Goal: Information Seeking & Learning: Learn about a topic

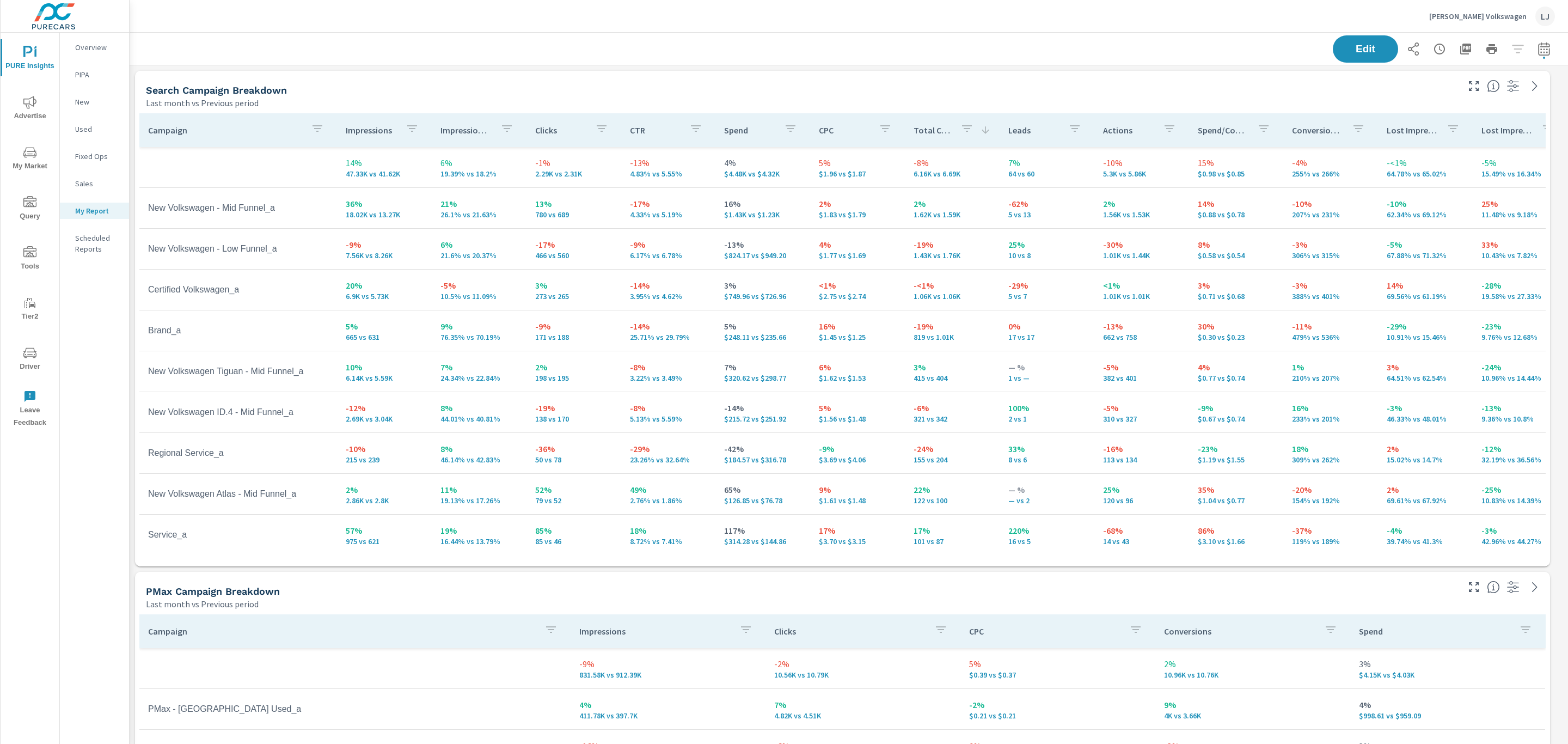
scroll to position [2035, 1451]
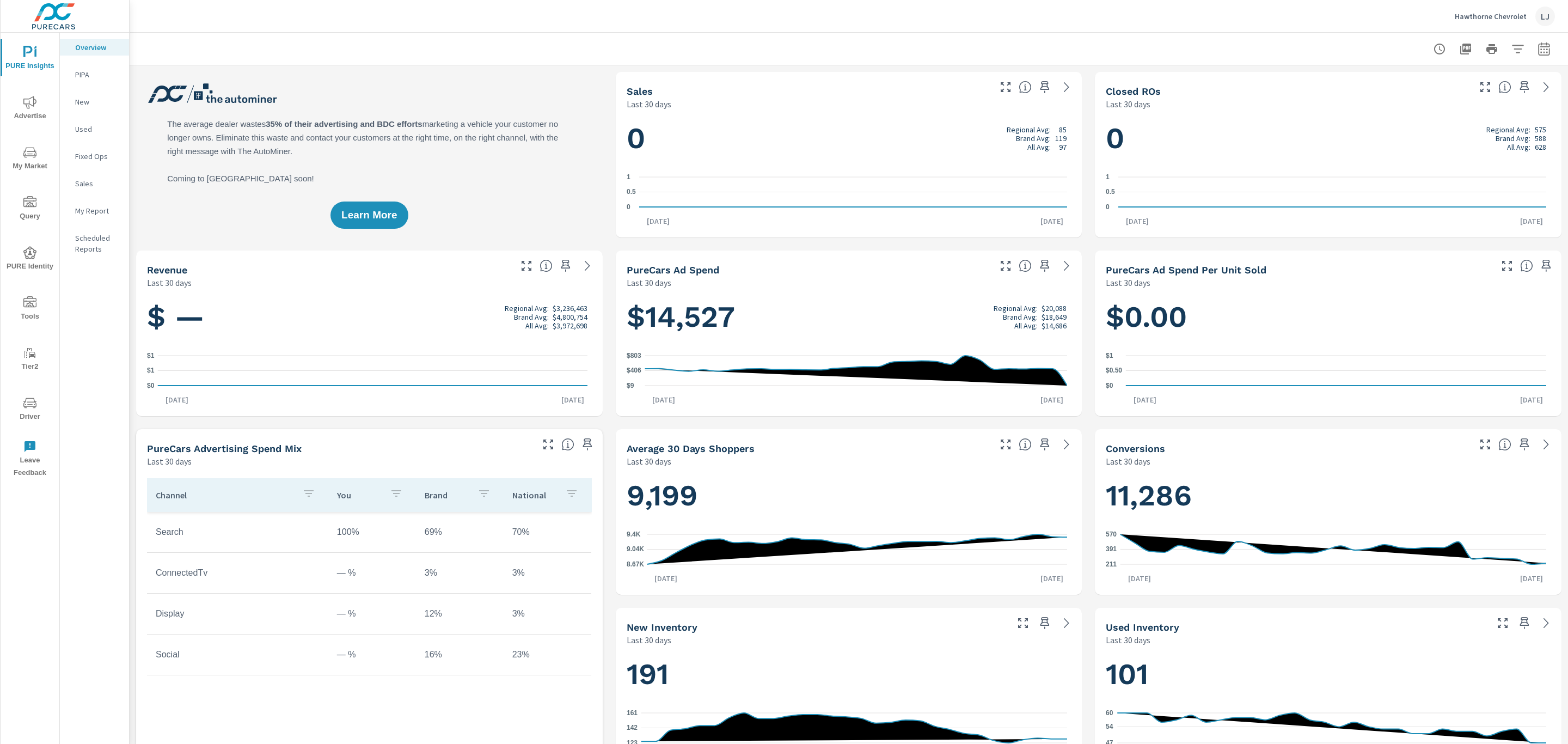
click at [82, 208] on p "My Report" at bounding box center [98, 211] width 45 height 11
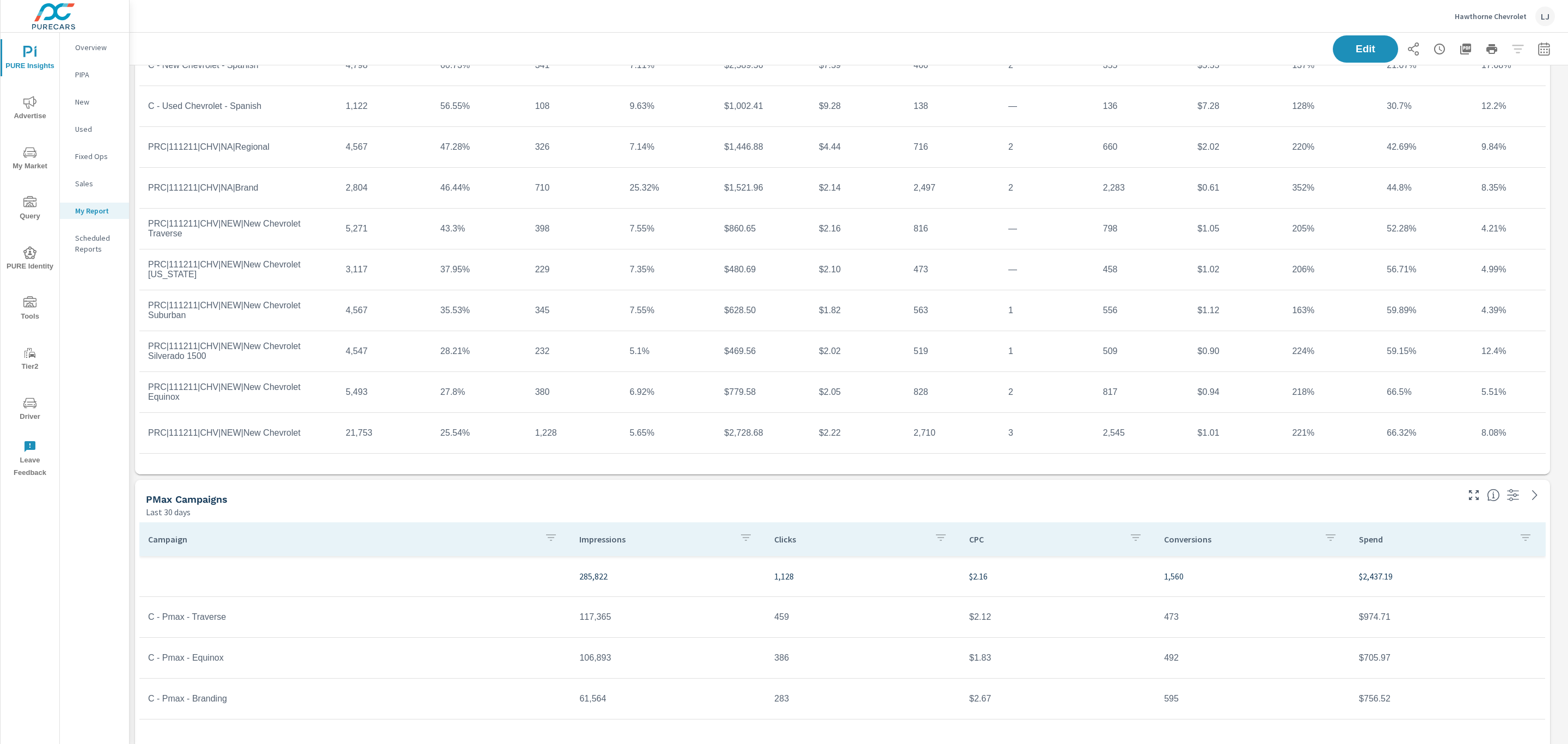
scroll to position [245, 0]
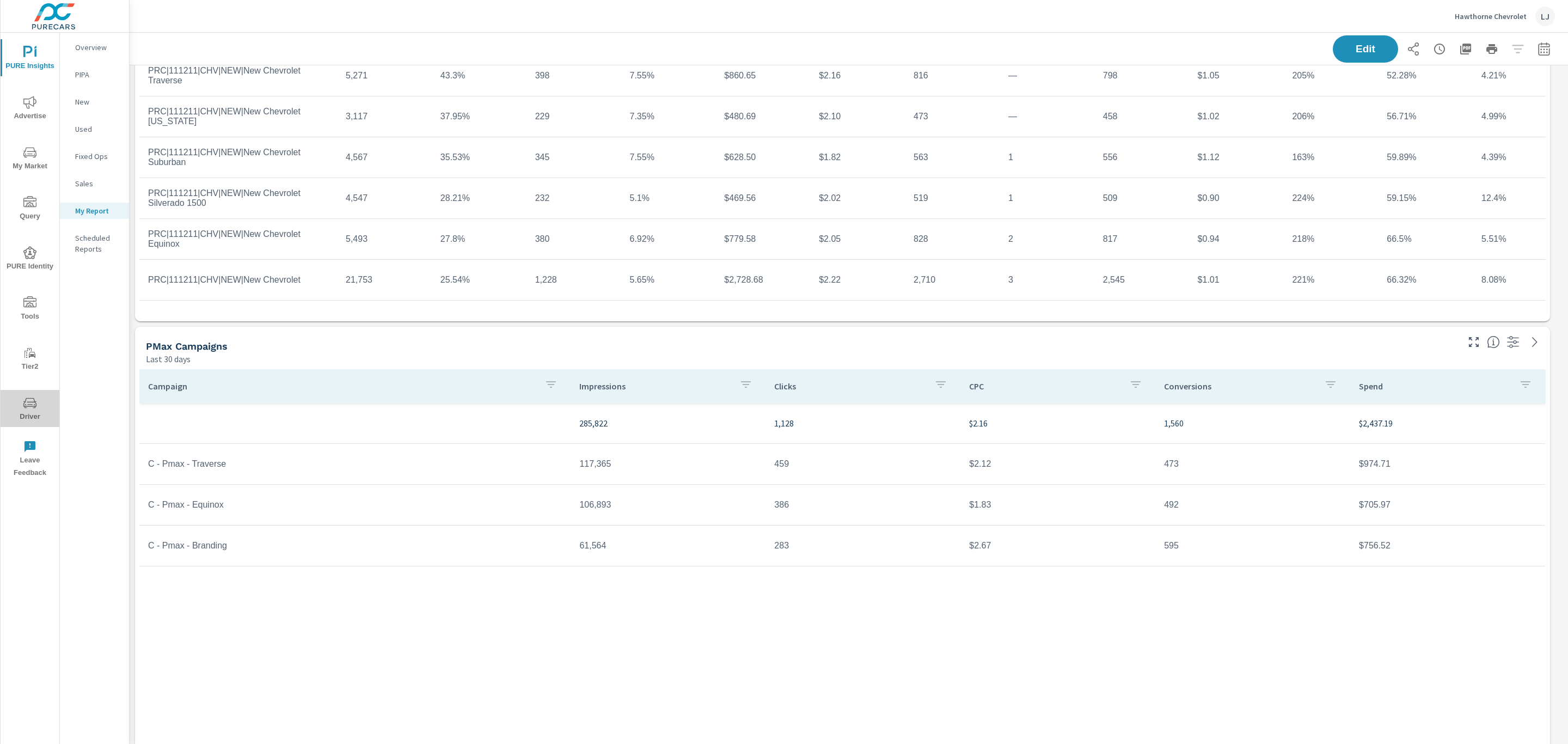
click at [31, 397] on icon "nav menu" at bounding box center [29, 402] width 13 height 11
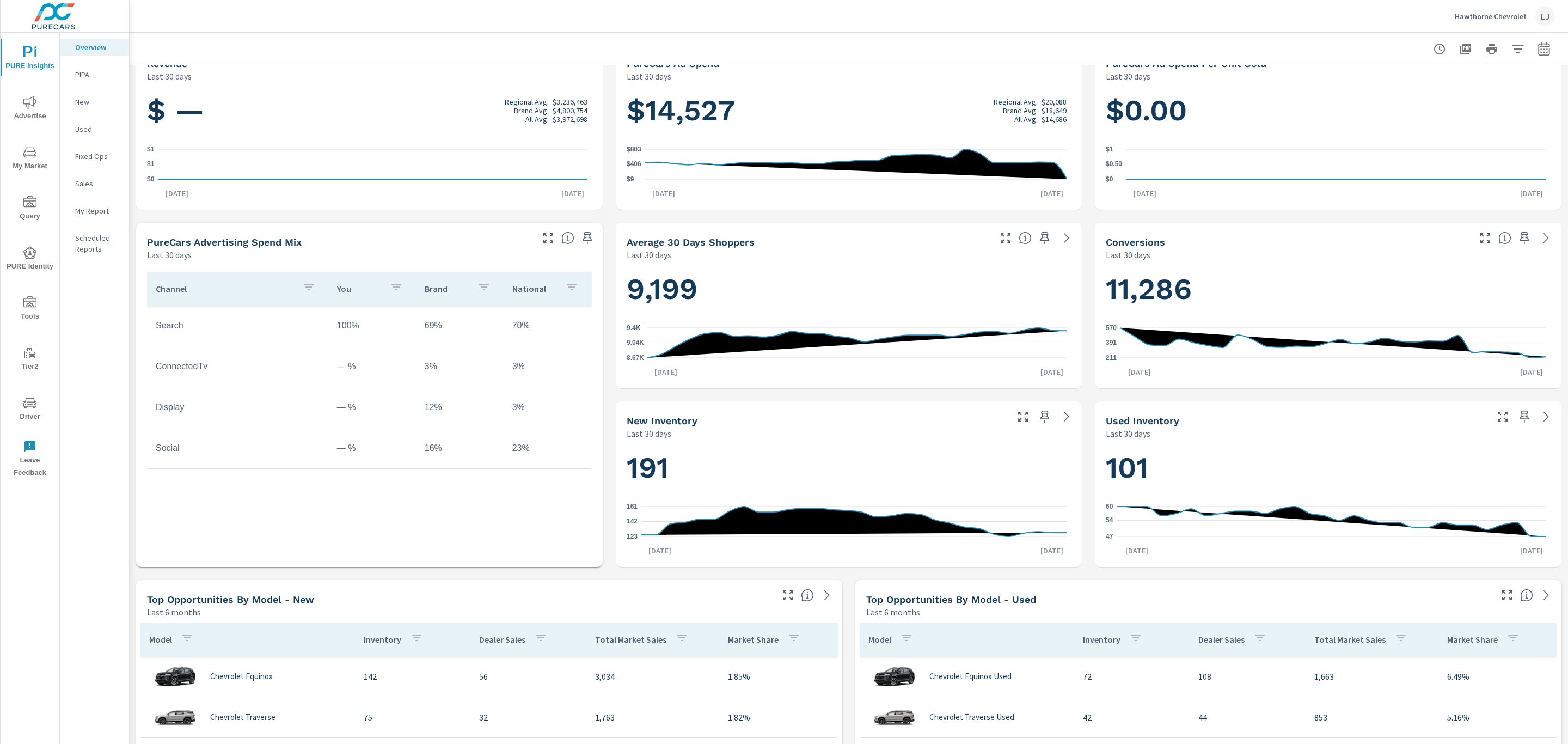
scroll to position [327, 0]
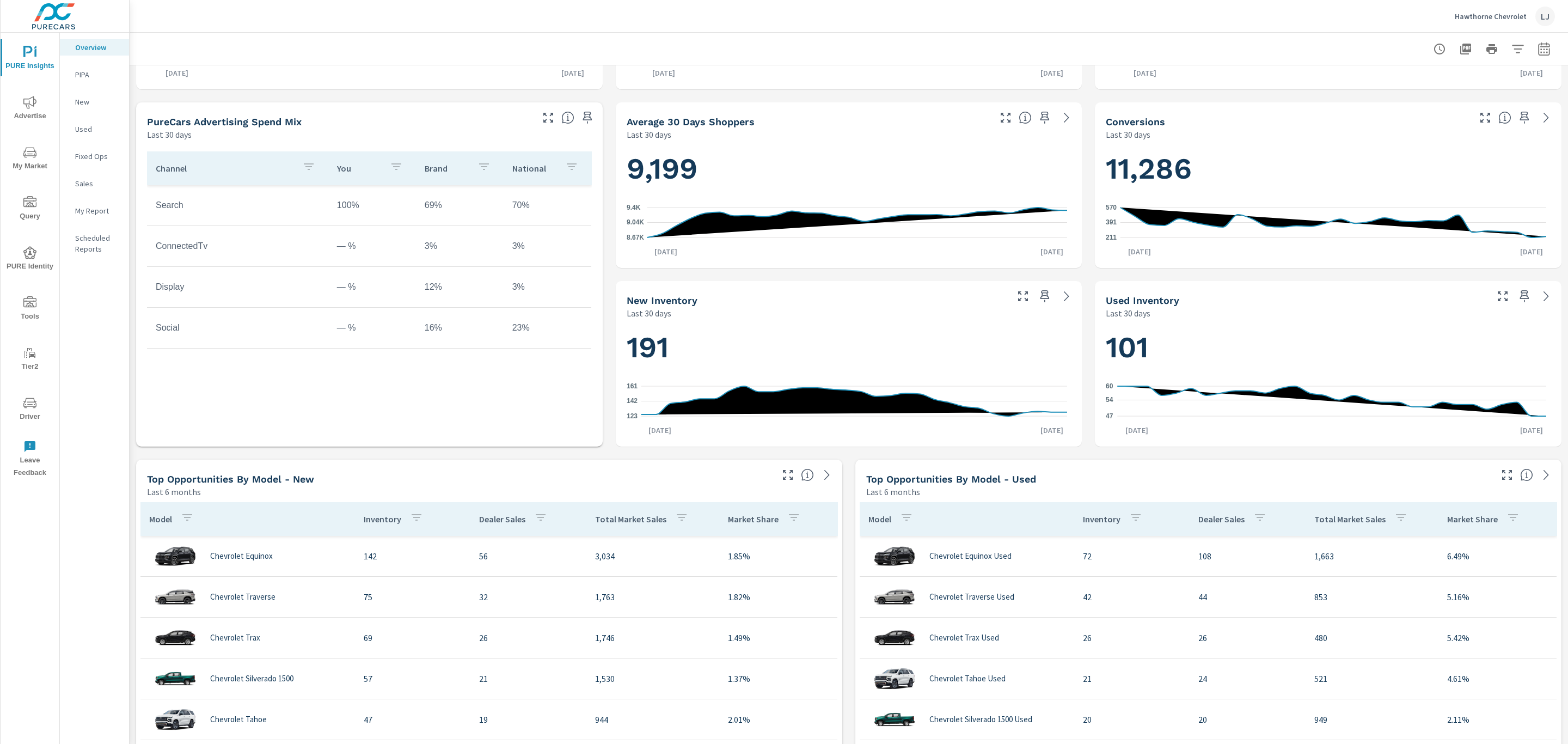
click at [102, 206] on p "My Report" at bounding box center [98, 211] width 45 height 11
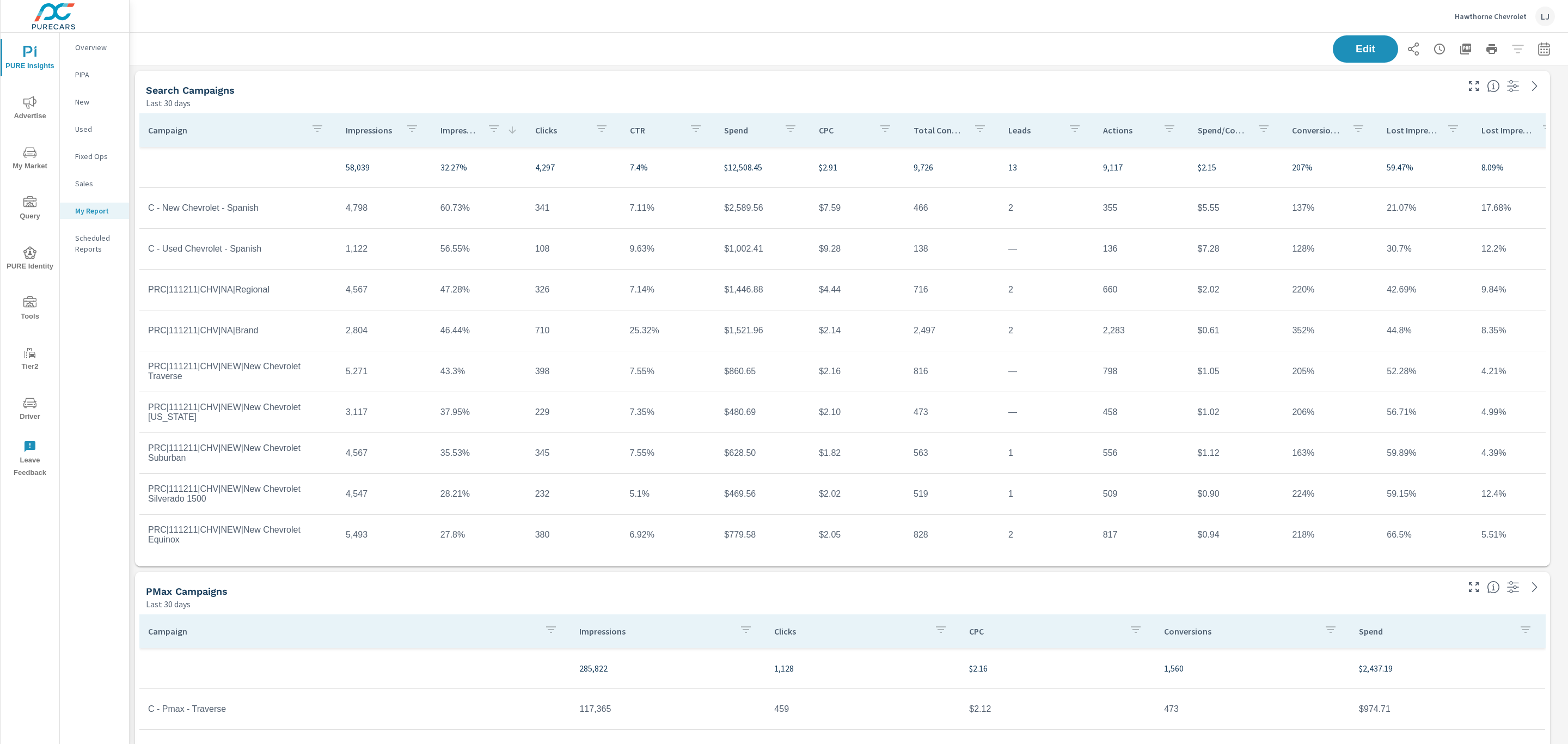
scroll to position [41, 0]
click at [81, 55] on div "Overview" at bounding box center [94, 47] width 69 height 16
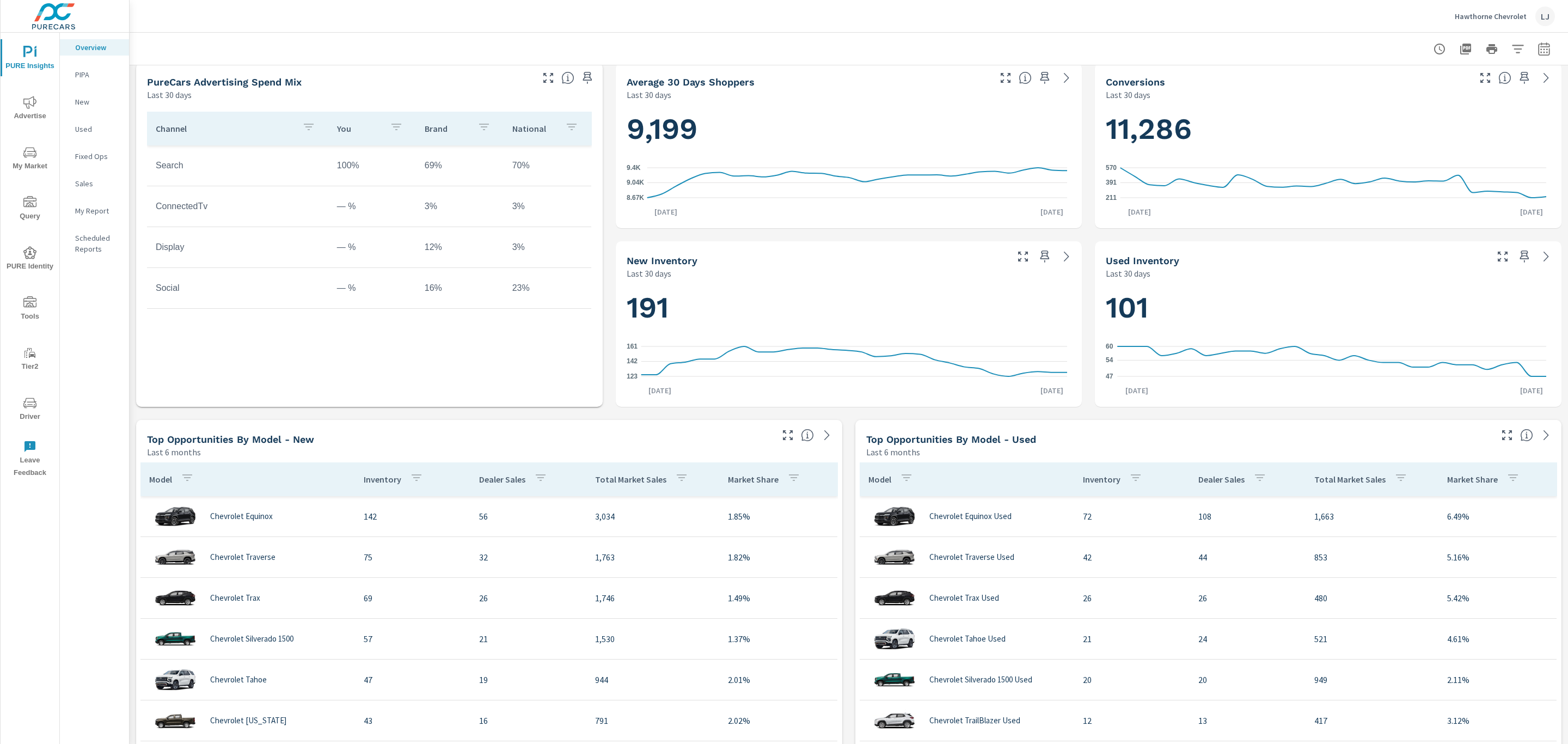
scroll to position [164, 0]
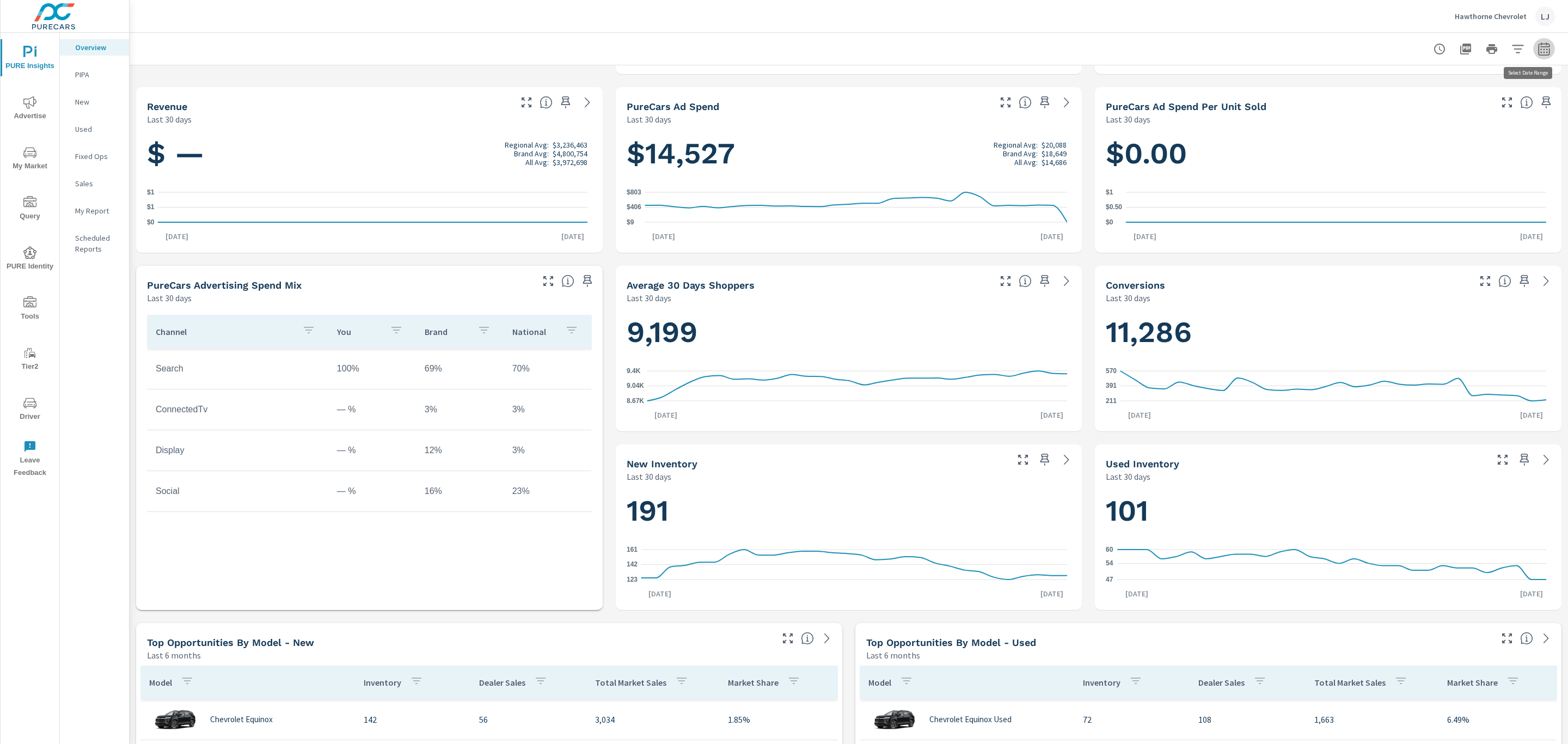
click at [1539, 49] on icon "button" at bounding box center [1544, 48] width 11 height 13
select select "Last 30 days"
click at [1444, 92] on select "Custom Yesterday Last week Last 7 days Last 14 days Last 30 days Last 45 days L…" at bounding box center [1444, 94] width 109 height 22
click at [1466, 86] on select "Custom Yesterday Last week Last 7 days Last 14 days Last 30 days Last 45 days L…" at bounding box center [1444, 94] width 109 height 22
click at [1418, 144] on button "Apply" at bounding box center [1421, 154] width 67 height 28
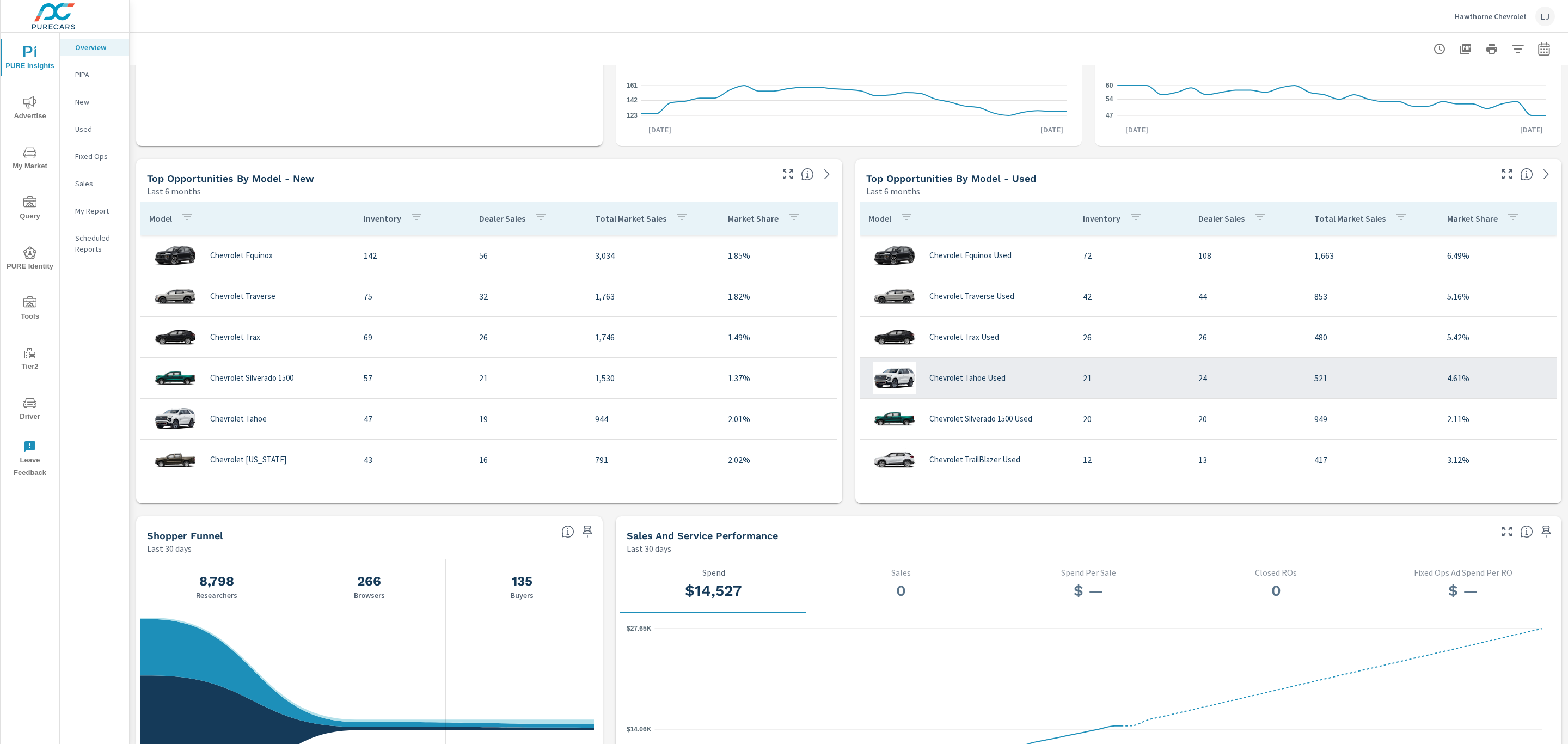
scroll to position [653, 0]
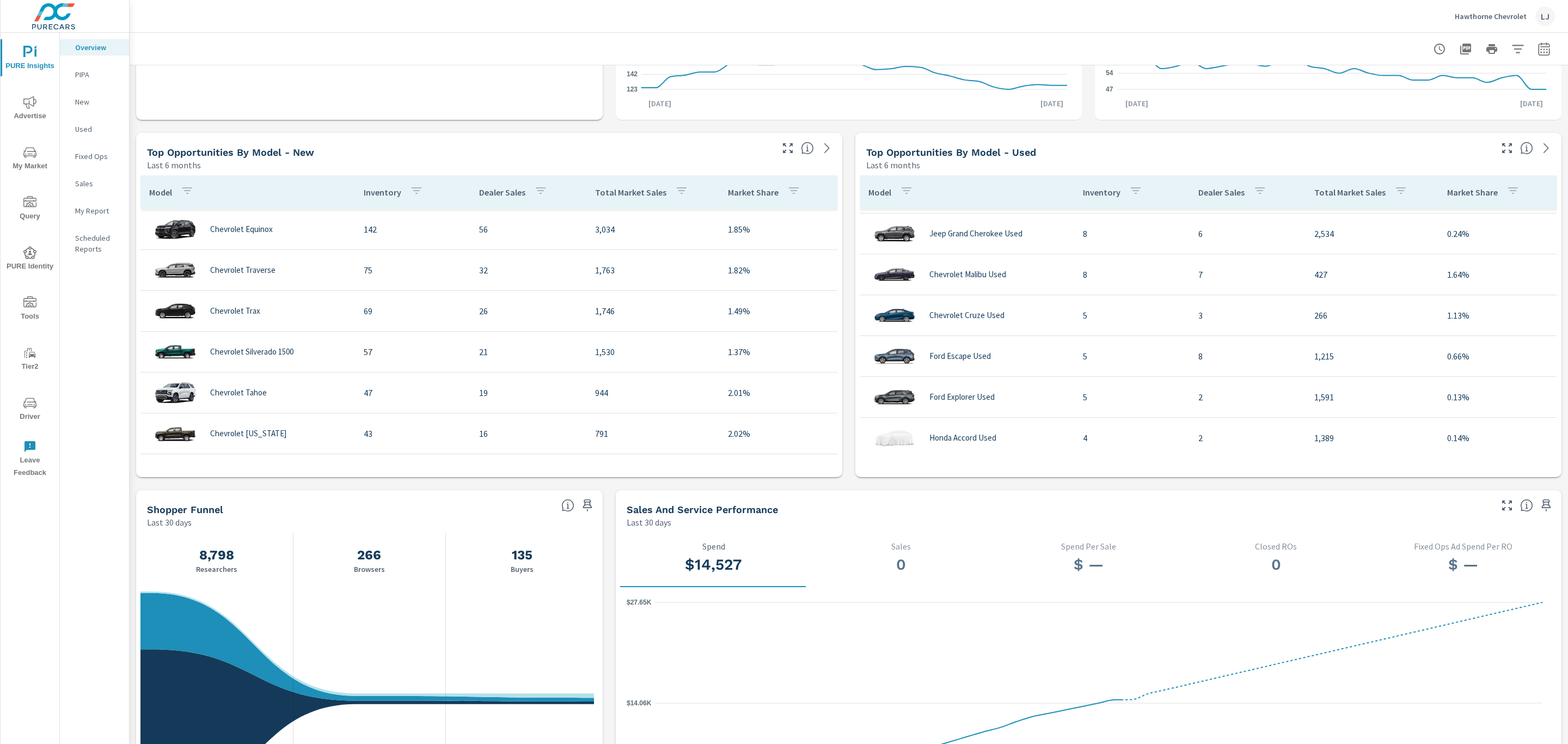
scroll to position [327, 0]
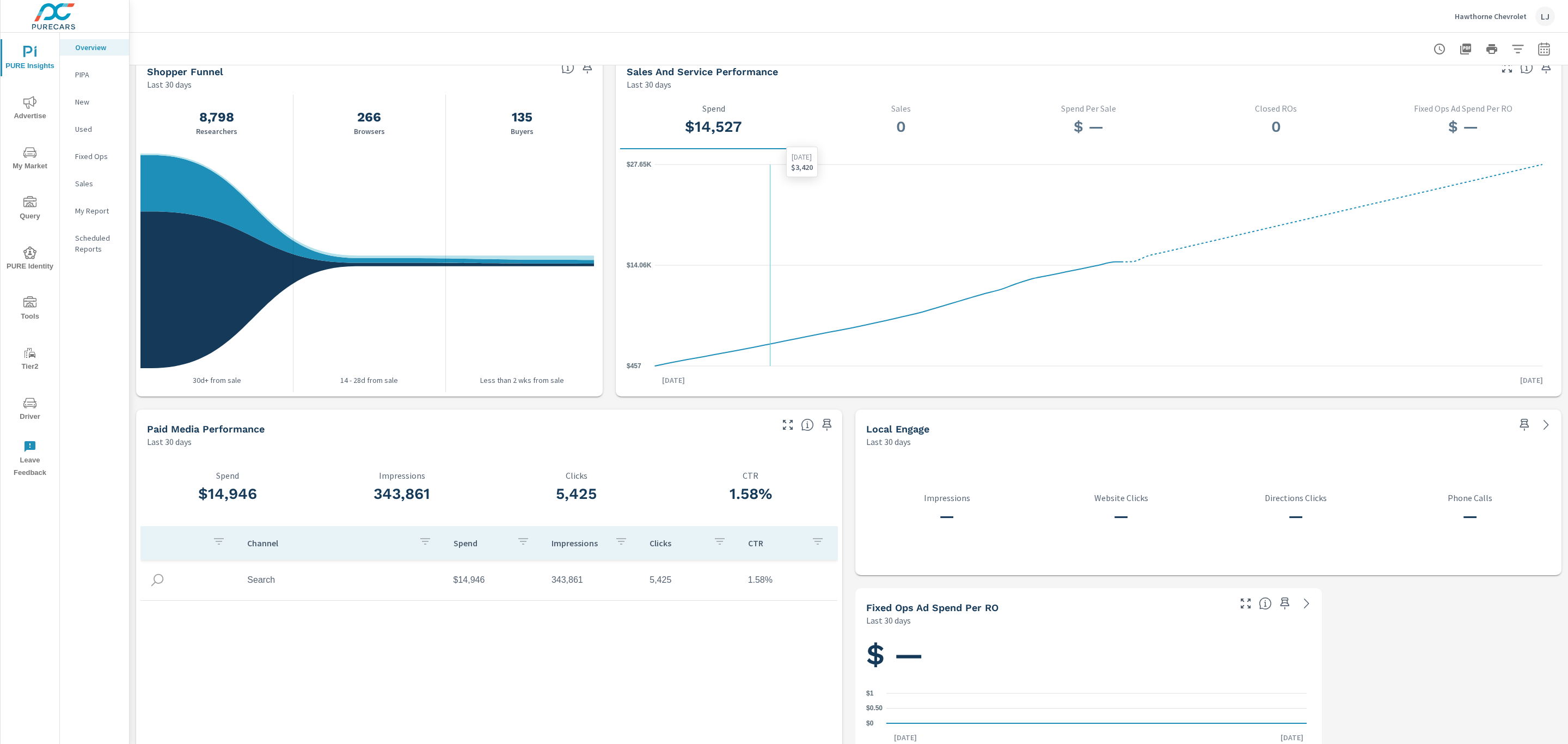
scroll to position [1108, 0]
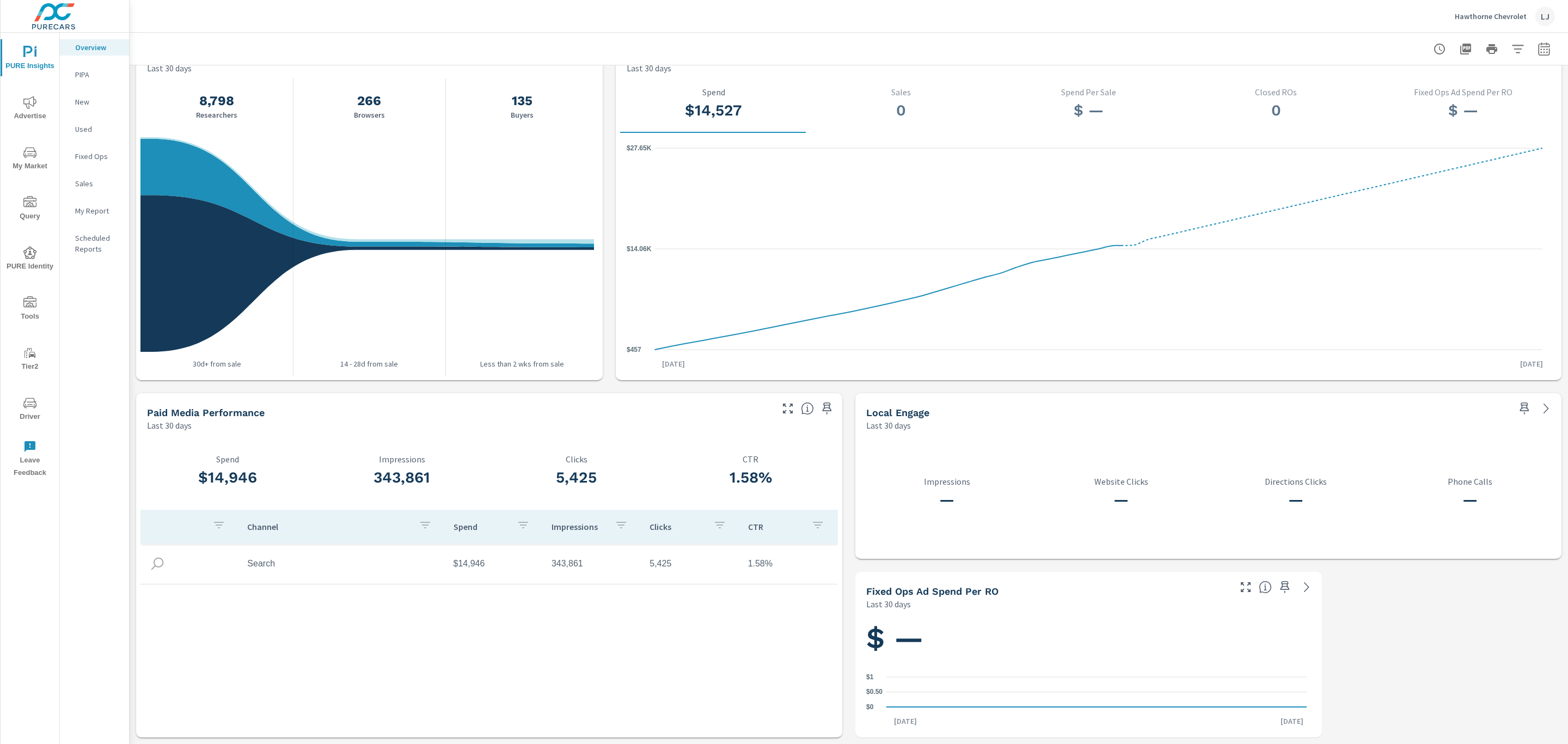
click at [95, 203] on div "My Report" at bounding box center [94, 211] width 69 height 16
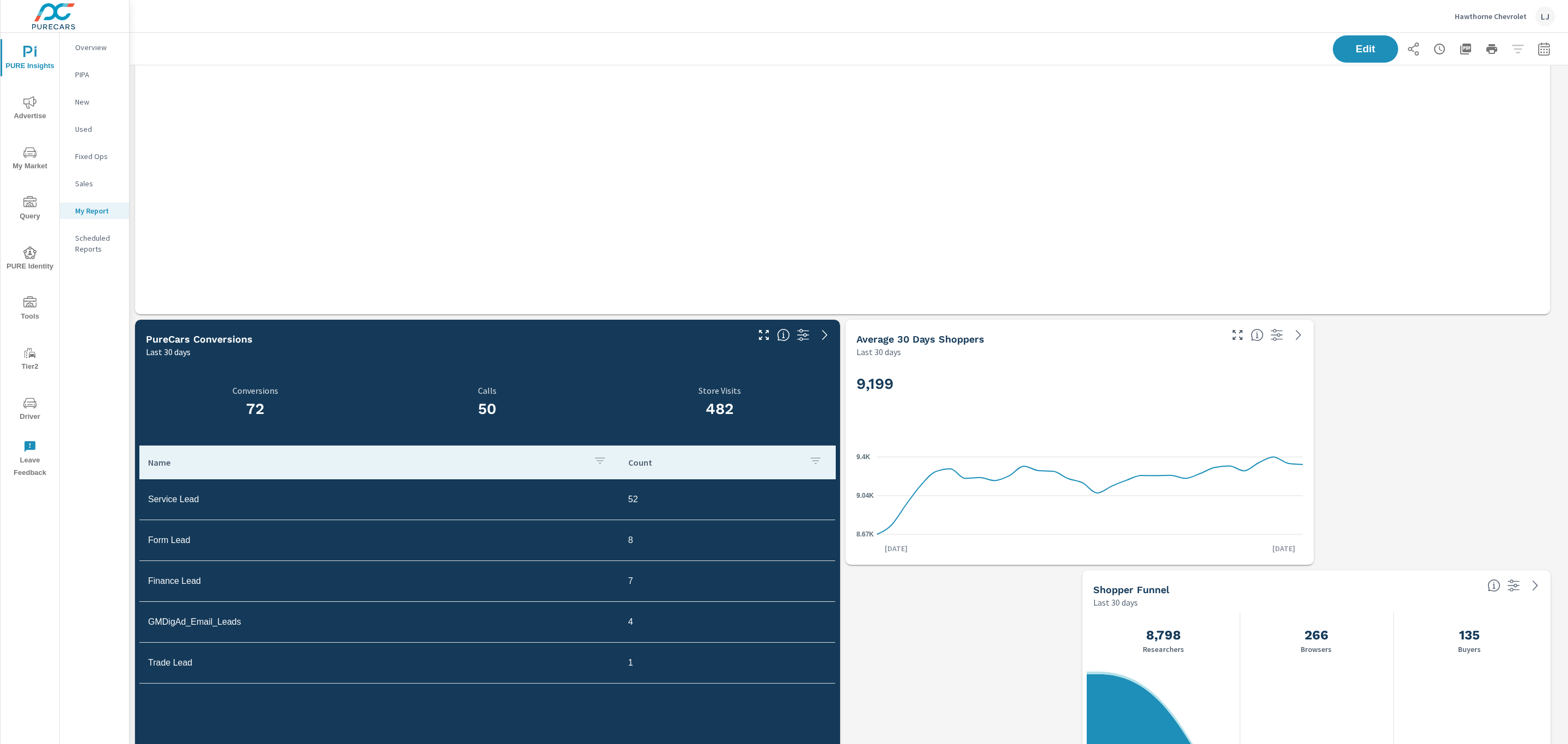
scroll to position [917, 0]
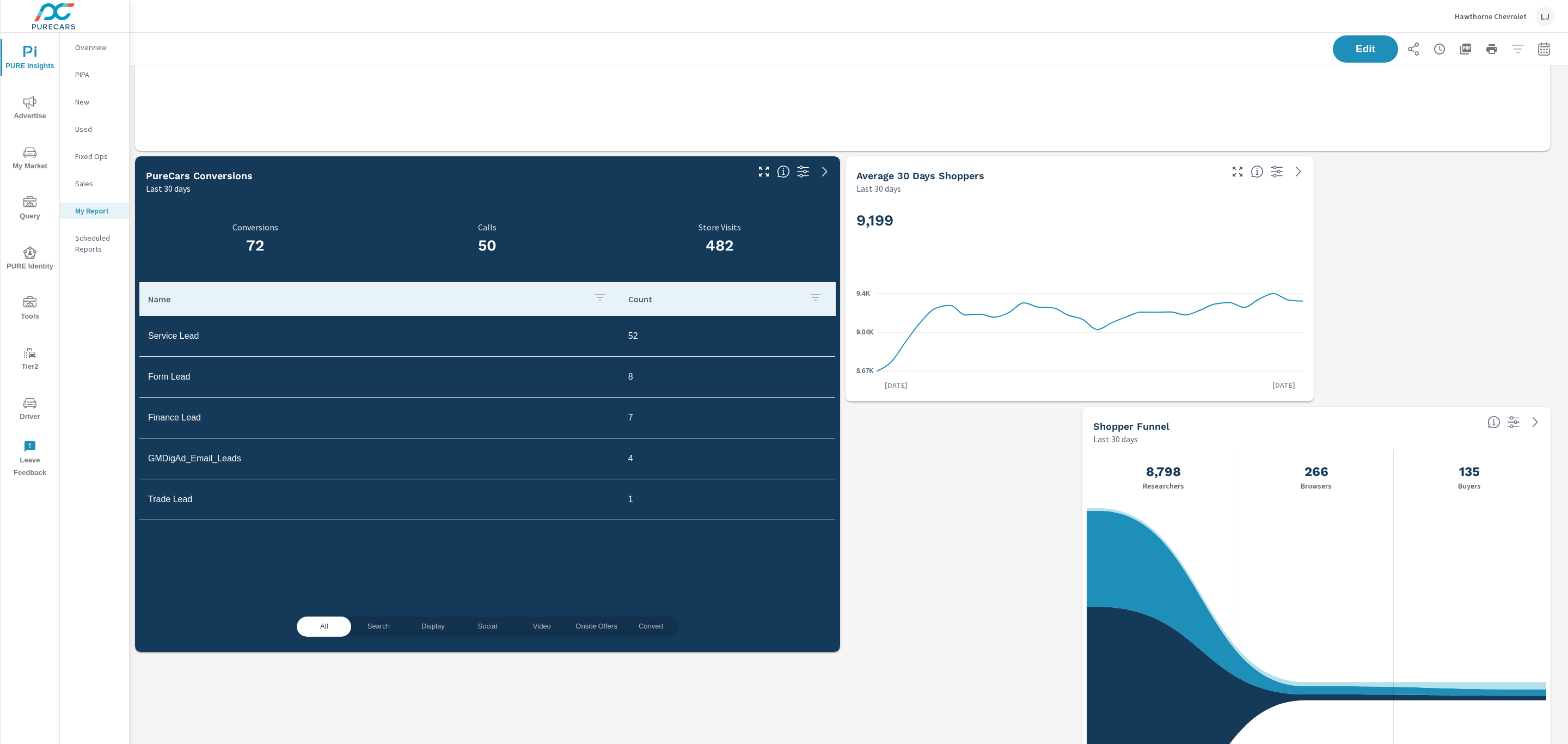
click at [1103, 187] on div "Last 30 days" at bounding box center [1038, 188] width 364 height 13
click at [1536, 40] on button "button" at bounding box center [1544, 48] width 22 height 22
select select "Last 30 days"
click at [1430, 116] on p "+ Add comparison" at bounding box center [1456, 122] width 140 height 13
select select "Previous period"
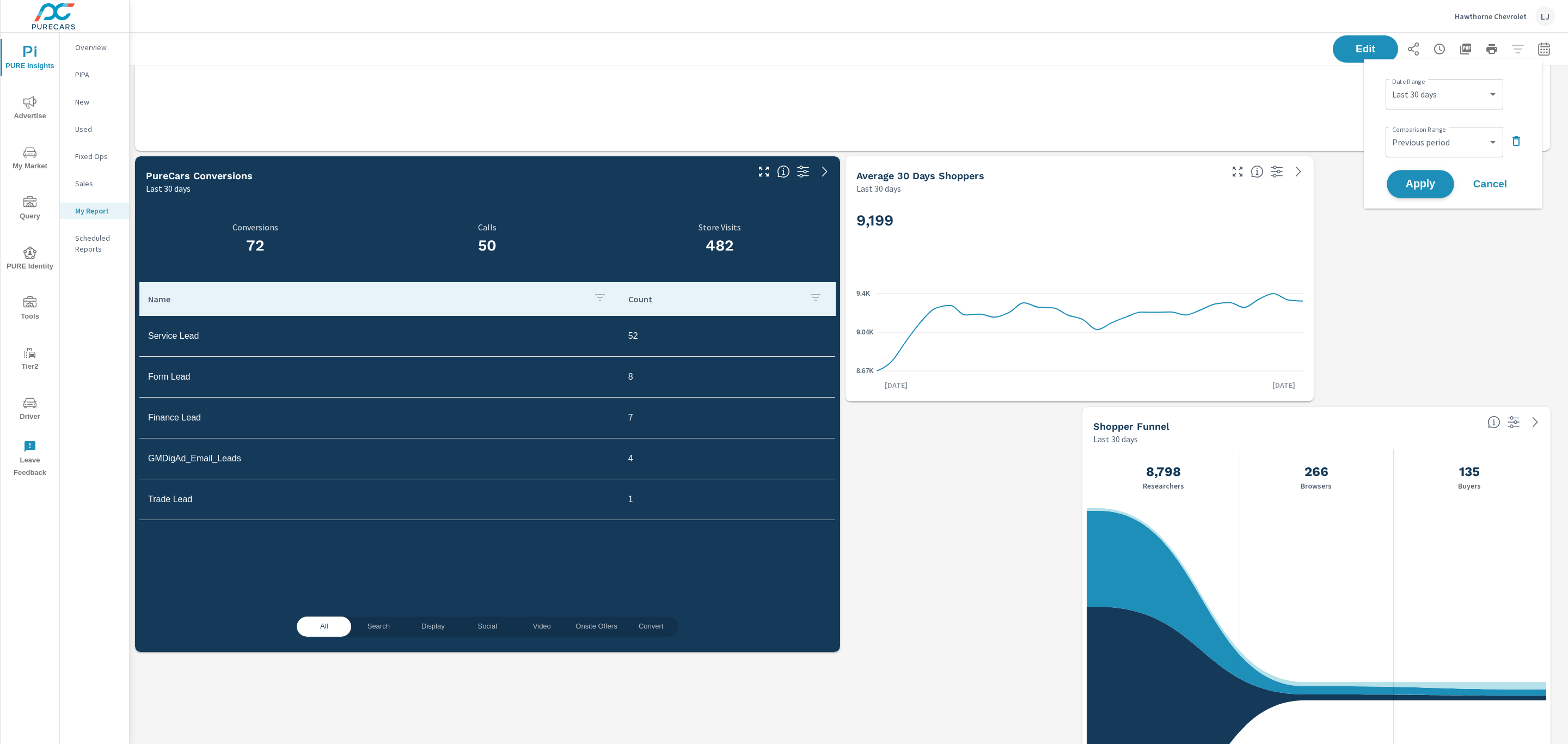
click at [1417, 179] on span "Apply" at bounding box center [1421, 184] width 45 height 11
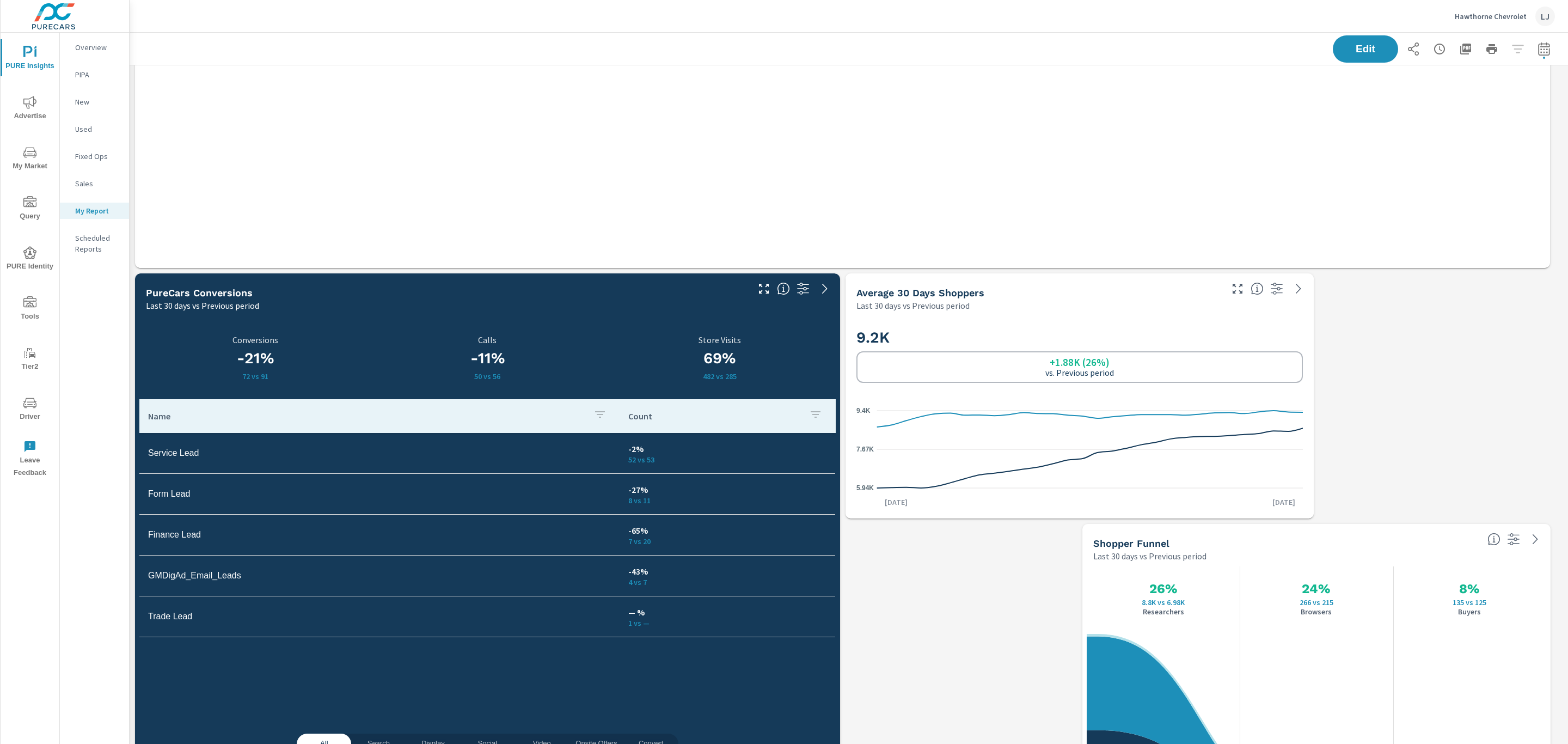
scroll to position [817, 0]
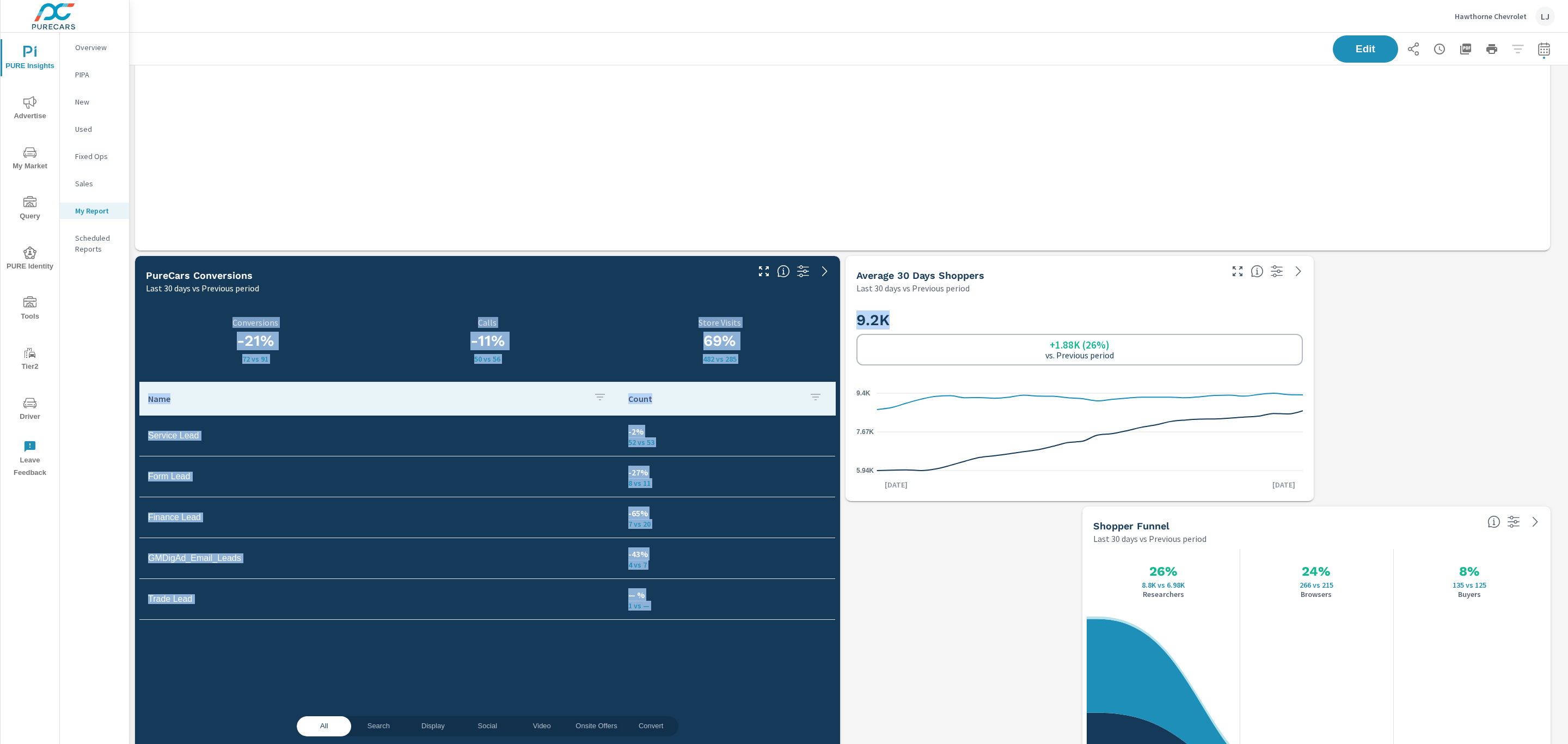
drag, startPoint x: 1051, startPoint y: 312, endPoint x: 941, endPoint y: 208, distance: 151.4
click at [930, 188] on div "Search Campaigns Last 30 days vs Previous period Campaign Impressions Impressio…" at bounding box center [849, 128] width 1439 height 1759
click at [1011, 295] on div "9.2K +1.88K (26%) vs. Previous period 5.94K 7.67K 9.4K Sep 7th Oct 6th" at bounding box center [1079, 397] width 468 height 207
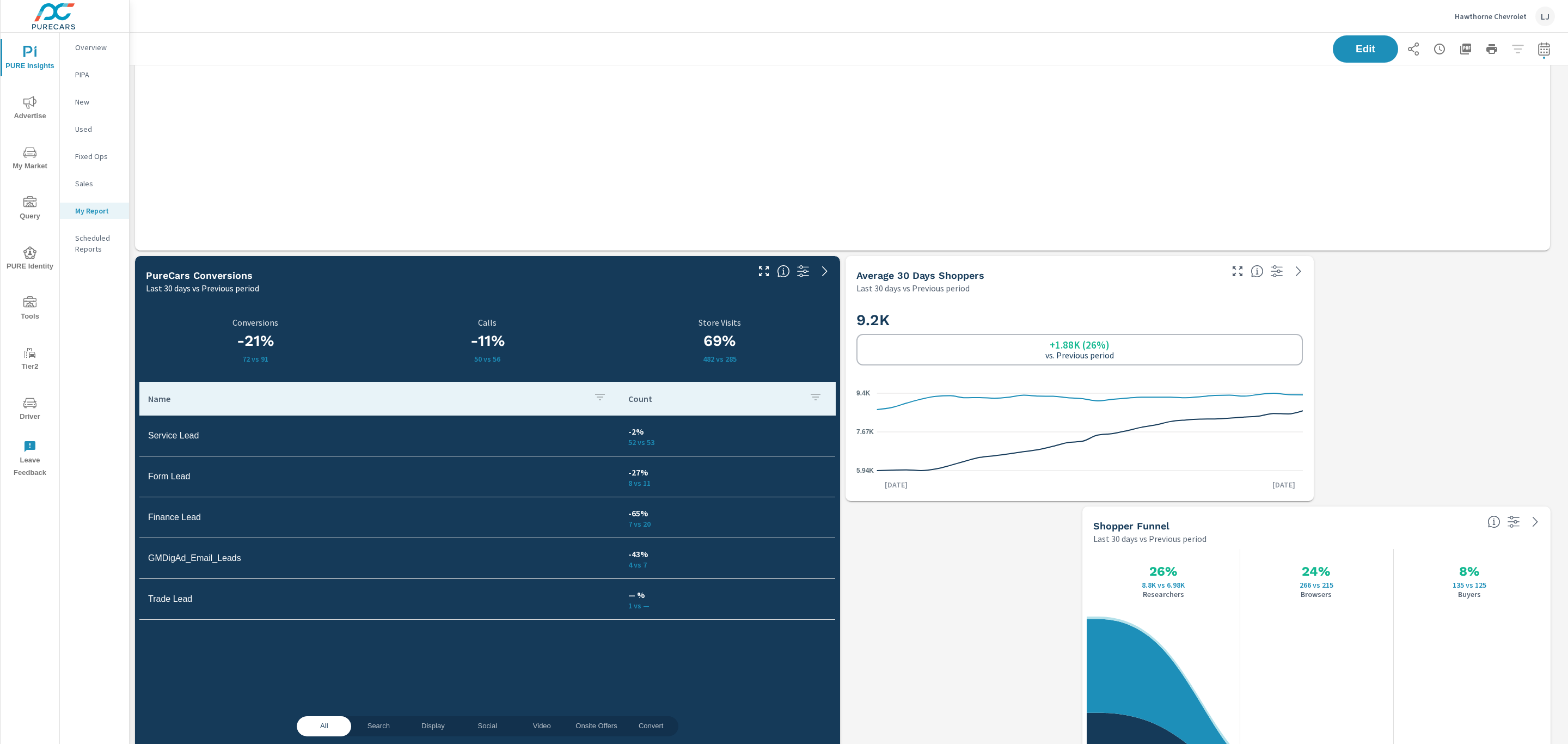
click at [1327, 347] on div "Search Campaigns Last 30 days vs Previous period Campaign Impressions Impressio…" at bounding box center [849, 128] width 1439 height 1759
drag, startPoint x: 1049, startPoint y: 275, endPoint x: 1062, endPoint y: 304, distance: 31.8
click at [1062, 304] on div "Average 30 Days Shoppers Last 30 days vs Previous period 9.2K +1.88K (26%) vs. …" at bounding box center [1079, 378] width 468 height 245
click at [1343, 44] on span "Edit" at bounding box center [1366, 48] width 45 height 11
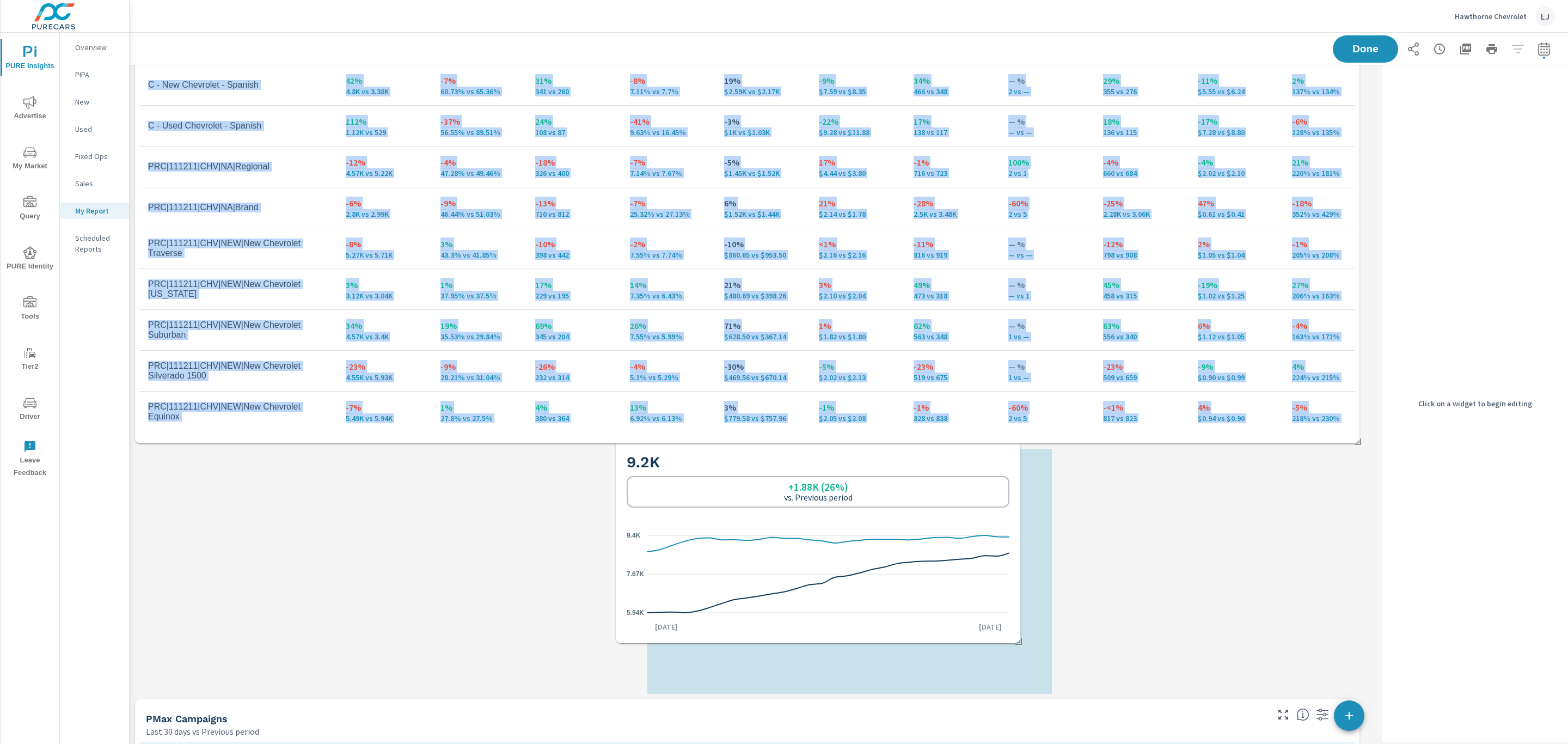
scroll to position [0, 0]
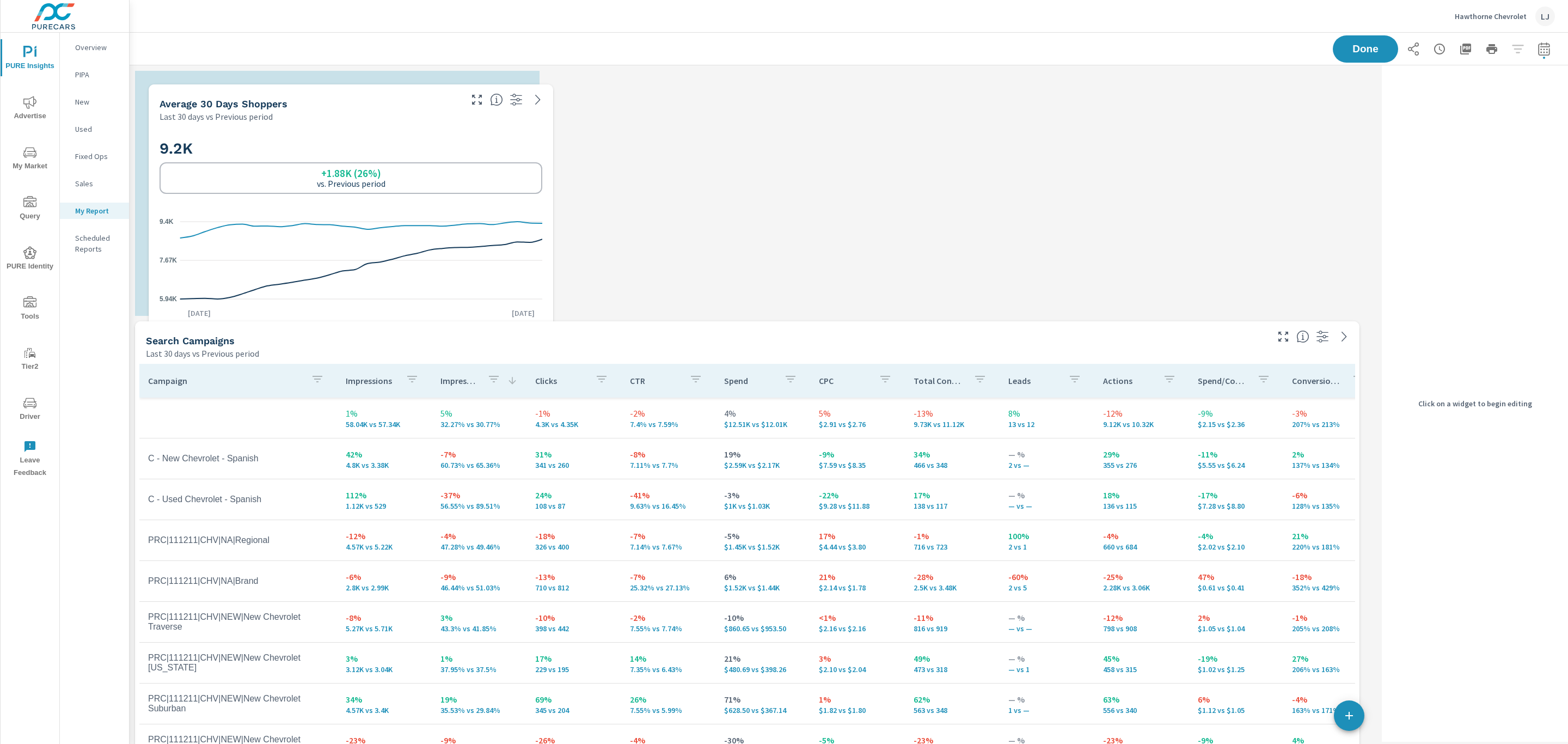
drag, startPoint x: 931, startPoint y: 273, endPoint x: 330, endPoint y: 102, distance: 624.9
click at [330, 102] on div "Average 30 Days Shoppers" at bounding box center [309, 104] width 300 height 13
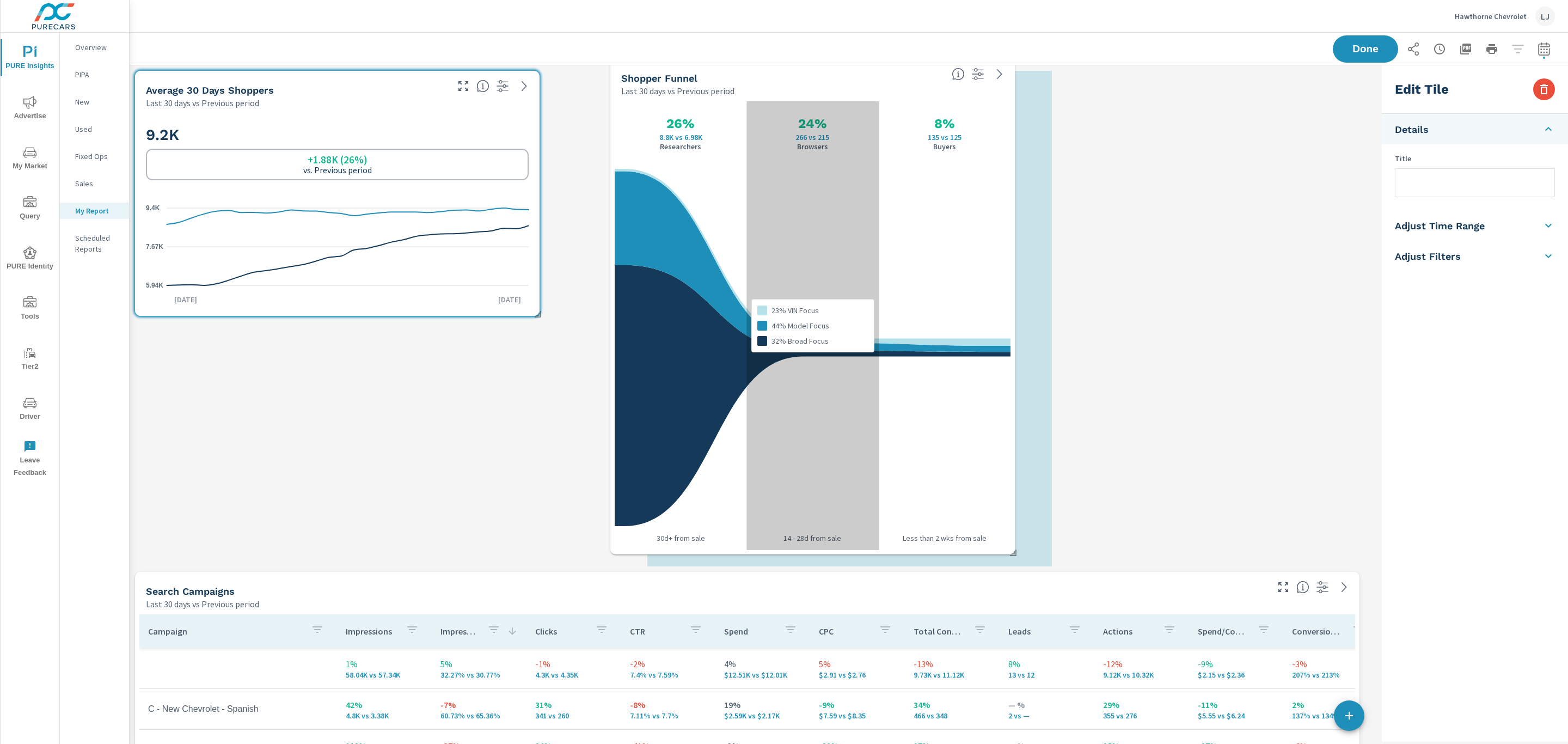
drag, startPoint x: 1172, startPoint y: 613, endPoint x: 820, endPoint y: 178, distance: 559.6
click at [820, 178] on div "23% VIN Focus 44% Model Focus 32% Broad Focus" at bounding box center [813, 325] width 132 height 449
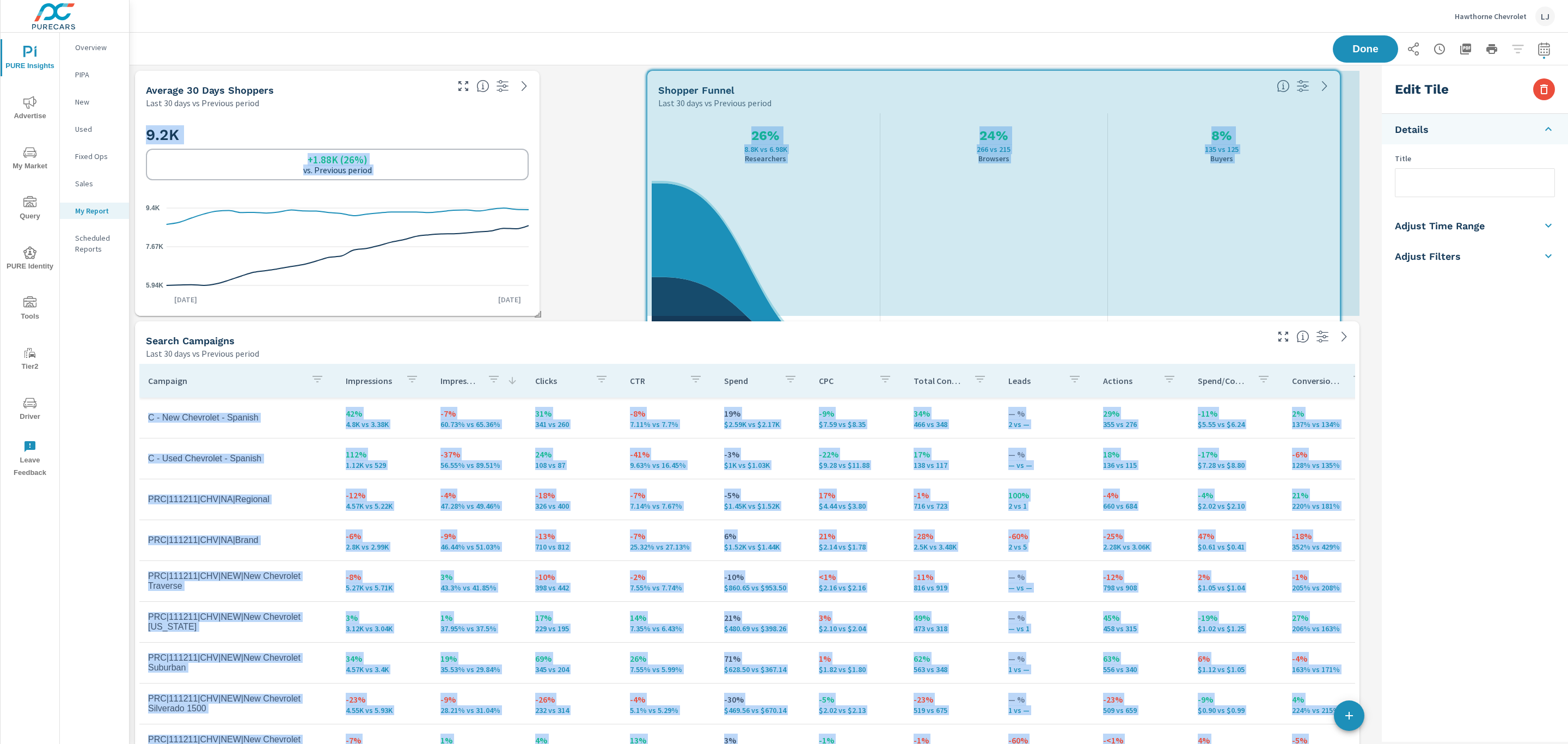
drag, startPoint x: 1053, startPoint y: 562, endPoint x: 1332, endPoint y: 368, distance: 339.8
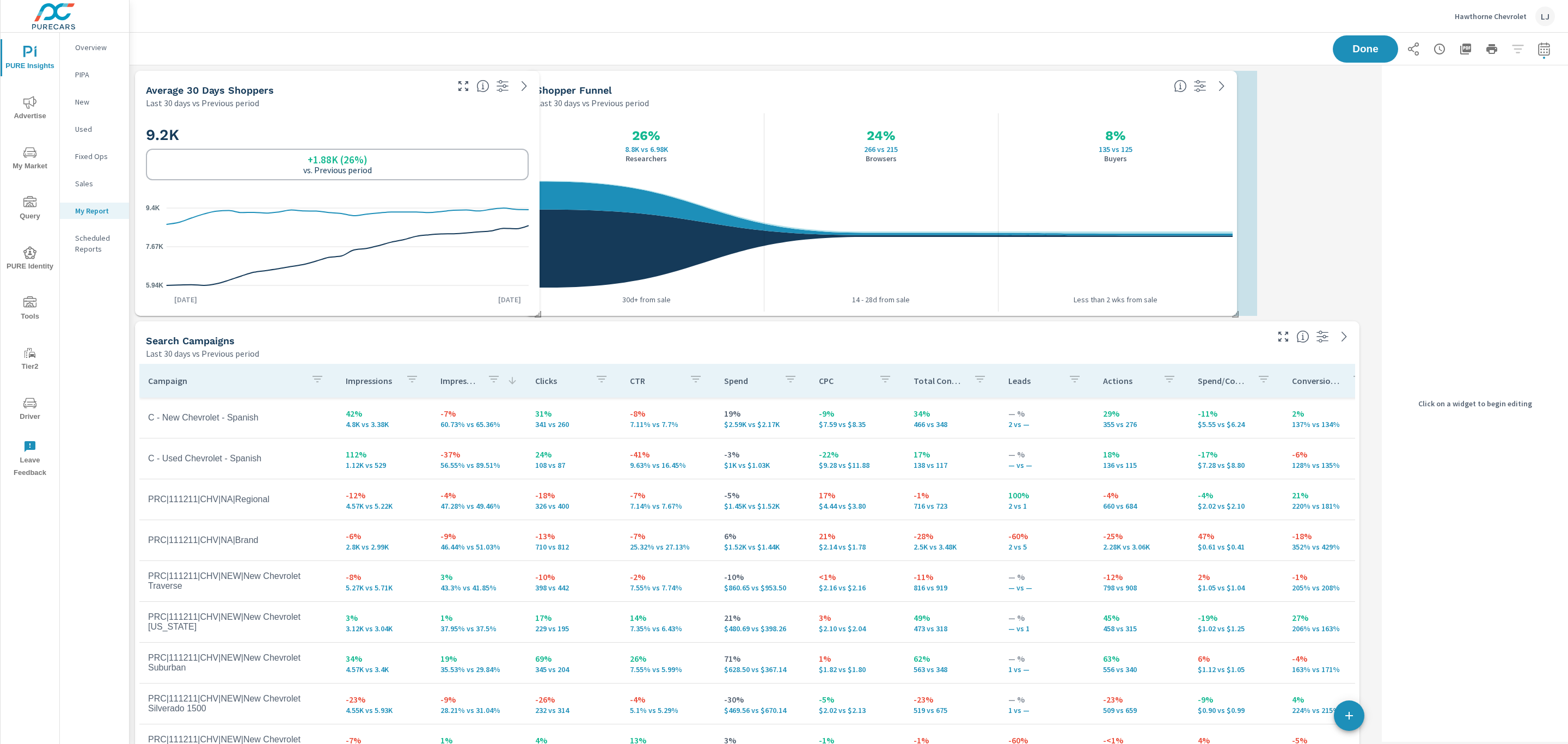
drag, startPoint x: 1202, startPoint y: 79, endPoint x: 1080, endPoint y: 79, distance: 122.0
click at [1080, 79] on div "Shopper Funnel Last 30 days vs Previous period" at bounding box center [847, 90] width 645 height 39
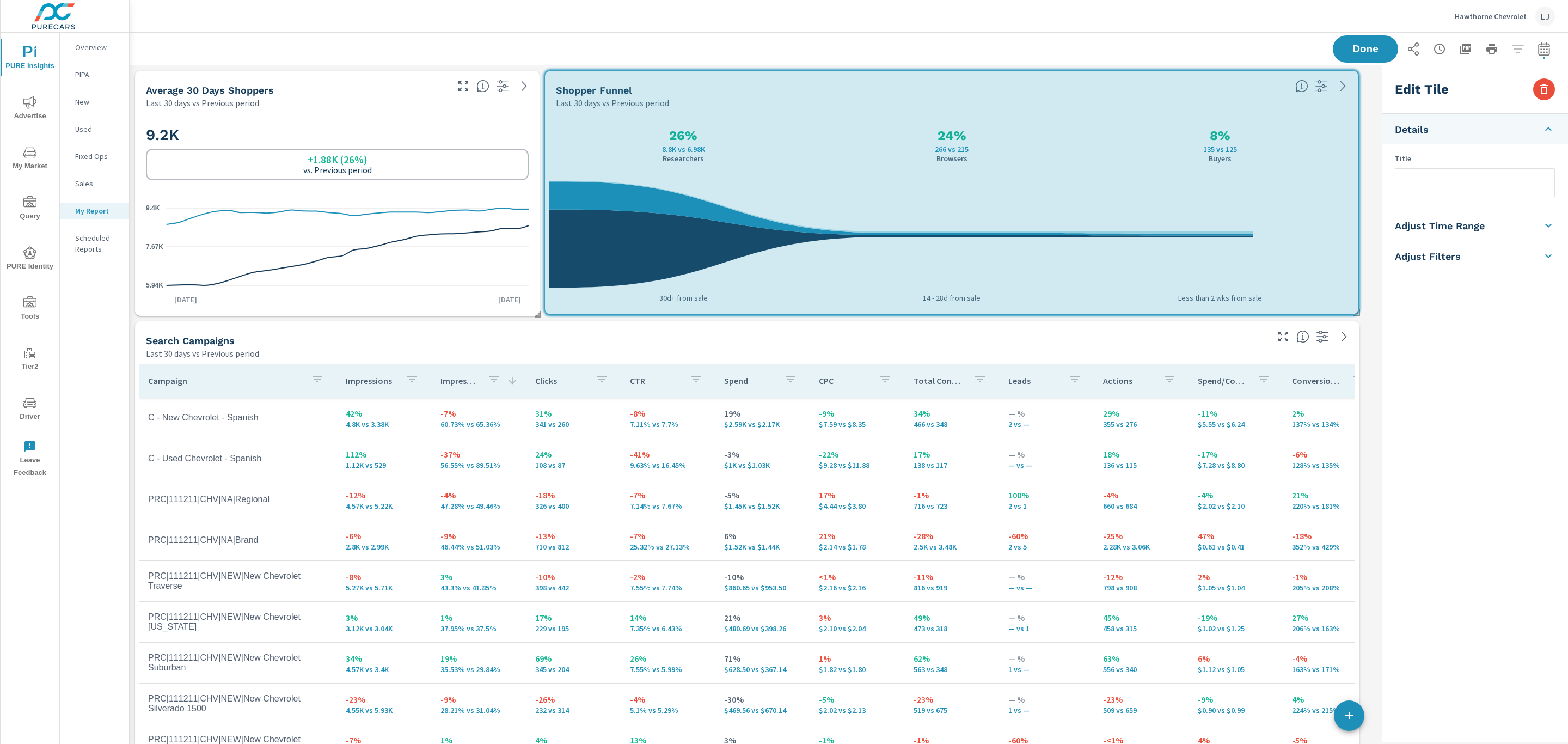
drag, startPoint x: 1256, startPoint y: 314, endPoint x: 1357, endPoint y: 312, distance: 101.0
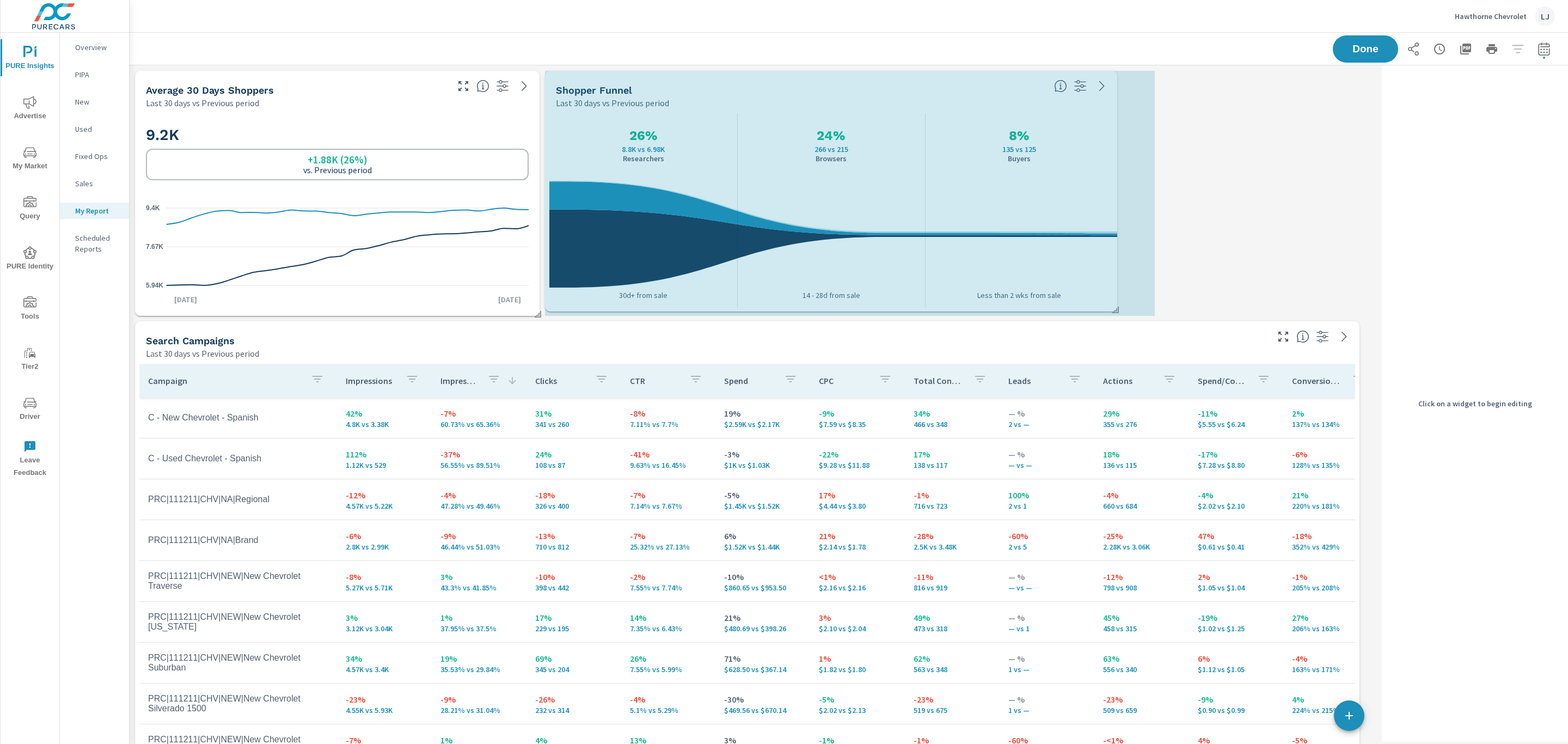
drag, startPoint x: 1358, startPoint y: 315, endPoint x: 1116, endPoint y: 311, distance: 242.0
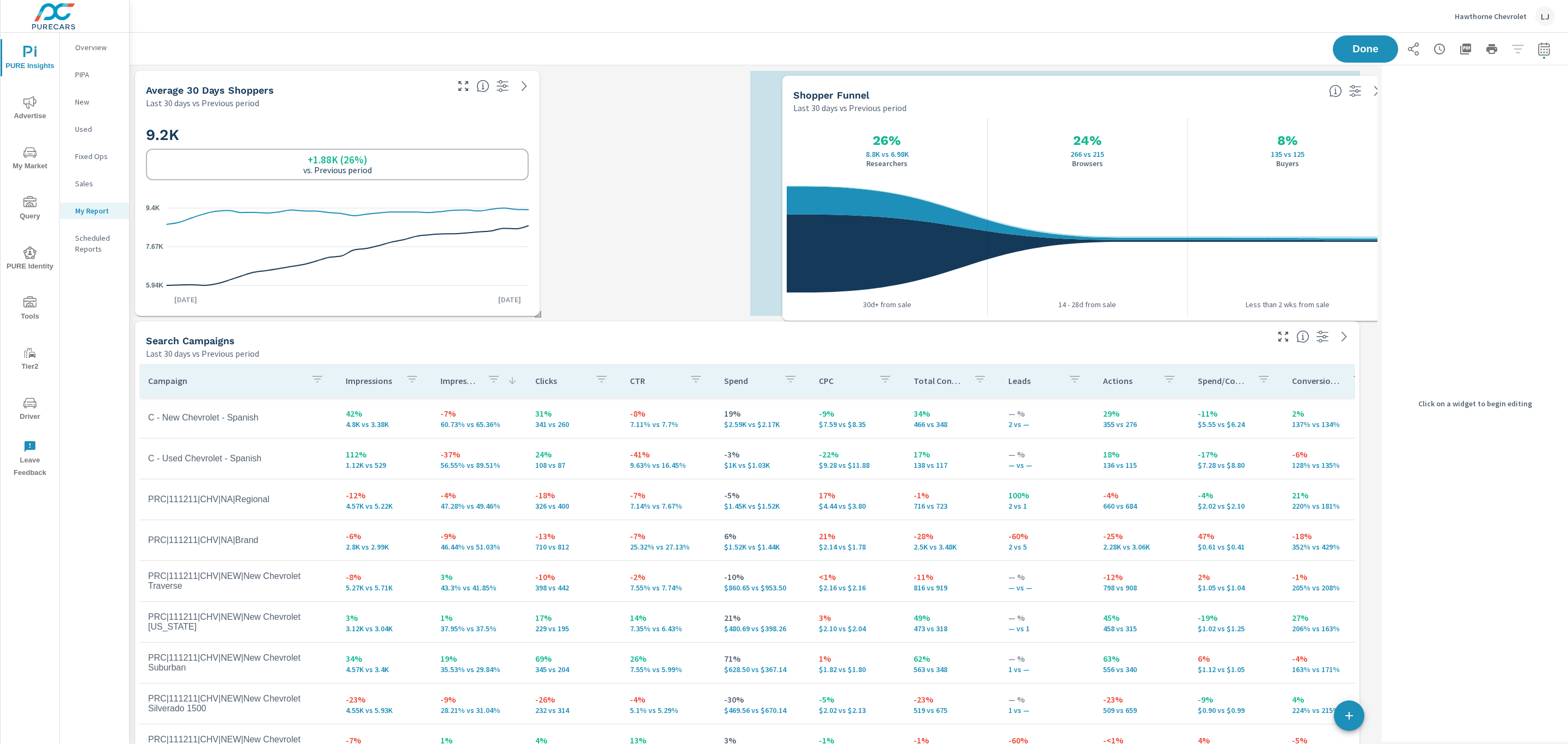
drag, startPoint x: 895, startPoint y: 87, endPoint x: 1133, endPoint y: 92, distance: 238.1
click at [1133, 92] on div "Shopper Funnel" at bounding box center [1056, 95] width 527 height 13
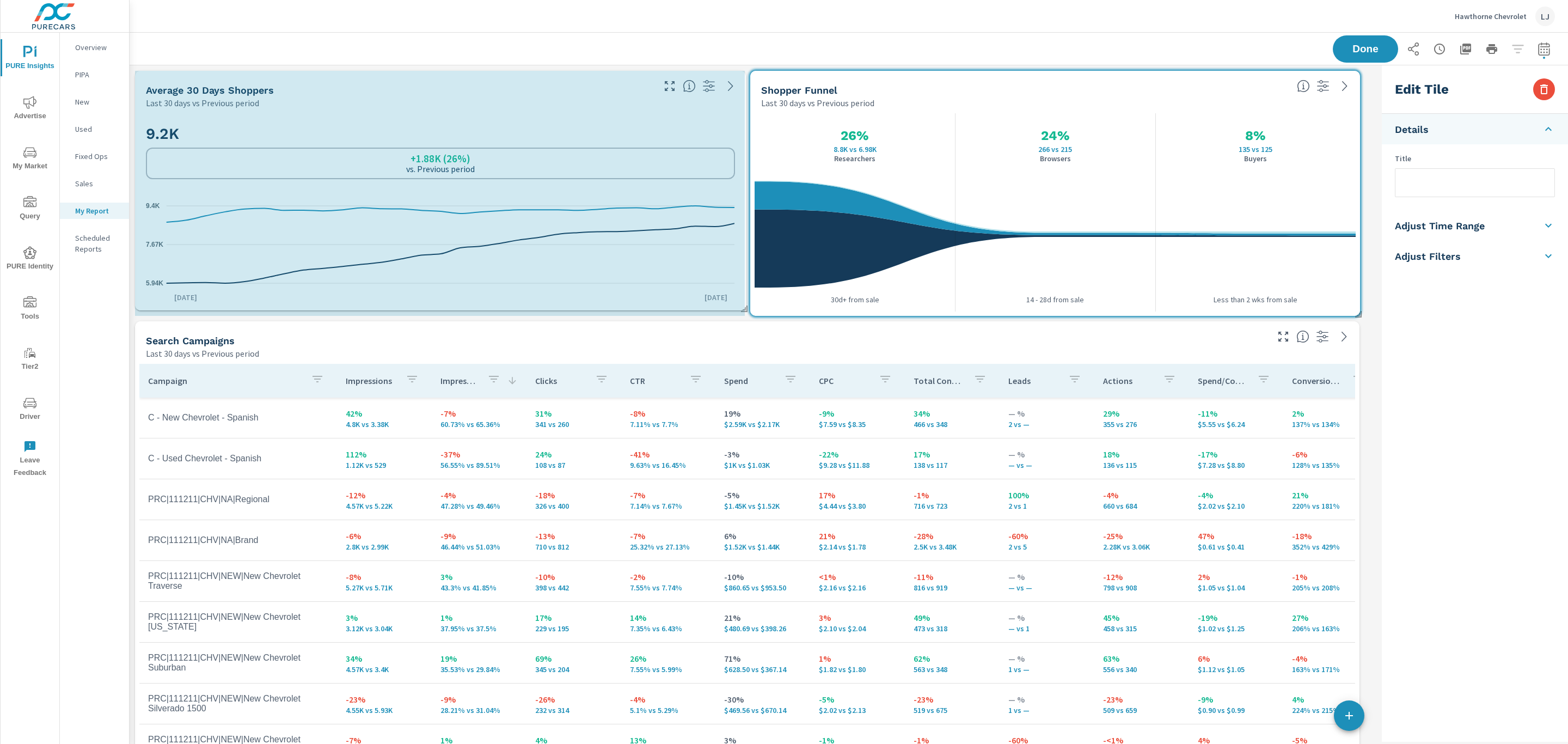
drag, startPoint x: 539, startPoint y: 314, endPoint x: 745, endPoint y: 309, distance: 206.1
click at [745, 309] on span at bounding box center [740, 305] width 11 height 11
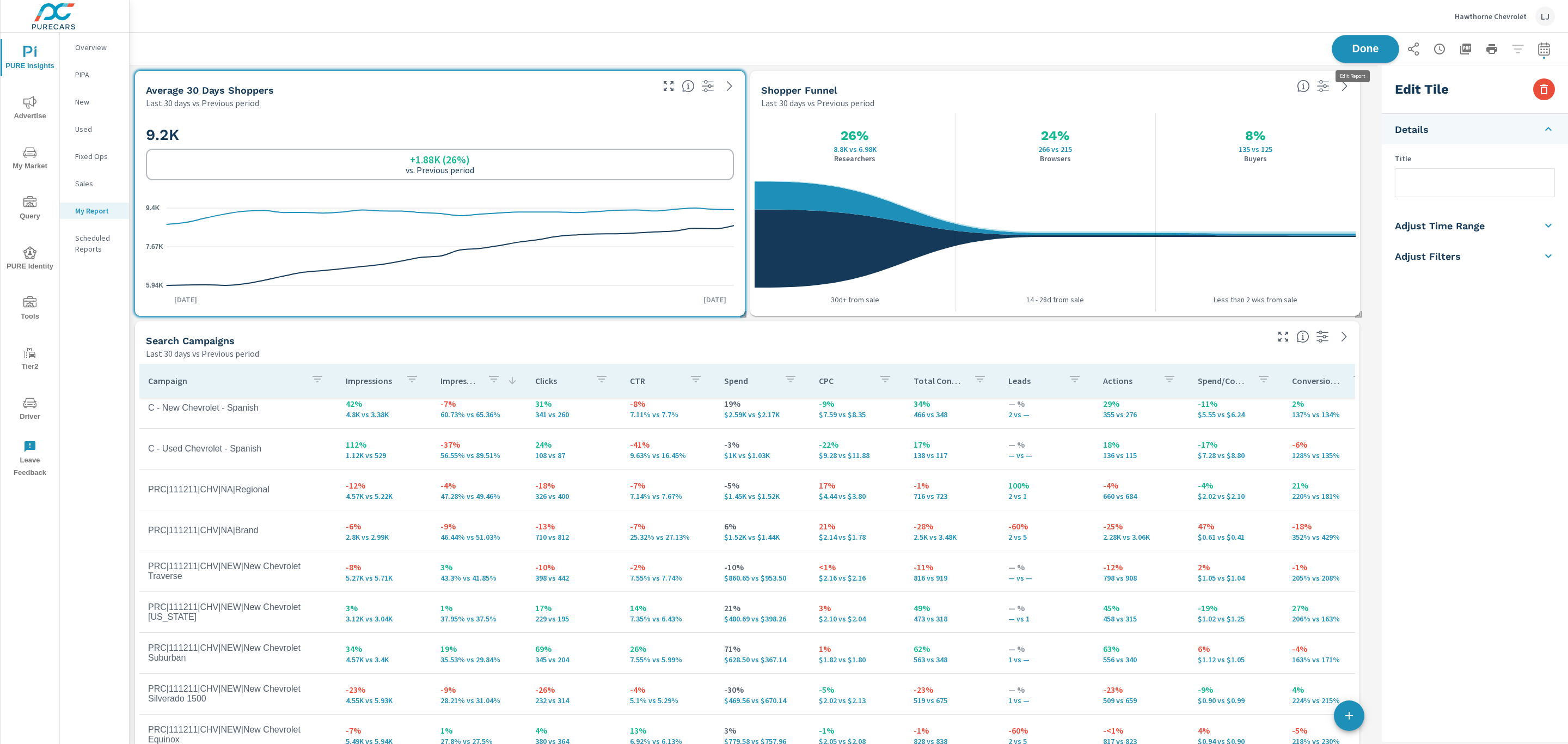
scroll to position [1784, 1262]
click at [1353, 53] on span "Done" at bounding box center [1366, 48] width 45 height 11
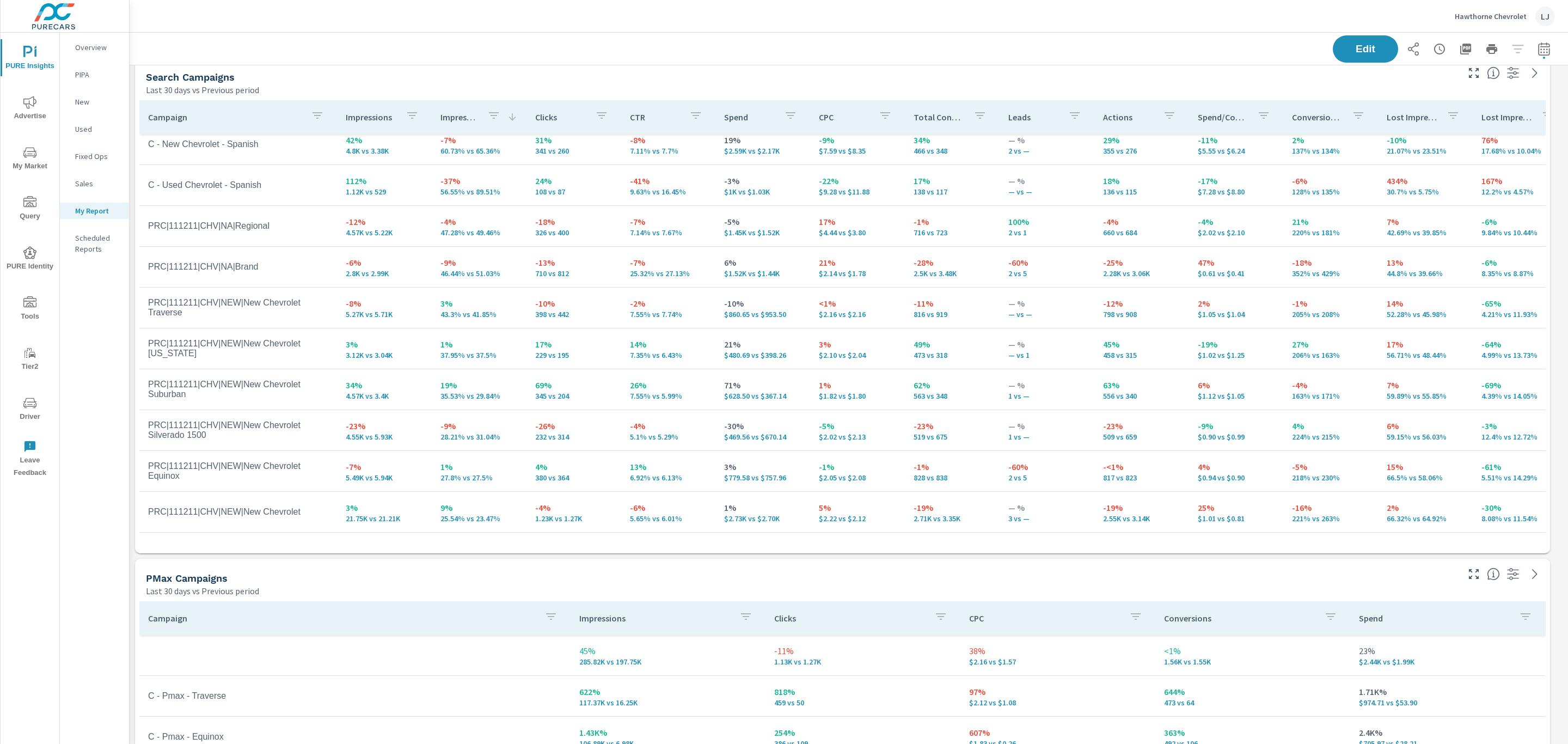
scroll to position [268, 0]
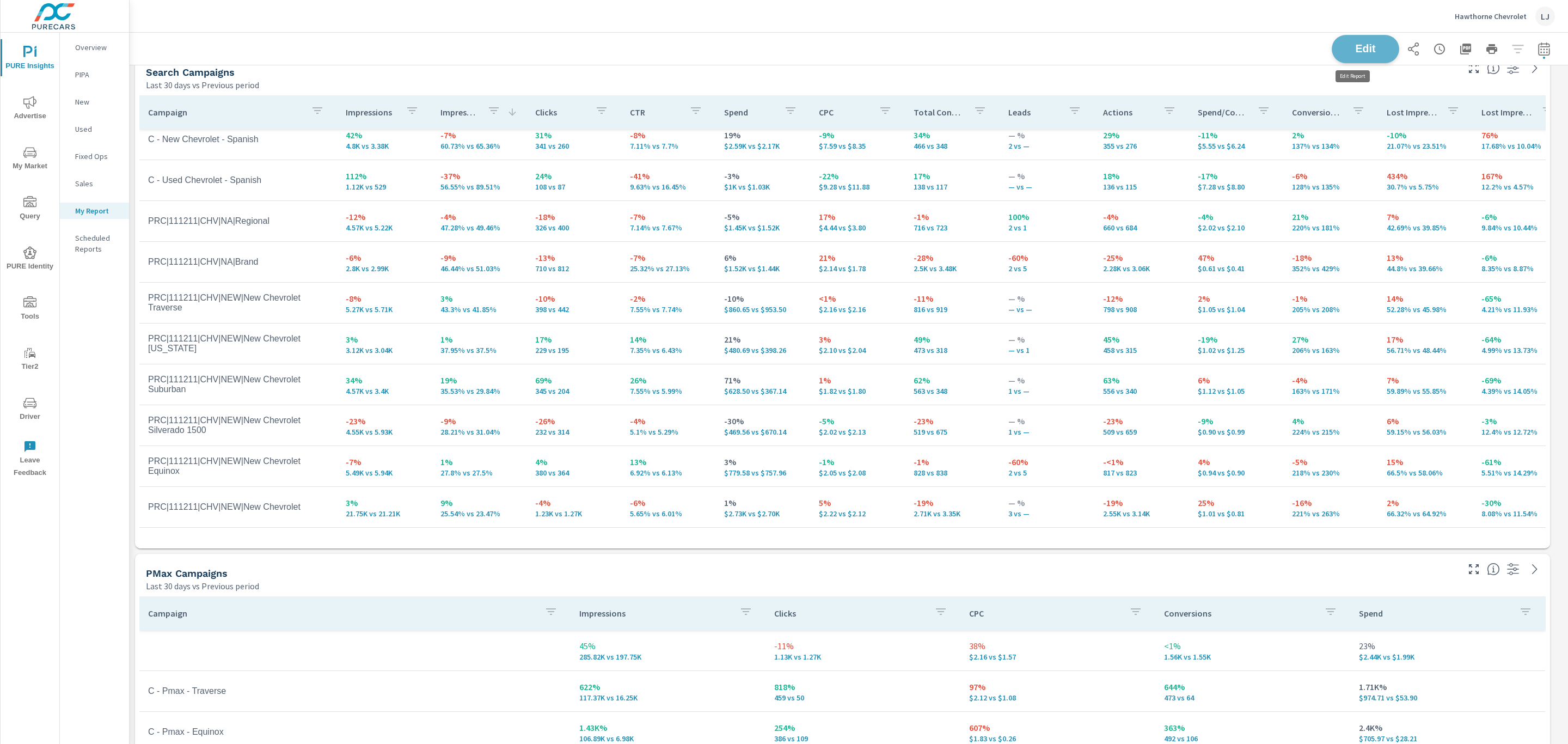
click at [1366, 46] on span "Edit" at bounding box center [1366, 48] width 45 height 11
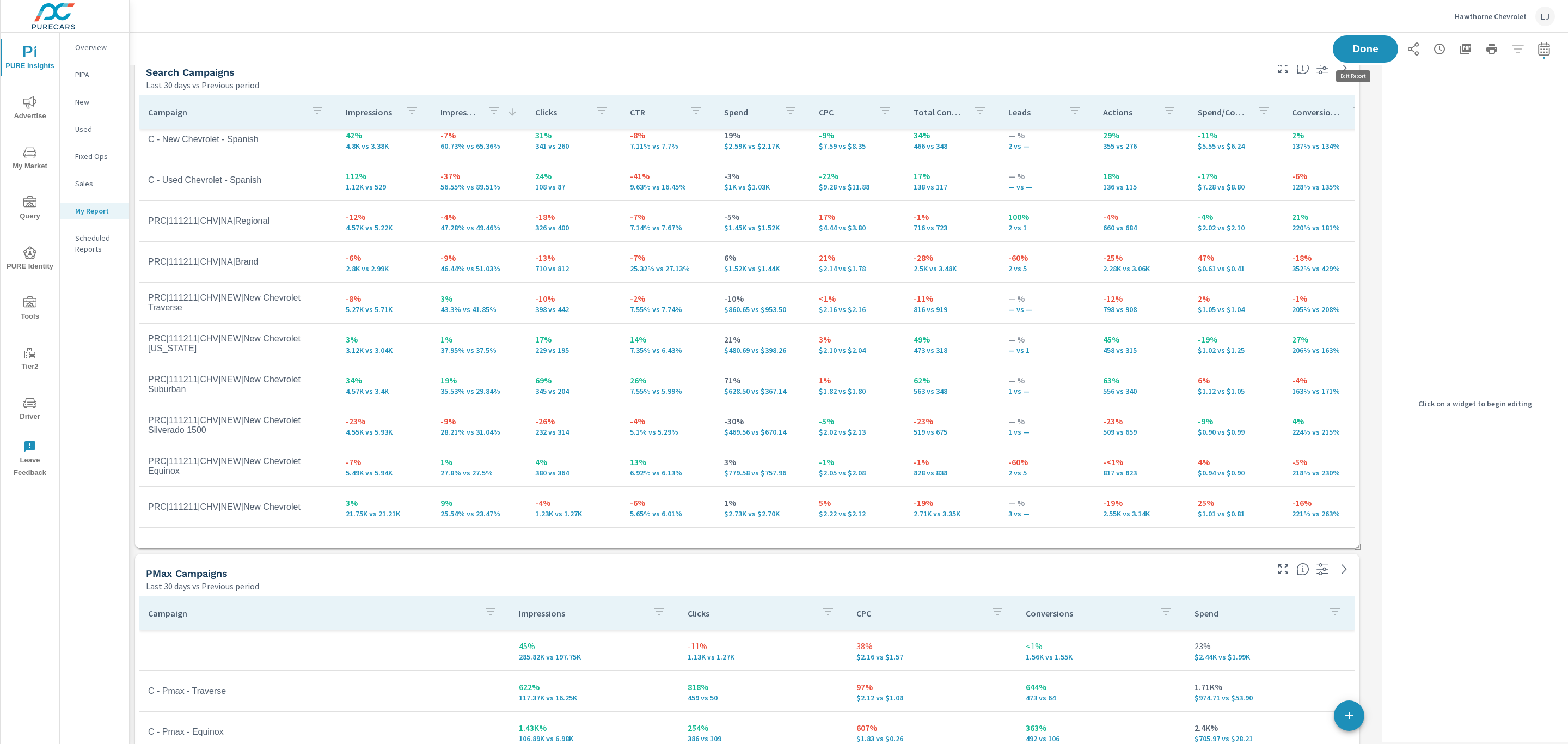
scroll to position [1784, 1262]
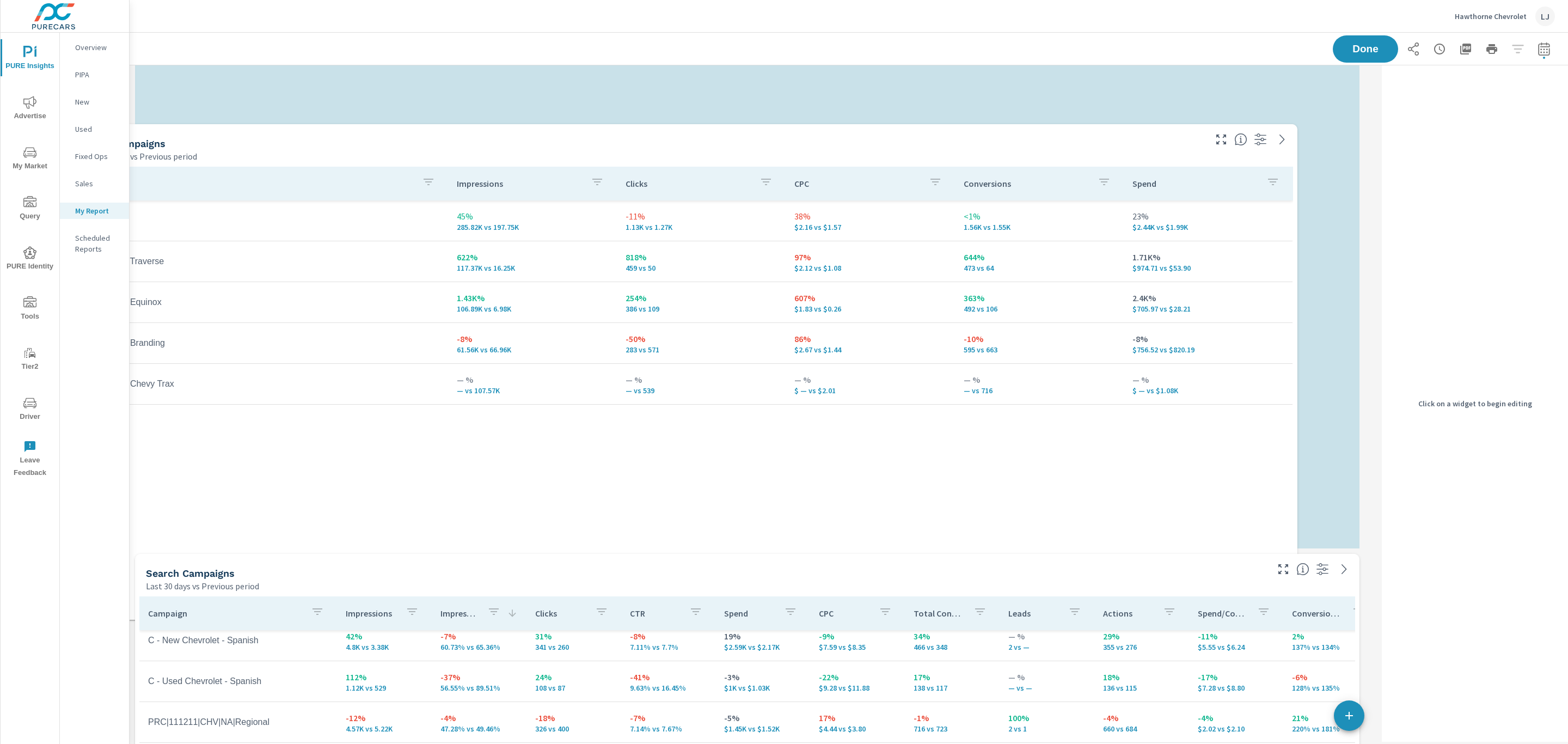
drag, startPoint x: 948, startPoint y: 567, endPoint x: 926, endPoint y: 82, distance: 485.5
click at [926, 138] on div "PMax Campaigns" at bounding box center [644, 144] width 1120 height 13
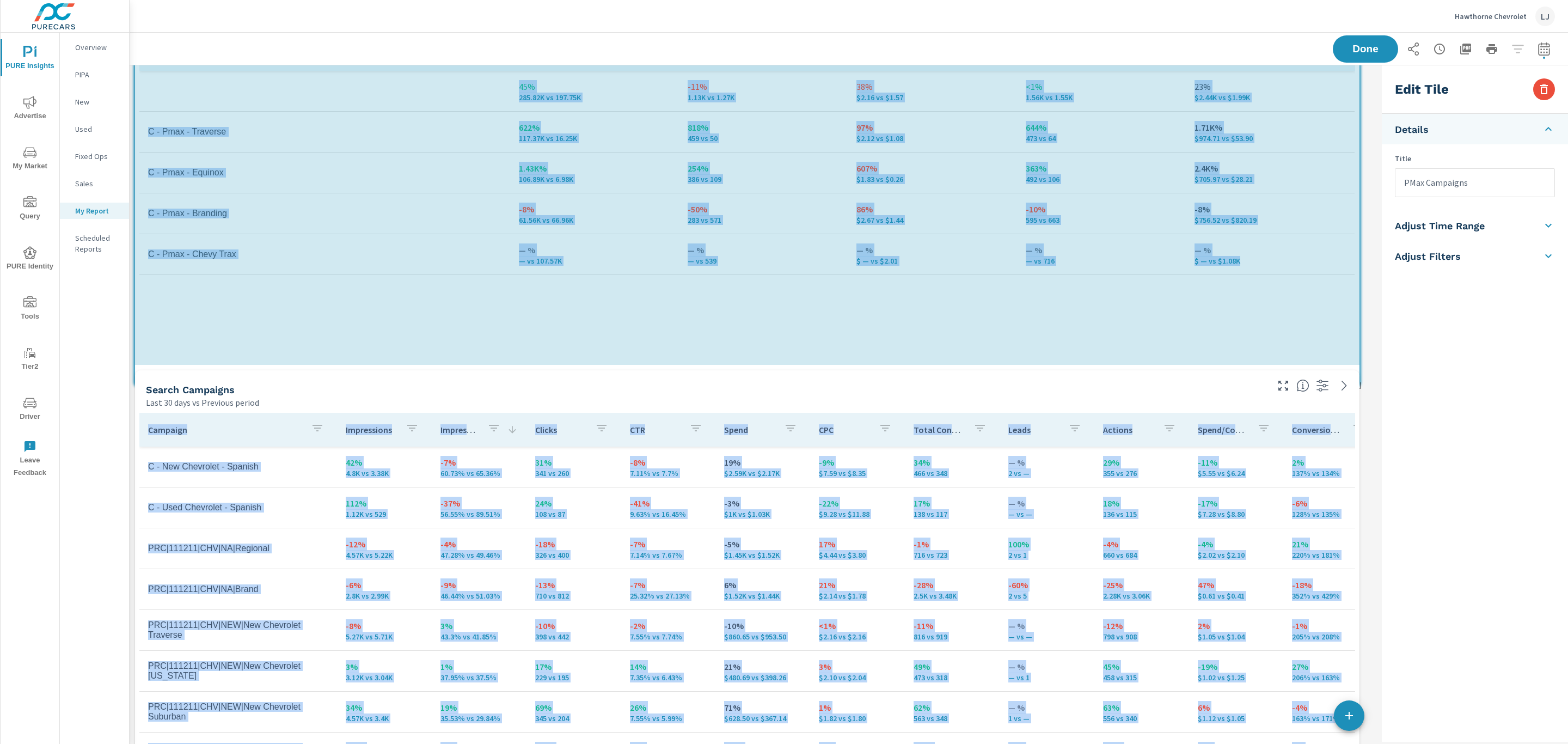
scroll to position [1660, 1262]
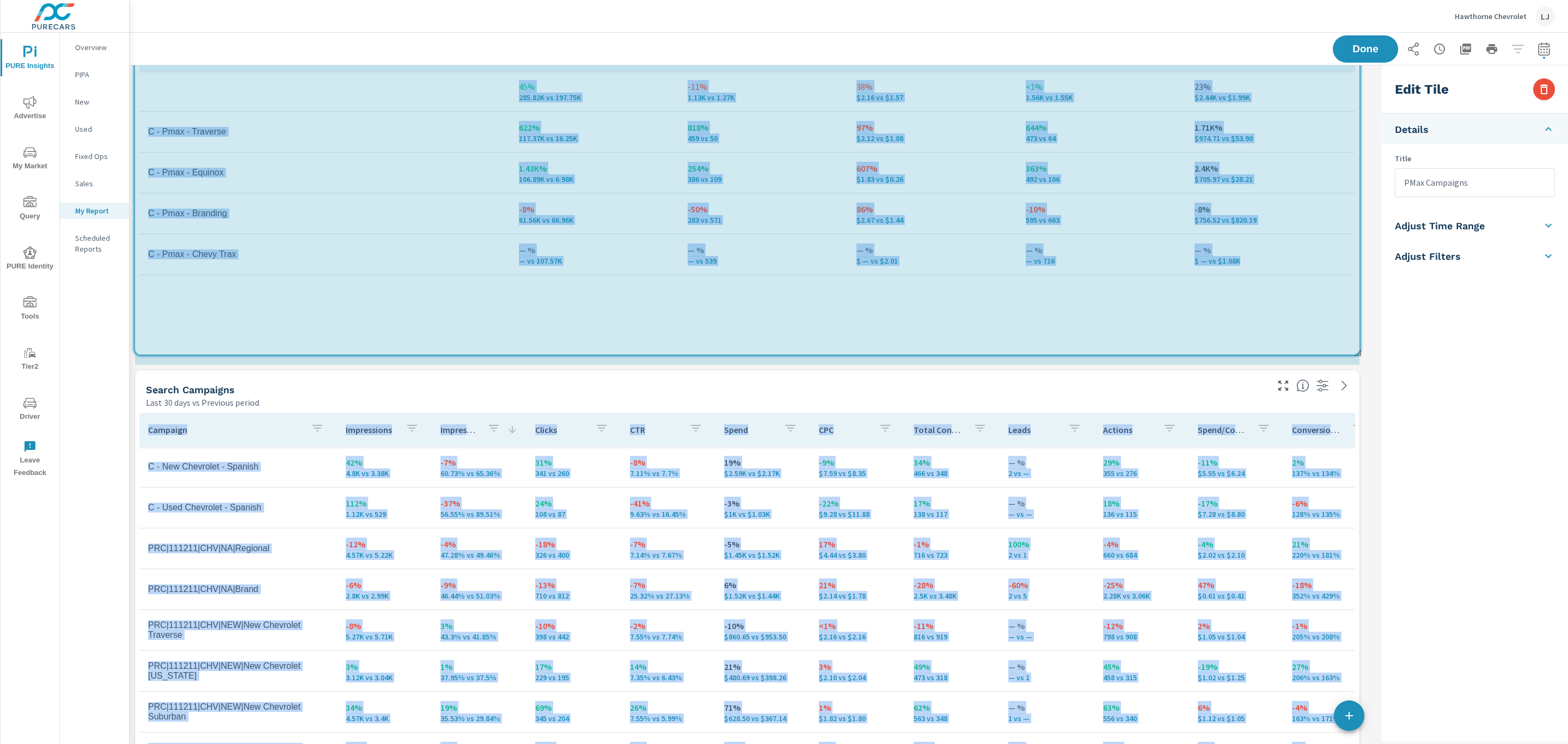
drag, startPoint x: 1358, startPoint y: 486, endPoint x: 1367, endPoint y: 376, distance: 110.4
click at [1367, 376] on div "Search Campaigns Last 30 days vs Previous period Campaign Impressions Impressio…" at bounding box center [849, 556] width 1439 height 1634
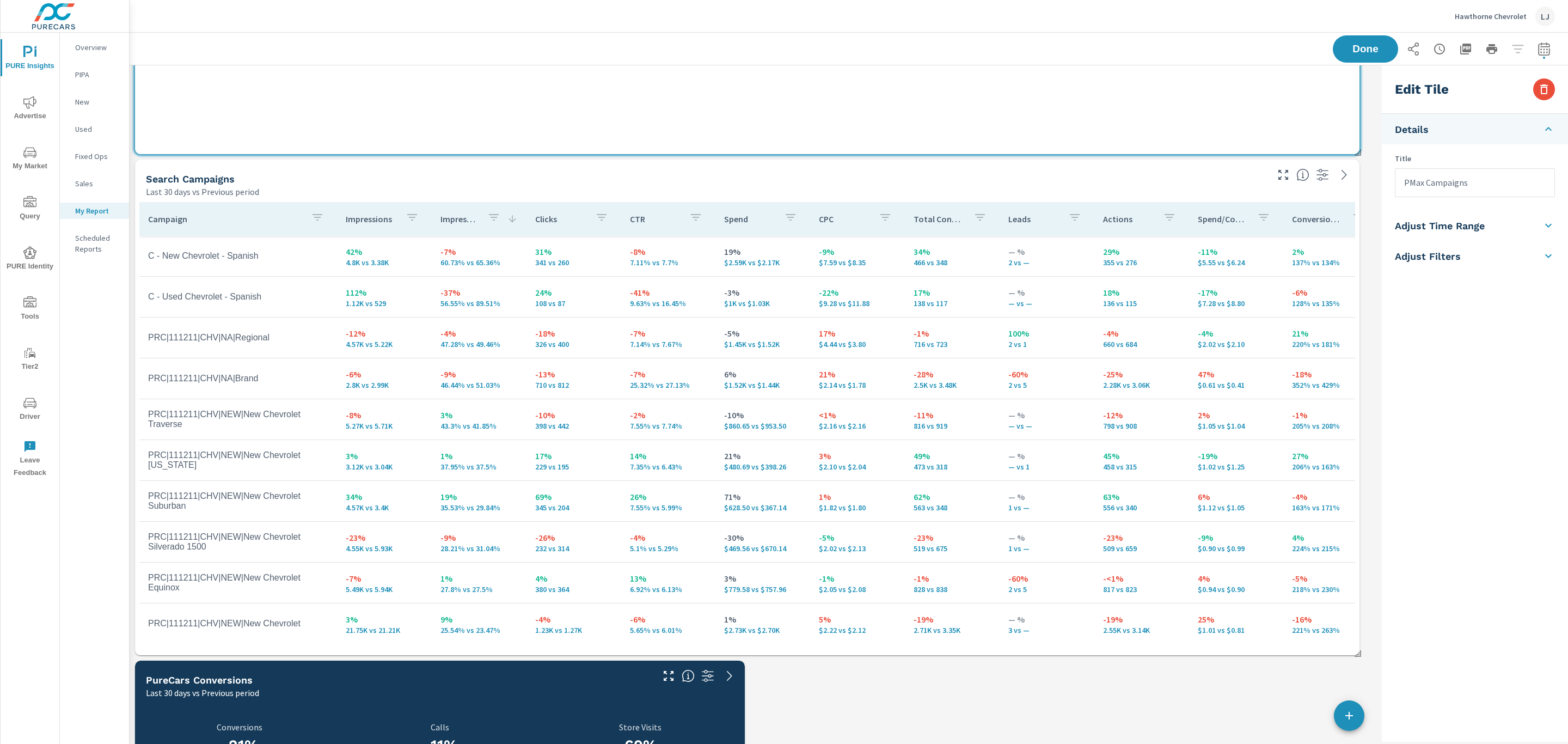
scroll to position [735, 0]
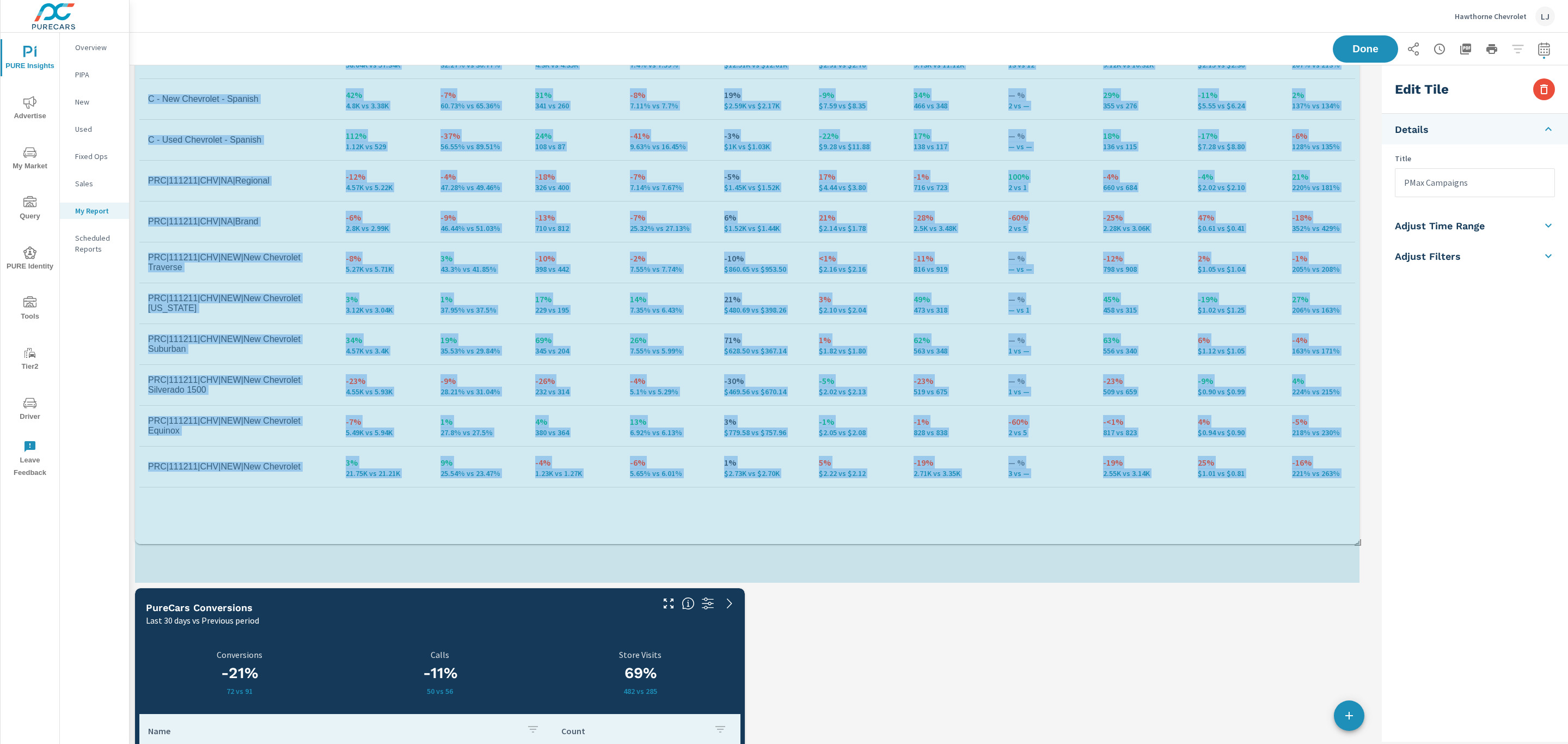
scroll to position [5, 6]
drag, startPoint x: 1357, startPoint y: 456, endPoint x: 1371, endPoint y: 538, distance: 83.2
click at [1371, 538] on div "Search Campaigns Last 30 days vs Previous period Campaign Impressions Impressio…" at bounding box center [849, 210] width 1439 height 1759
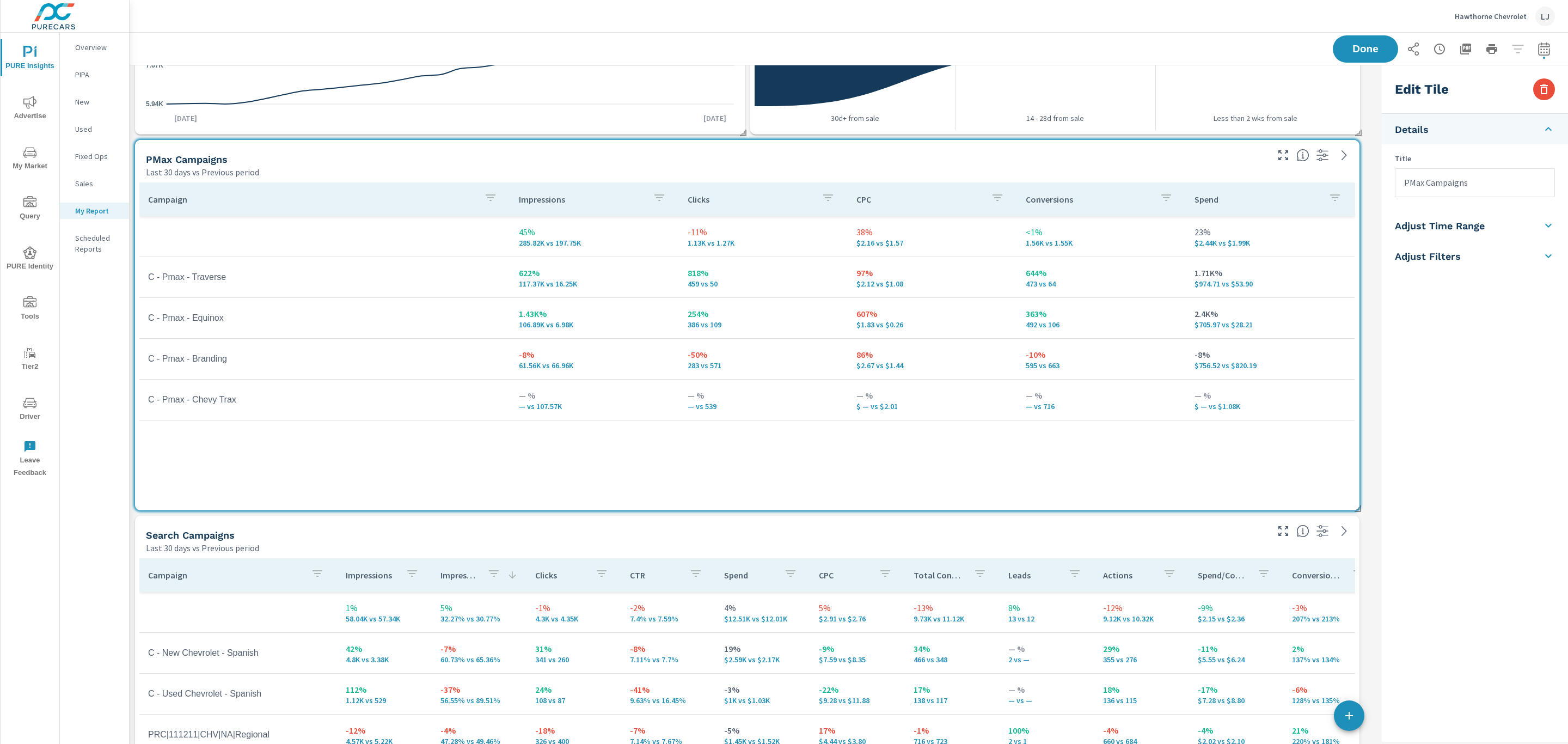
scroll to position [1784, 1262]
click at [33, 91] on button "Advertise" at bounding box center [30, 107] width 59 height 37
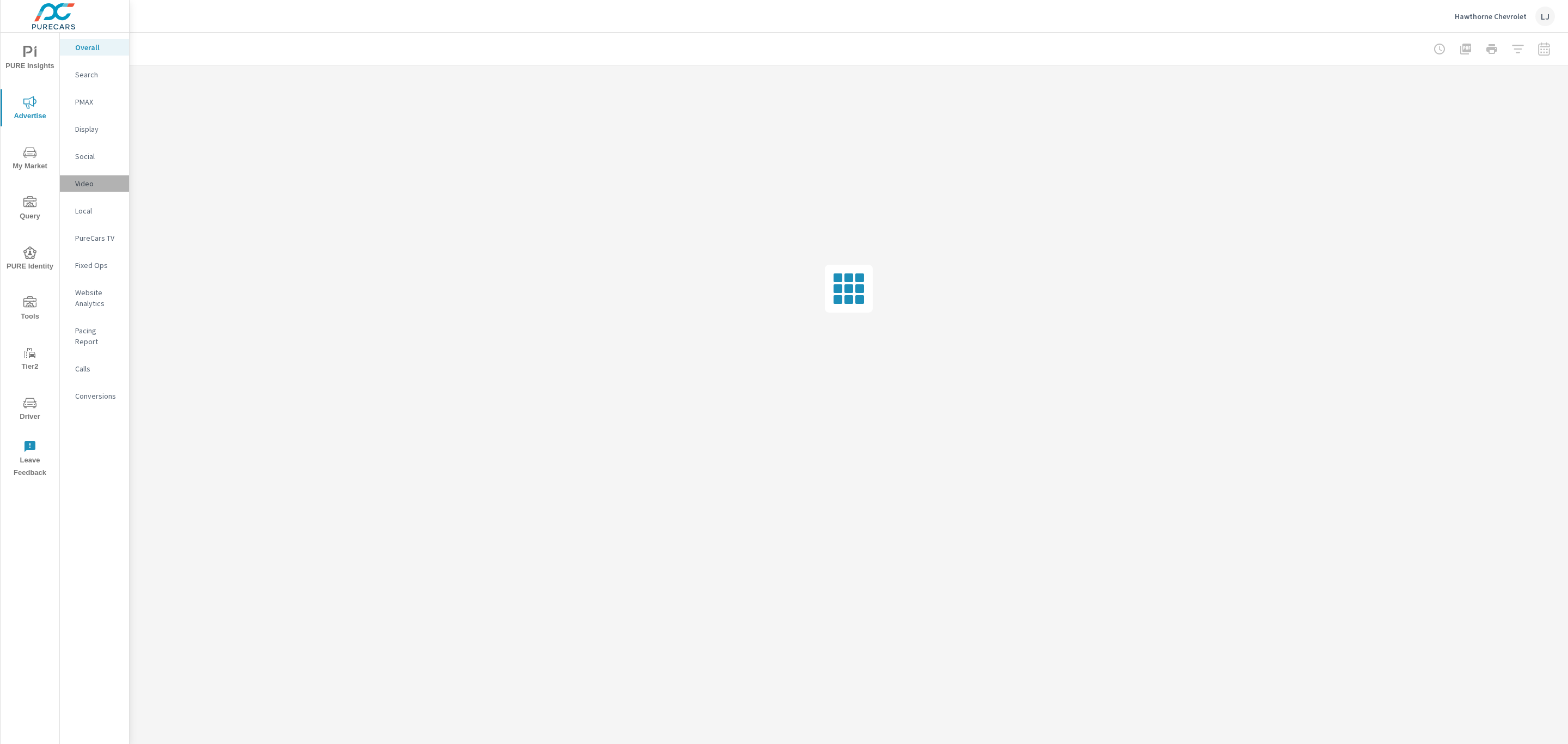
click at [86, 186] on p "Video" at bounding box center [98, 184] width 45 height 11
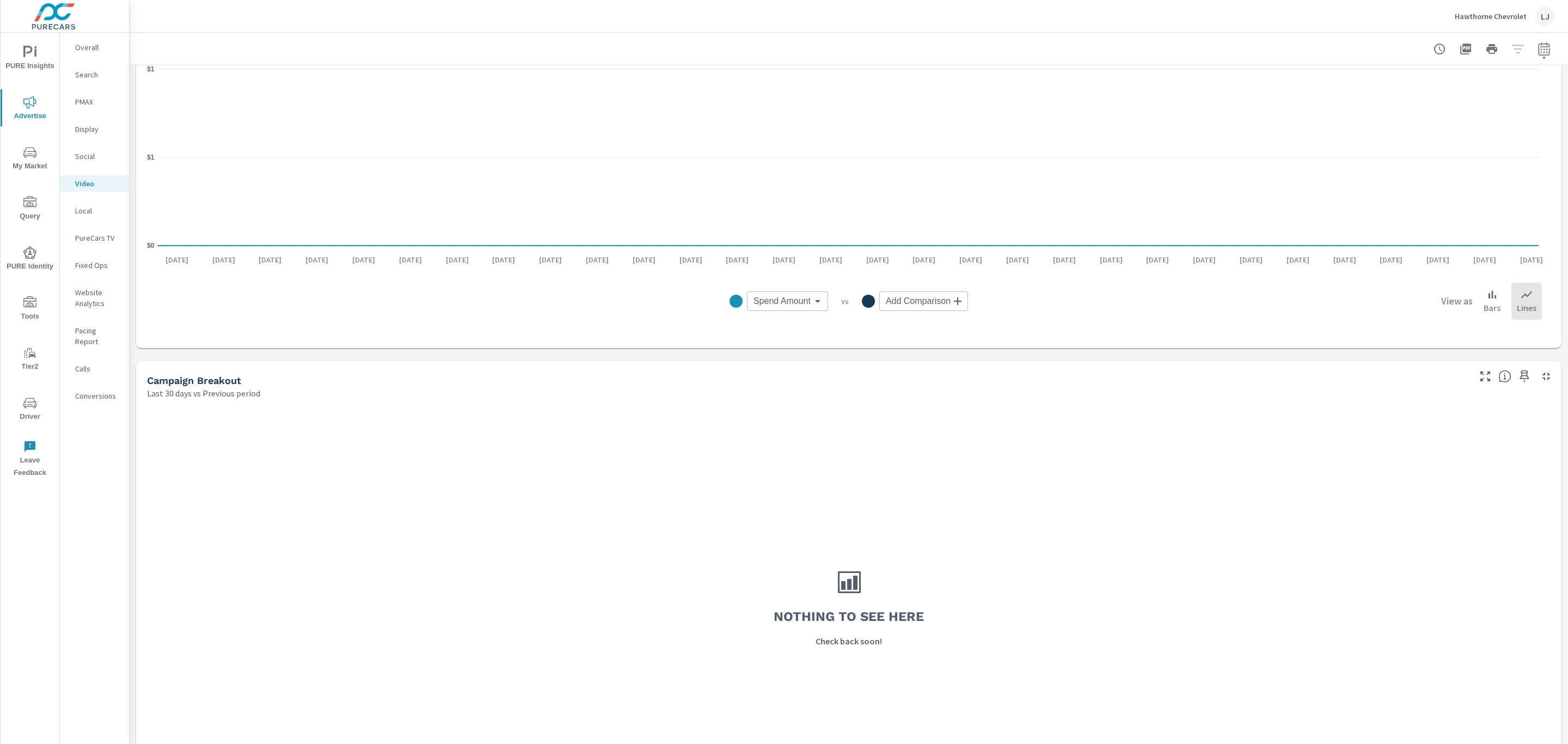
scroll to position [253, 0]
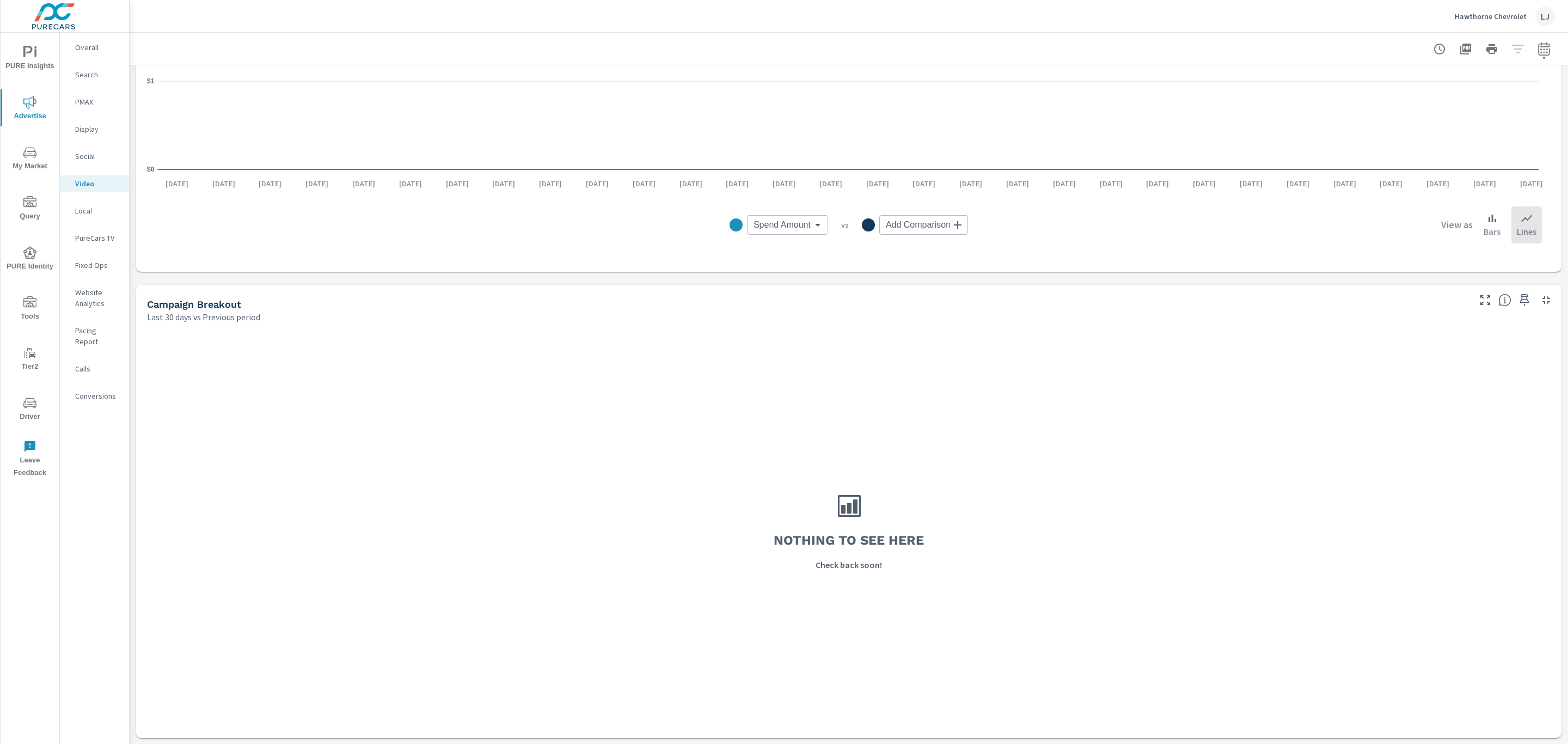
click at [95, 131] on p "Display" at bounding box center [98, 129] width 45 height 11
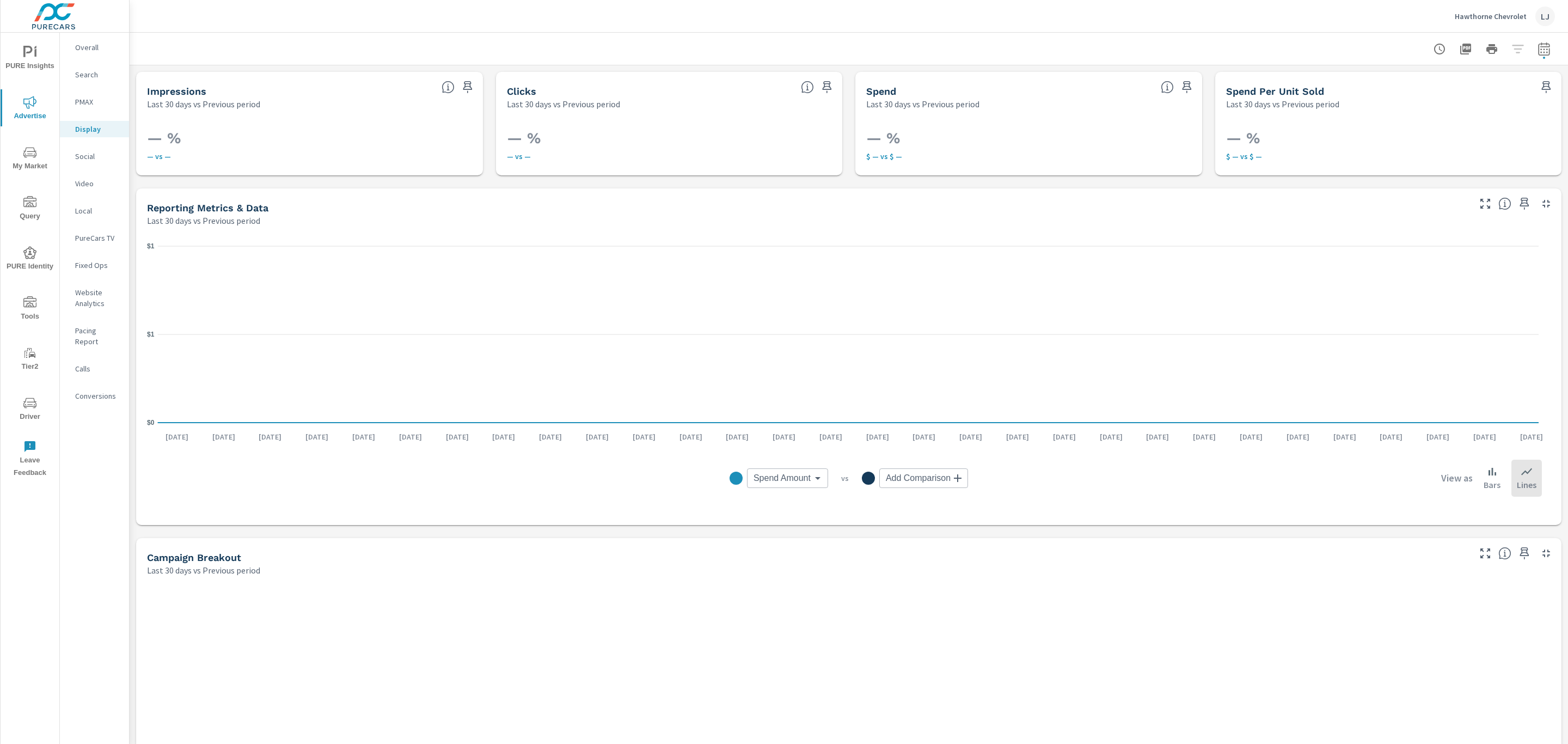
click at [95, 48] on p "Overall" at bounding box center [98, 48] width 45 height 11
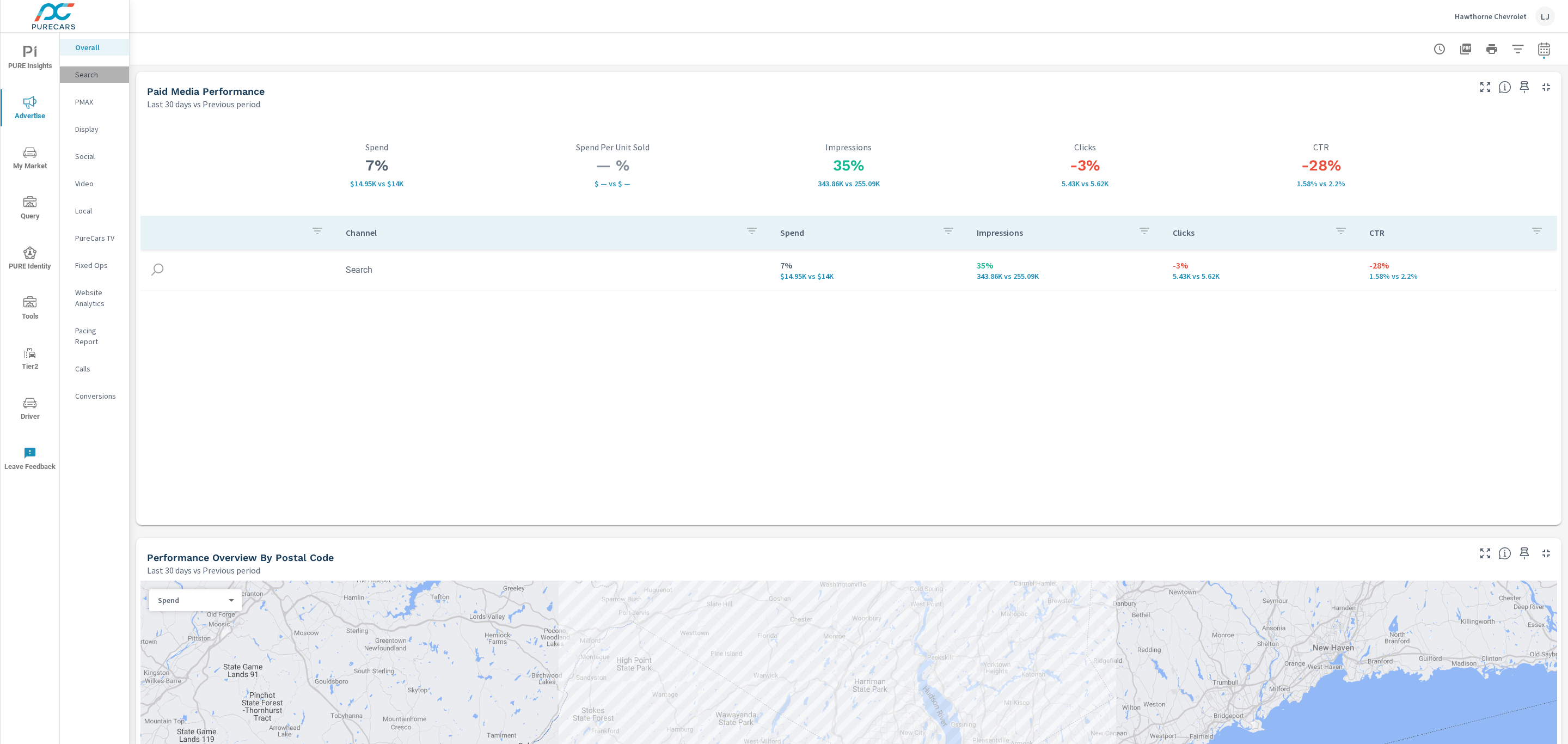
click at [93, 77] on p "Search" at bounding box center [98, 75] width 45 height 11
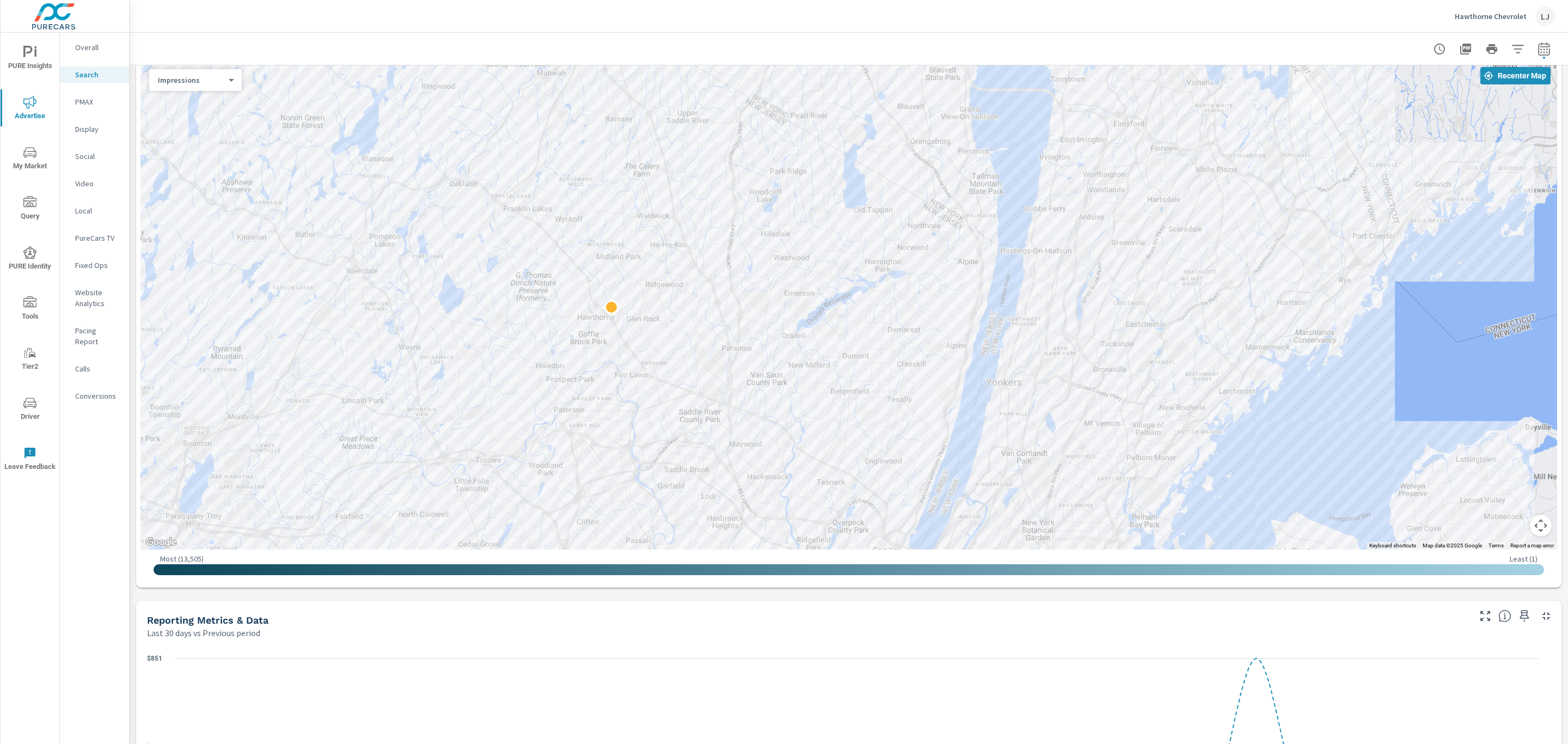
scroll to position [173, 0]
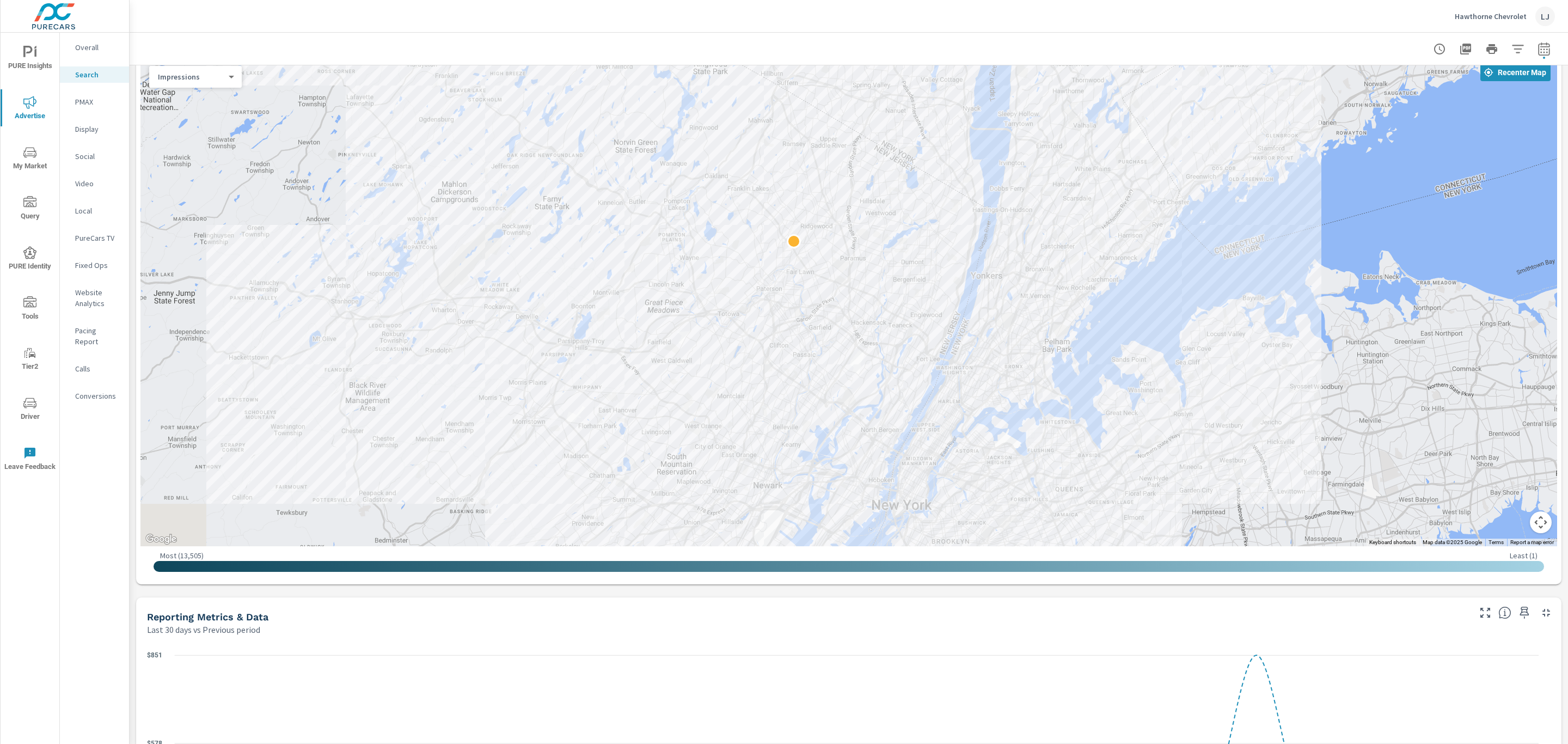
drag, startPoint x: 1077, startPoint y: 460, endPoint x: 1136, endPoint y: 317, distance: 154.7
click at [1136, 317] on div at bounding box center [1432, 453] width 1046 height 588
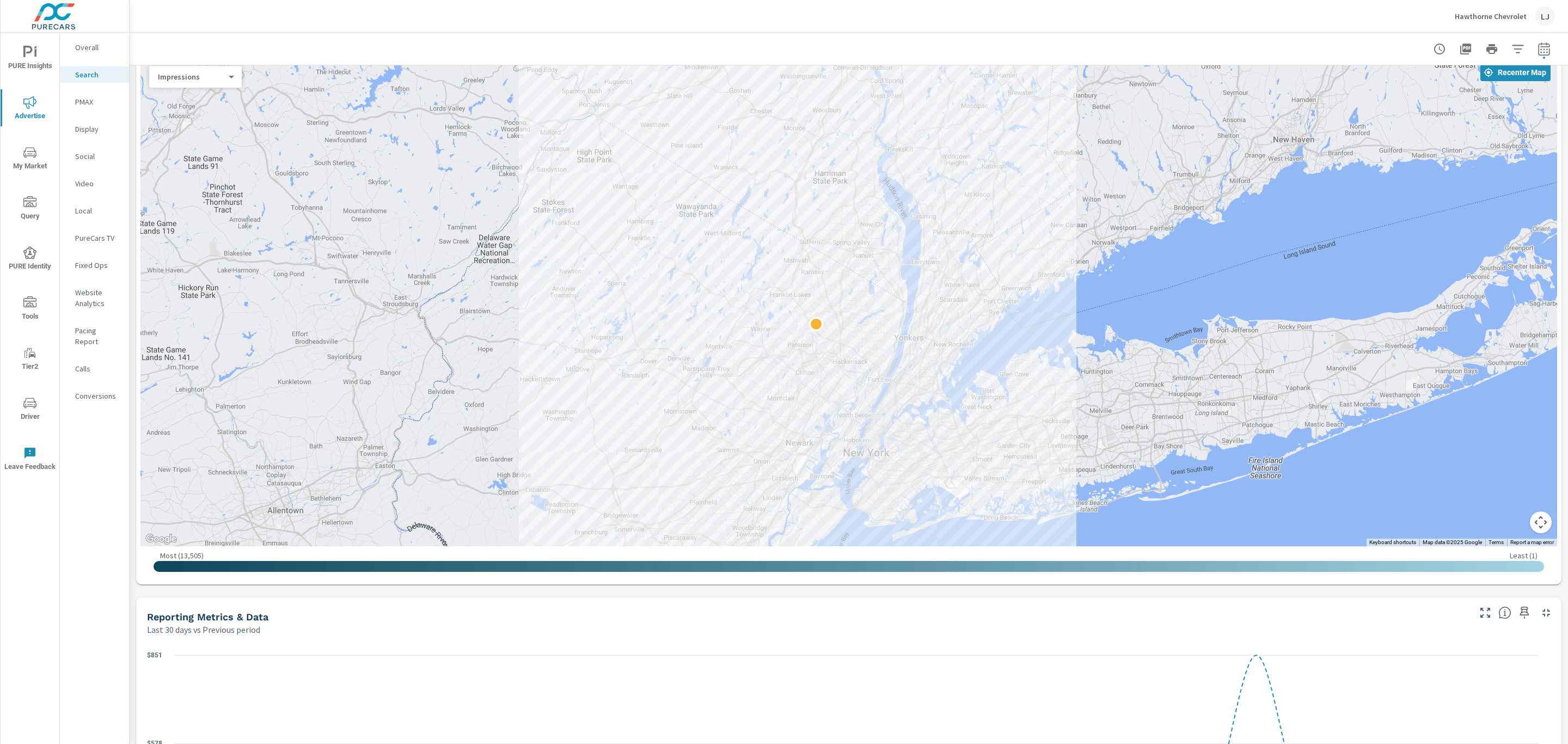
drag, startPoint x: 1207, startPoint y: 319, endPoint x: 1046, endPoint y: 363, distance: 166.9
click at [1046, 363] on div at bounding box center [1216, 637] width 1046 height 588
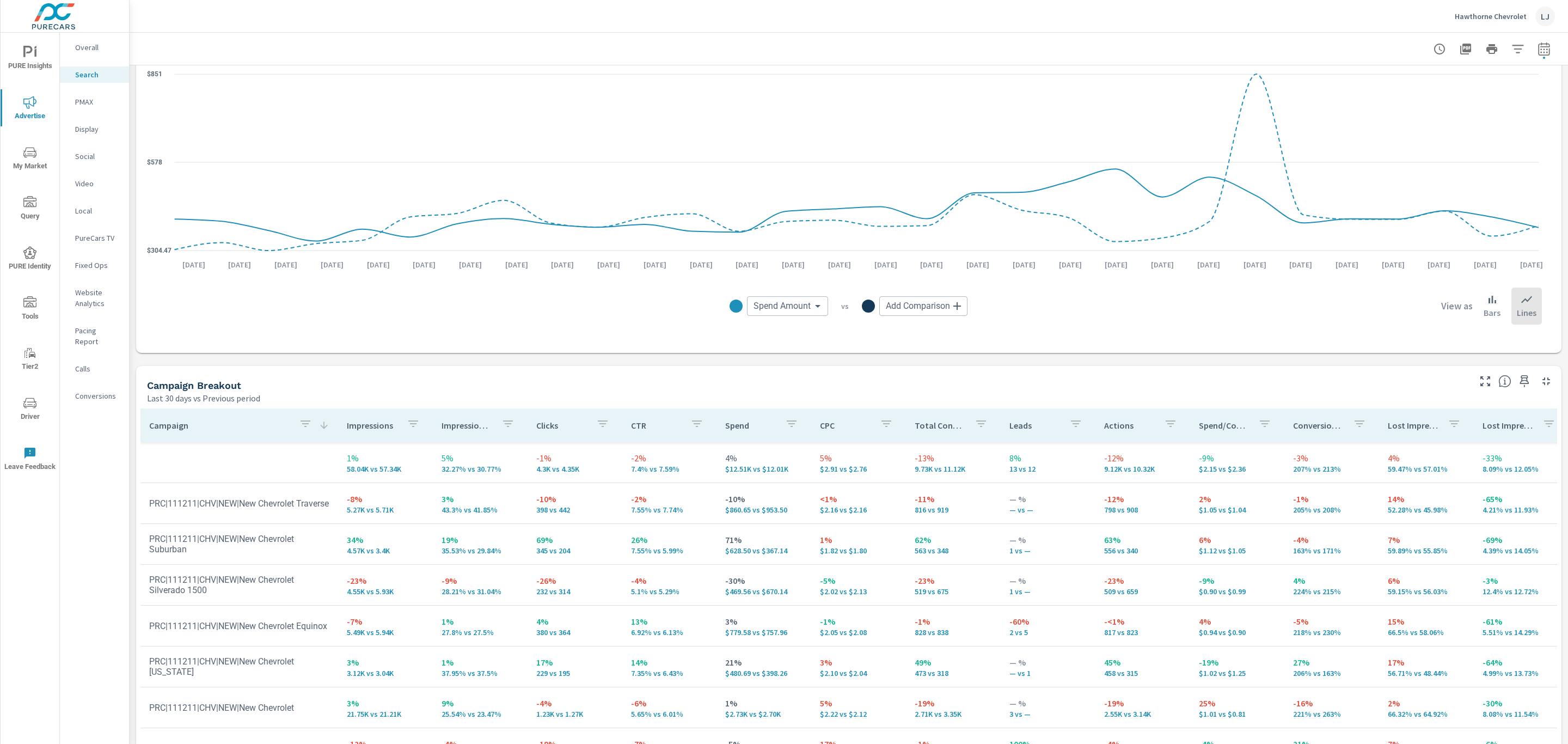
scroll to position [837, 0]
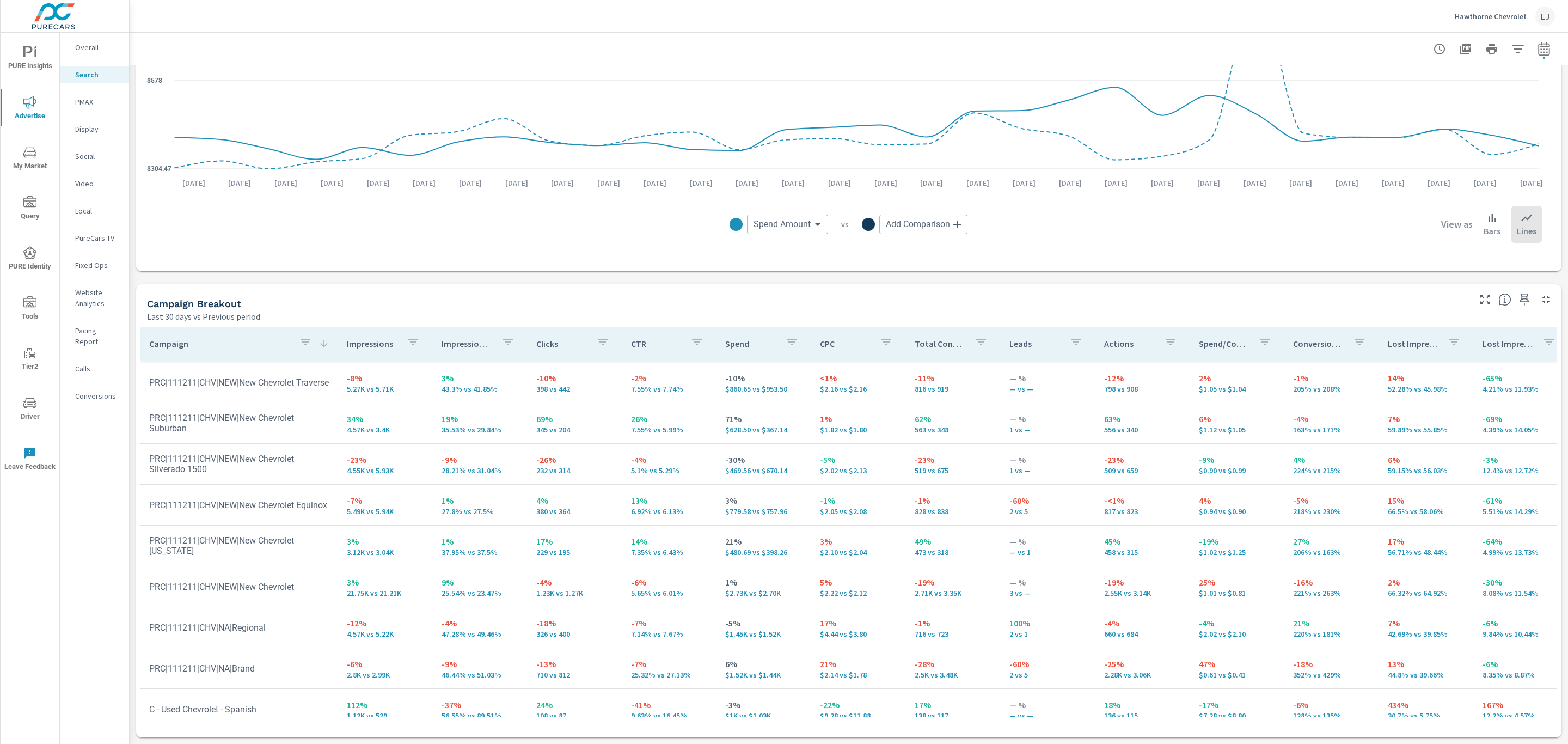
scroll to position [106, 0]
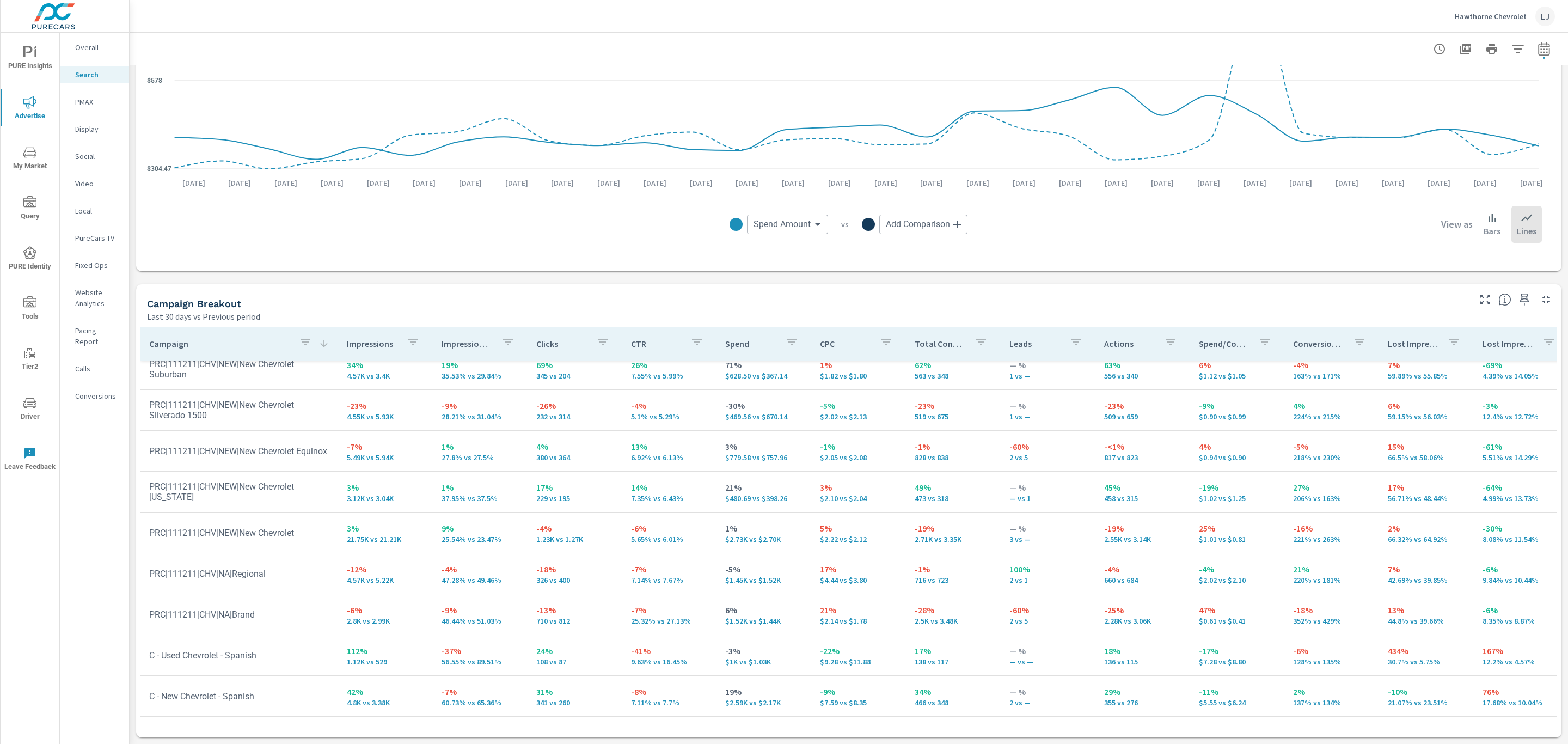
scroll to position [39, 0]
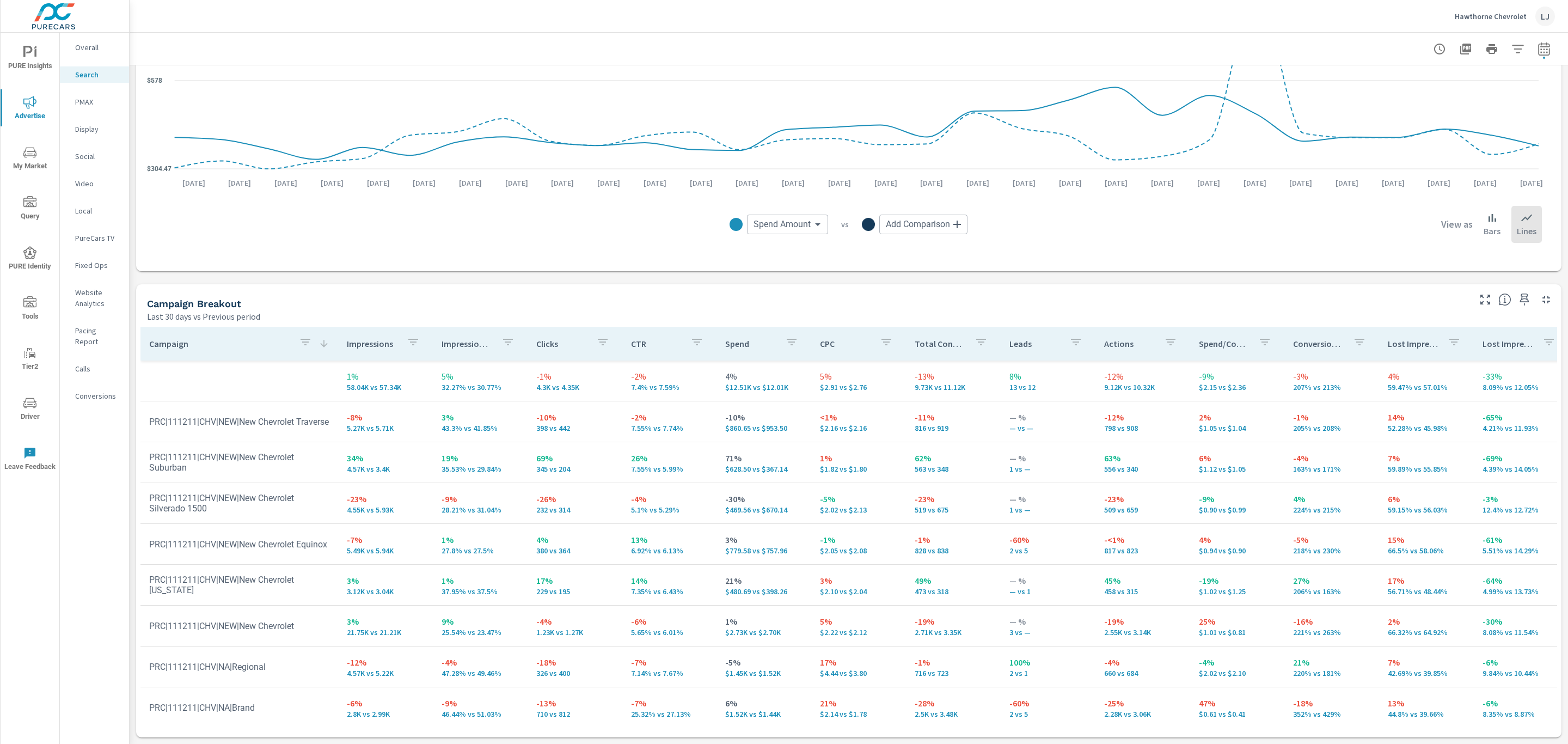
click at [1294, 342] on p "Conversion Rate" at bounding box center [1319, 344] width 51 height 11
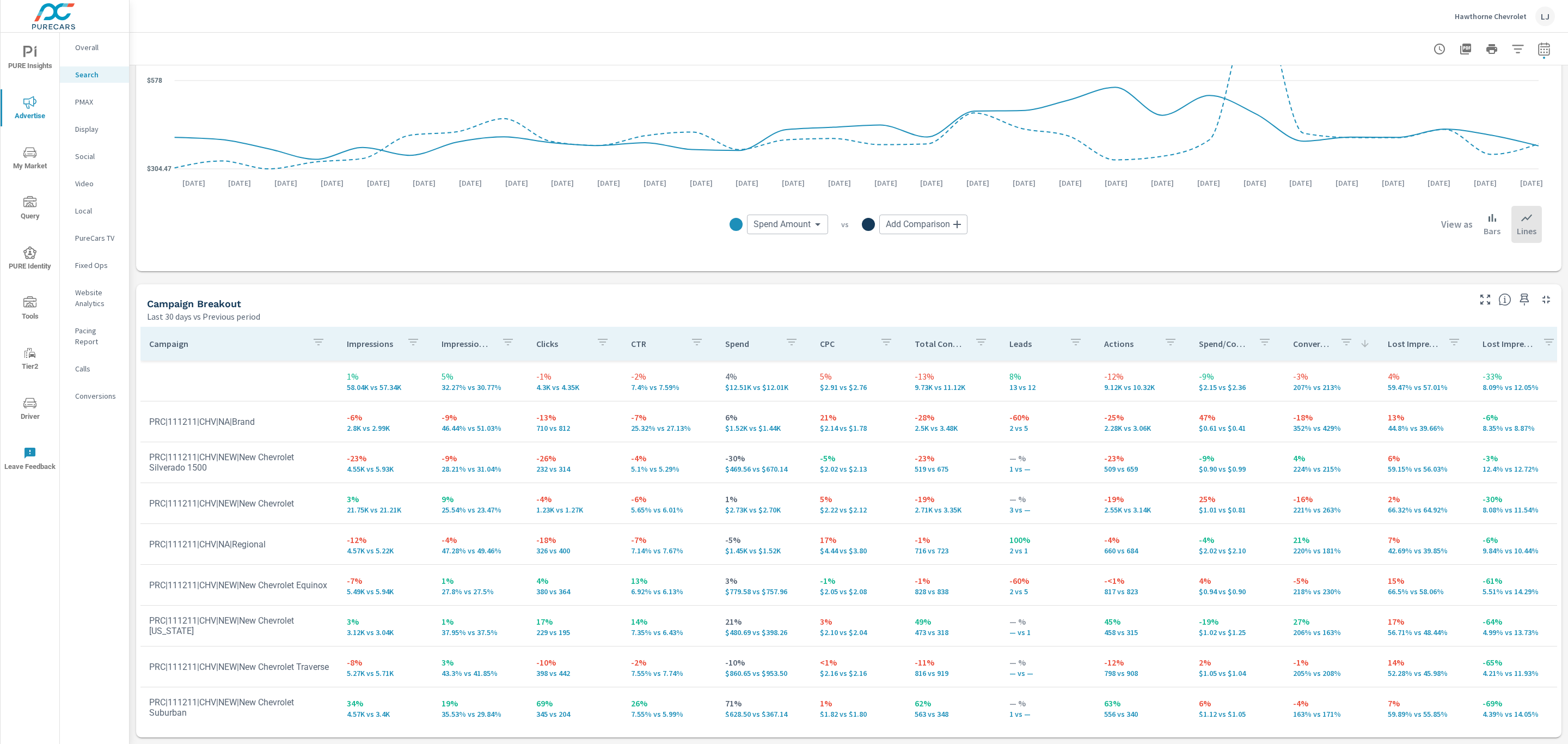
click at [1294, 342] on p "Conversion Rate" at bounding box center [1313, 344] width 38 height 11
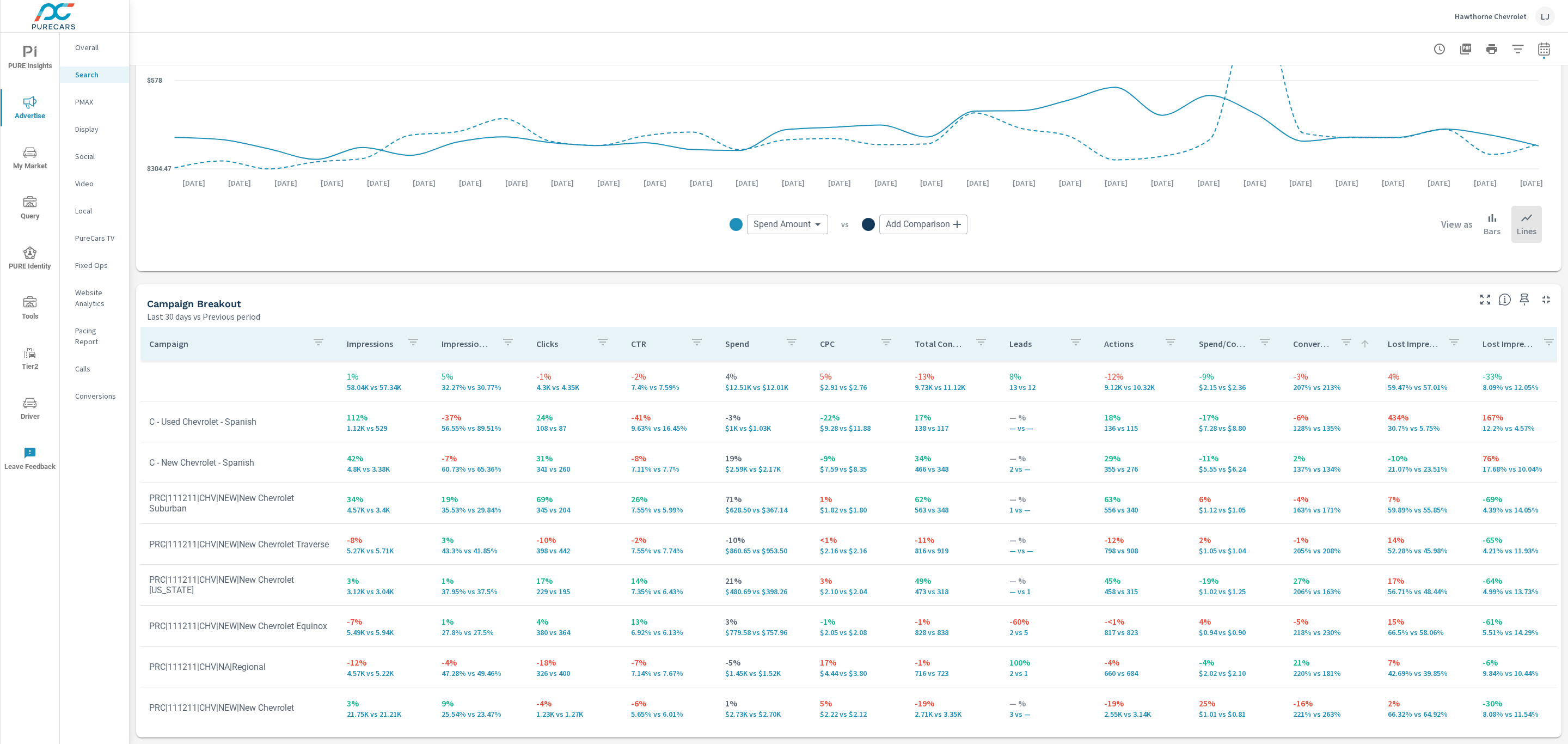
click at [1121, 340] on p "Actions" at bounding box center [1129, 344] width 51 height 11
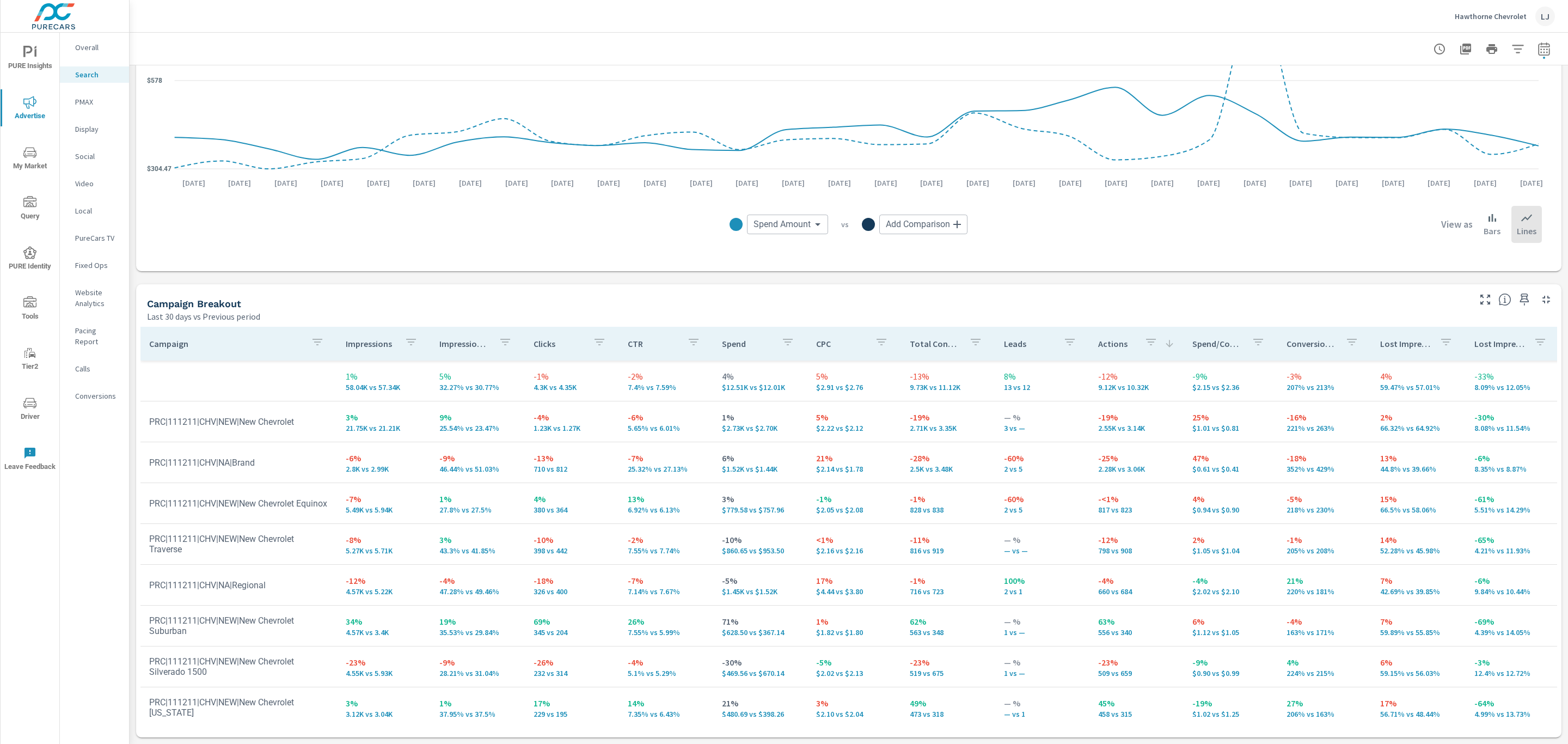
click at [1121, 340] on div "Actions" at bounding box center [1136, 344] width 77 height 25
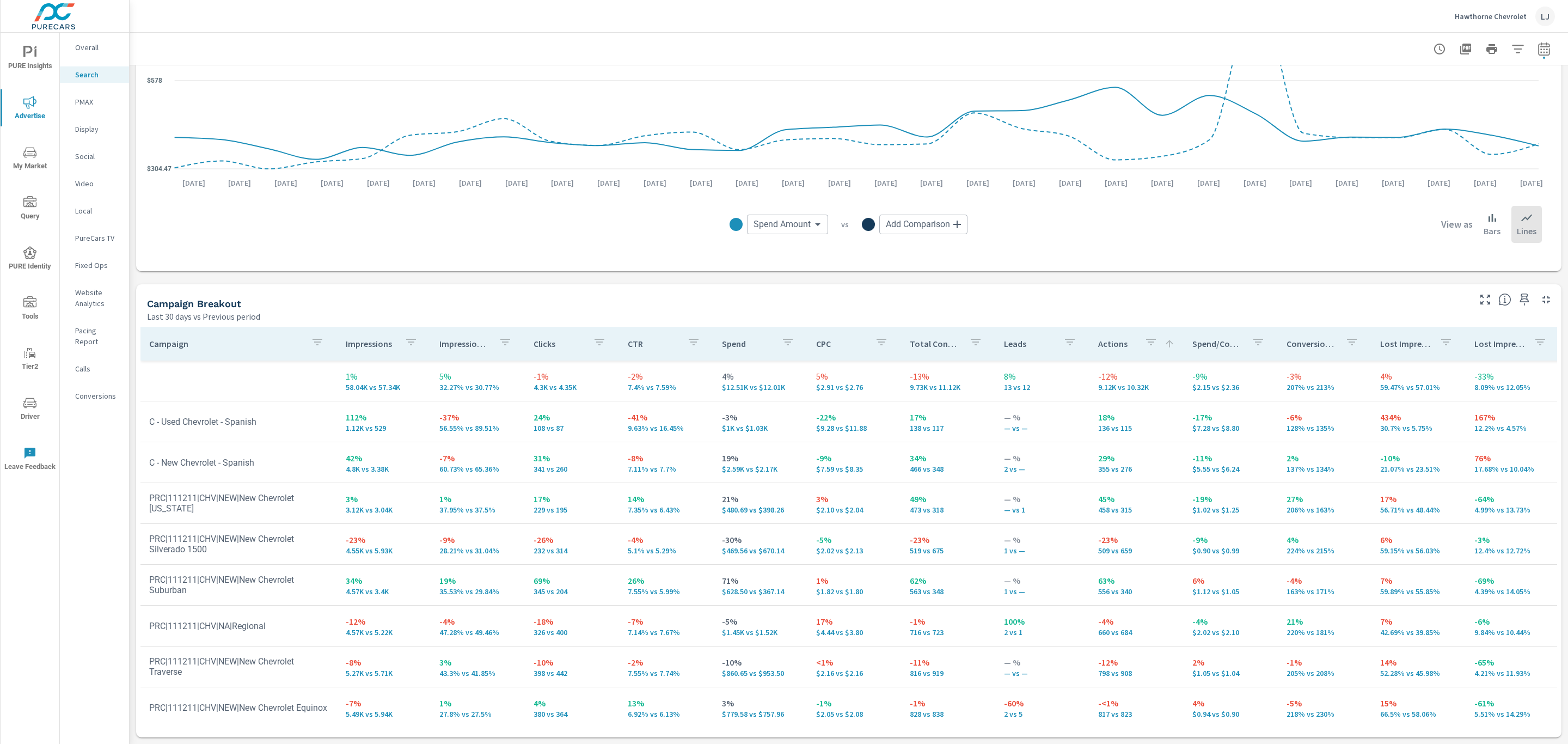
click at [1121, 340] on div "Actions" at bounding box center [1136, 344] width 77 height 25
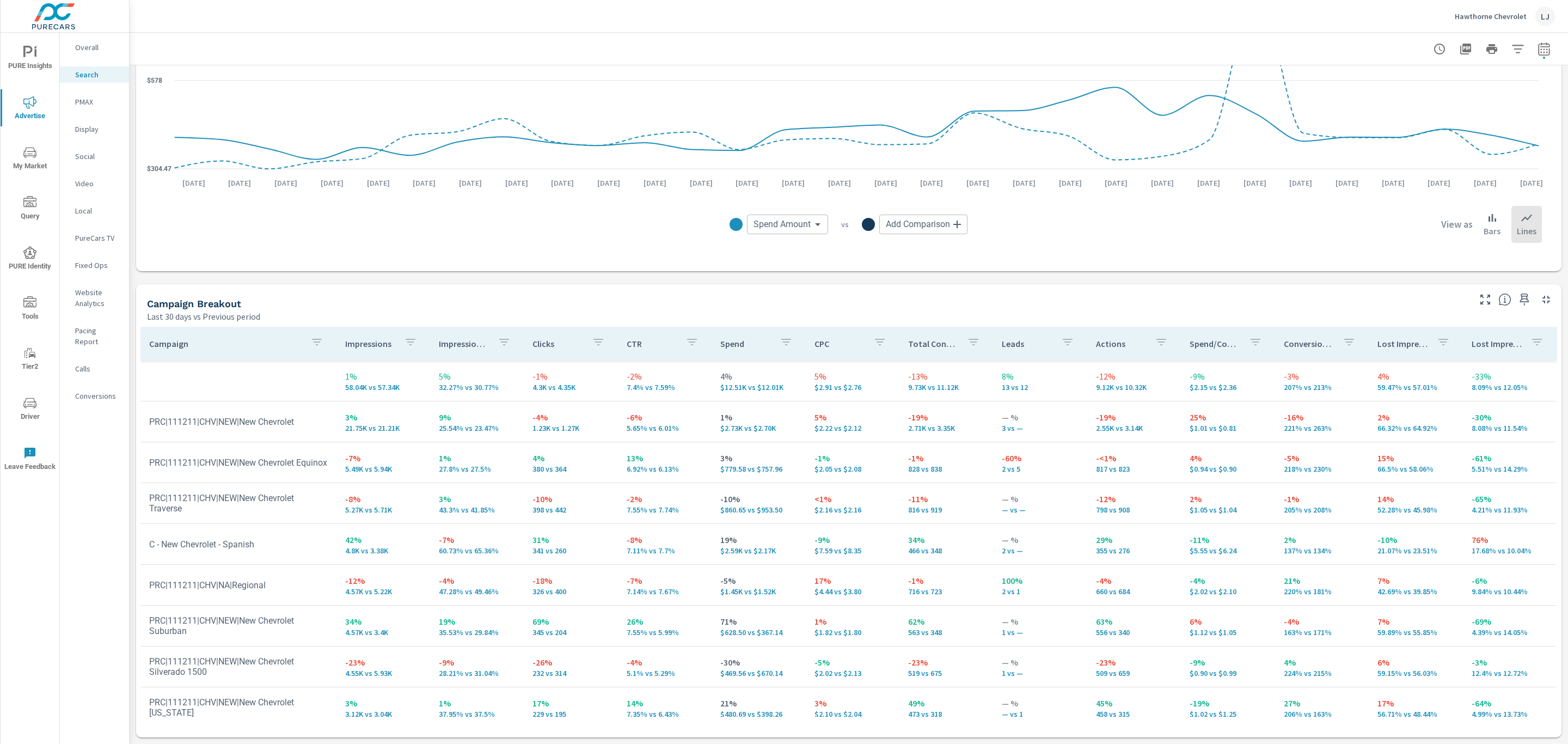
click at [345, 352] on div "Impressions" at bounding box center [383, 344] width 77 height 25
click at [463, 348] on p "Impression Share" at bounding box center [467, 344] width 51 height 11
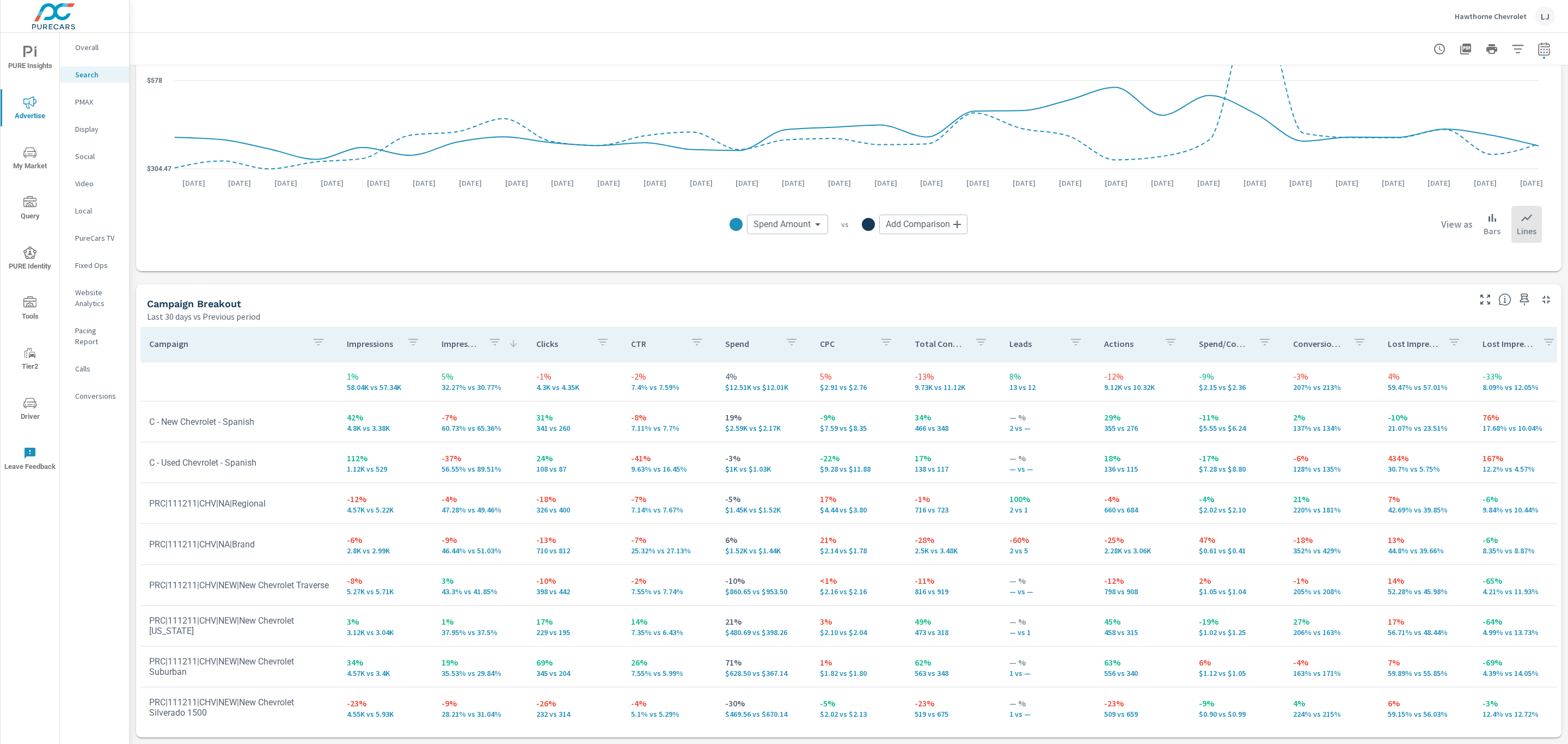
click at [463, 348] on p "Impression Share" at bounding box center [460, 344] width 38 height 11
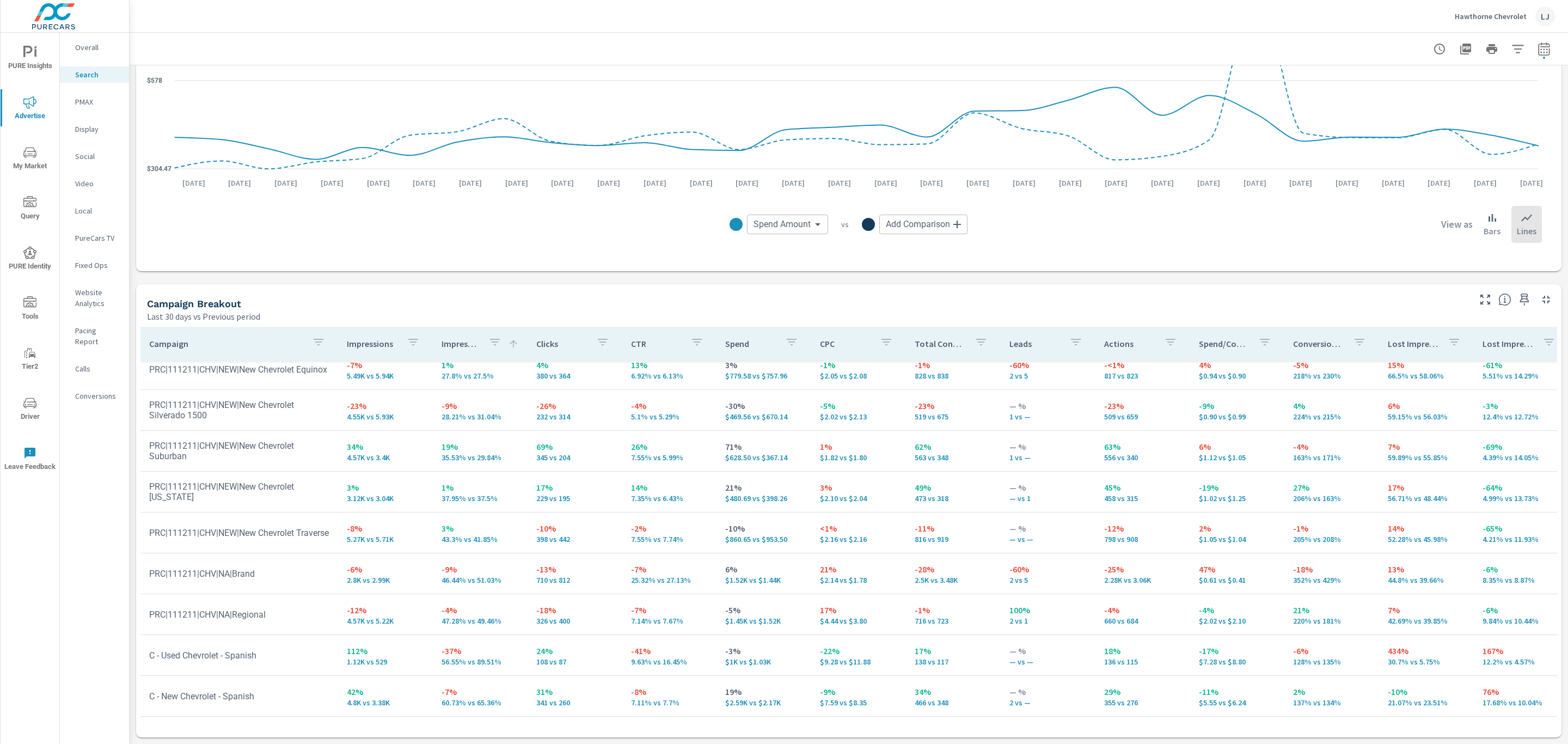
scroll to position [106, 0]
click at [467, 346] on p "Impression Share" at bounding box center [460, 344] width 38 height 11
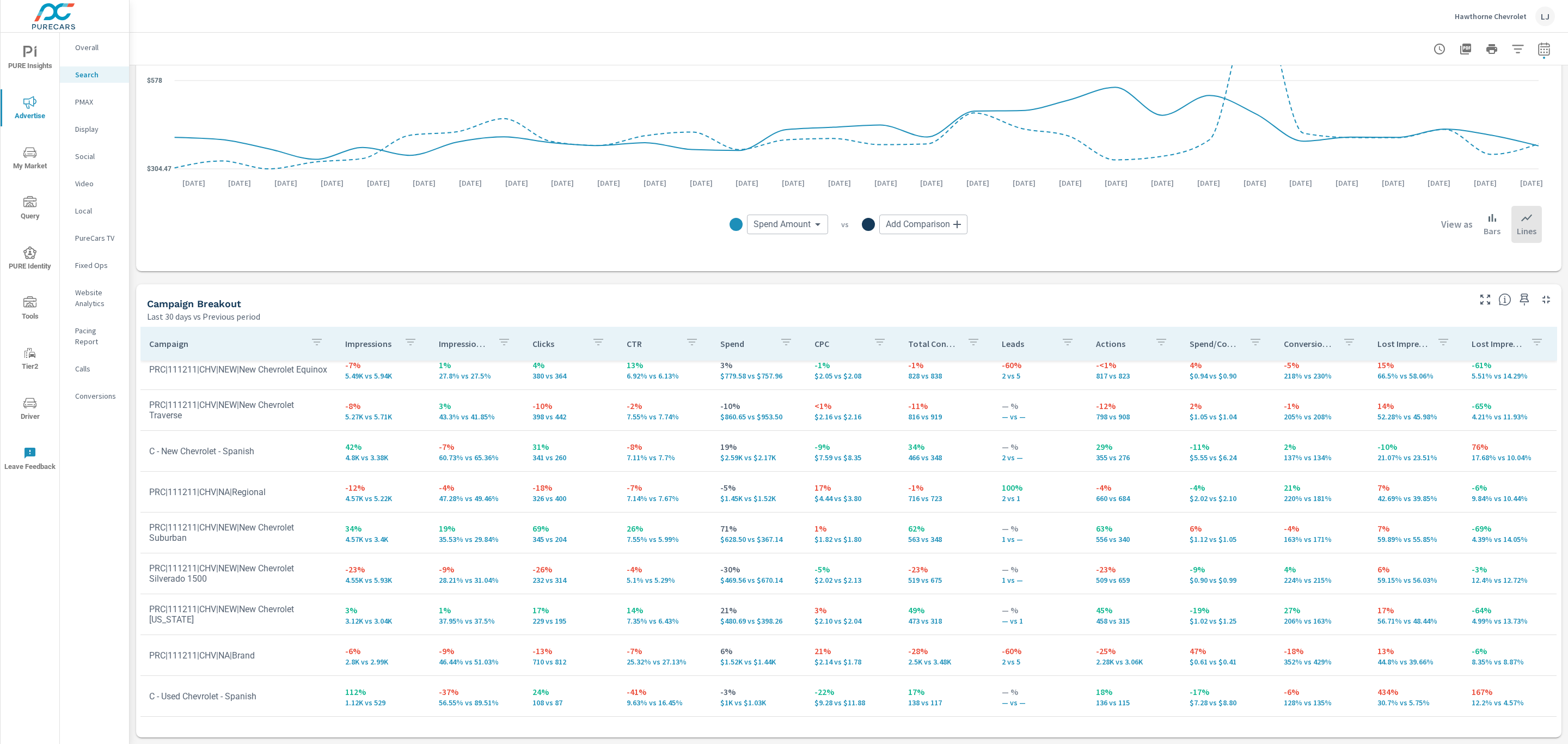
scroll to position [61, 0]
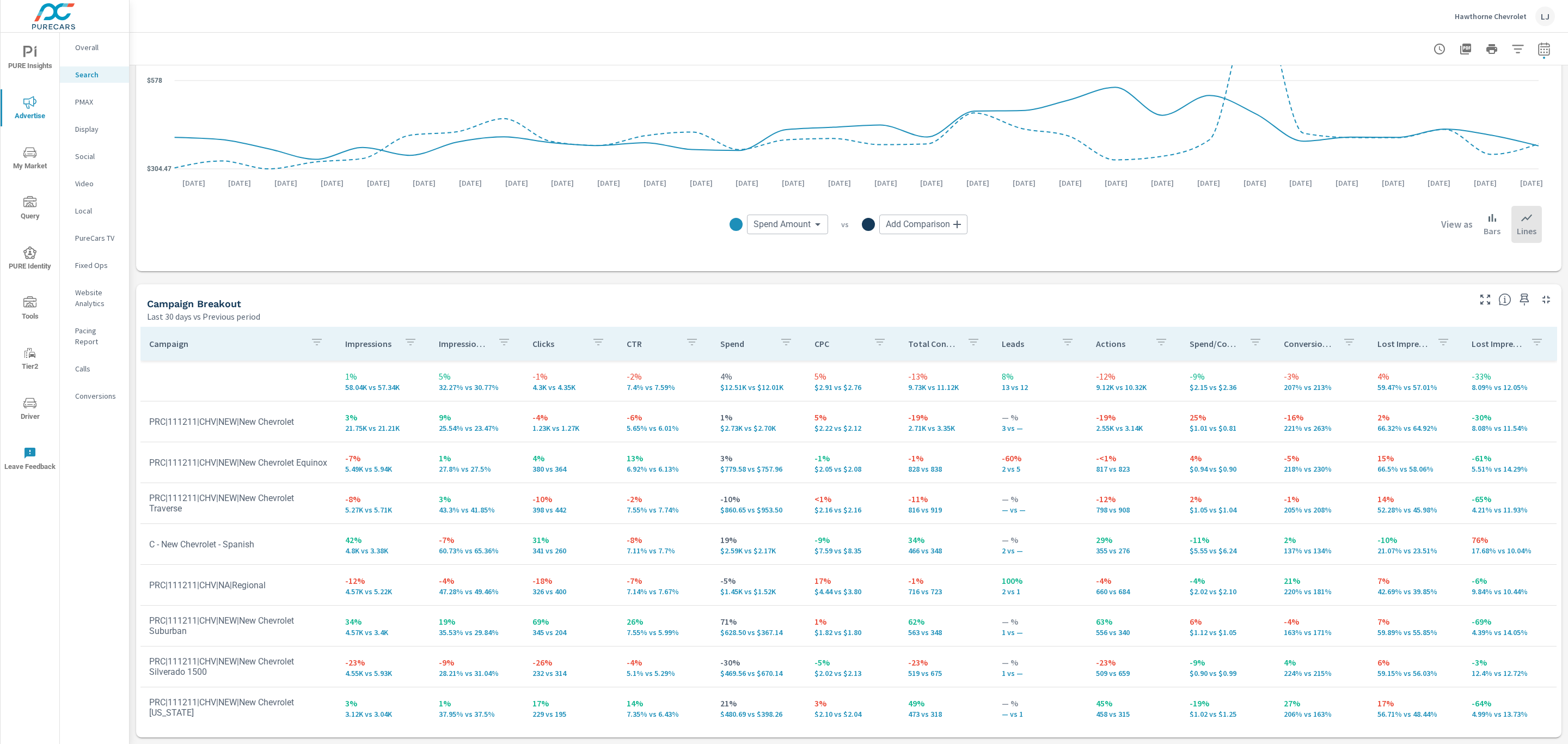
click at [466, 347] on p "Impression Share" at bounding box center [463, 344] width 50 height 11
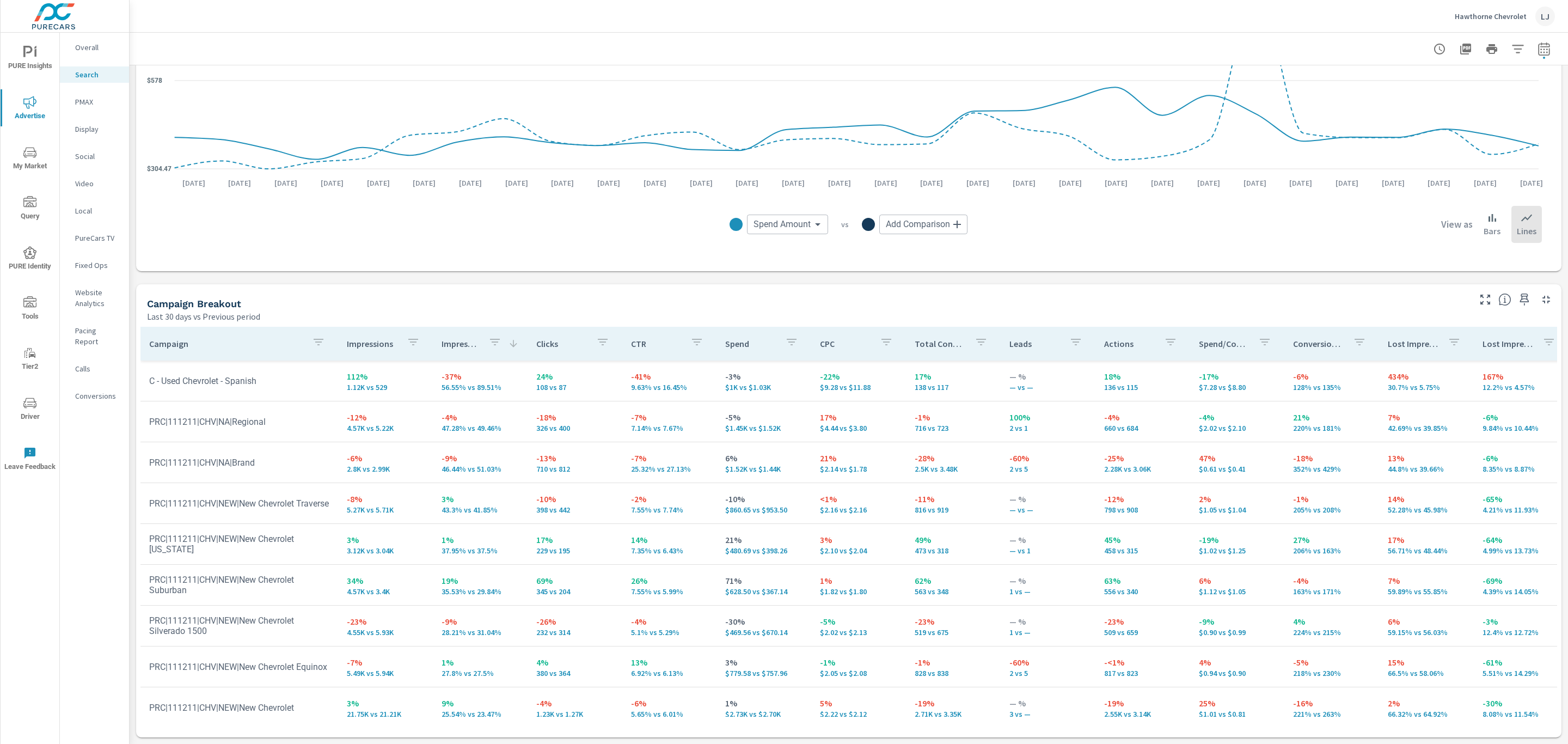
scroll to position [106, 0]
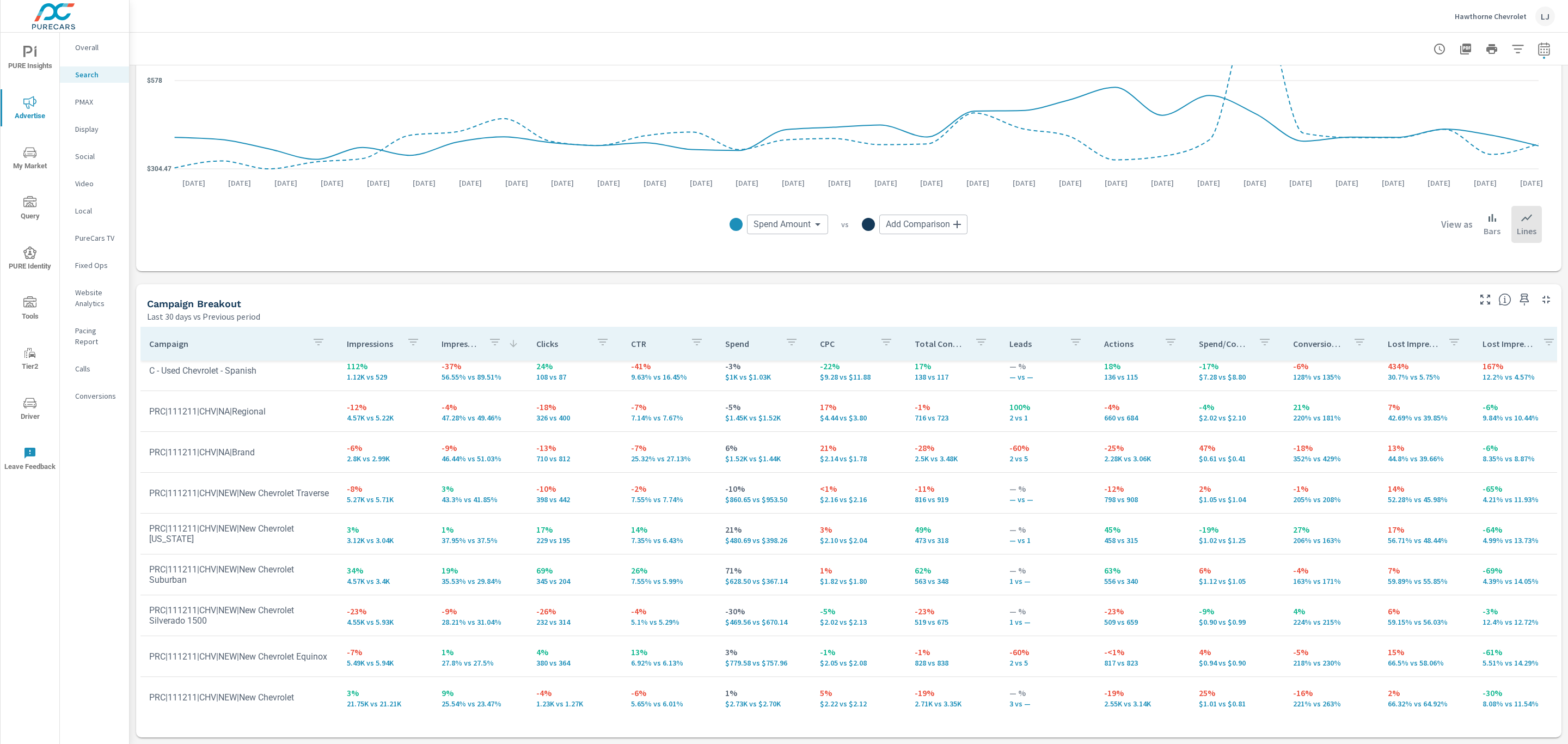
scroll to position [106, 0]
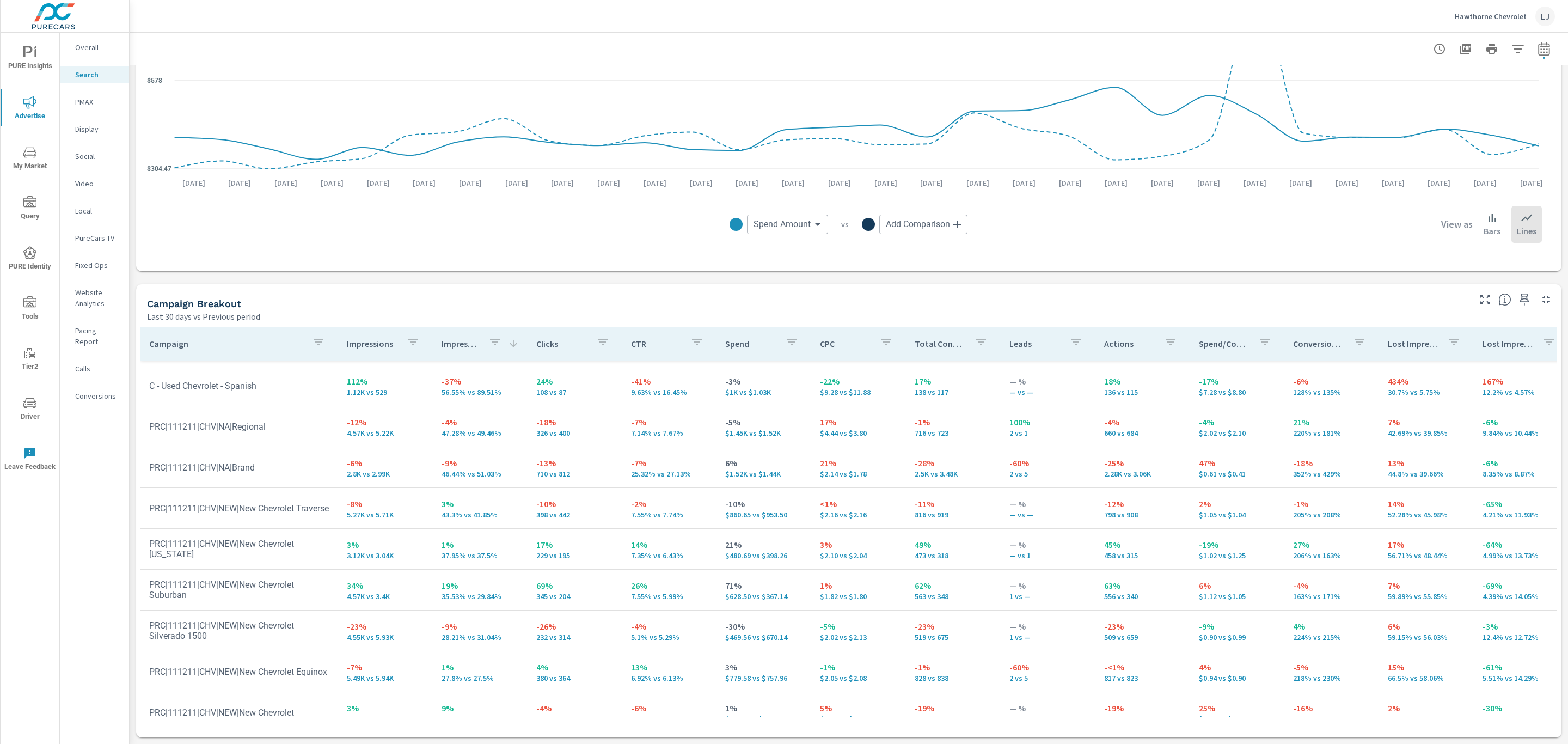
scroll to position [20, 0]
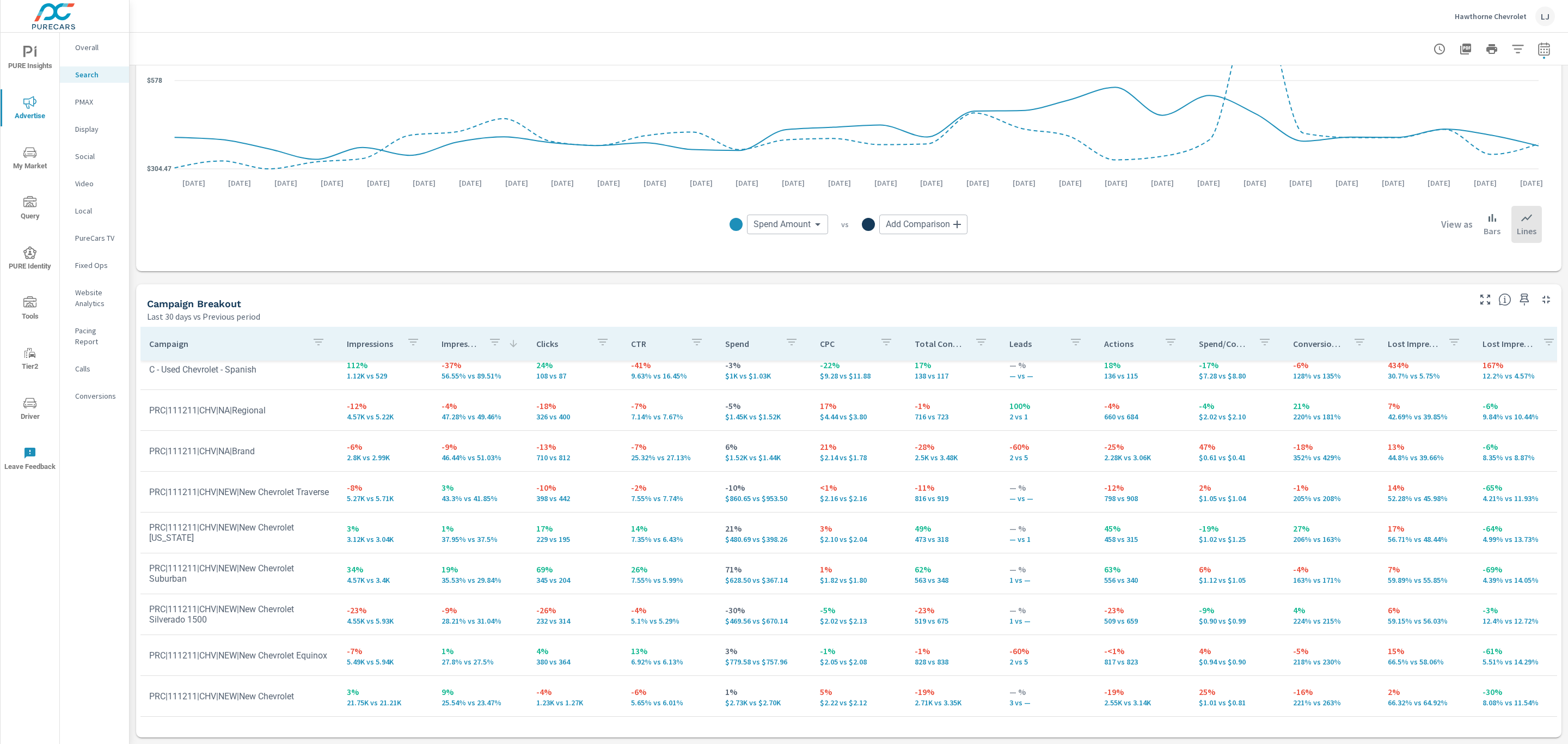
scroll to position [106, 0]
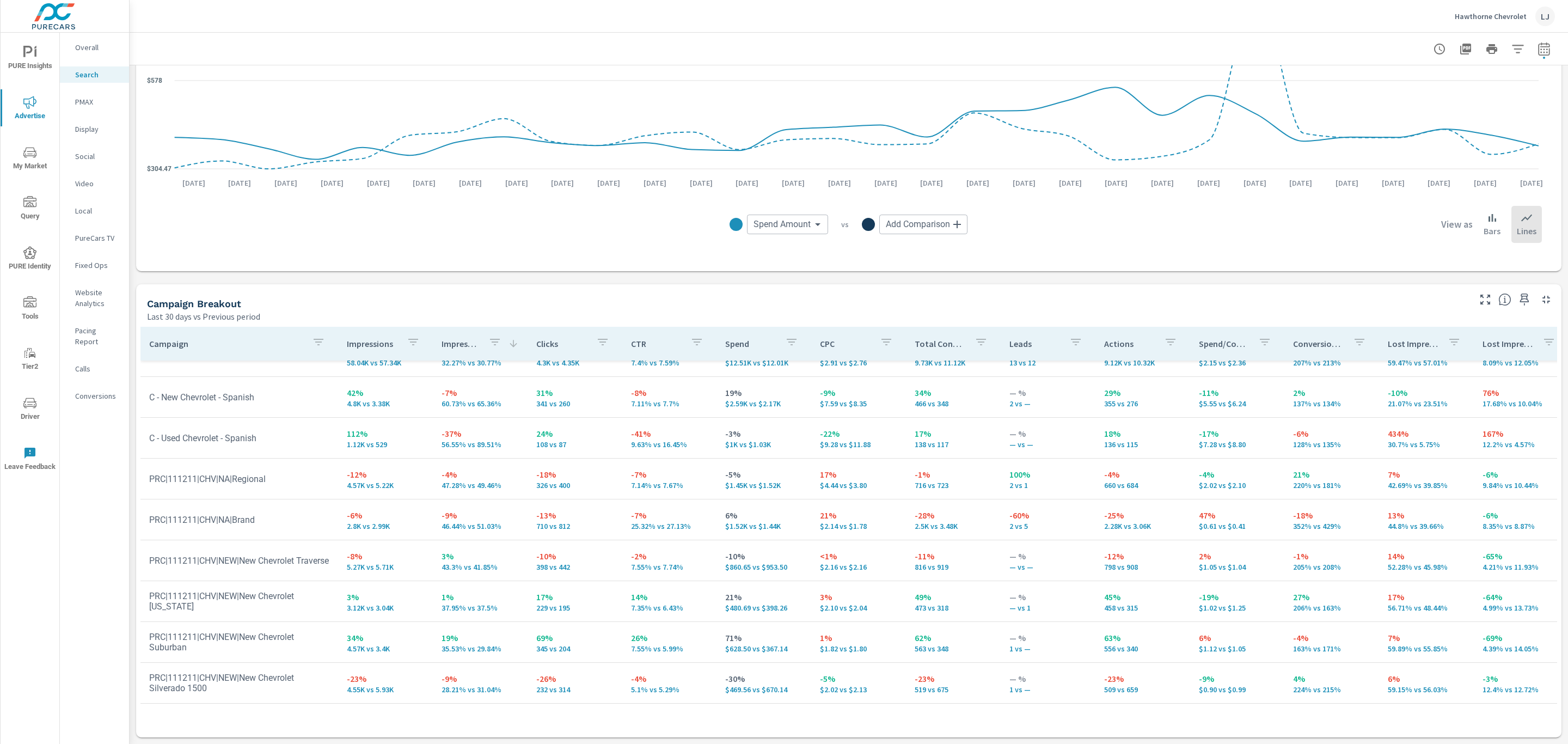
scroll to position [106, 0]
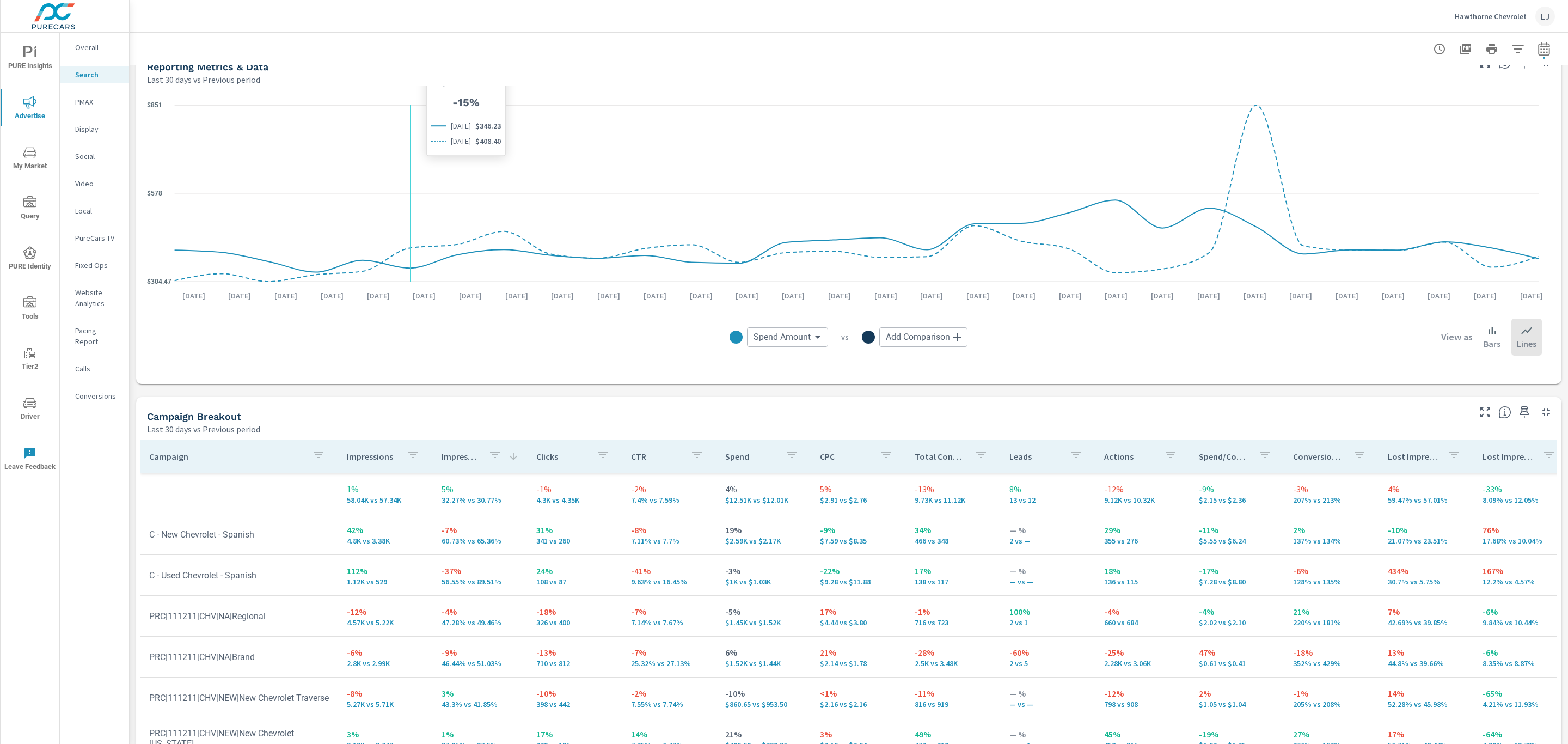
scroll to position [510, 0]
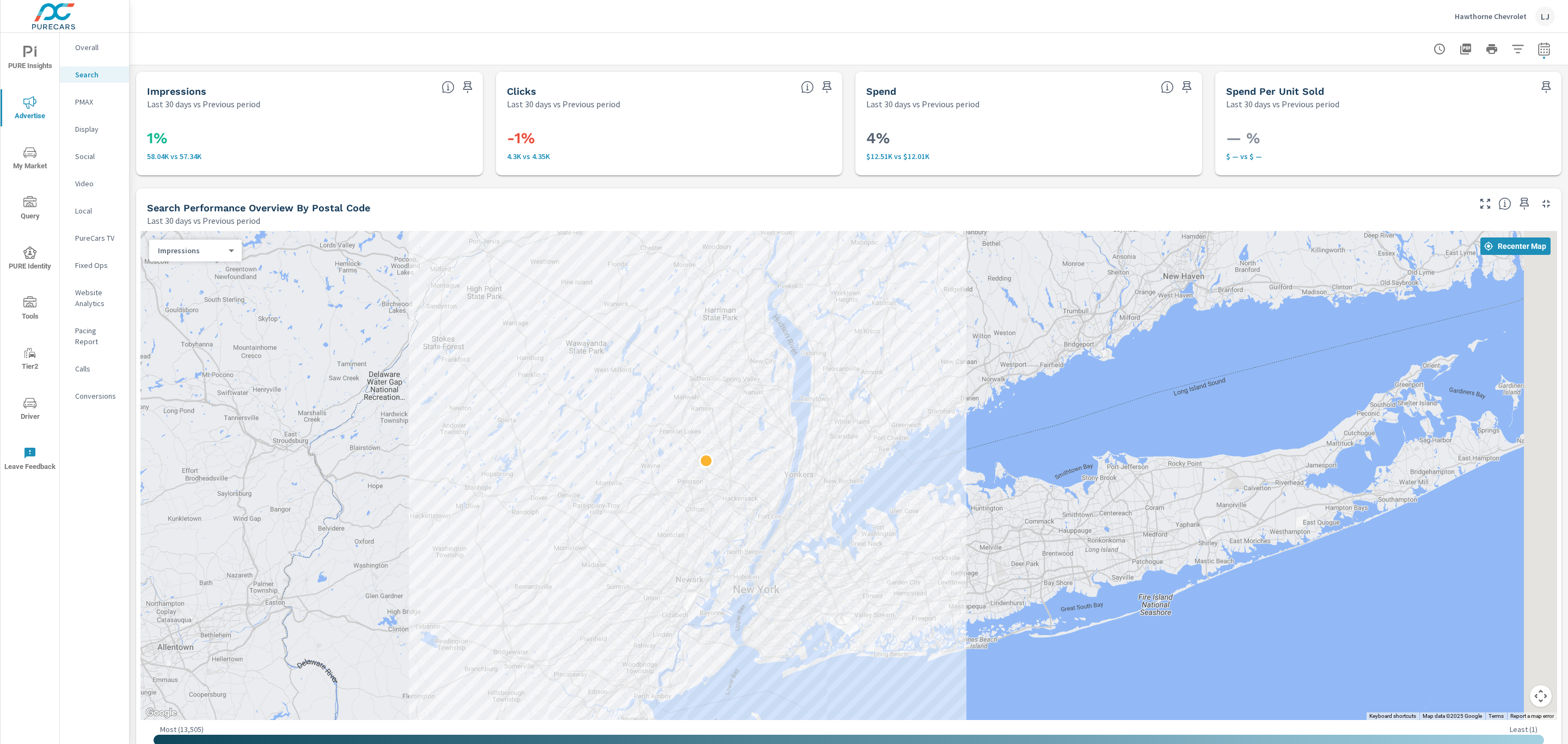
drag, startPoint x: 1038, startPoint y: 569, endPoint x: 677, endPoint y: 467, distance: 375.1
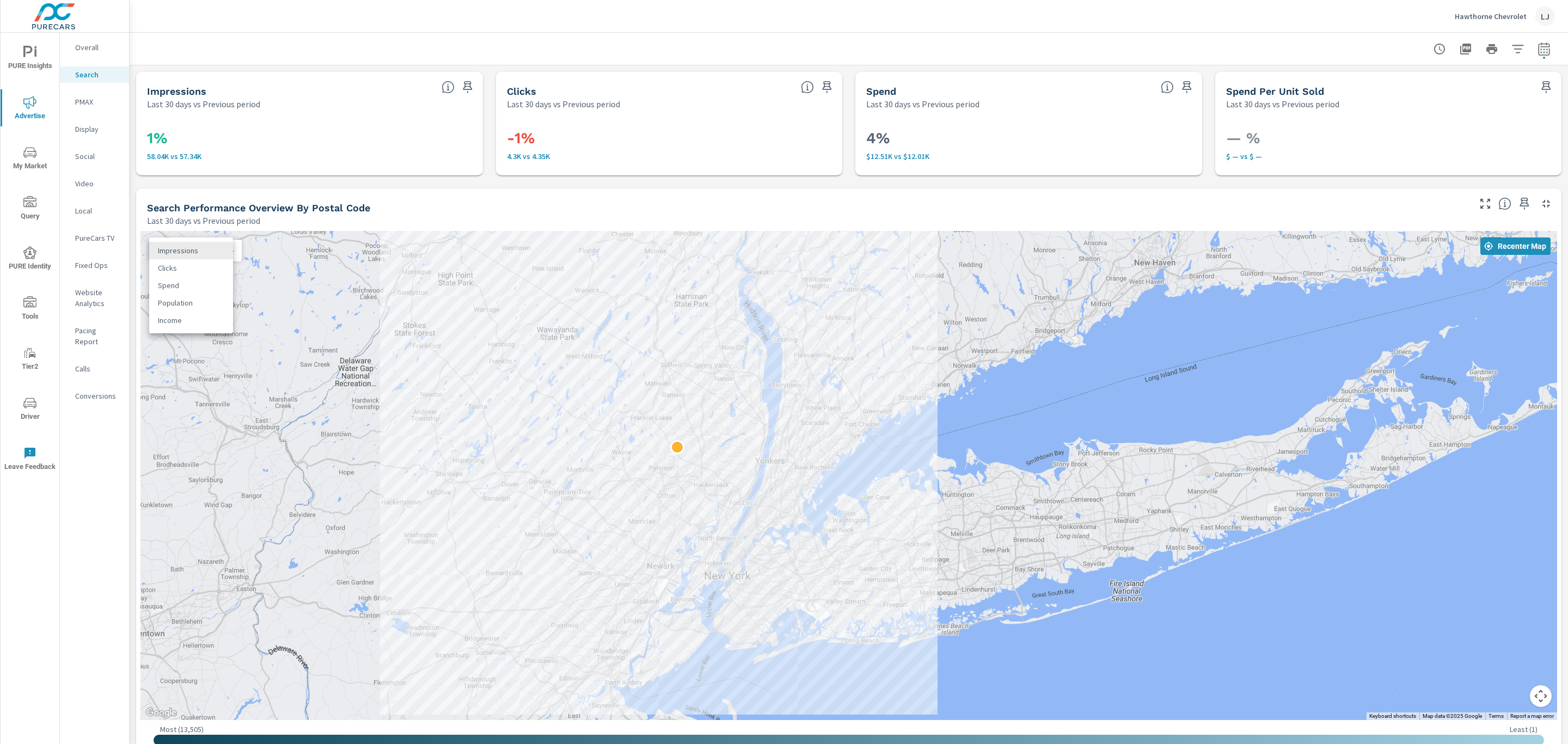
click at [227, 251] on body "PURE Insights Advertise My Market Query PURE Identity Tools Tier2 Driver Leave …" at bounding box center [784, 372] width 1568 height 744
click at [187, 265] on li "Clicks" at bounding box center [191, 267] width 84 height 18
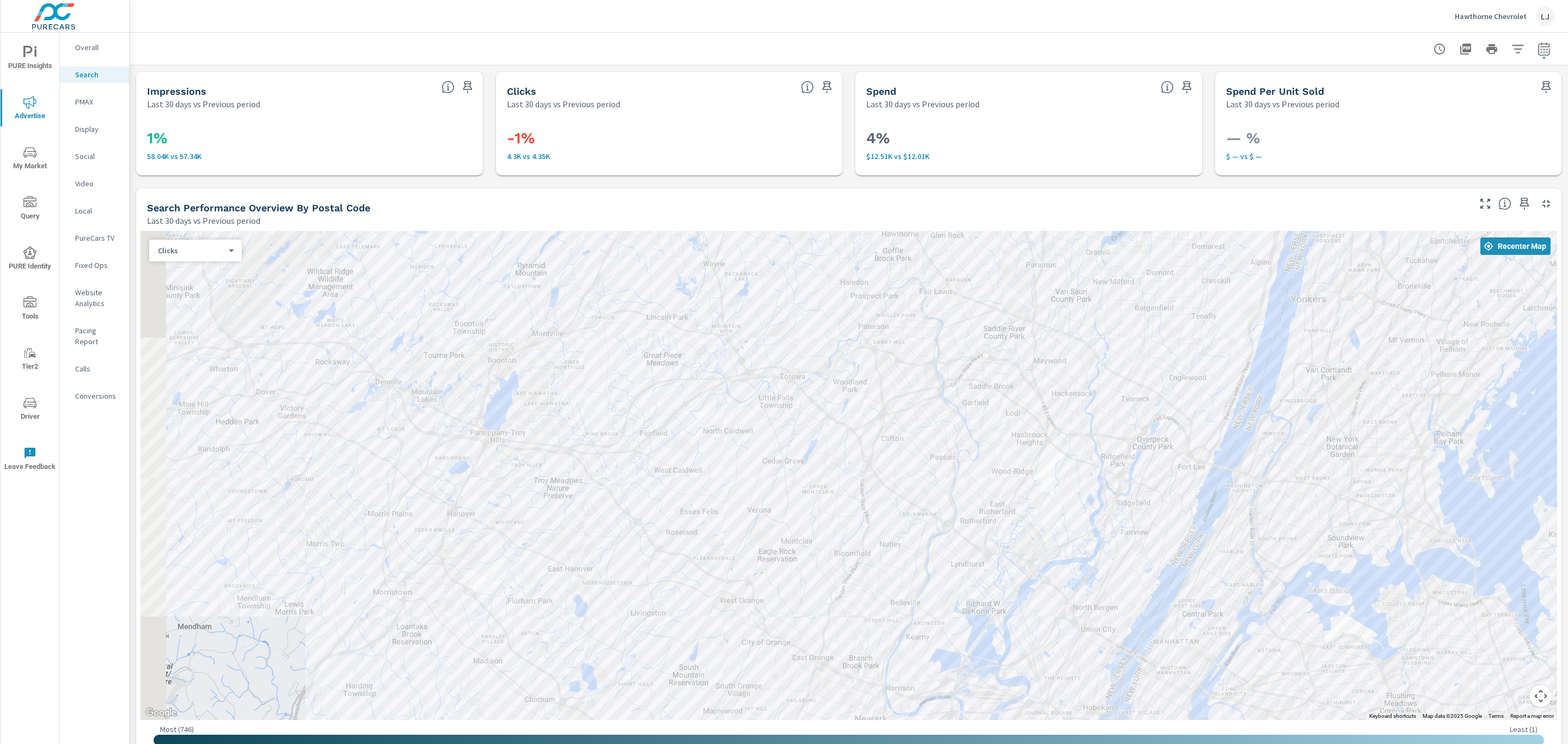
drag, startPoint x: 837, startPoint y: 422, endPoint x: 1475, endPoint y: 320, distance: 646.1
click at [1477, 319] on div at bounding box center [849, 475] width 1417 height 489
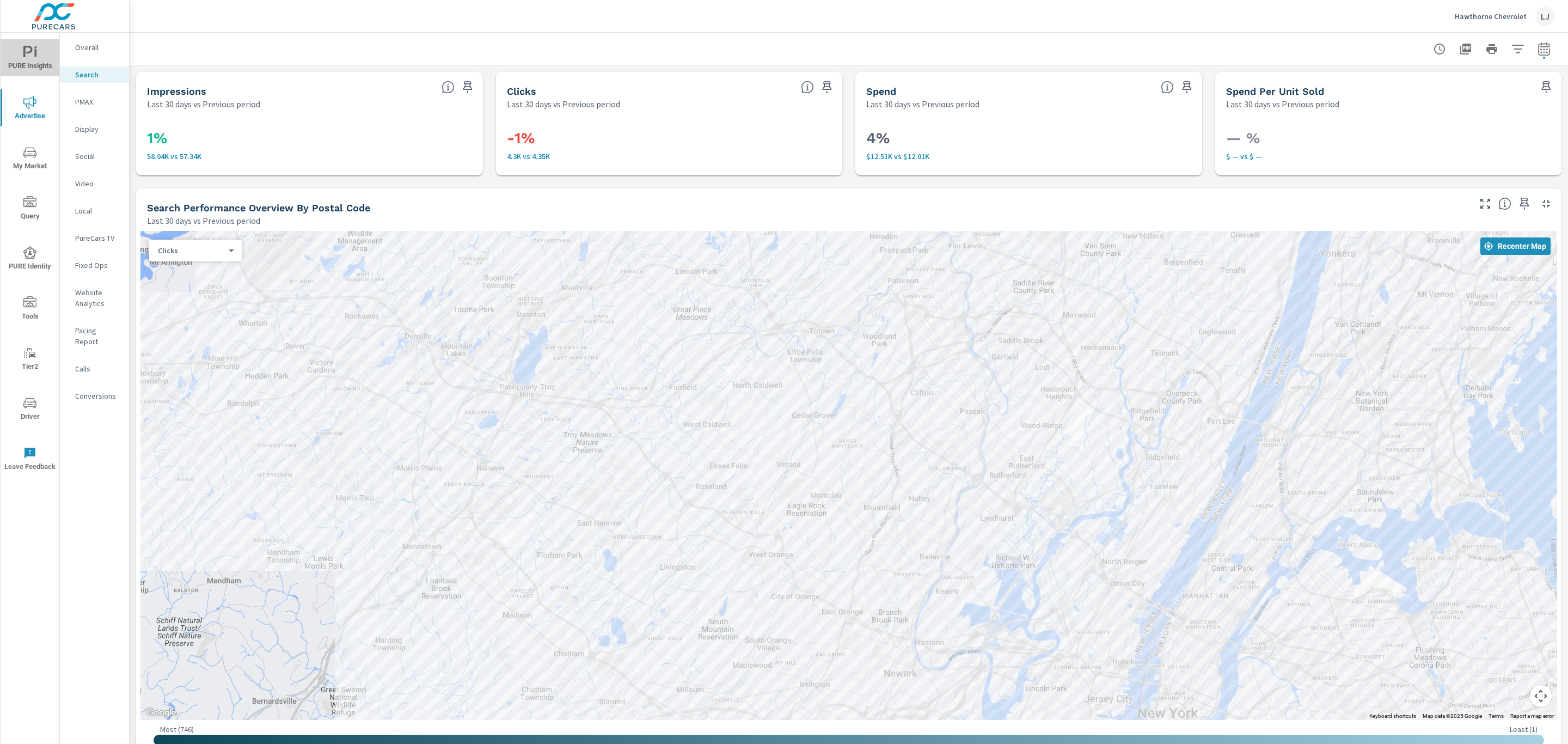
click at [34, 55] on icon "nav menu" at bounding box center [29, 52] width 13 height 13
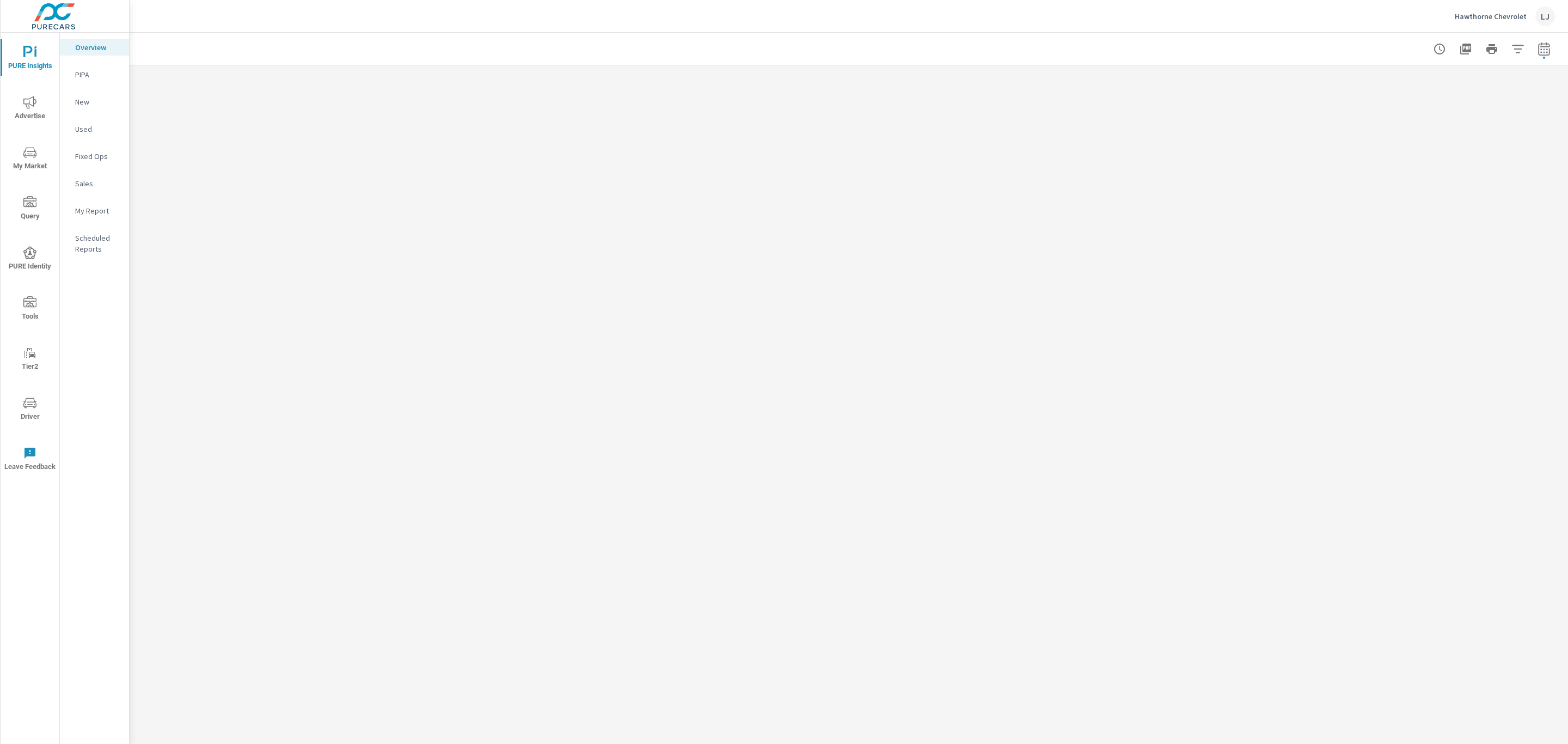
click at [88, 210] on p "My Report" at bounding box center [98, 211] width 45 height 11
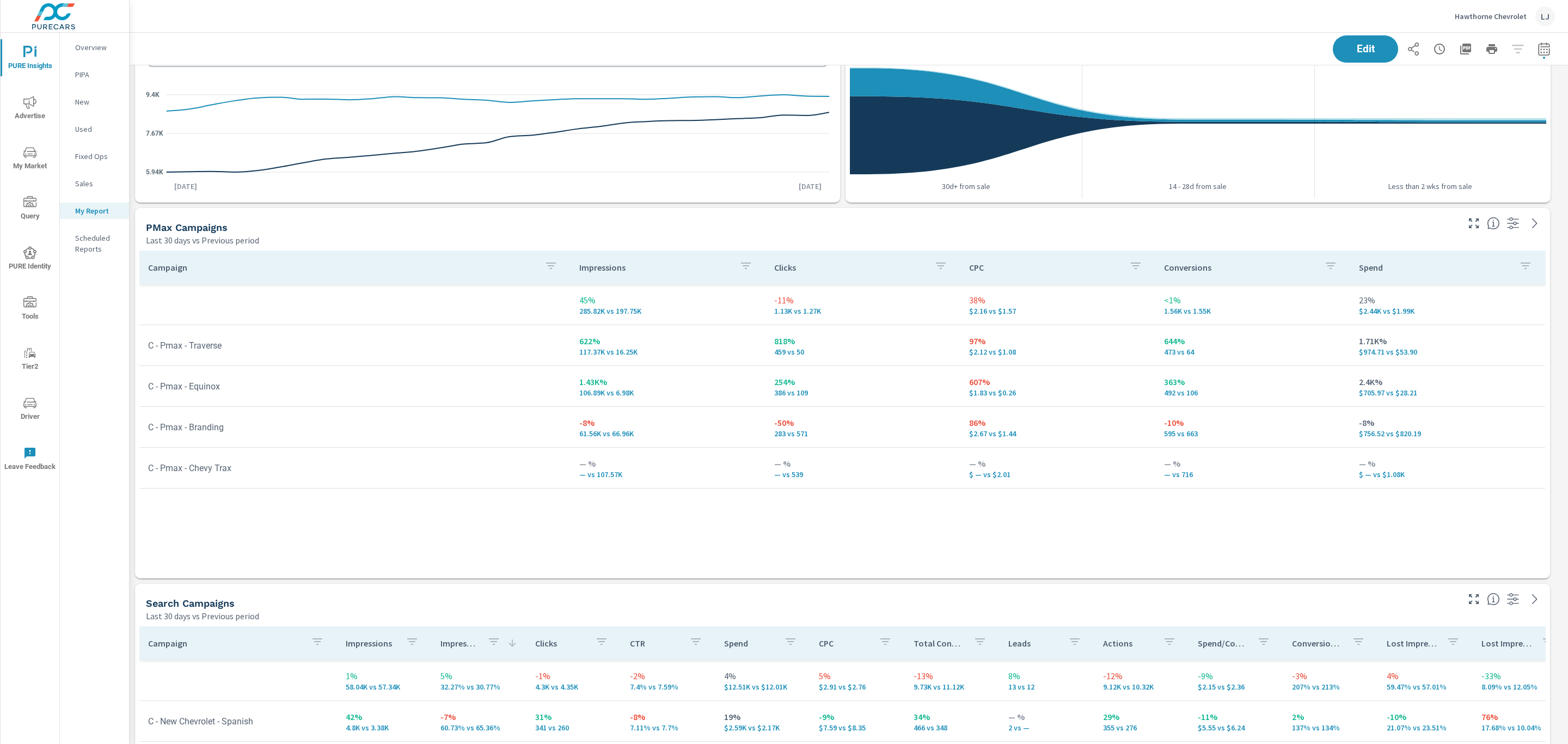
scroll to position [124, 0]
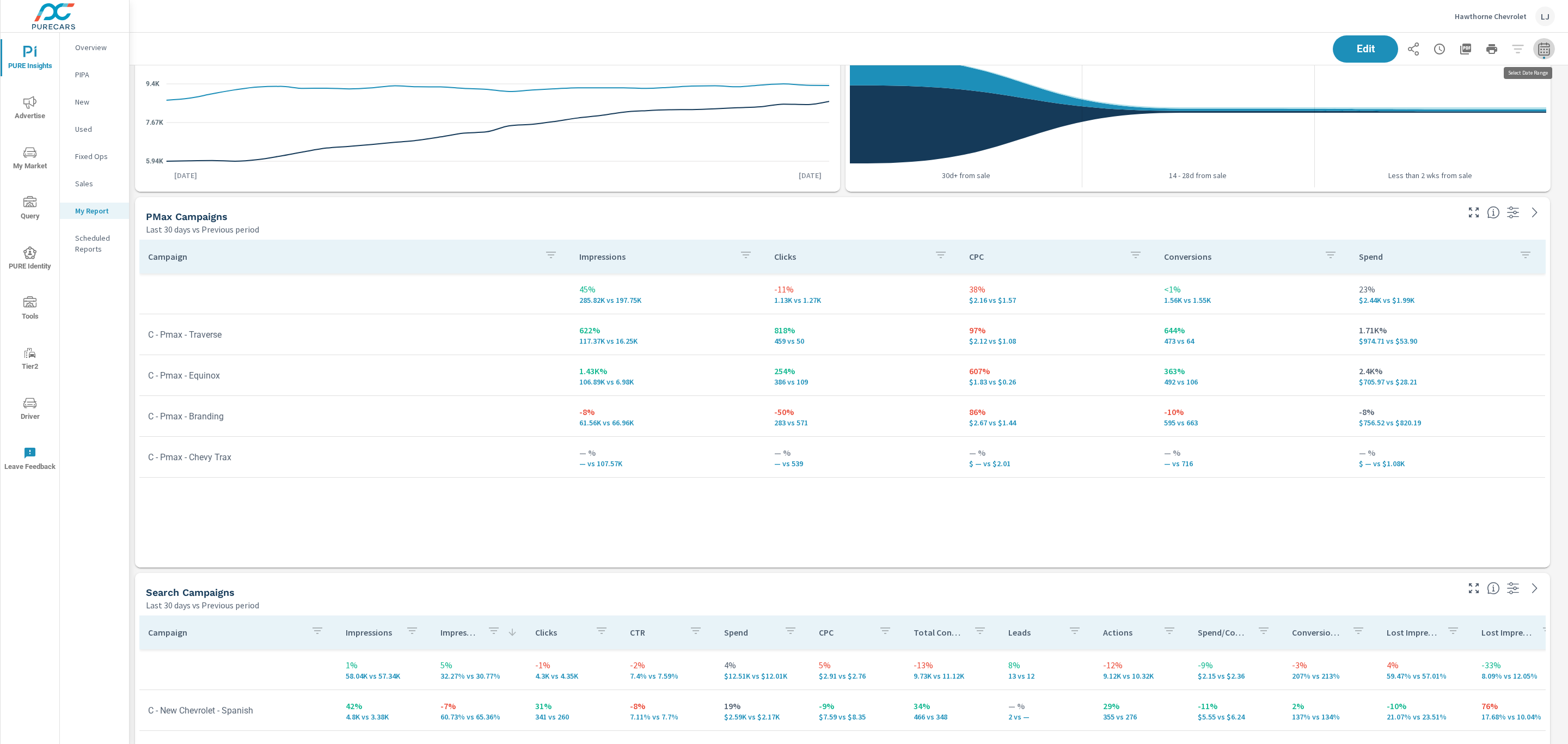
click at [1538, 50] on icon "button" at bounding box center [1544, 49] width 13 height 13
select select "Last 30 days"
select select "Previous period"
click at [1468, 92] on select "Custom Yesterday Last week Last 7 days Last 14 days Last 30 days Last 45 days L…" at bounding box center [1444, 94] width 109 height 22
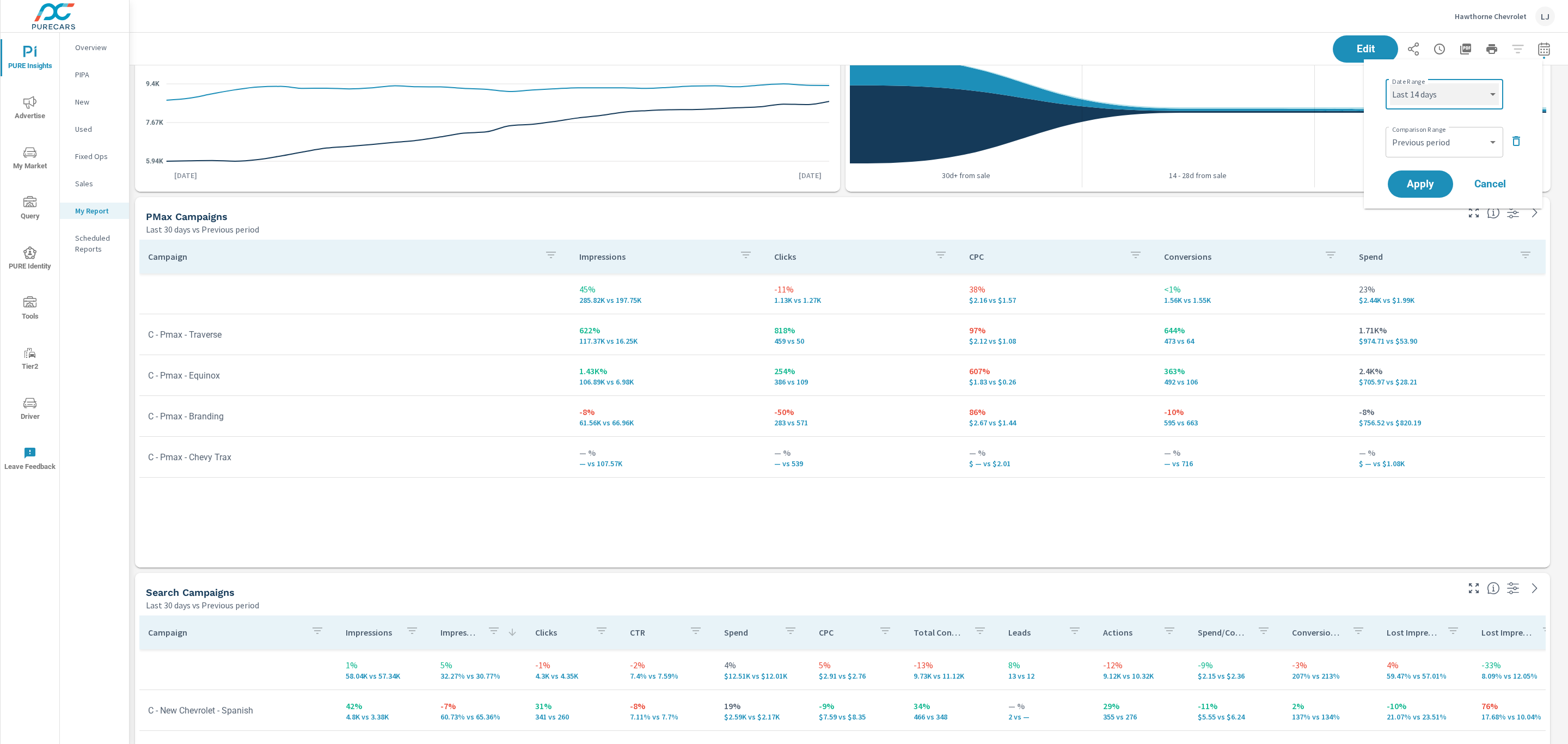
click at [1390, 84] on select "Custom Yesterday Last week Last 7 days Last 14 days Last 30 days Last 45 days L…" at bounding box center [1444, 94] width 109 height 22
select select "Last 14 days"
click at [1403, 185] on span "Apply" at bounding box center [1421, 184] width 45 height 11
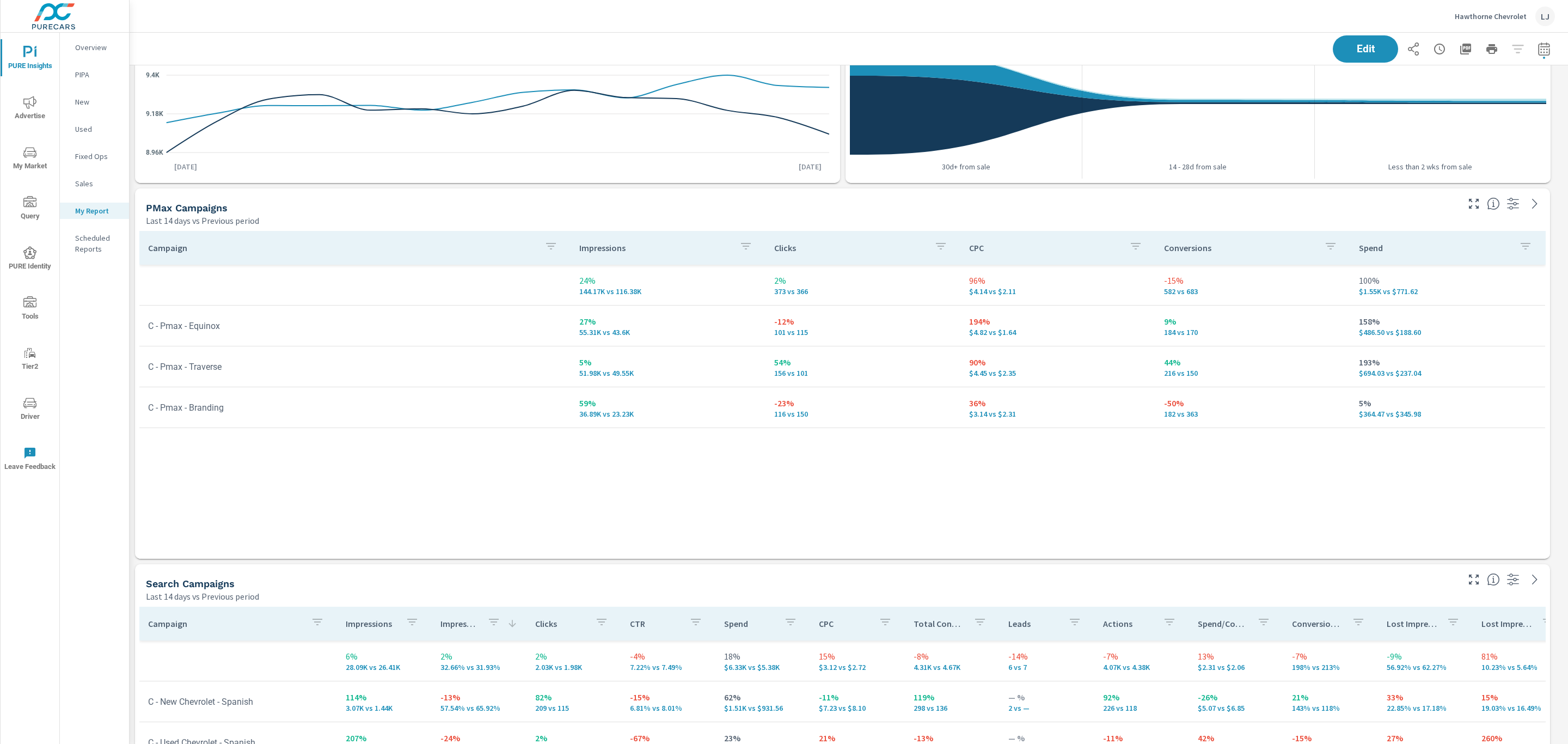
scroll to position [152, 0]
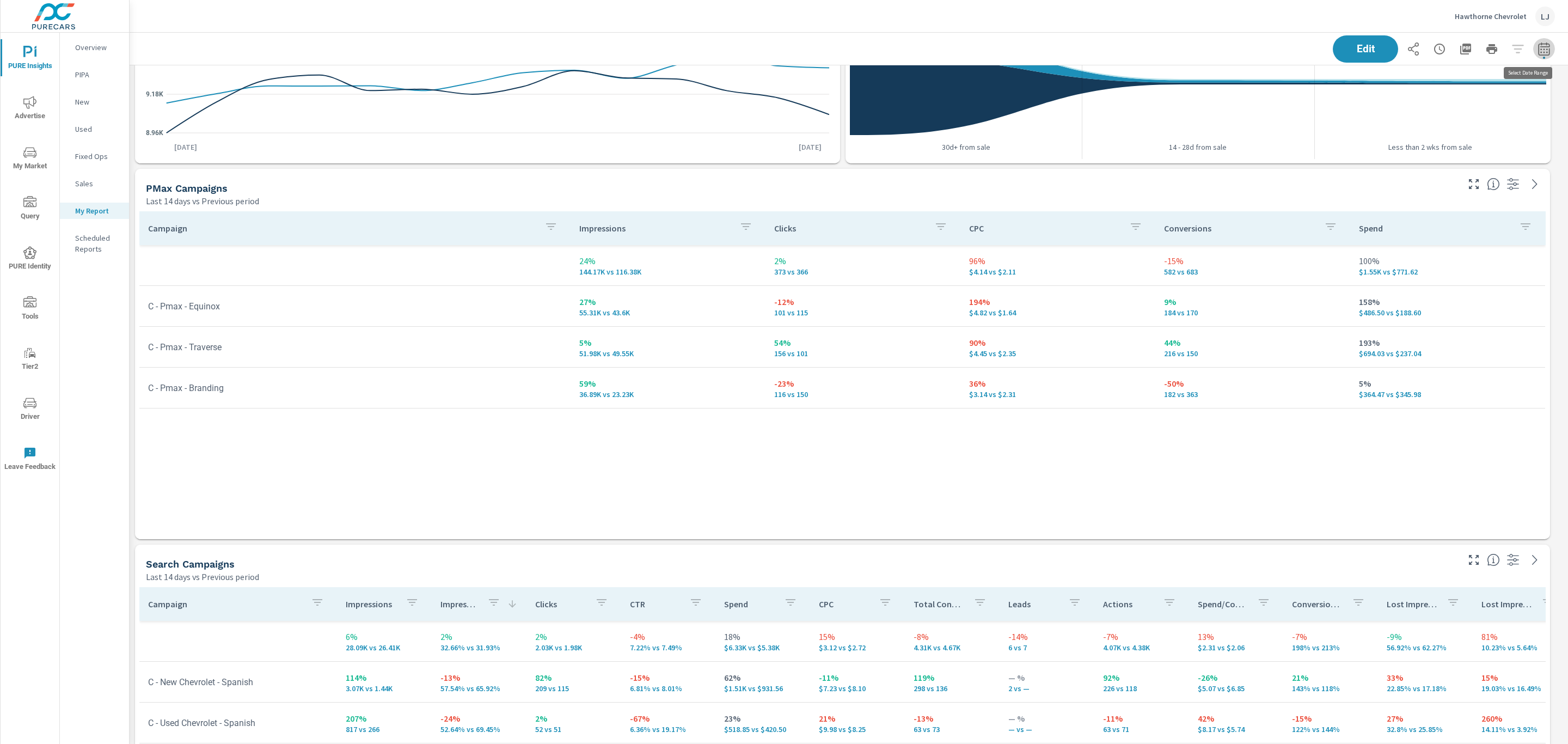
click at [1538, 52] on icon "button" at bounding box center [1544, 49] width 13 height 13
select select "Last 14 days"
select select "Previous period"
click at [1440, 93] on select "Custom Yesterday Last week Last 7 days Last 14 days Last 30 days Last 45 days L…" at bounding box center [1444, 94] width 109 height 22
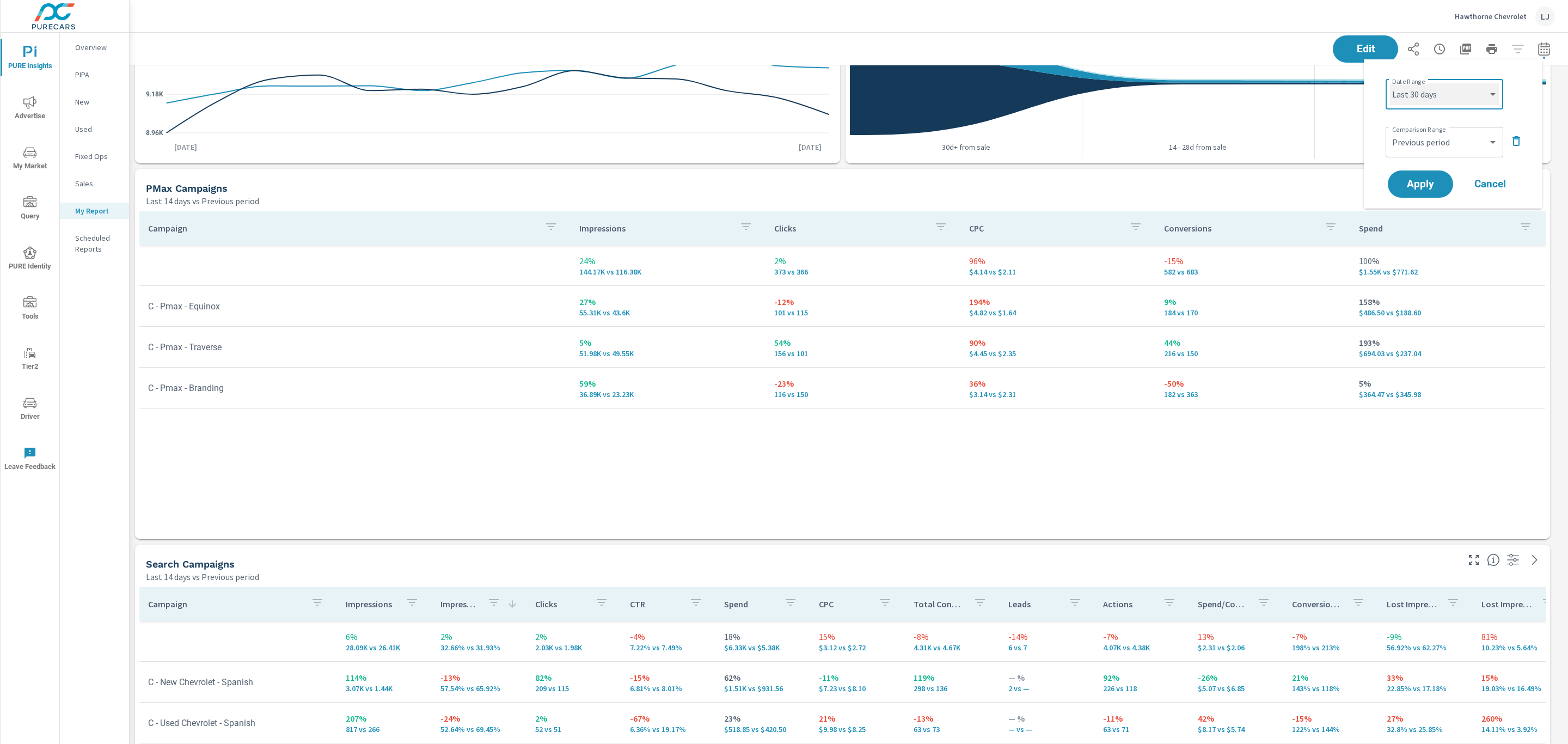
click at [1390, 84] on select "Custom Yesterday Last week Last 7 days Last 14 days Last 30 days Last 45 days L…" at bounding box center [1444, 94] width 109 height 22
select select "Last 30 days"
click at [1425, 188] on span "Apply" at bounding box center [1421, 184] width 45 height 11
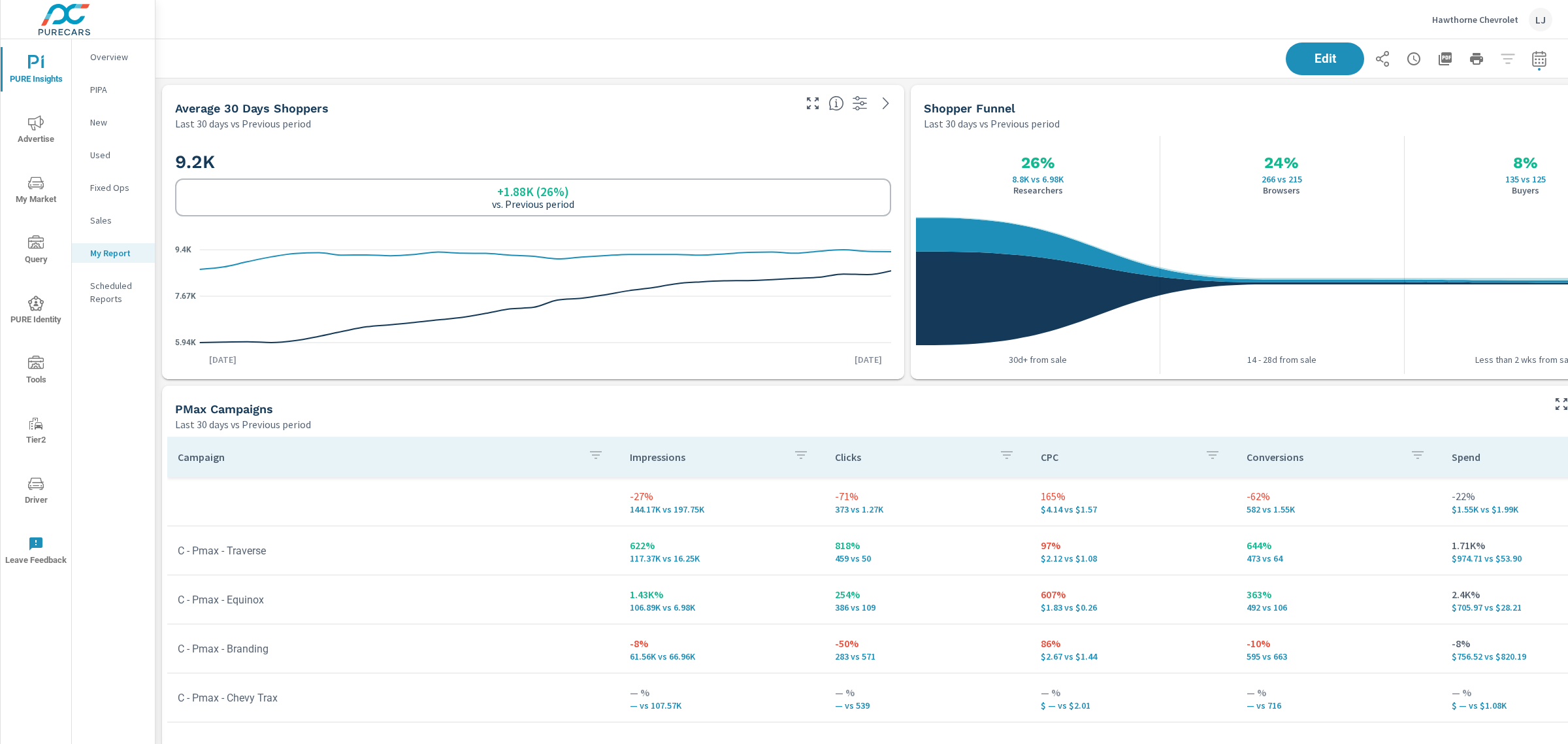
scroll to position [7, 7]
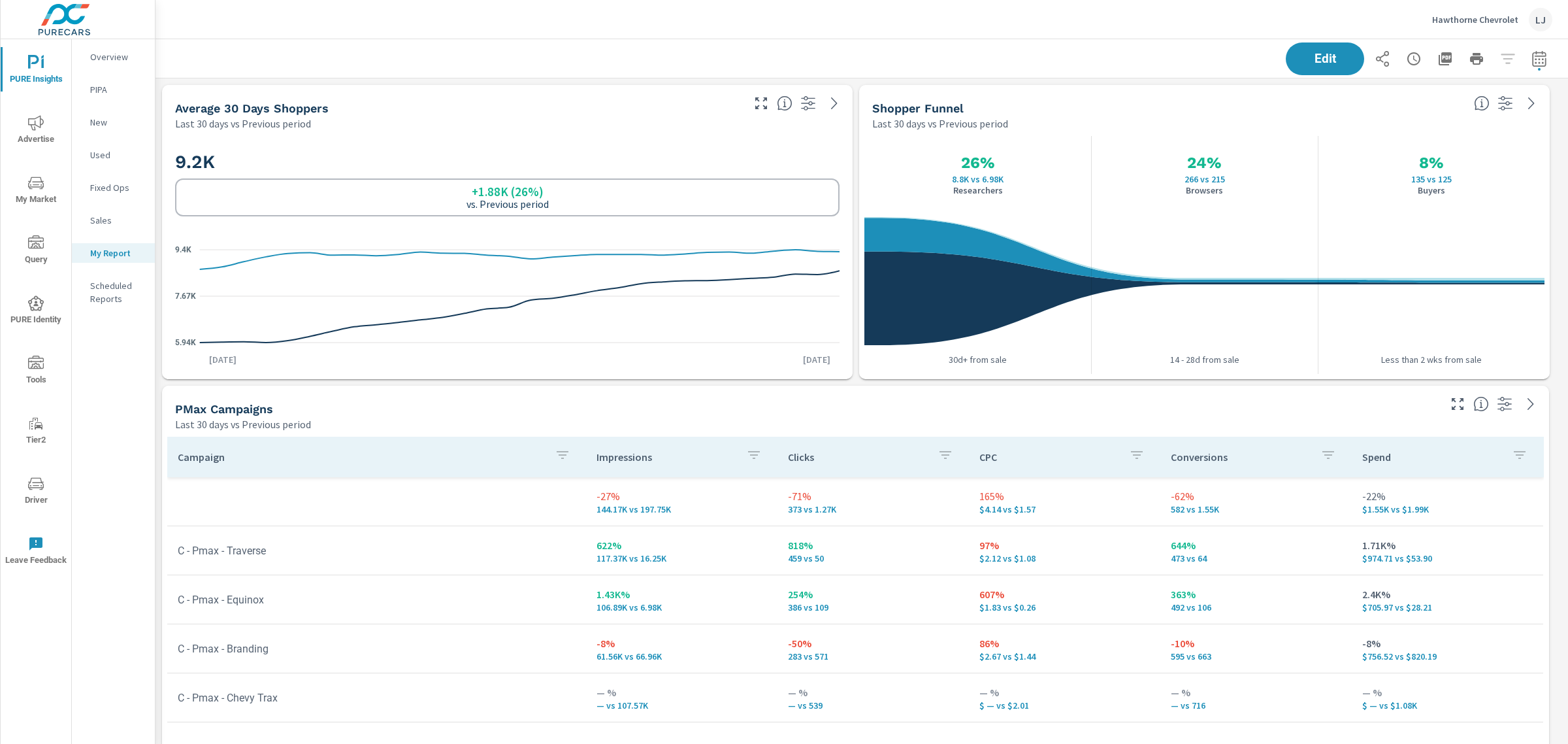
drag, startPoint x: 1751, startPoint y: 4, endPoint x: 1179, endPoint y: 407, distance: 699.7
click at [1179, 407] on div "PMax Campaigns" at bounding box center [806, 409] width 1261 height 15
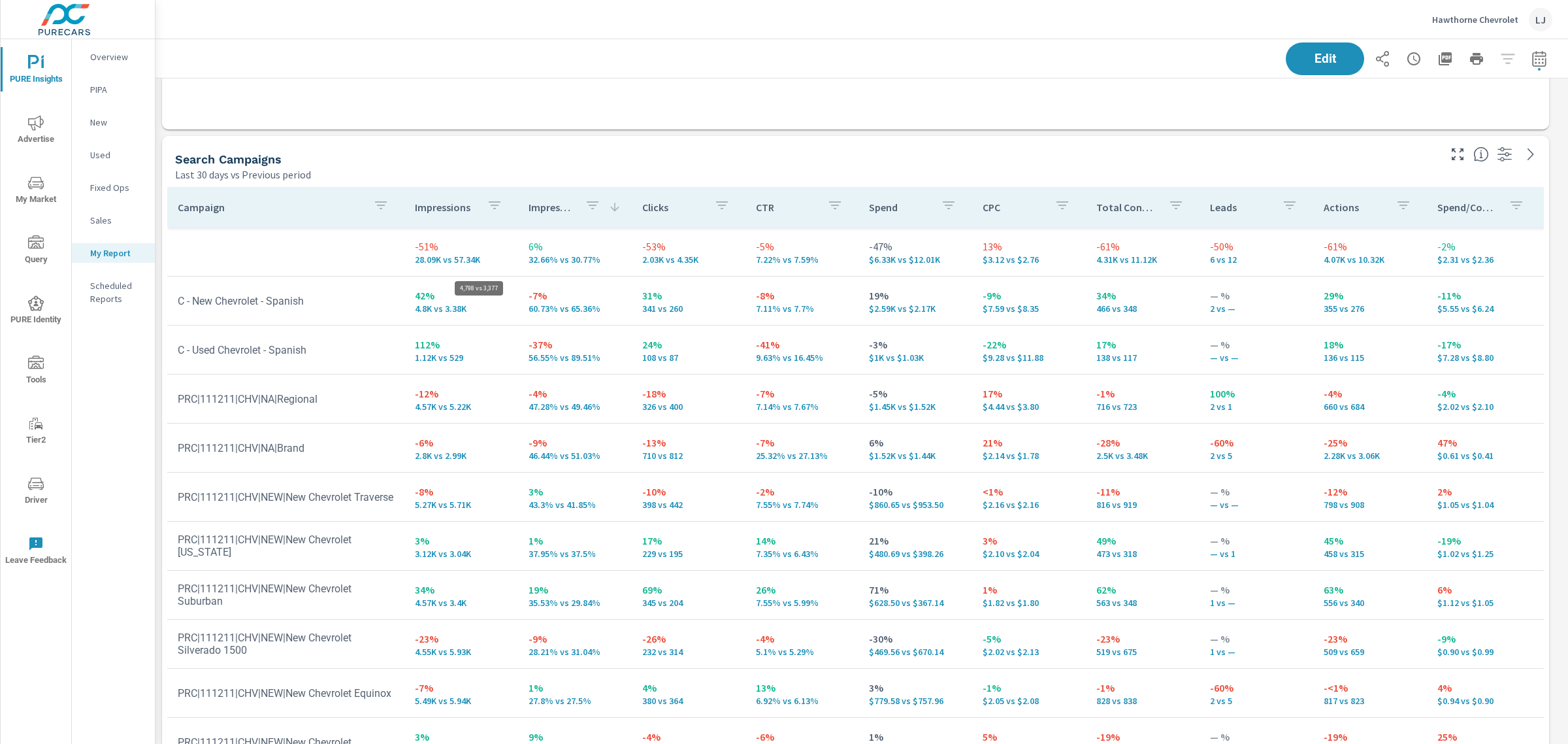
scroll to position [2142, 1431]
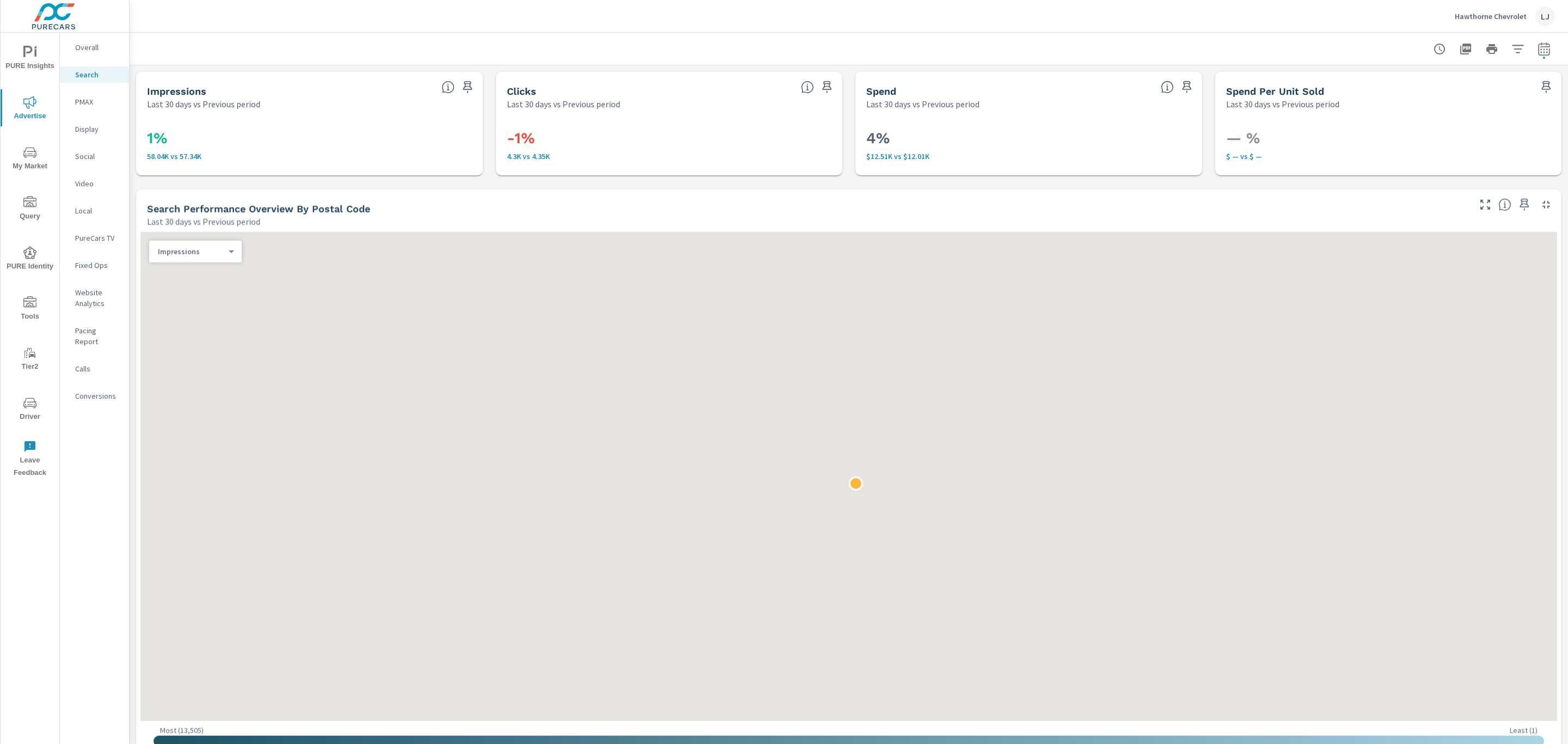
click at [38, 413] on span "Driver" at bounding box center [29, 410] width 52 height 27
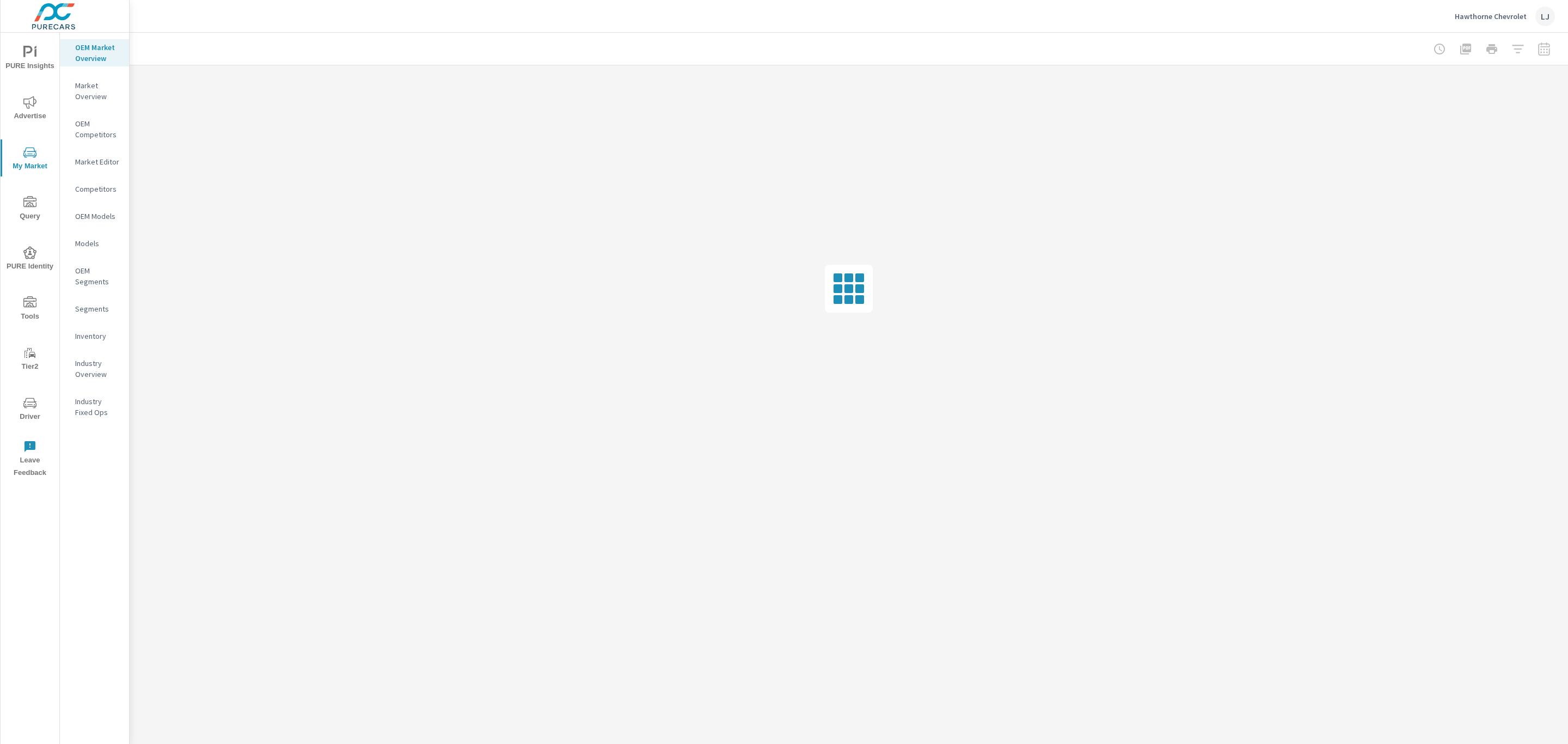
click at [85, 371] on p "Industry Overview" at bounding box center [98, 368] width 45 height 22
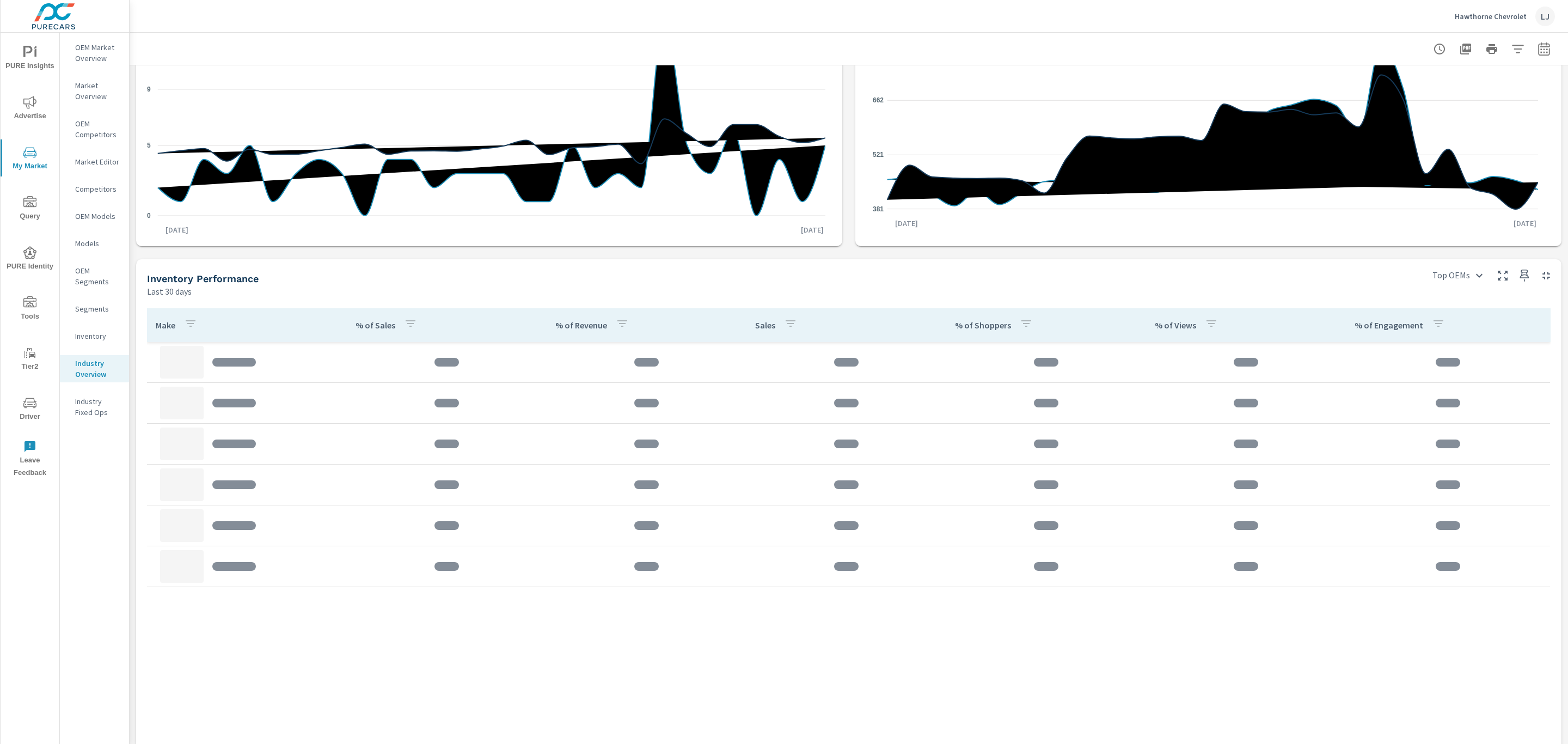
scroll to position [177, 0]
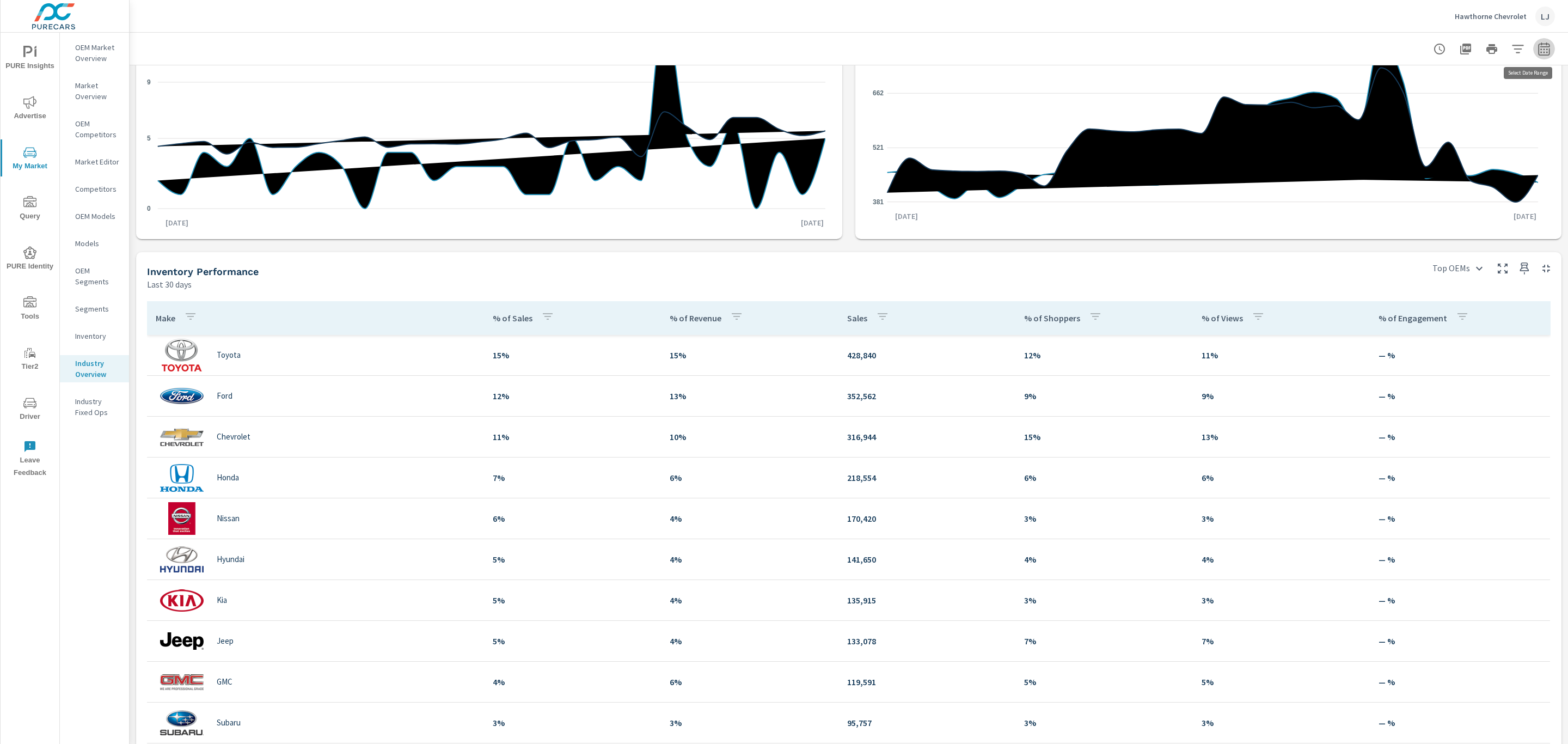
click at [1538, 43] on icon "button" at bounding box center [1544, 49] width 13 height 13
select select "Last 30 days"
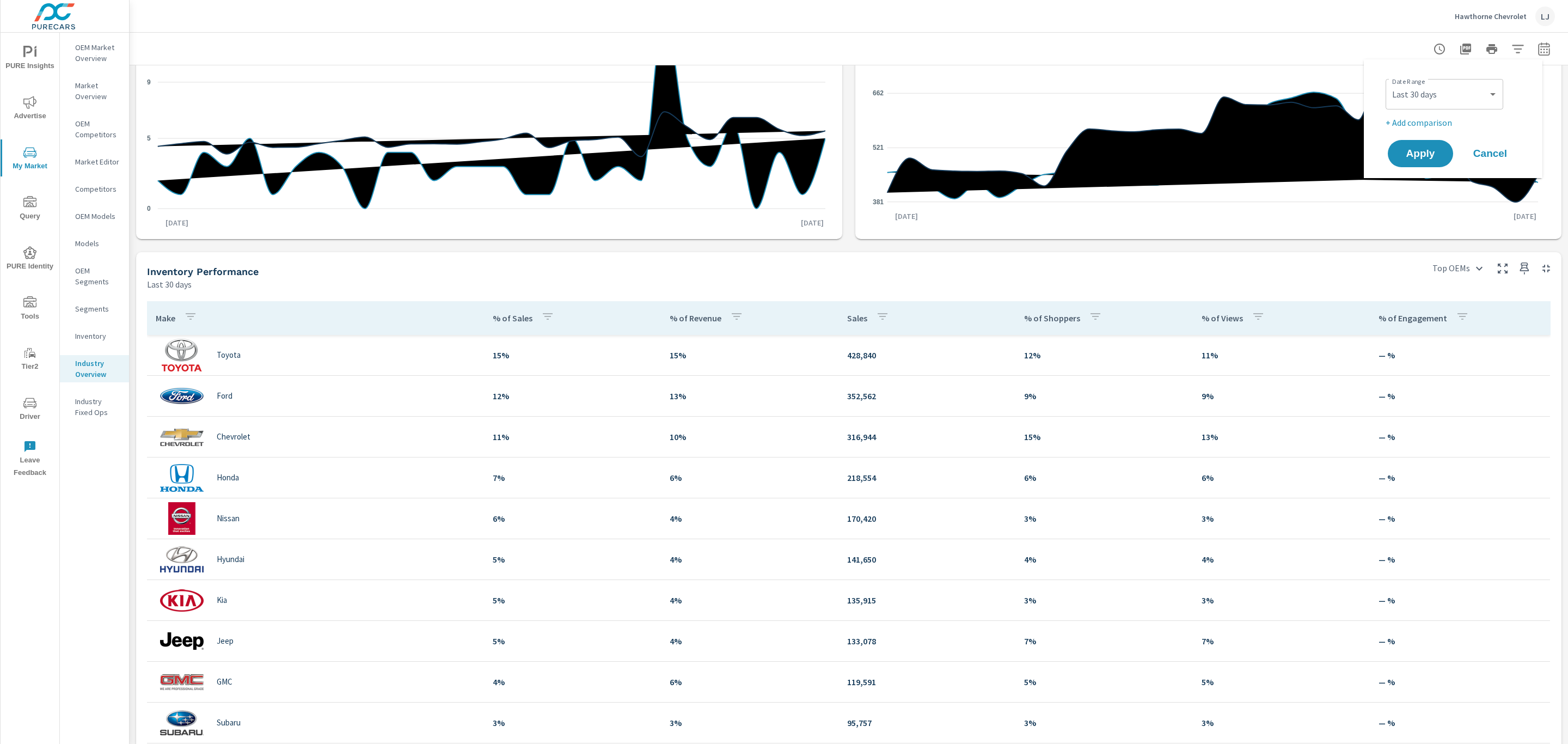
click at [1427, 126] on p "+ Add comparison" at bounding box center [1456, 122] width 140 height 13
select select "Previous period"
click at [1415, 181] on span "Apply" at bounding box center [1421, 184] width 45 height 11
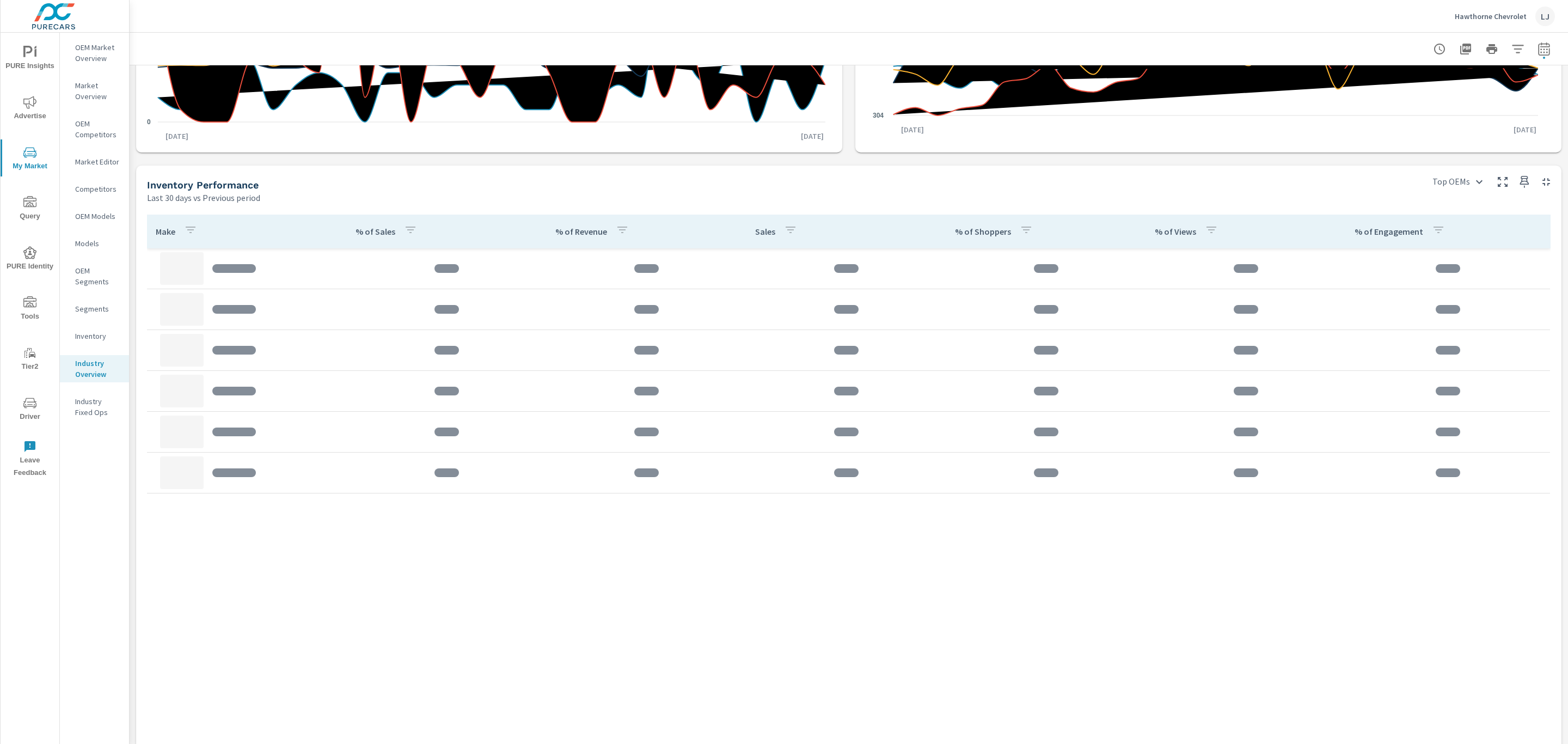
scroll to position [370, 0]
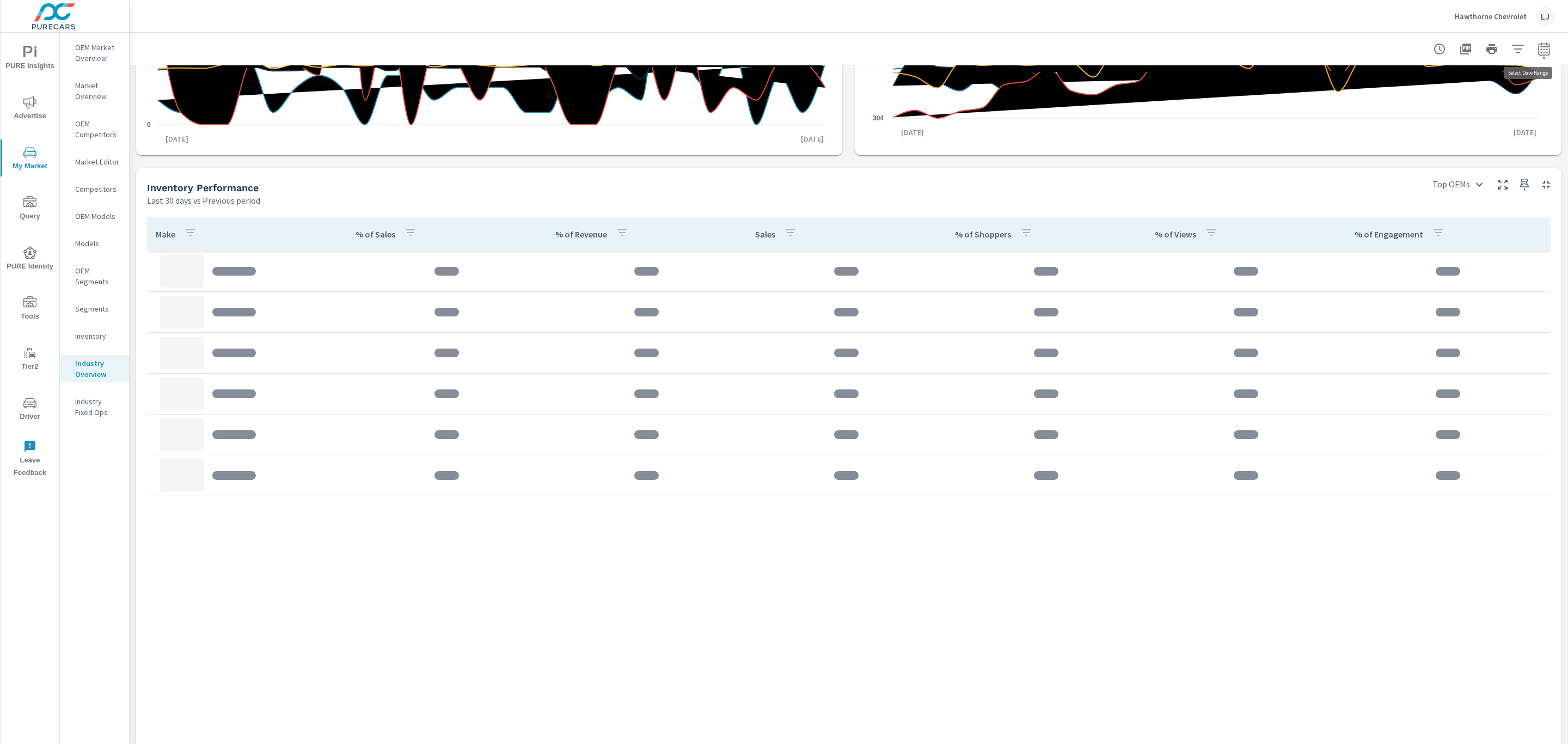
click at [1539, 43] on icon "button" at bounding box center [1544, 48] width 11 height 13
select select "Last 30 days"
select select "Previous period"
click at [1469, 93] on select "Custom Yesterday Last week Last 7 days Last 14 days Last 30 days Last 45 days L…" at bounding box center [1444, 94] width 109 height 22
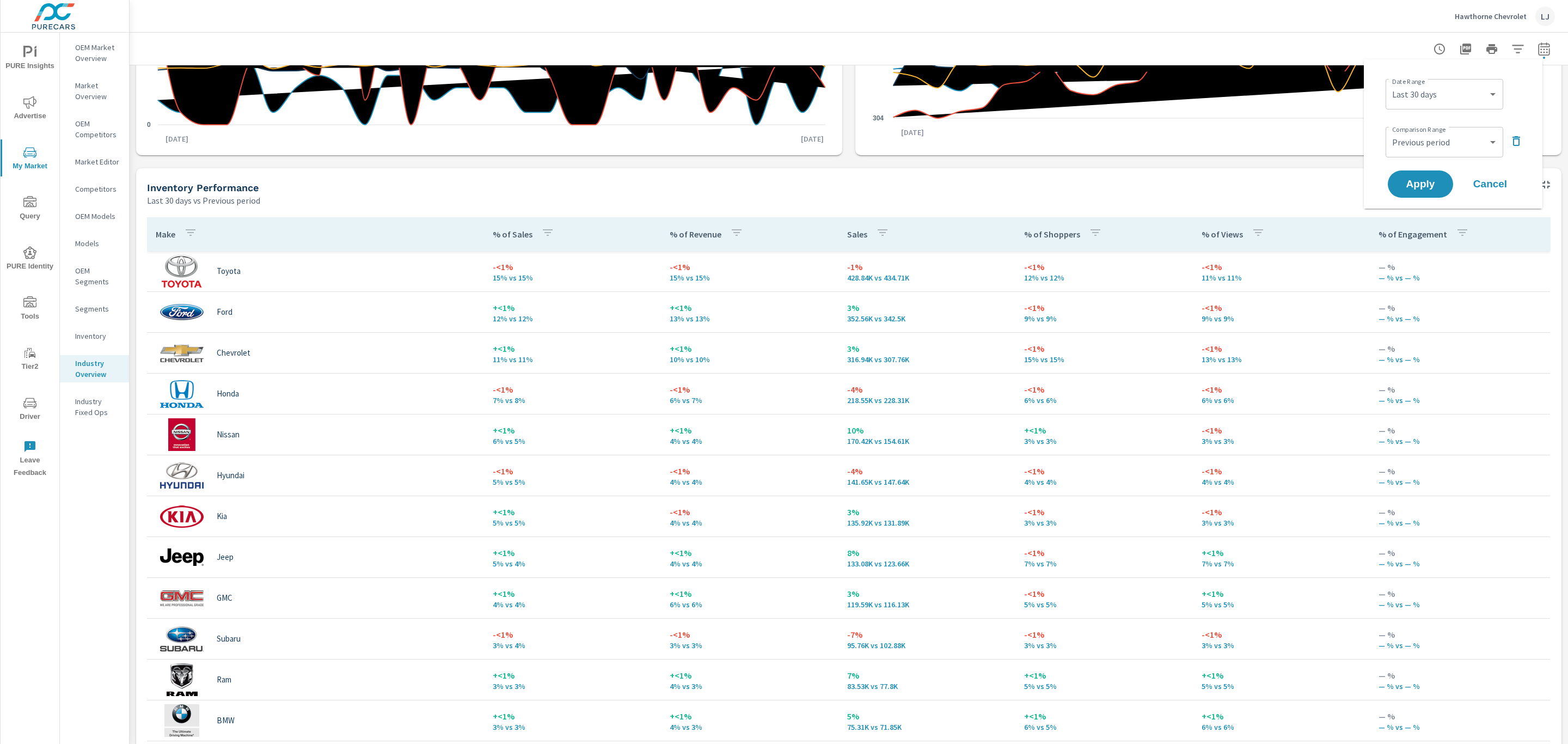
click at [1286, 171] on div "Inventory Performance Last 30 days vs Previous period" at bounding box center [779, 187] width 1286 height 39
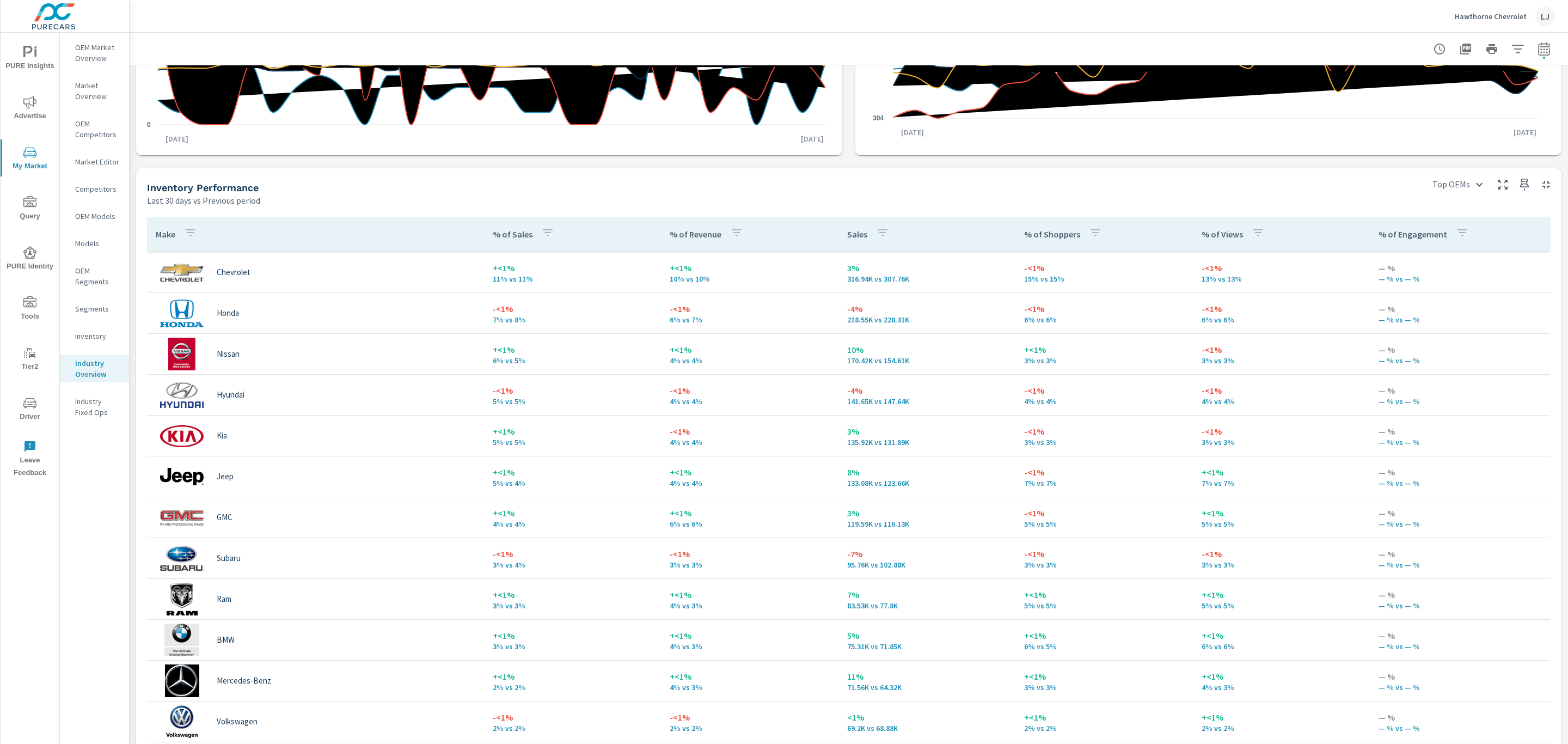
scroll to position [81, 0]
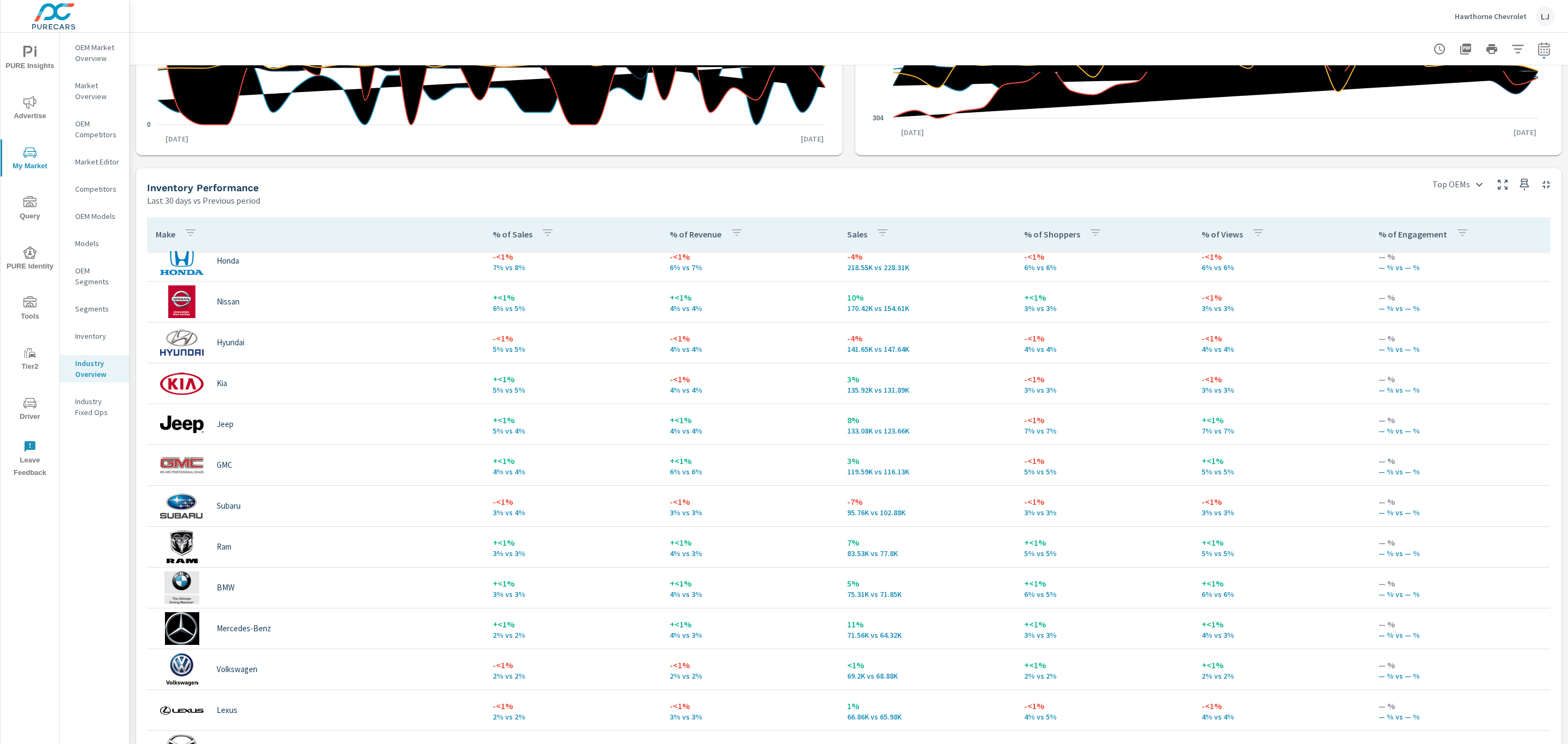
scroll to position [327, 0]
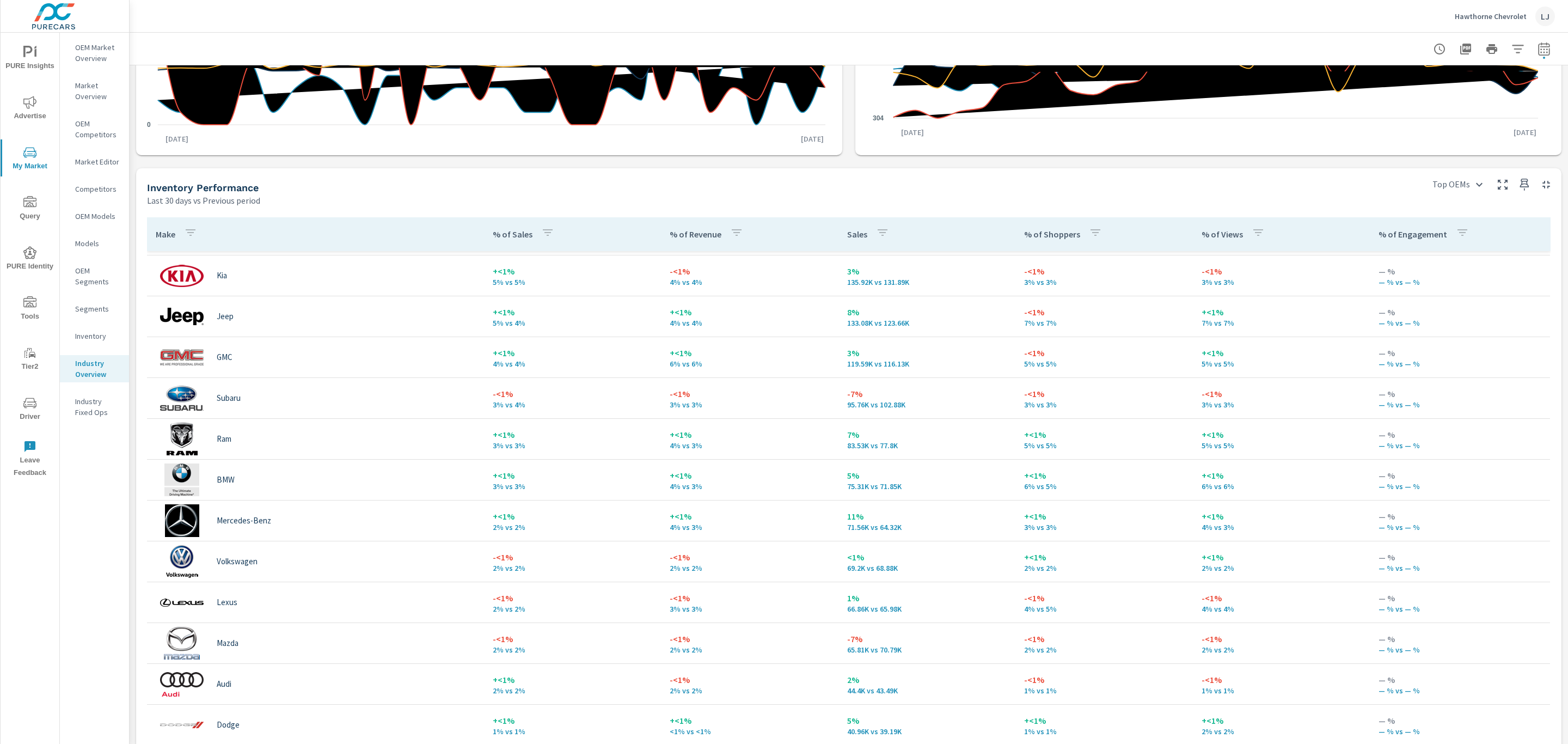
scroll to position [84, 0]
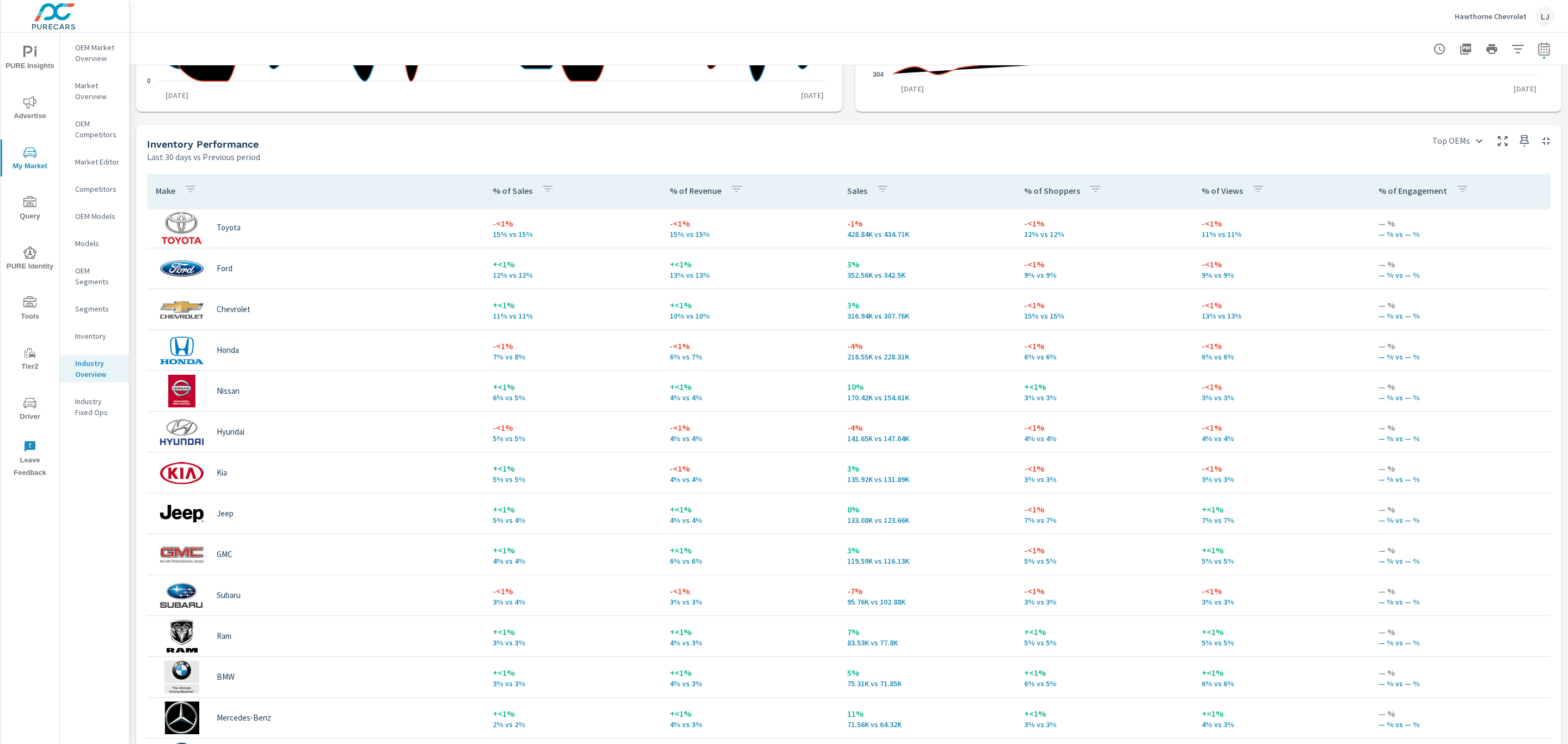
scroll to position [456, 0]
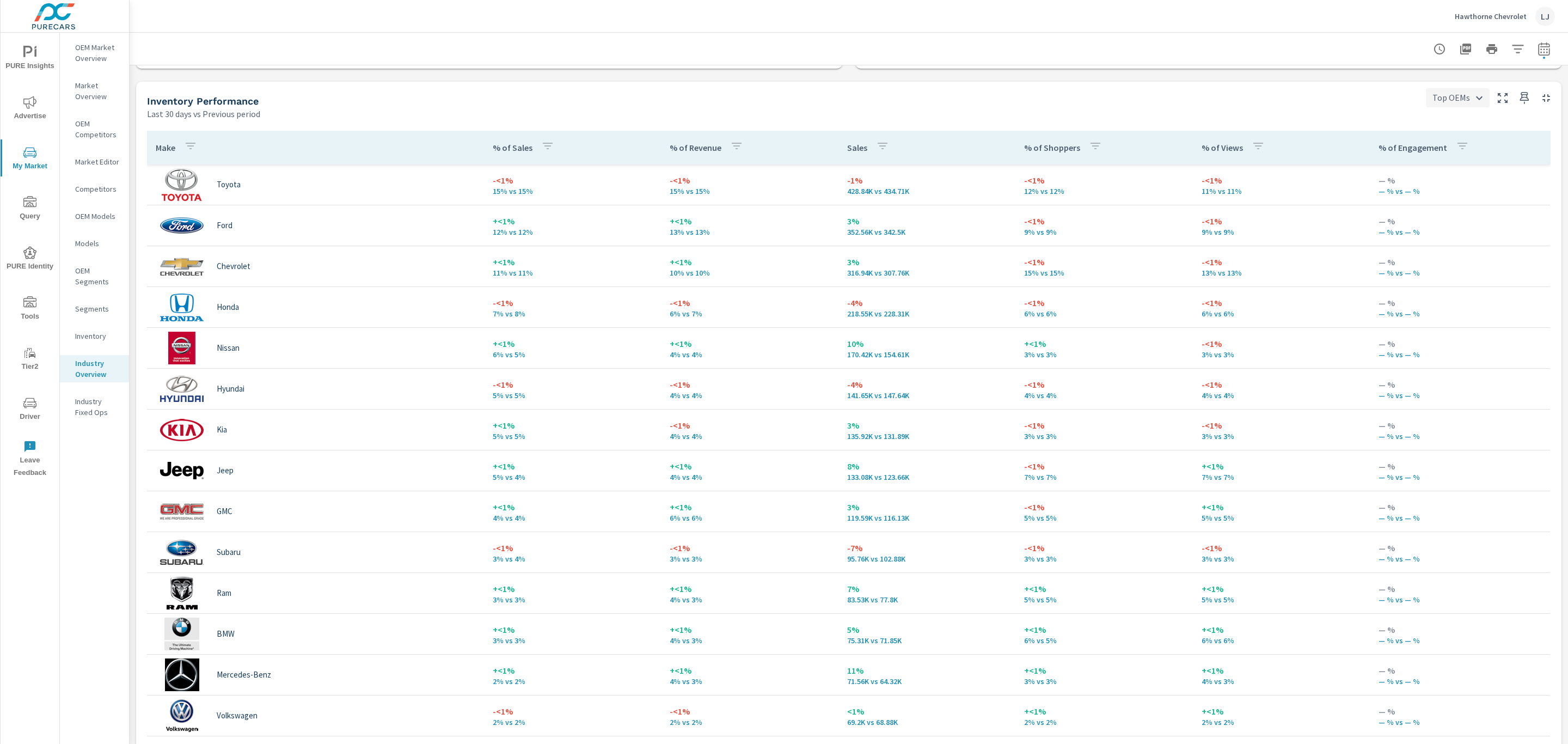
click at [1442, 100] on body "PURE Insights Advertise My Market Query PURE Identity Tools Tier2 Driver Leave …" at bounding box center [784, 372] width 1568 height 744
click at [1440, 92] on div at bounding box center [784, 372] width 1568 height 744
click at [1348, 98] on div "Inventory Performance" at bounding box center [782, 101] width 1270 height 13
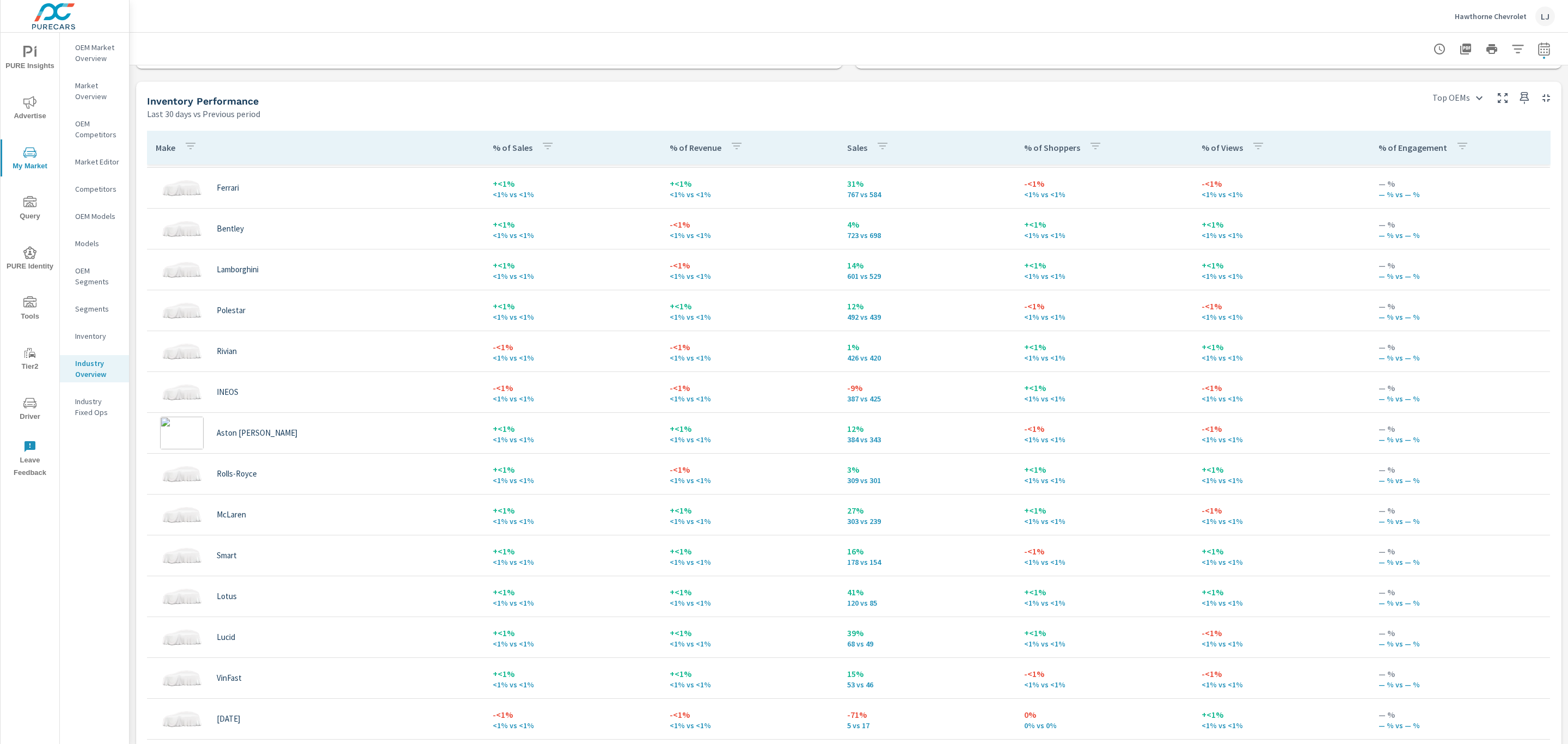
scroll to position [1470, 0]
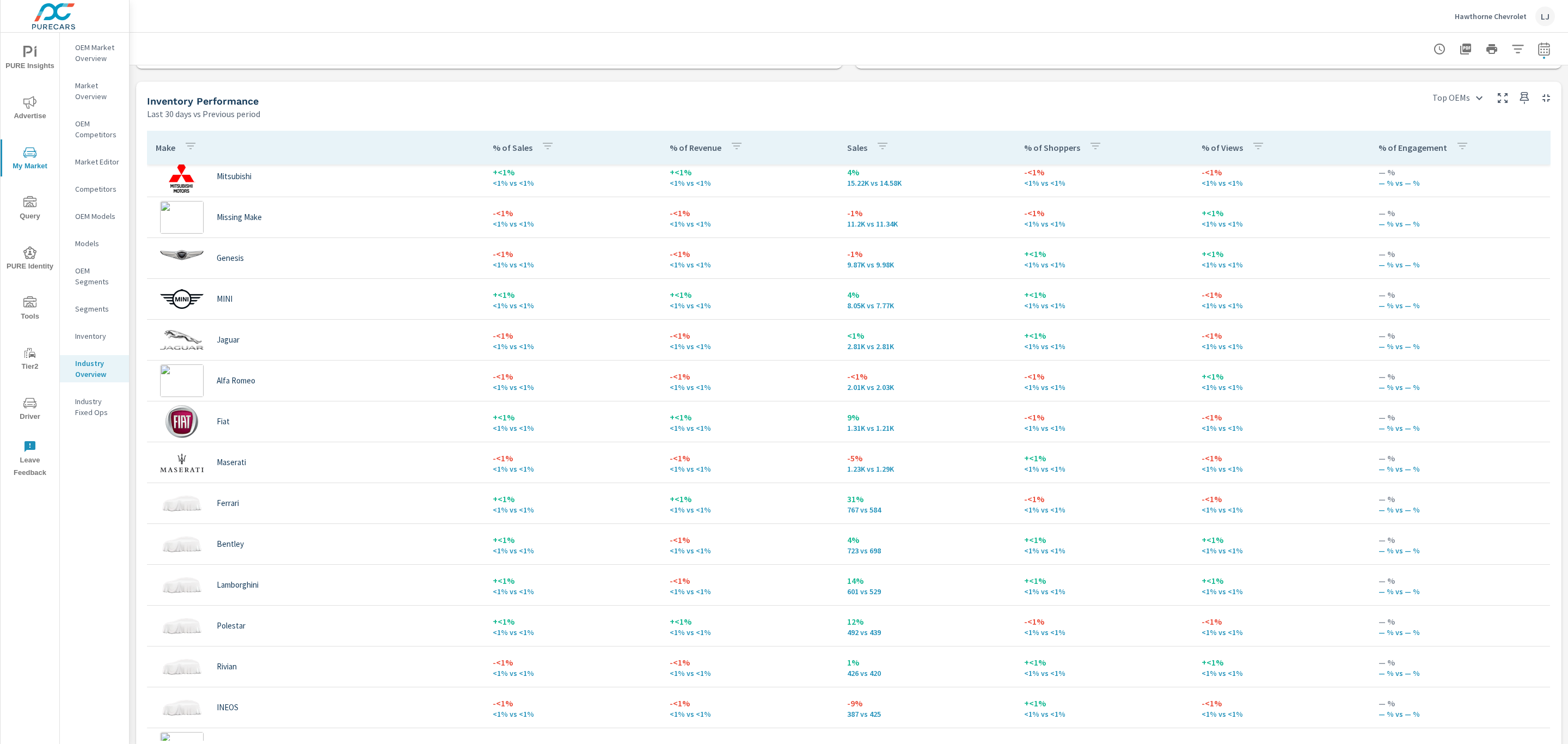
scroll to position [1144, 0]
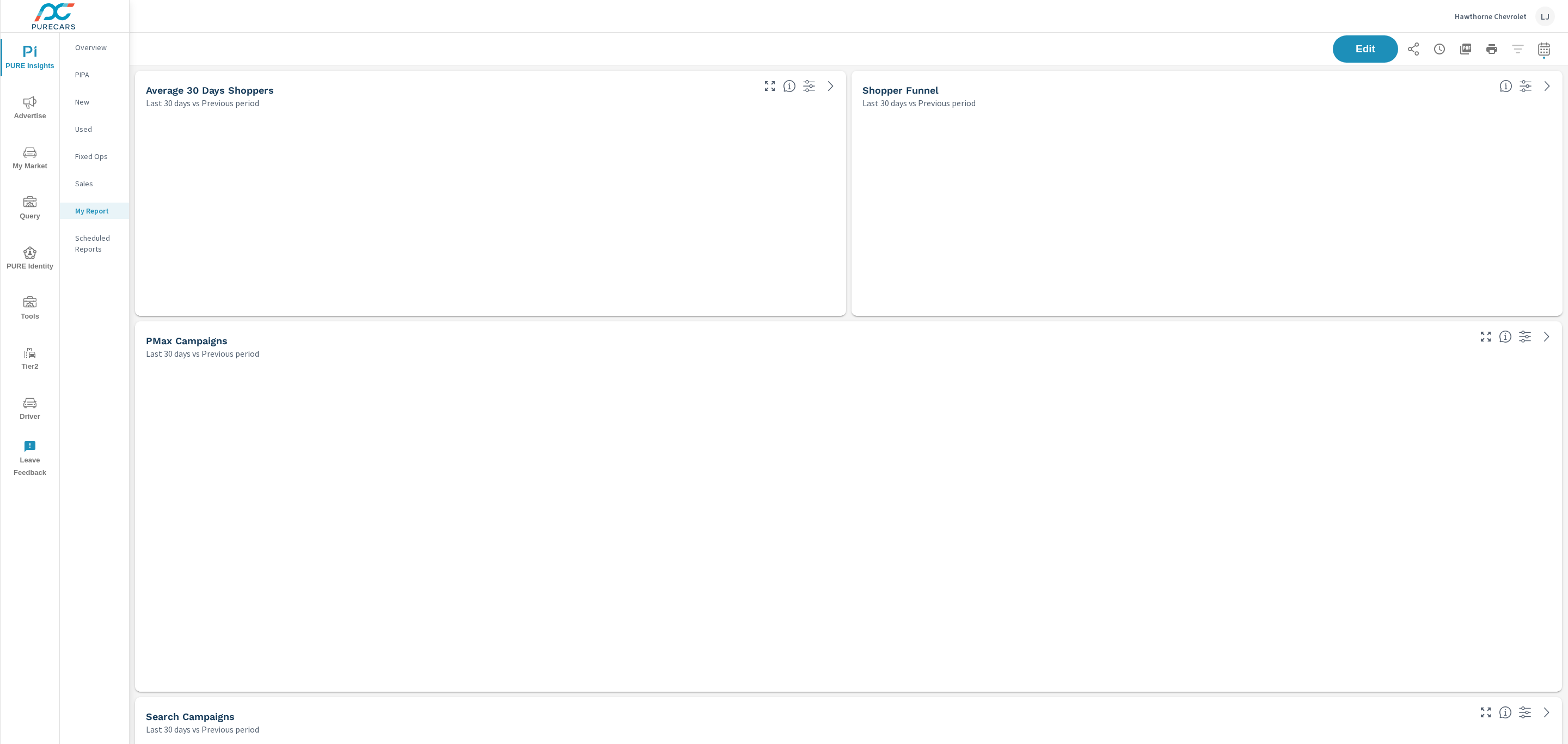
scroll to position [1784, 1451]
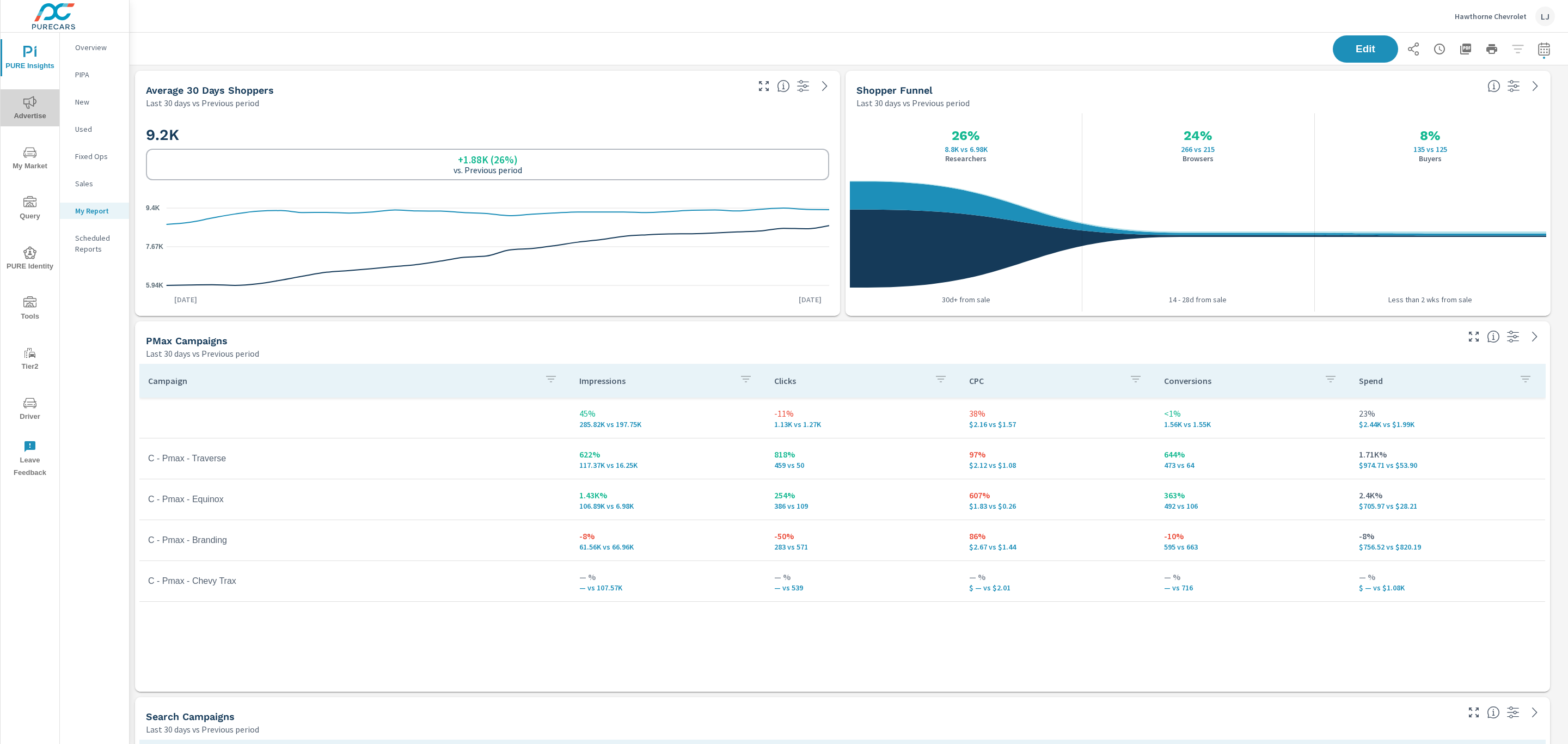
click at [23, 116] on span "Advertise" at bounding box center [29, 109] width 52 height 27
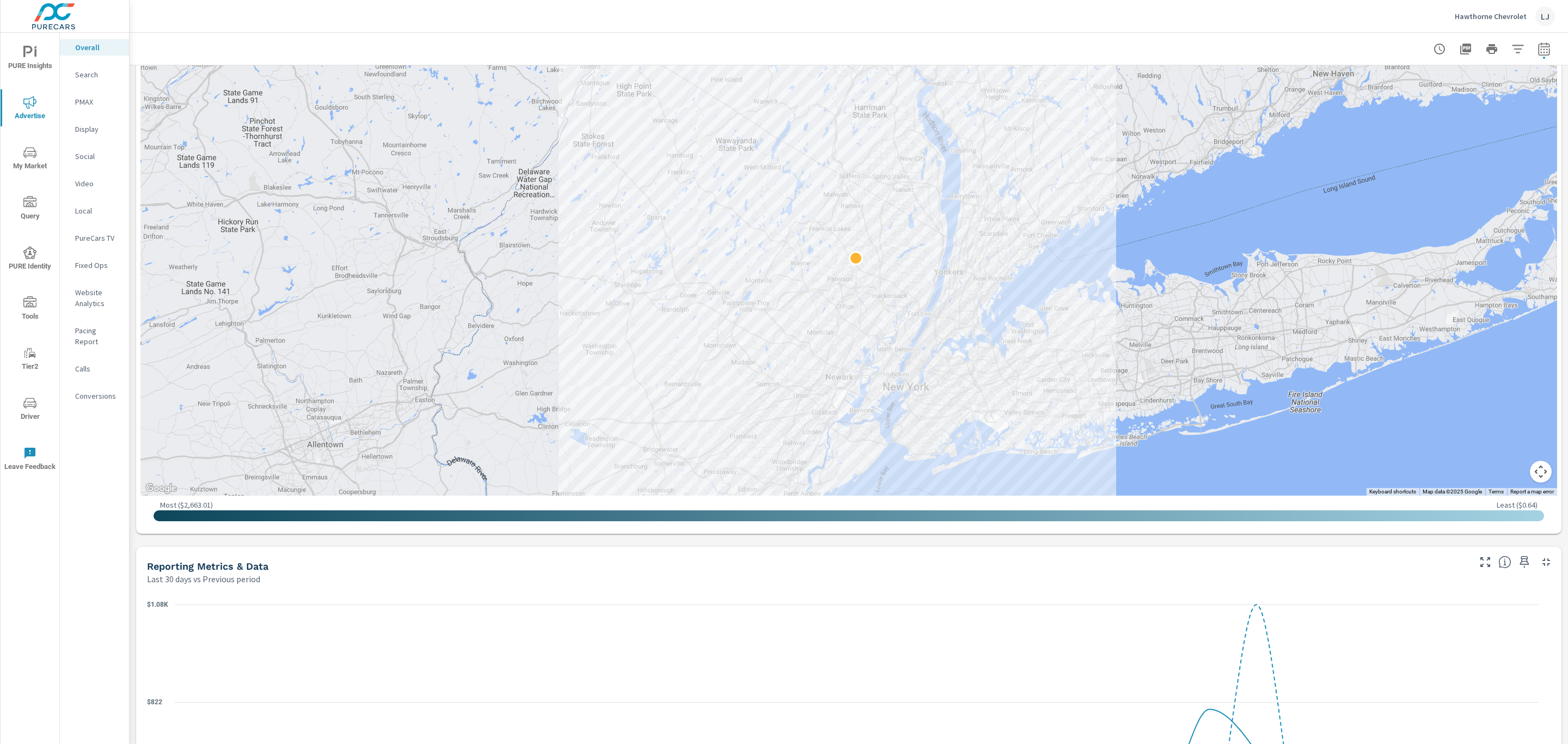
scroll to position [543, 0]
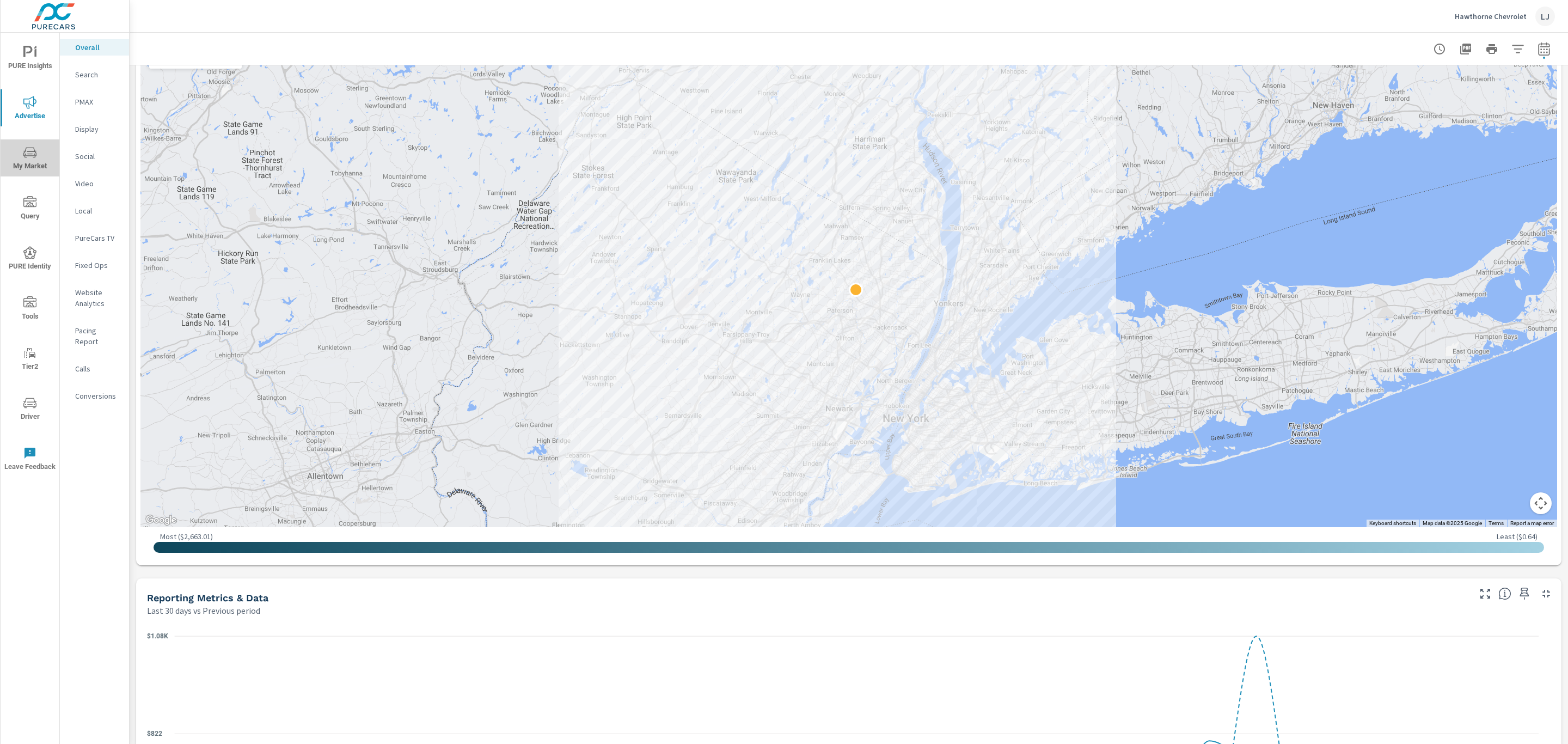
click at [34, 152] on icon "nav menu" at bounding box center [29, 152] width 13 height 13
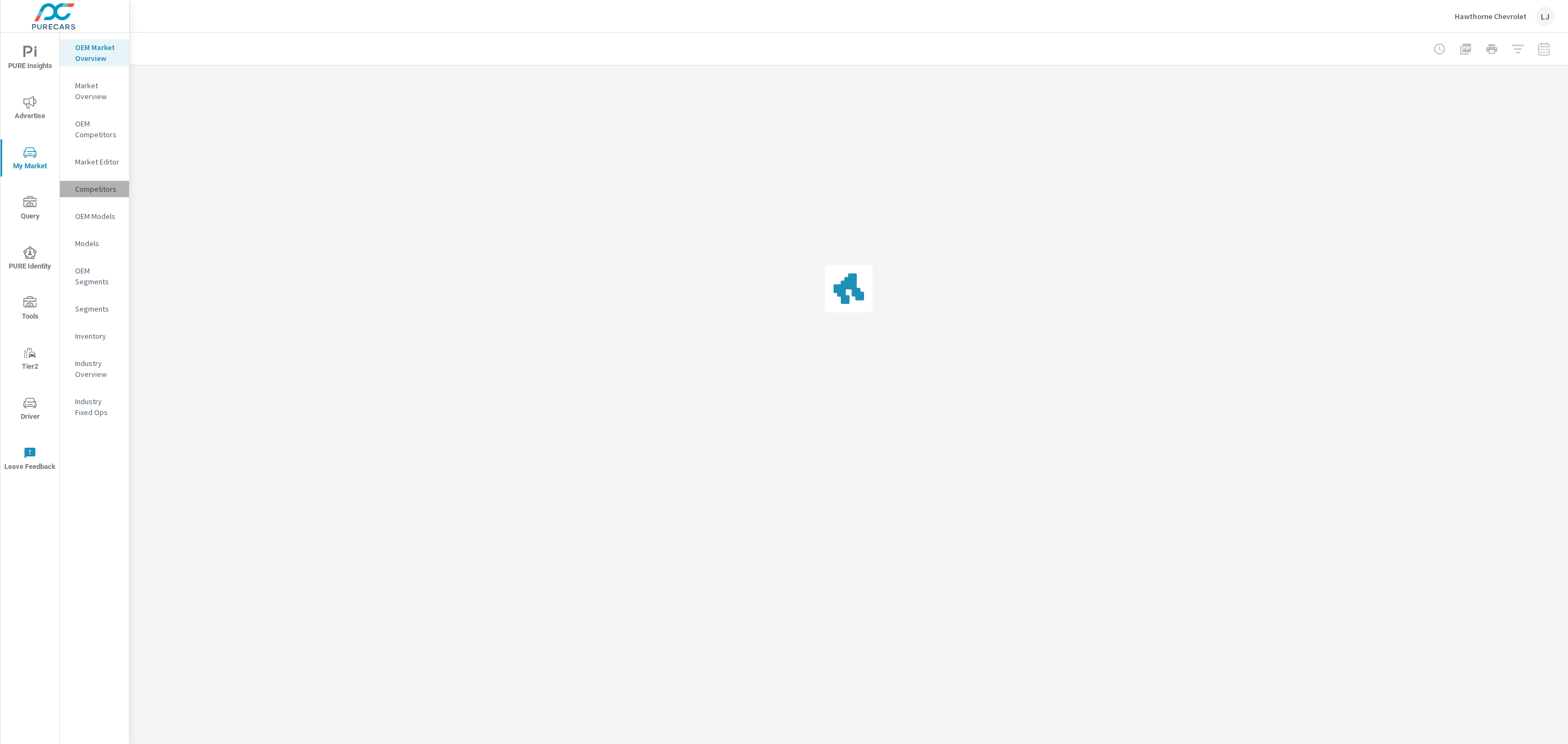
click at [81, 188] on p "Competitors" at bounding box center [98, 189] width 45 height 11
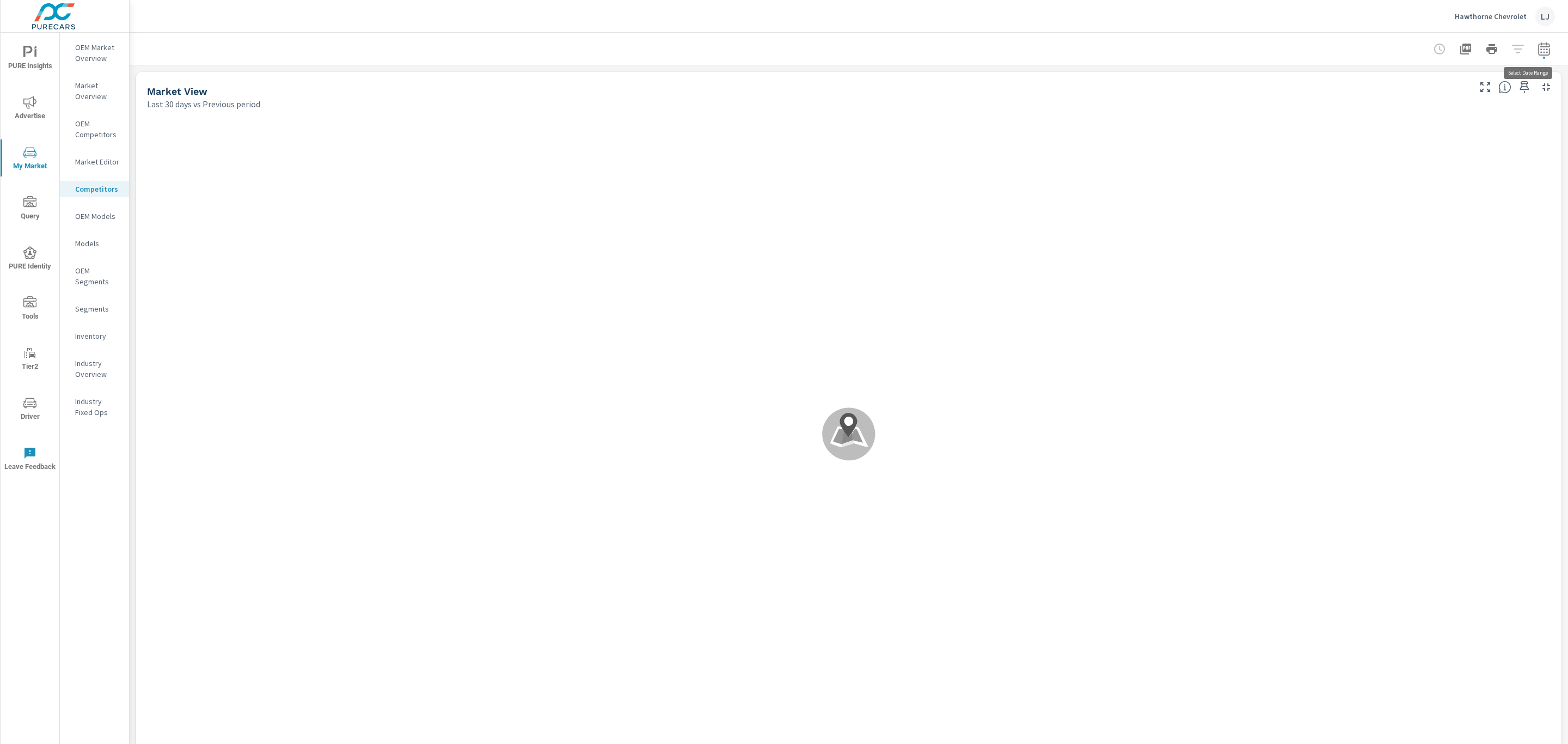
click at [1539, 49] on button "button" at bounding box center [1544, 48] width 22 height 22
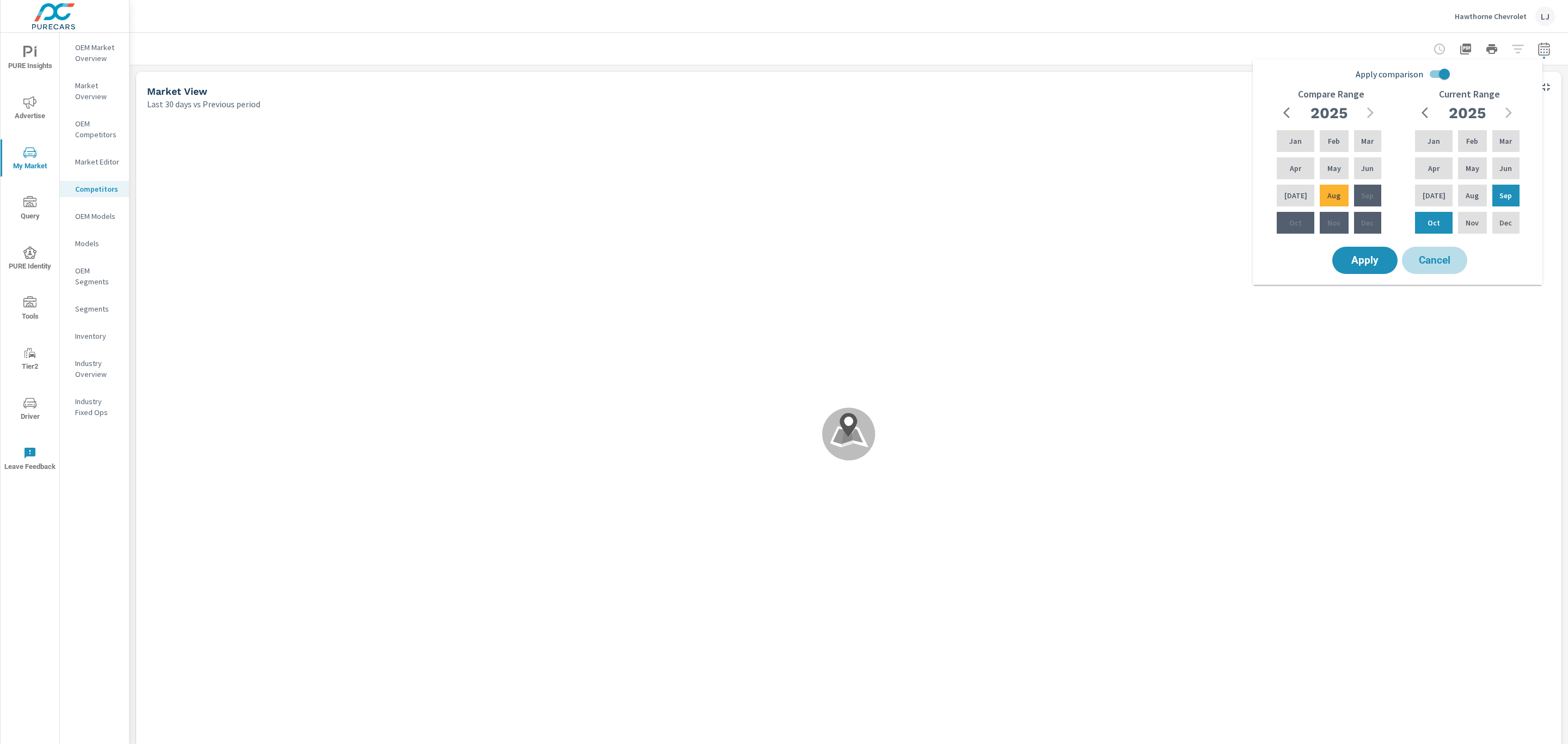
click at [1420, 260] on span "Cancel" at bounding box center [1435, 260] width 44 height 10
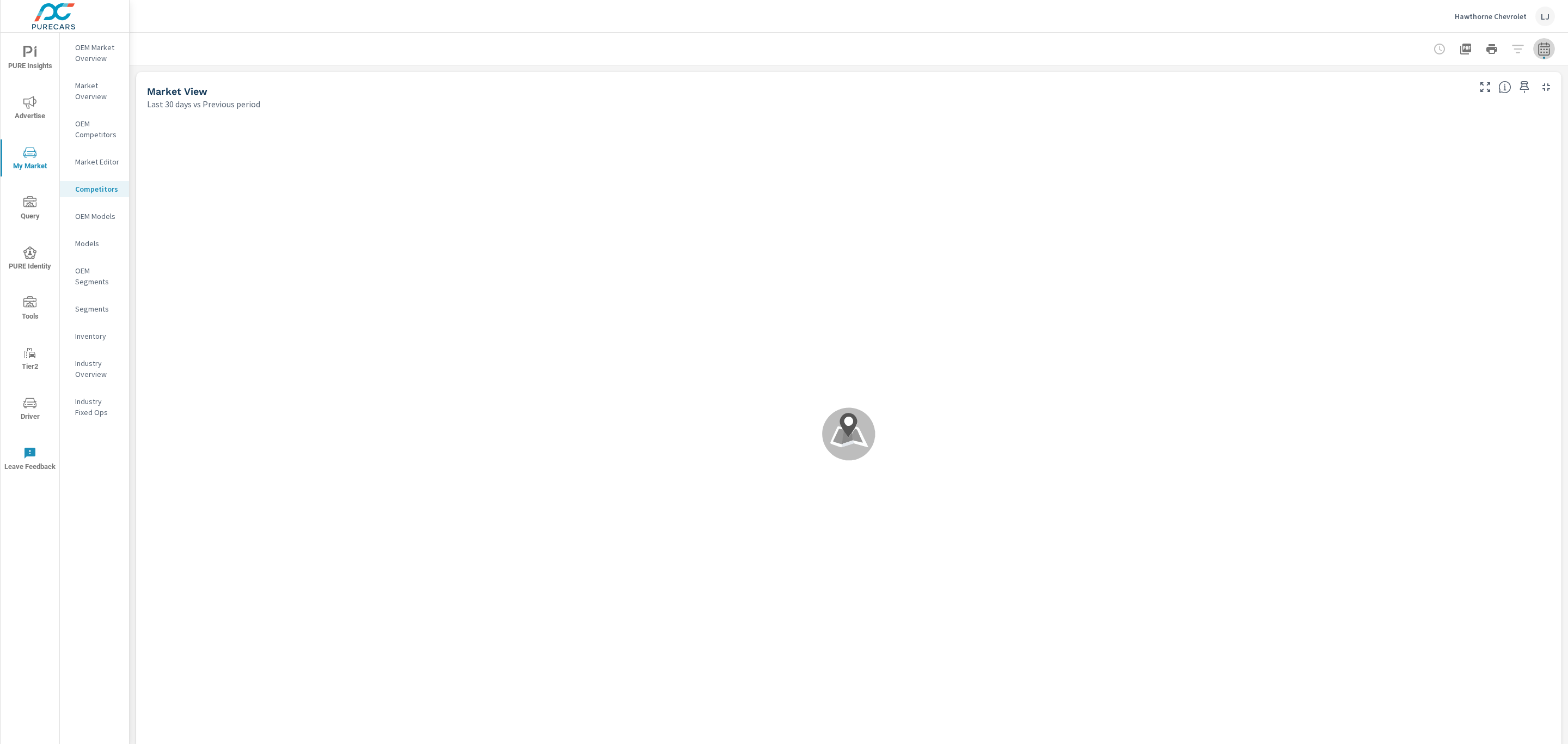
click at [1539, 55] on icon "button" at bounding box center [1544, 48] width 11 height 13
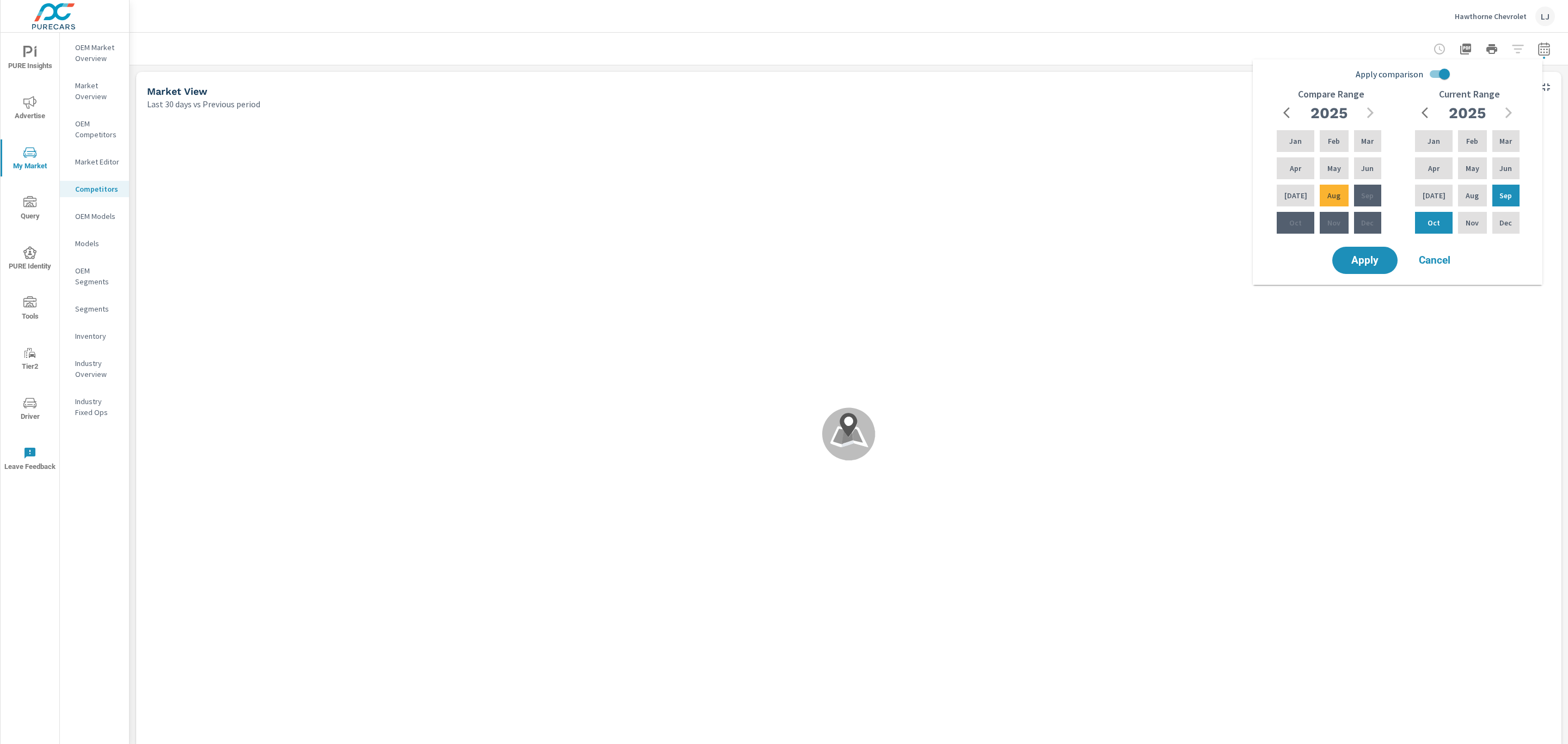
click at [1443, 72] on input "Apply comparison" at bounding box center [1444, 74] width 62 height 20
click at [1423, 74] on span "Apply comparison" at bounding box center [1390, 74] width 67 height 13
click at [1442, 74] on input "Apply comparison" at bounding box center [1444, 74] width 62 height 20
checkbox input "true"
click at [1467, 213] on div "Nov" at bounding box center [1473, 222] width 33 height 26
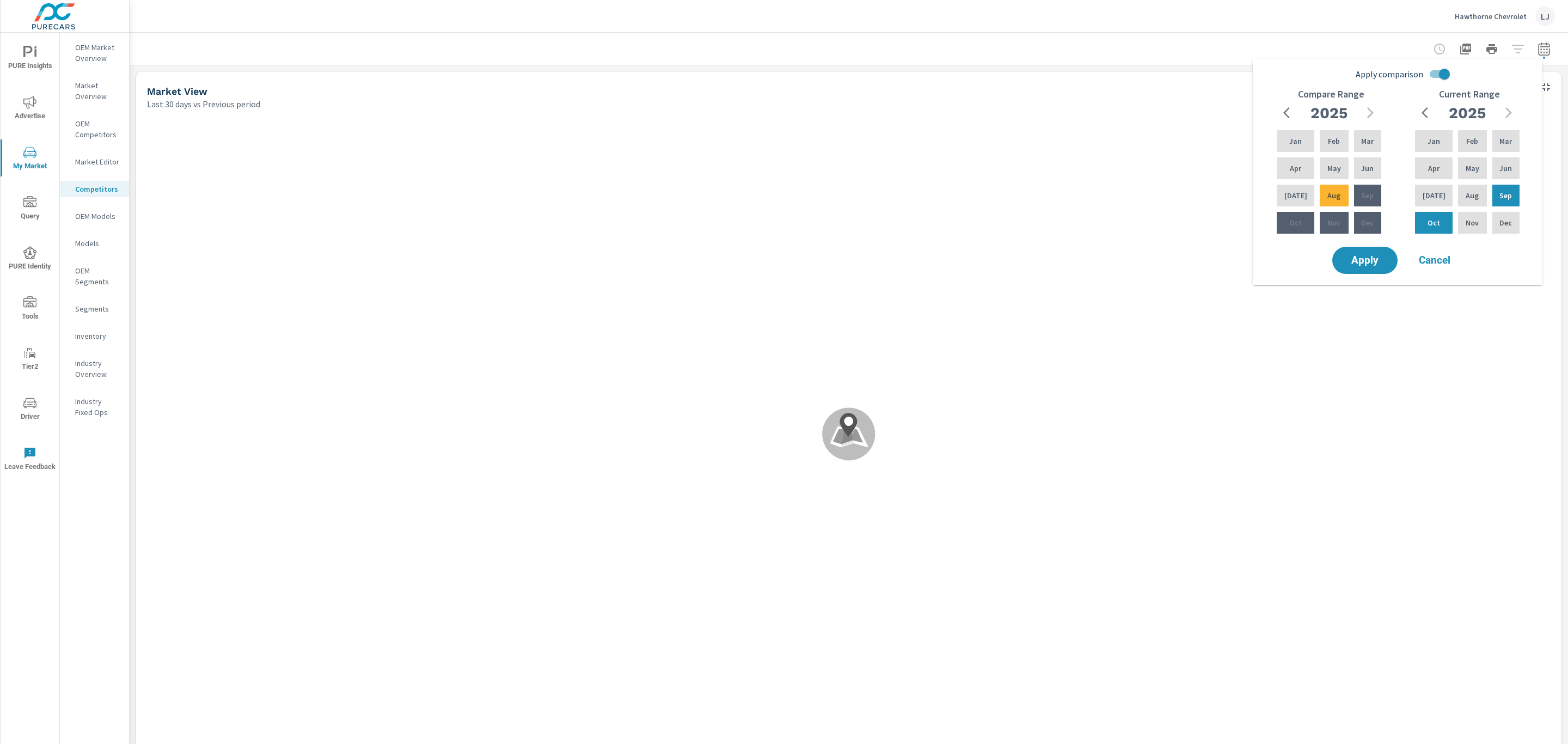
click at [1456, 173] on div "May" at bounding box center [1473, 168] width 33 height 26
click at [1368, 257] on span "Apply" at bounding box center [1365, 260] width 44 height 10
click at [1478, 259] on div "Apply comparison Compare Range 2025 Jan Feb Mar Apr May Jun Jul Aug Sep Oct Nov…" at bounding box center [1397, 168] width 290 height 217
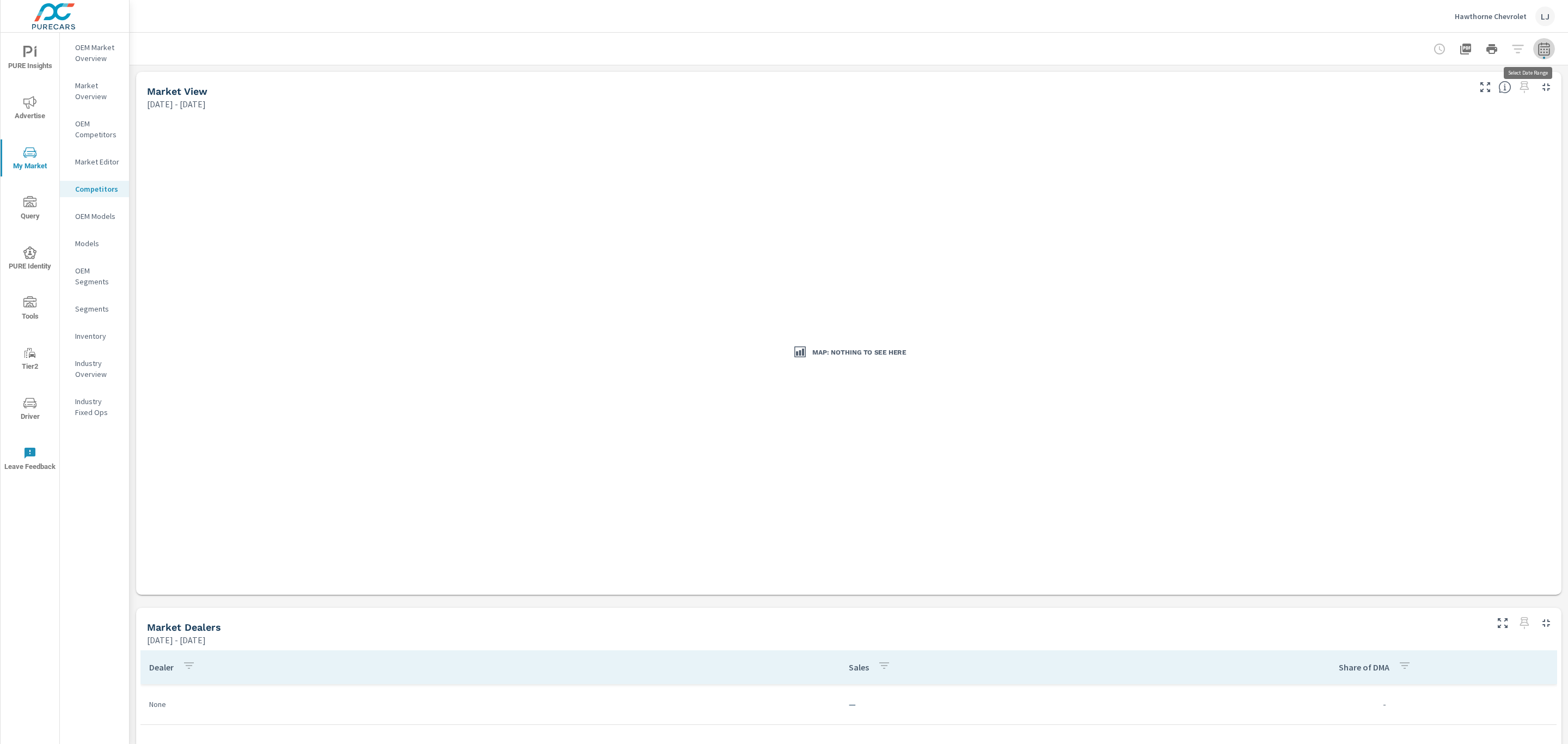
click at [1538, 50] on icon "button" at bounding box center [1544, 49] width 13 height 13
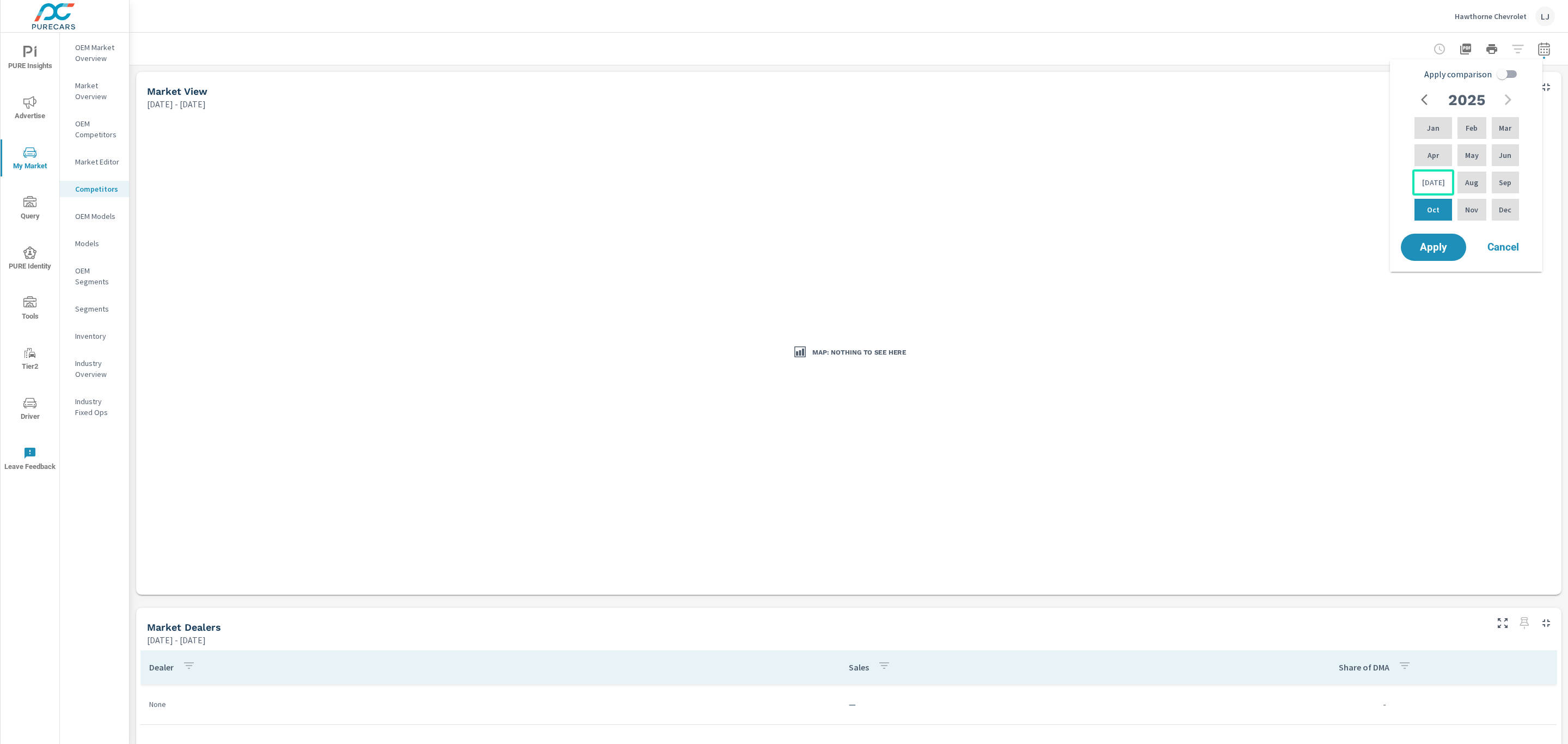
drag, startPoint x: 1513, startPoint y: 180, endPoint x: 1443, endPoint y: 173, distance: 70.3
click at [1443, 173] on div "Jan Feb Mar Apr May Jun Jul Aug Sep Oct Nov Dec" at bounding box center [1467, 169] width 109 height 108
click at [1430, 154] on p "Apr" at bounding box center [1433, 155] width 11 height 11
click at [1515, 190] on div "Sep" at bounding box center [1506, 182] width 32 height 26
click at [1433, 242] on span "Apply" at bounding box center [1434, 247] width 45 height 11
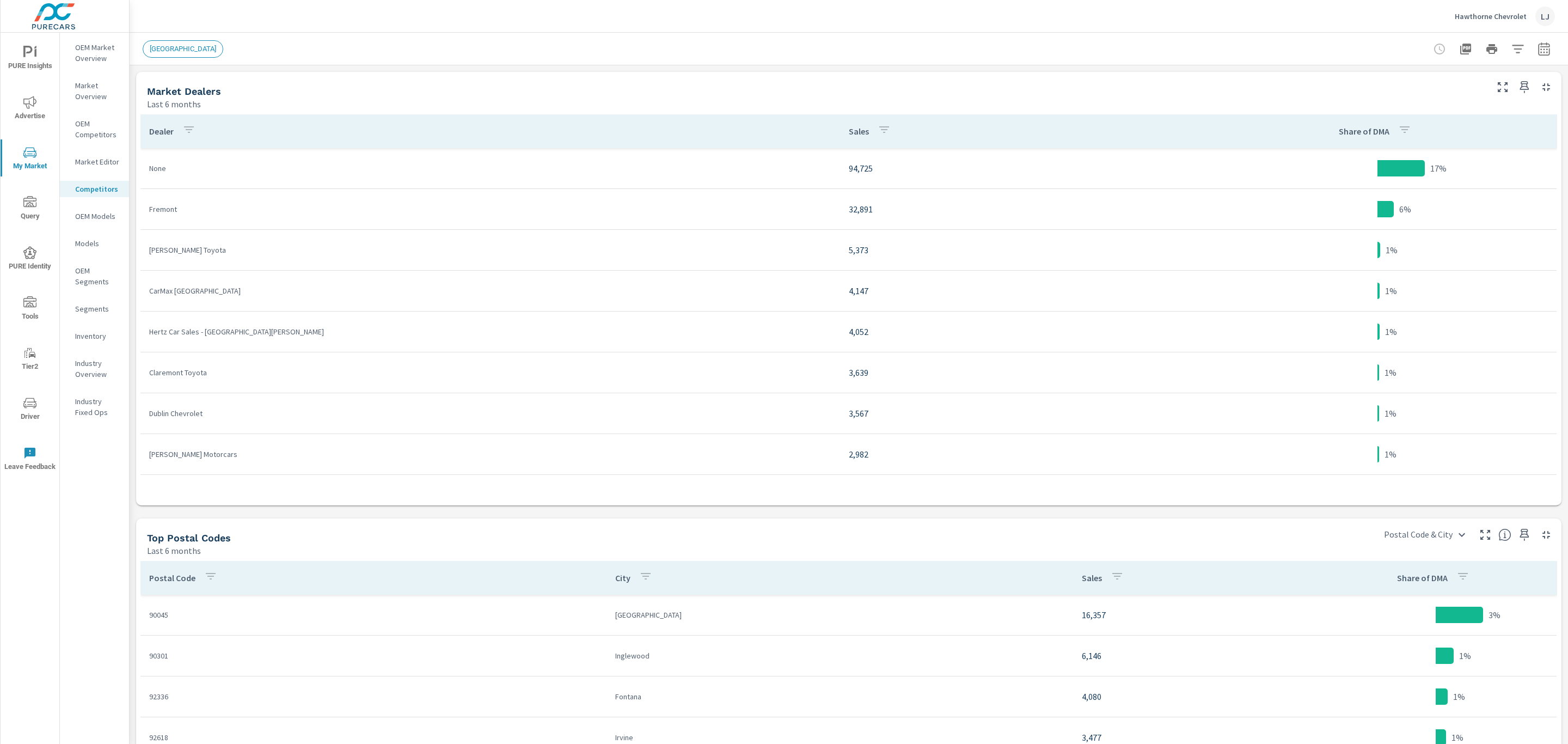
scroll to position [547, 0]
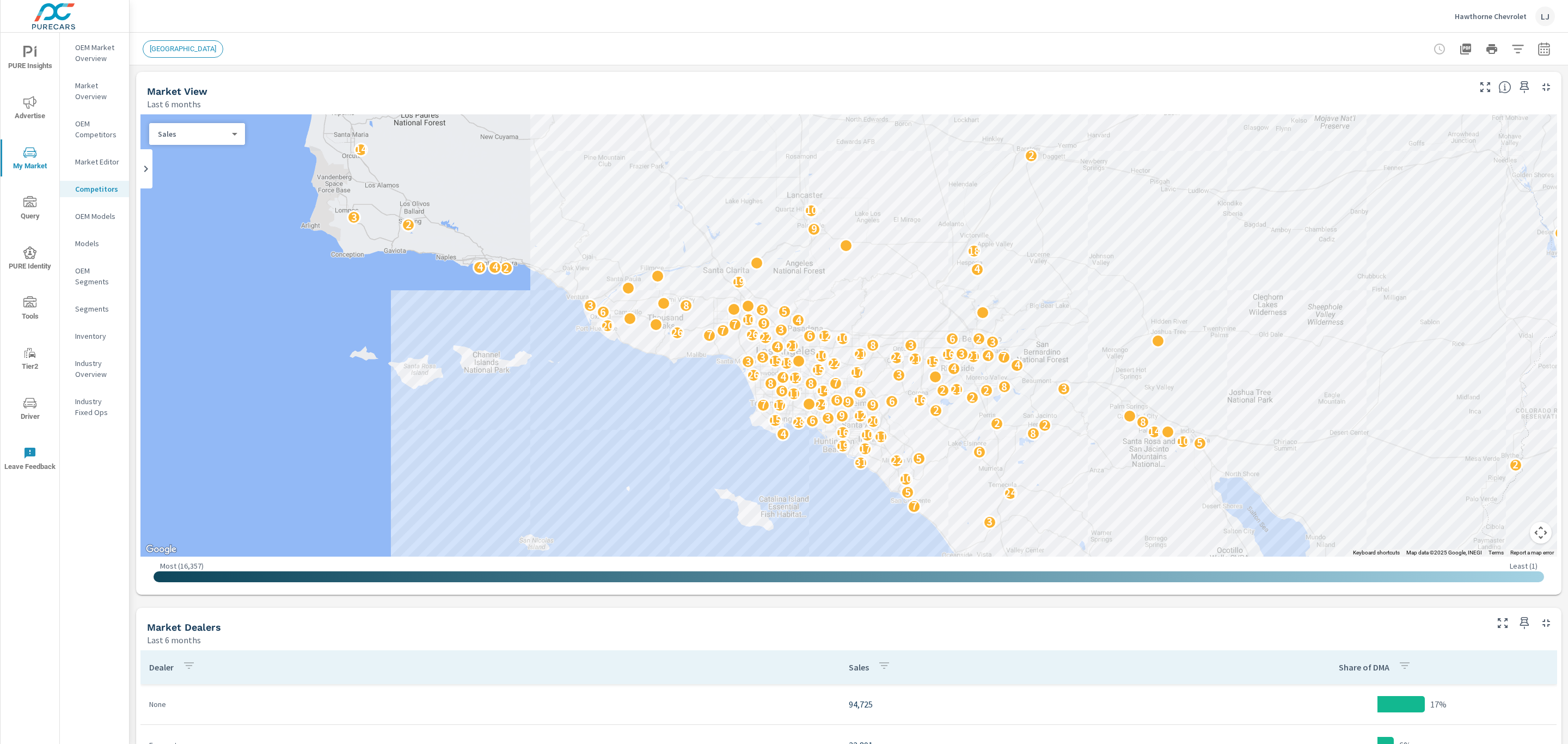
click at [161, 38] on div "[GEOGRAPHIC_DATA]" at bounding box center [849, 49] width 1413 height 32
click at [166, 45] on span "[GEOGRAPHIC_DATA]" at bounding box center [182, 49] width 79 height 8
click at [1513, 49] on icon "button" at bounding box center [1518, 49] width 11 height 8
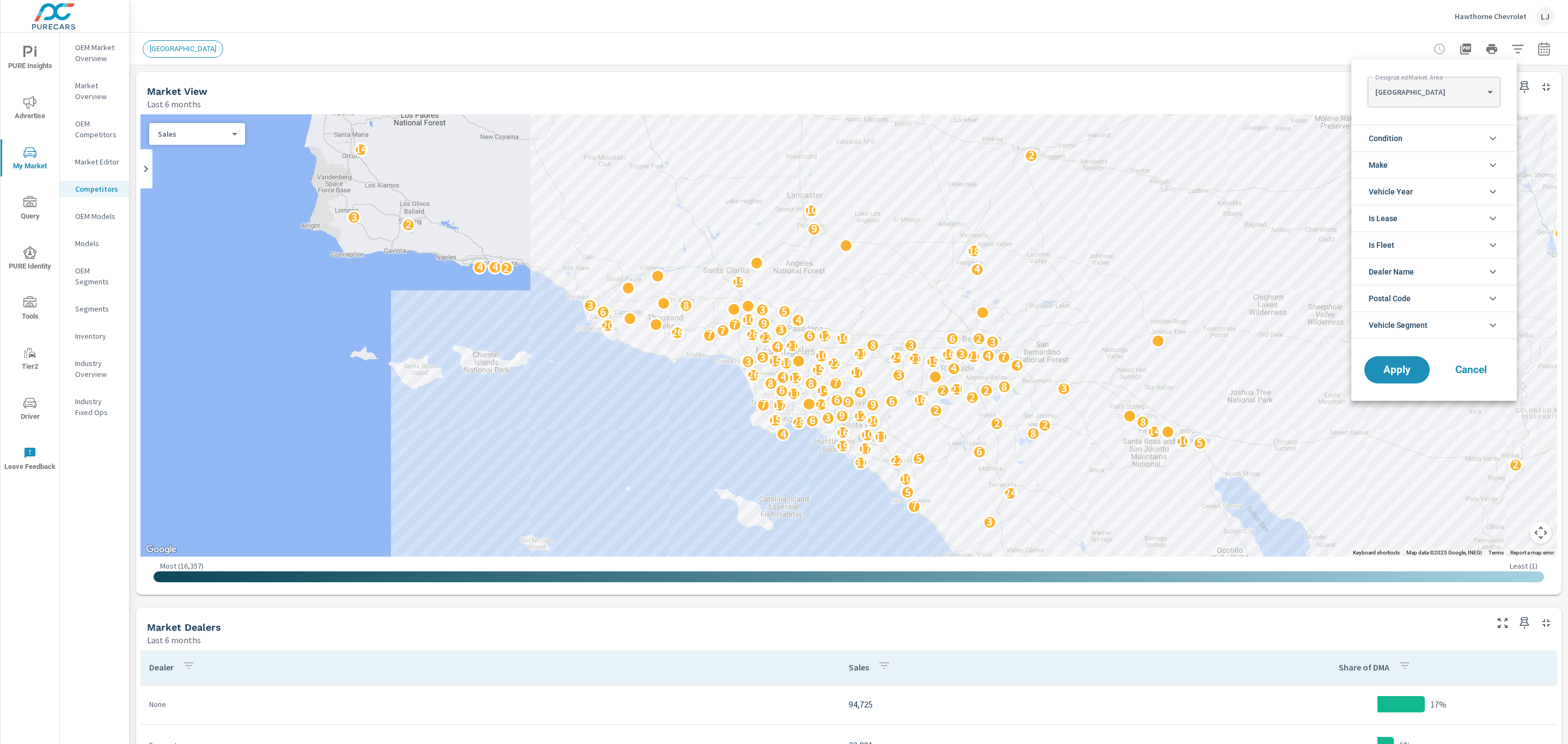
click at [1433, 100] on body "PURE Insights Advertise My Market Query PURE Identity Tools Tier2 Driver Leave …" at bounding box center [784, 372] width 1568 height 744
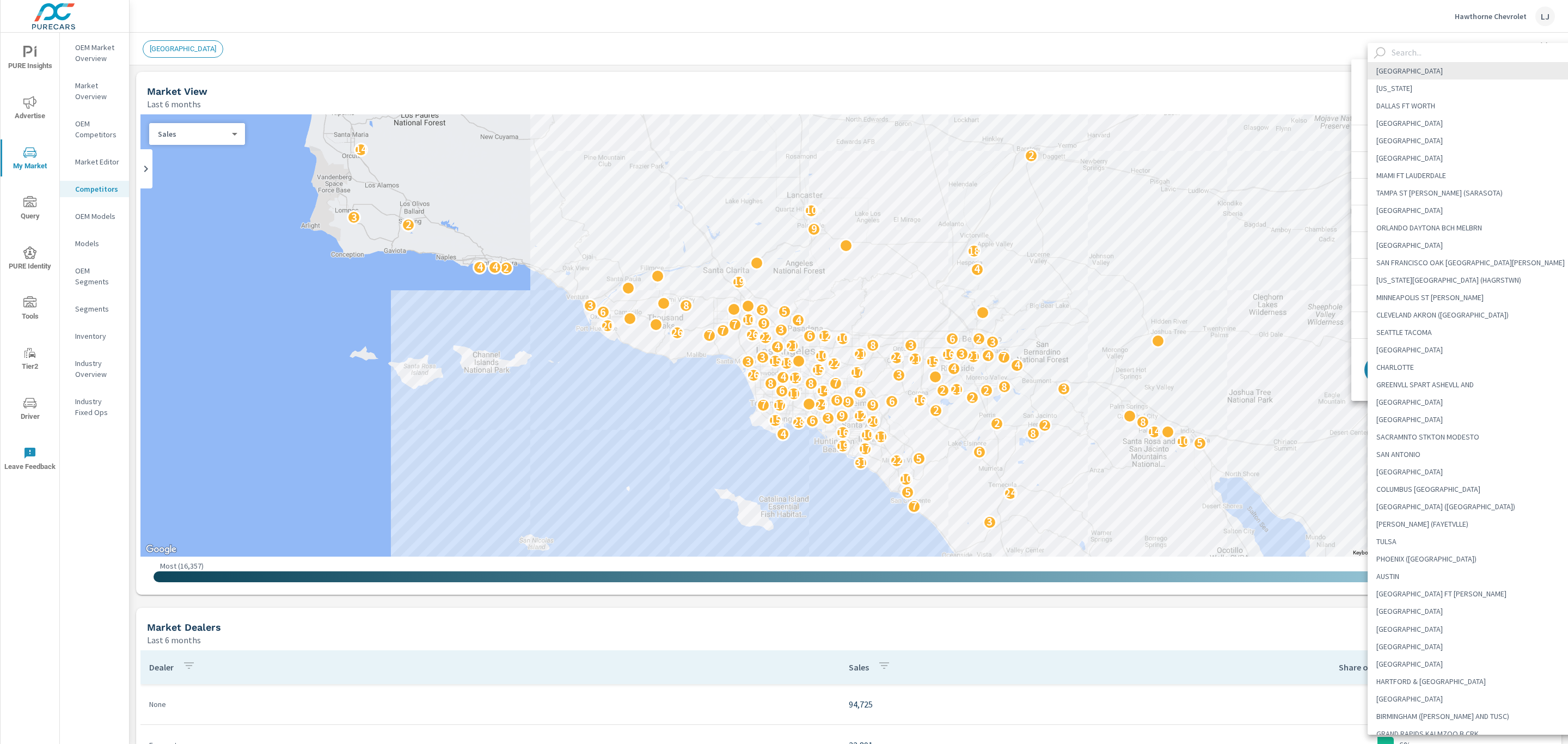
click at [1411, 52] on input "text" at bounding box center [1487, 52] width 198 height 19
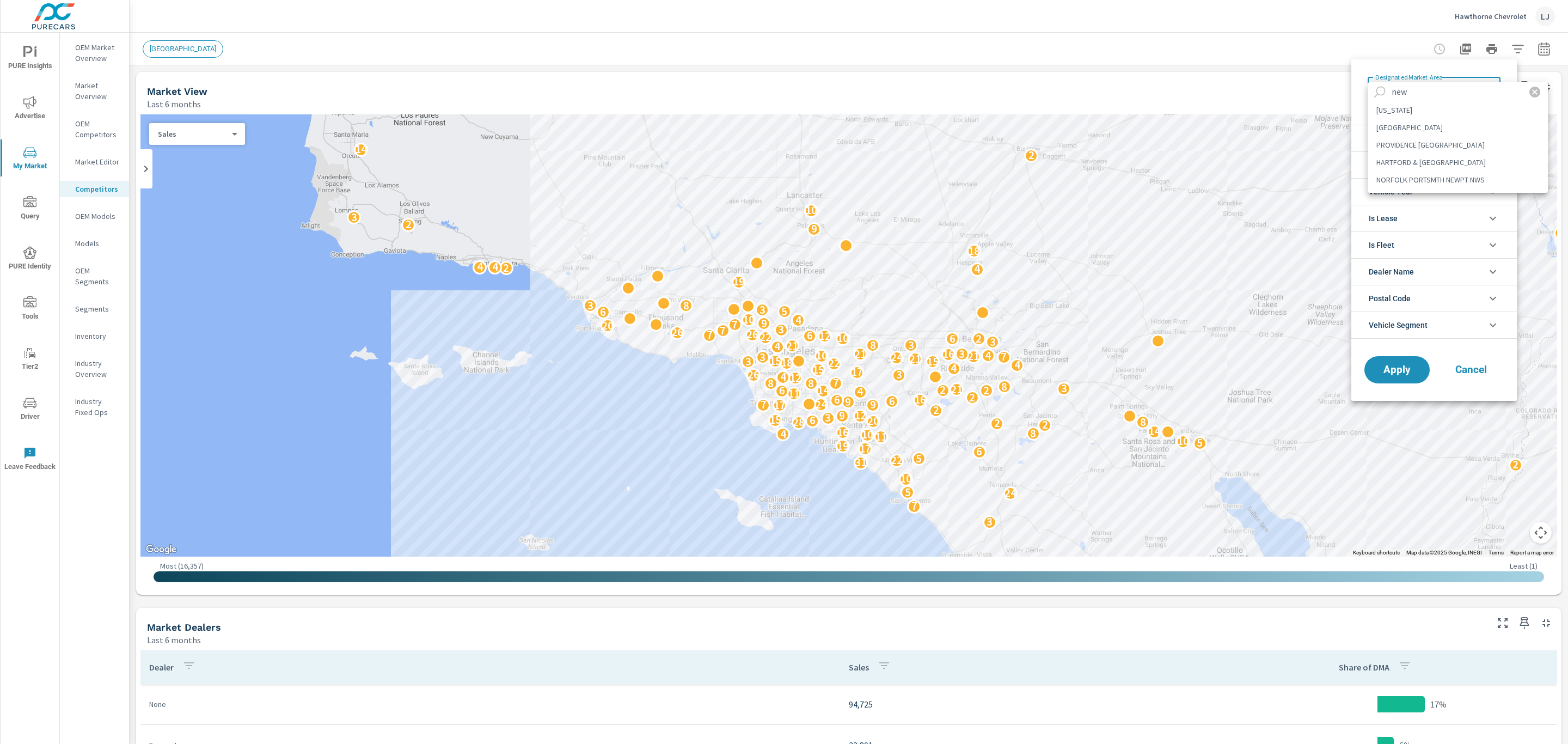
type input "new"
click at [1416, 105] on li "NEW YORK" at bounding box center [1458, 109] width 180 height 18
type Area "NEW YORK"
click at [1423, 161] on li "Make" at bounding box center [1435, 165] width 166 height 27
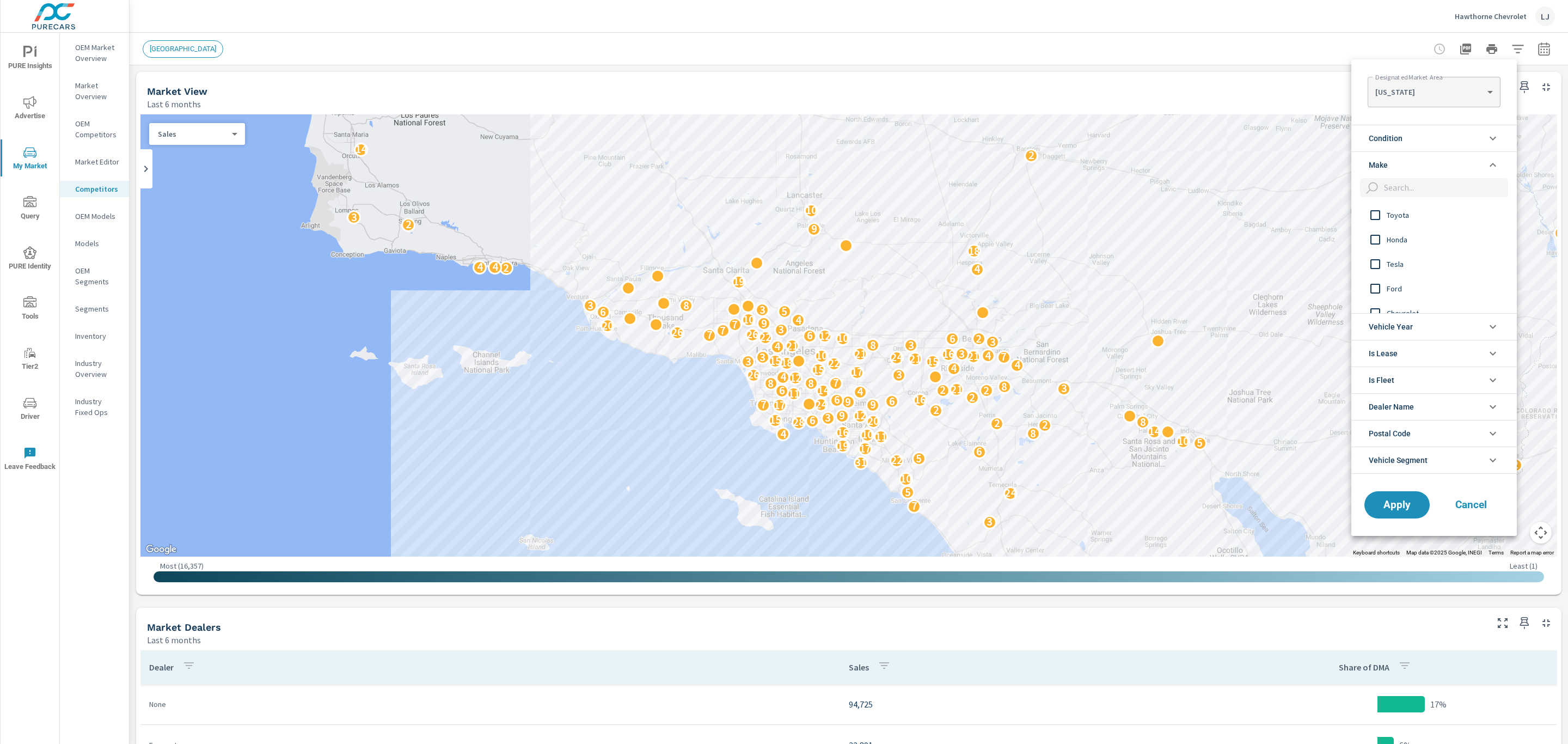
click at [1376, 312] on input "filter options" at bounding box center [1375, 313] width 23 height 23
click at [1395, 519] on button "Apply" at bounding box center [1397, 505] width 67 height 28
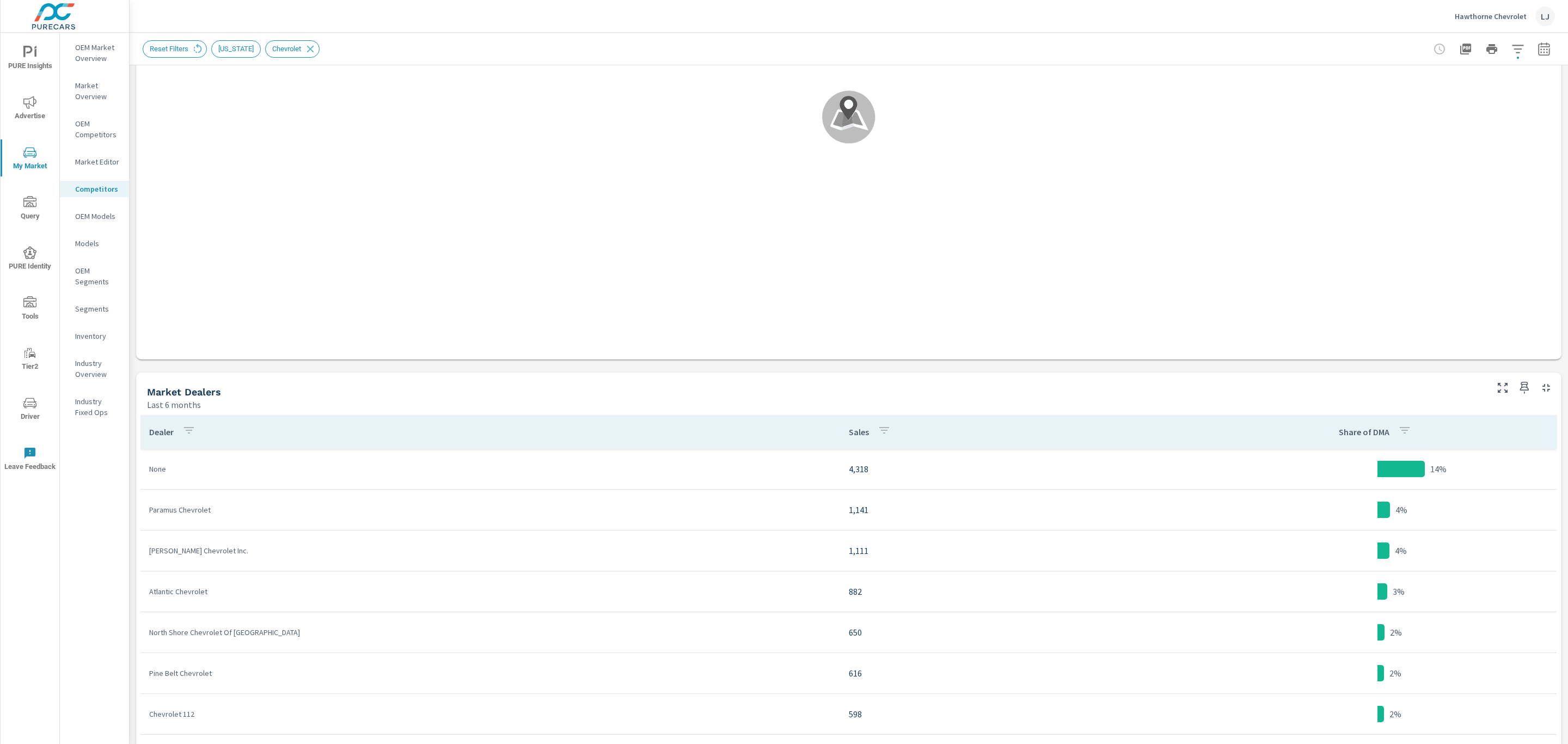
scroll to position [245, 0]
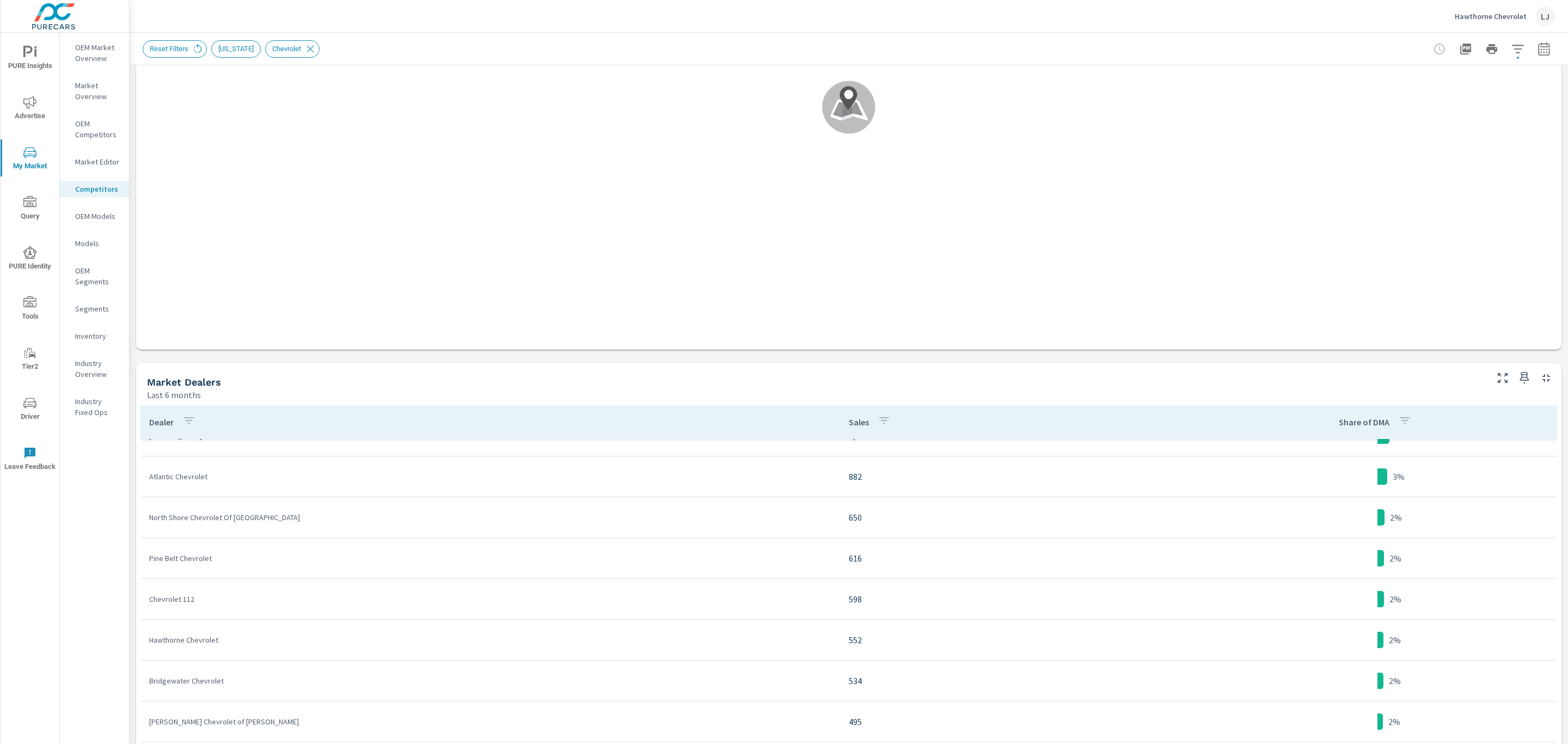
scroll to position [4, 0]
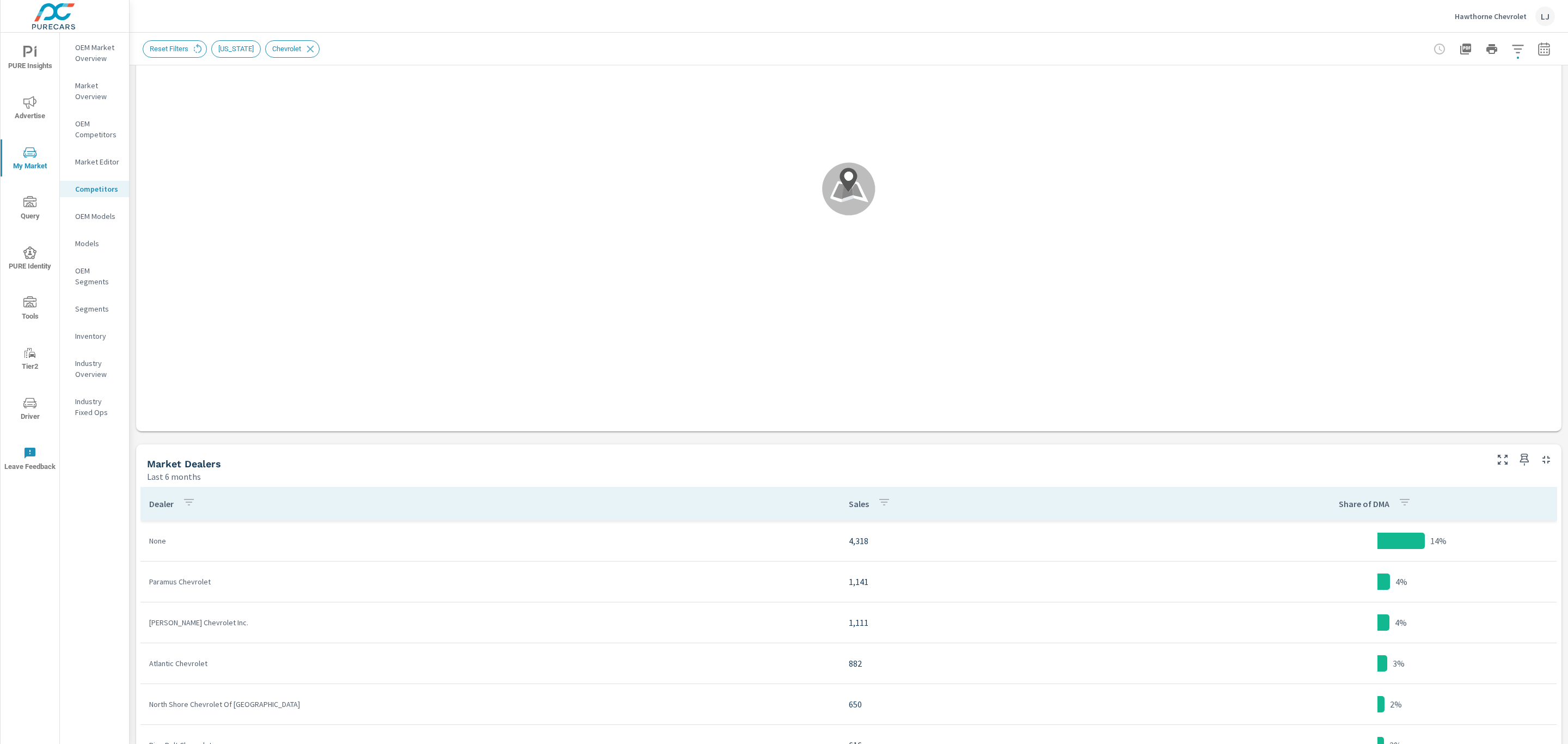
scroll to position [467, 0]
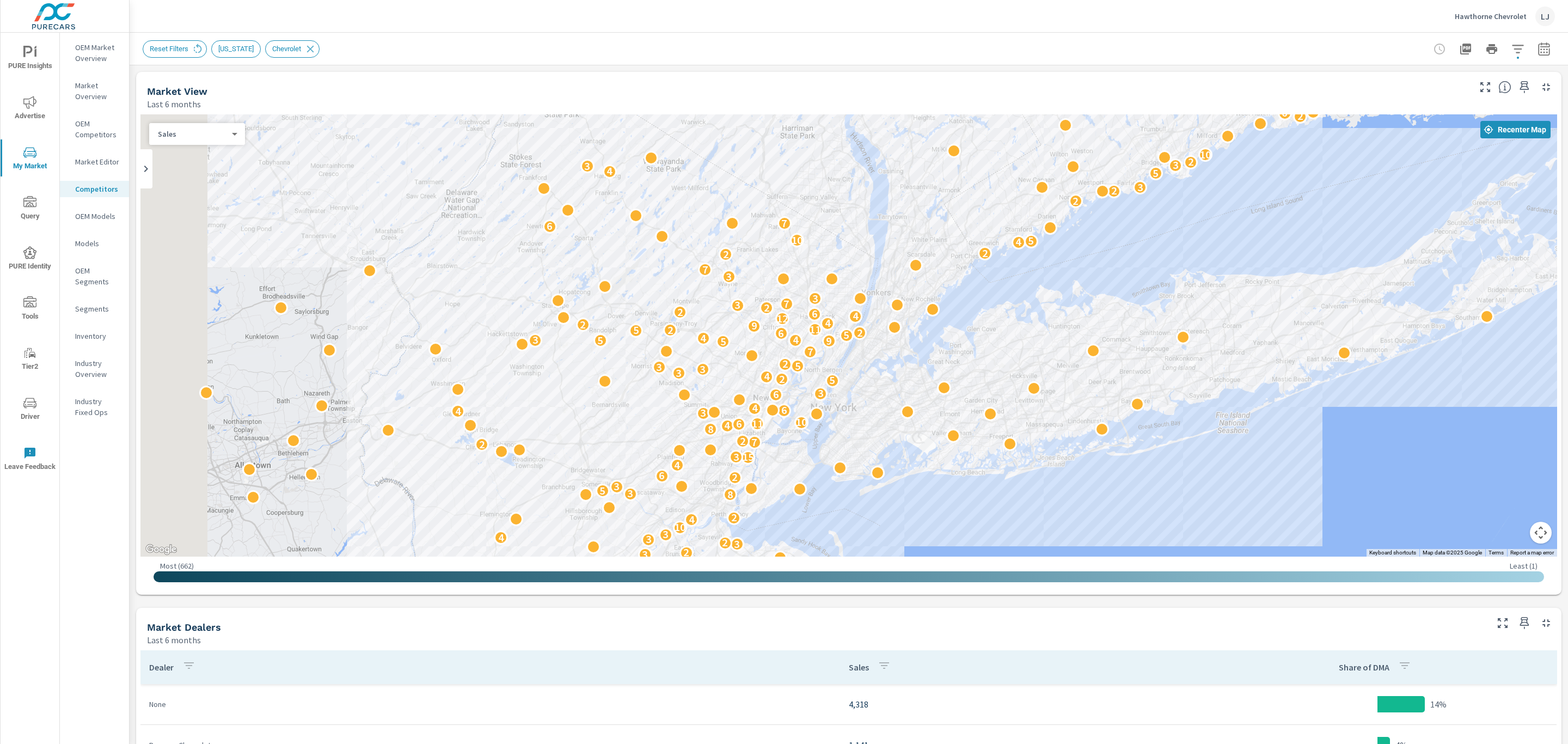
drag, startPoint x: 884, startPoint y: 441, endPoint x: 1320, endPoint y: 536, distance: 446.2
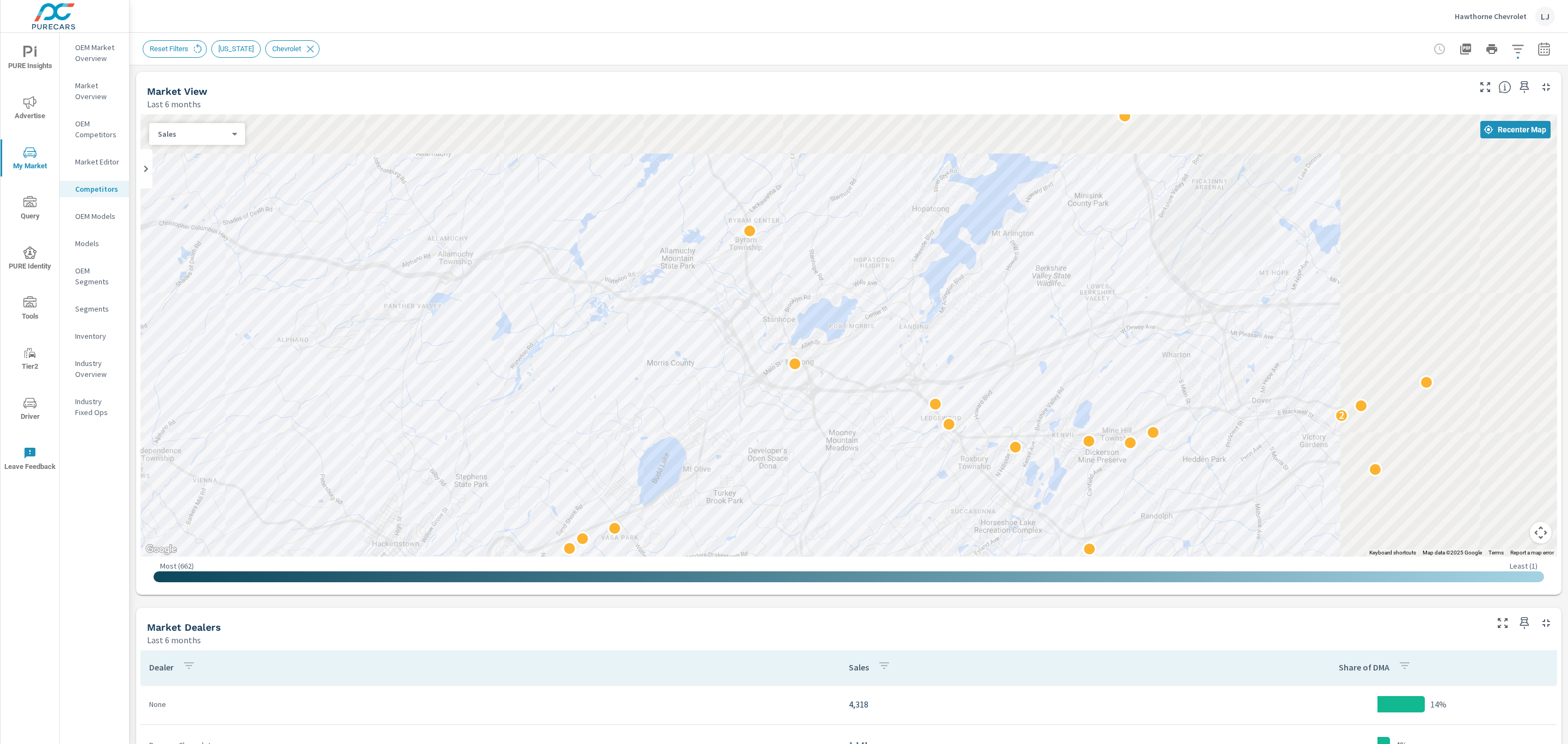
drag, startPoint x: 1456, startPoint y: 270, endPoint x: 562, endPoint y: 450, distance: 911.9
click at [564, 451] on div "2 2" at bounding box center [849, 336] width 1417 height 442
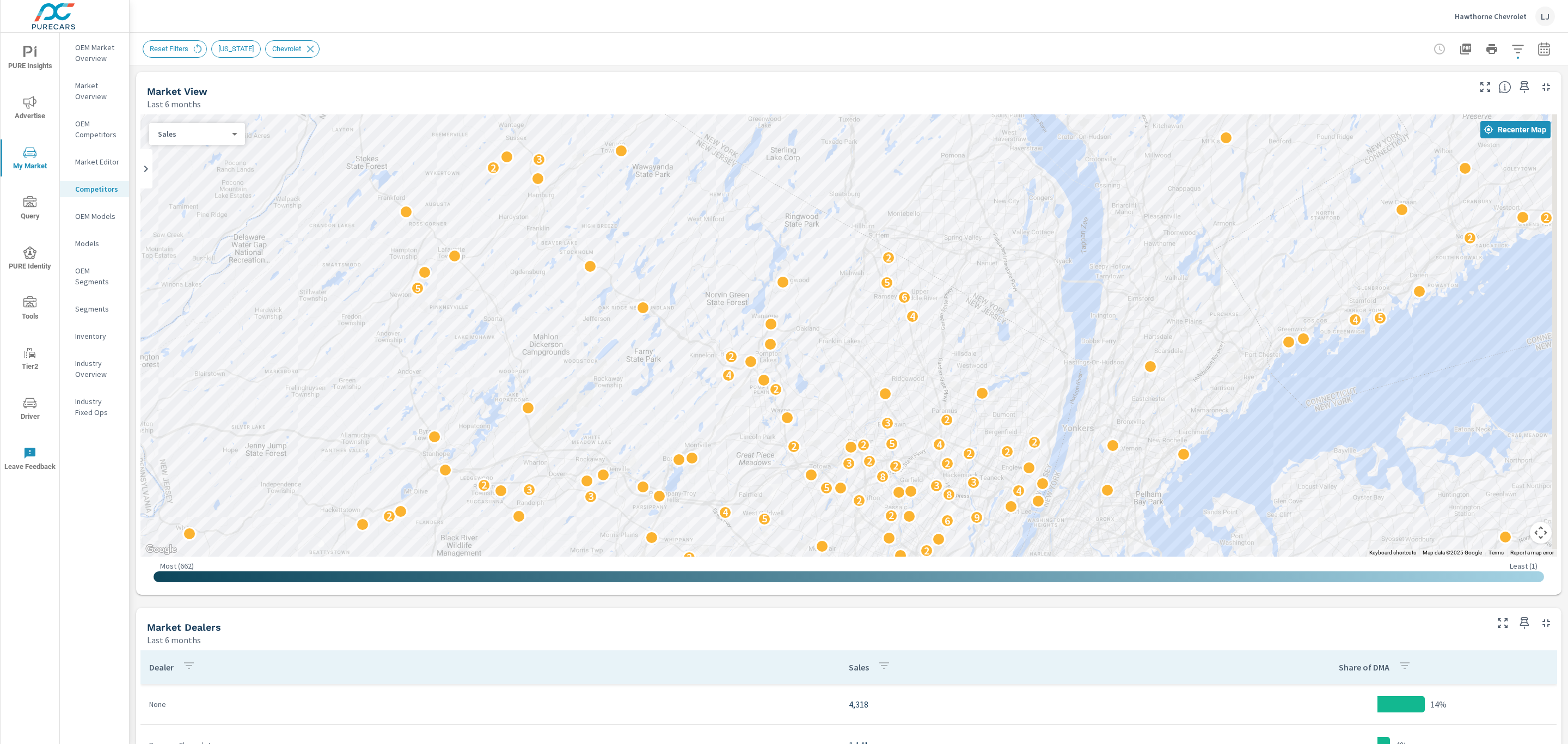
drag, startPoint x: 1382, startPoint y: 234, endPoint x: 1018, endPoint y: 390, distance: 396.0
click at [1179, 326] on div "3 2 2 3 2 3 3 9 4 2 3 2 2 5 5 2 3 2 2 5 3 8 2 2 2 3 3 5 2 3 5 3 4 4 7 2 2 4 4 2…" at bounding box center [849, 336] width 1417 height 442
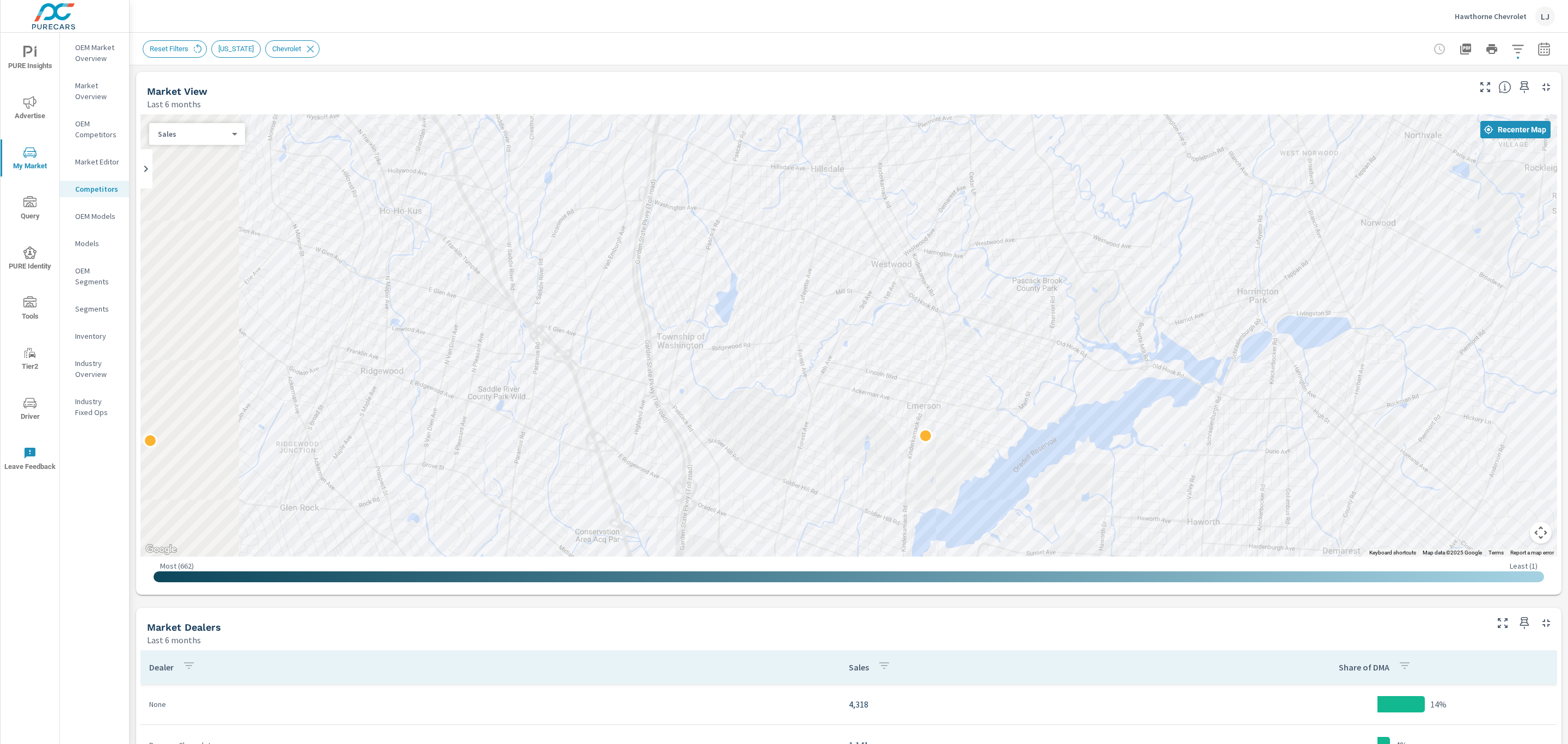
drag, startPoint x: 744, startPoint y: 270, endPoint x: 1044, endPoint y: 331, distance: 306.1
click at [1044, 331] on div "2 2 2" at bounding box center [849, 336] width 1417 height 442
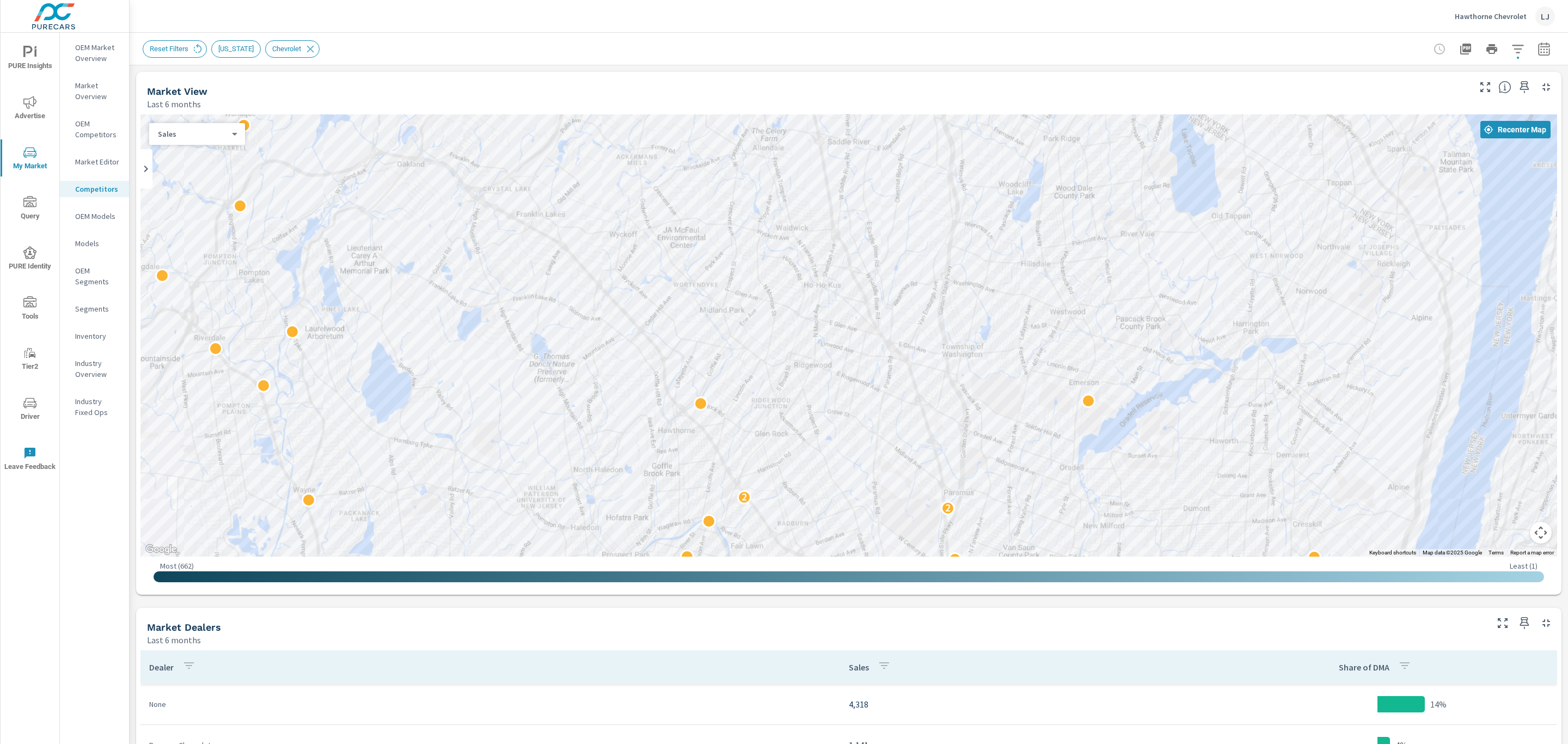
drag, startPoint x: 1122, startPoint y: 371, endPoint x: 521, endPoint y: 423, distance: 603.2
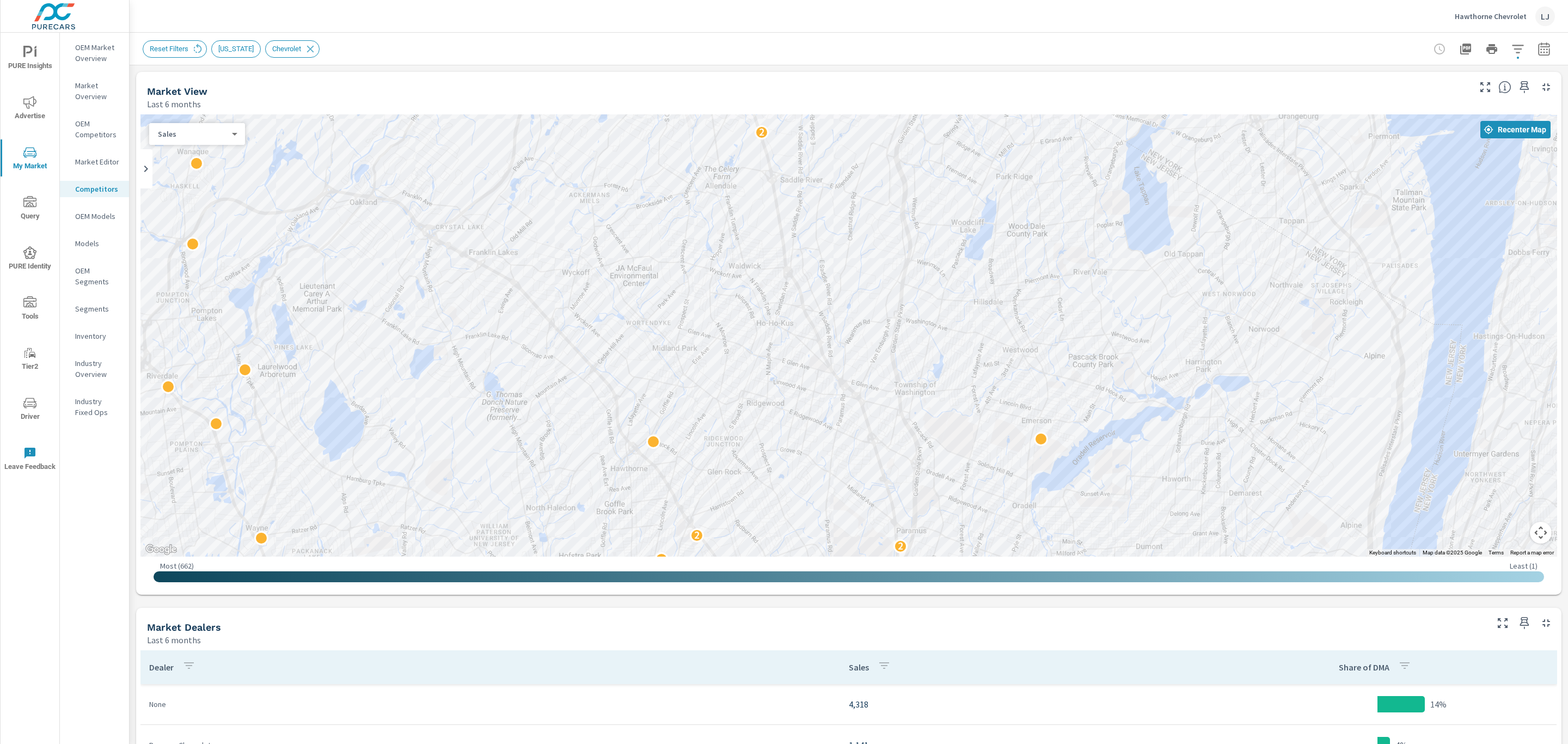
click at [1531, 531] on div "← Move left → Move right ↑ Move up ↓ Move down + Zoom in - Zoom out Home Jump l…" at bounding box center [849, 352] width 1417 height 476
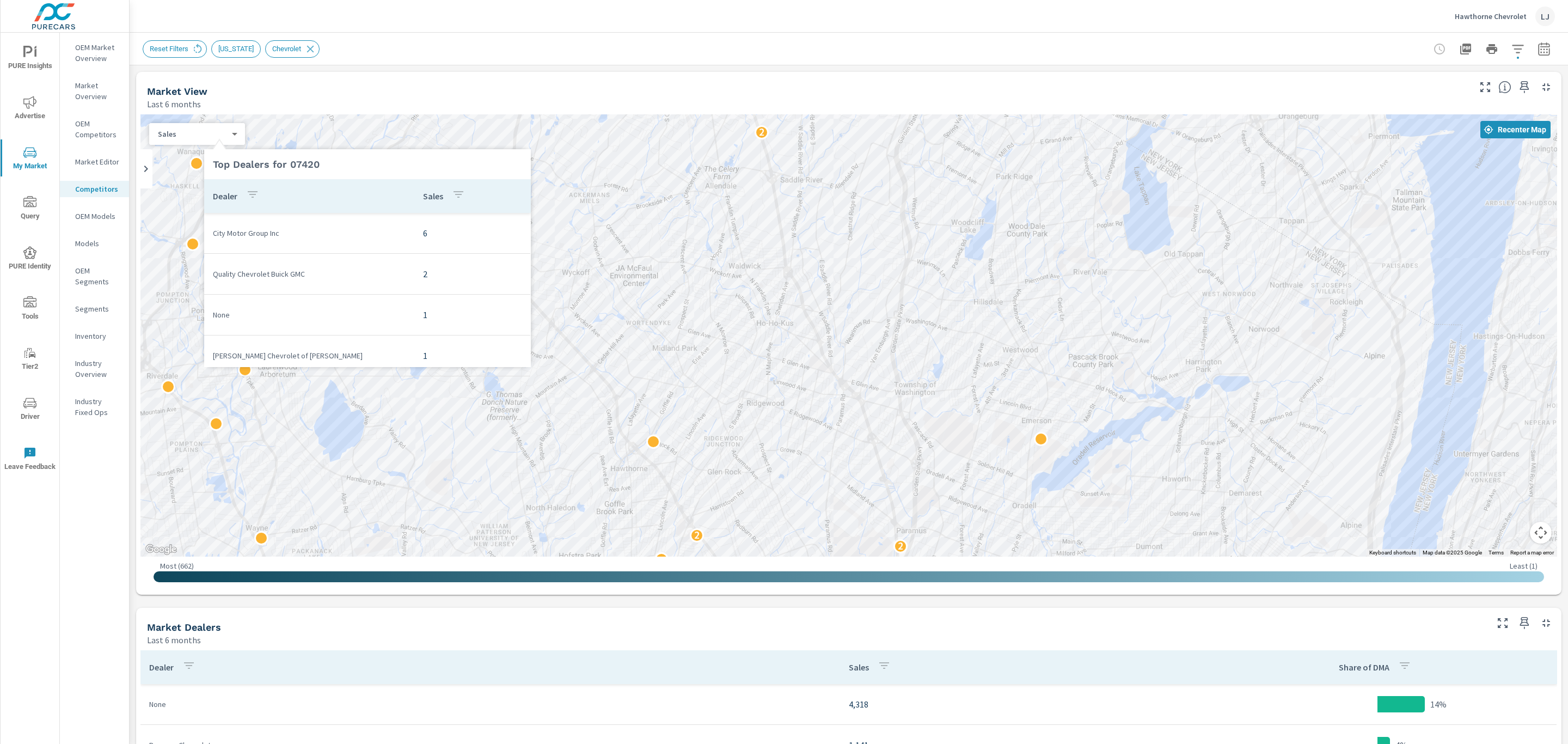
click at [220, 136] on icon at bounding box center [219, 142] width 13 height 13
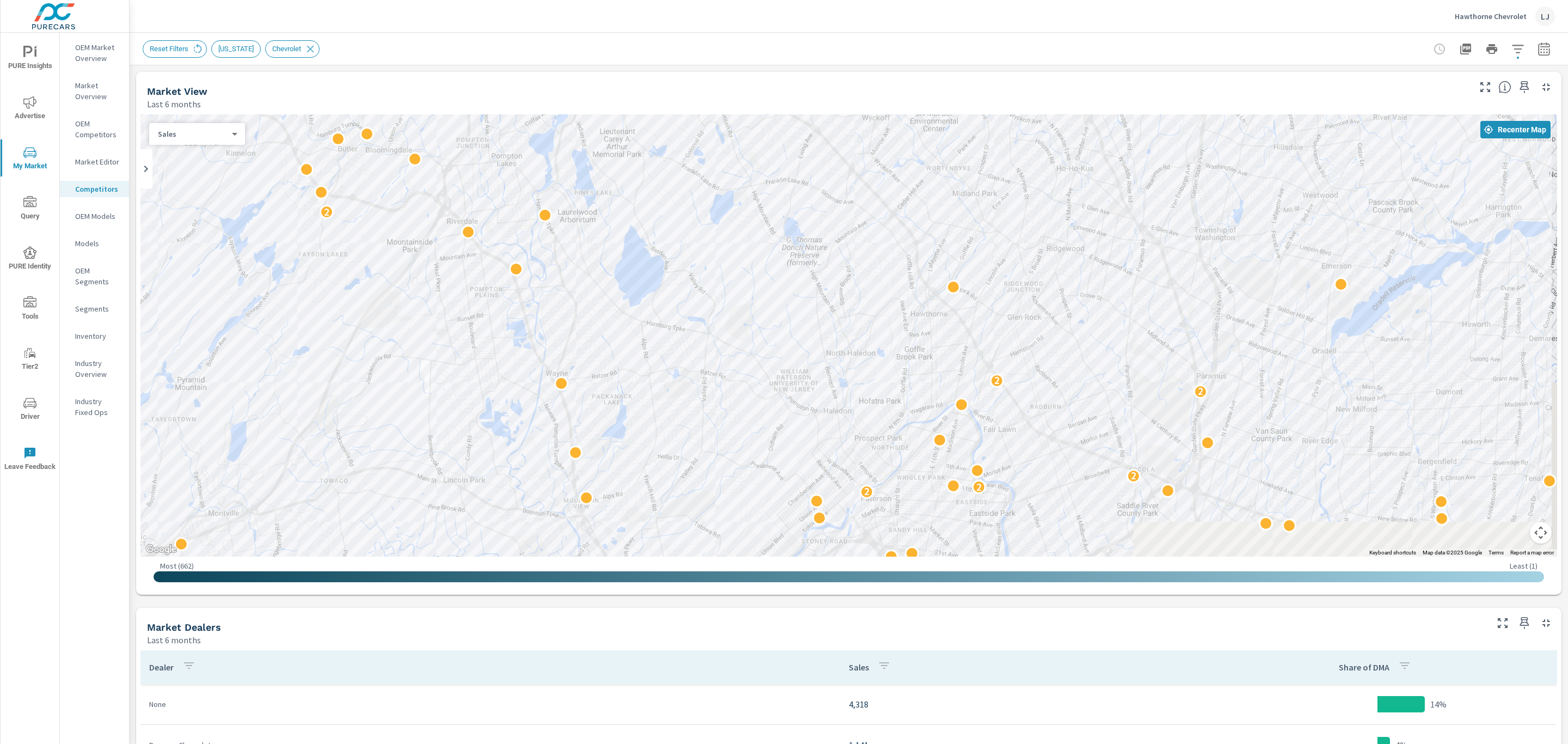
drag, startPoint x: 717, startPoint y: 340, endPoint x: 809, endPoint y: 133, distance: 226.5
click at [809, 133] on div "2 6 3 2 3 2 3 3 2 2 2 2 2 2 2 2 2 2 2 2 2 2 2 2 2 4 2 2" at bounding box center [849, 336] width 1417 height 442
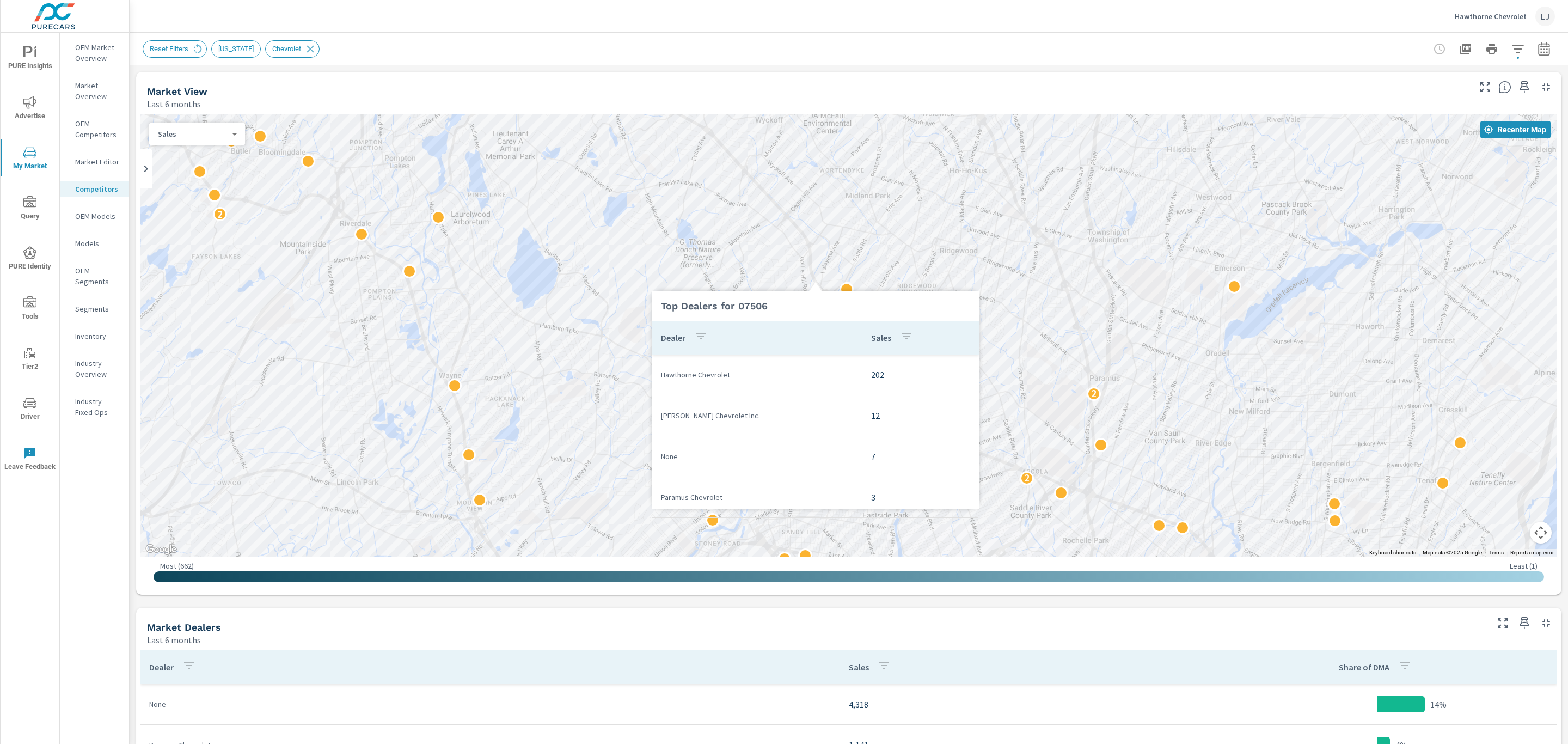
click at [843, 284] on div at bounding box center [816, 284] width 327 height 13
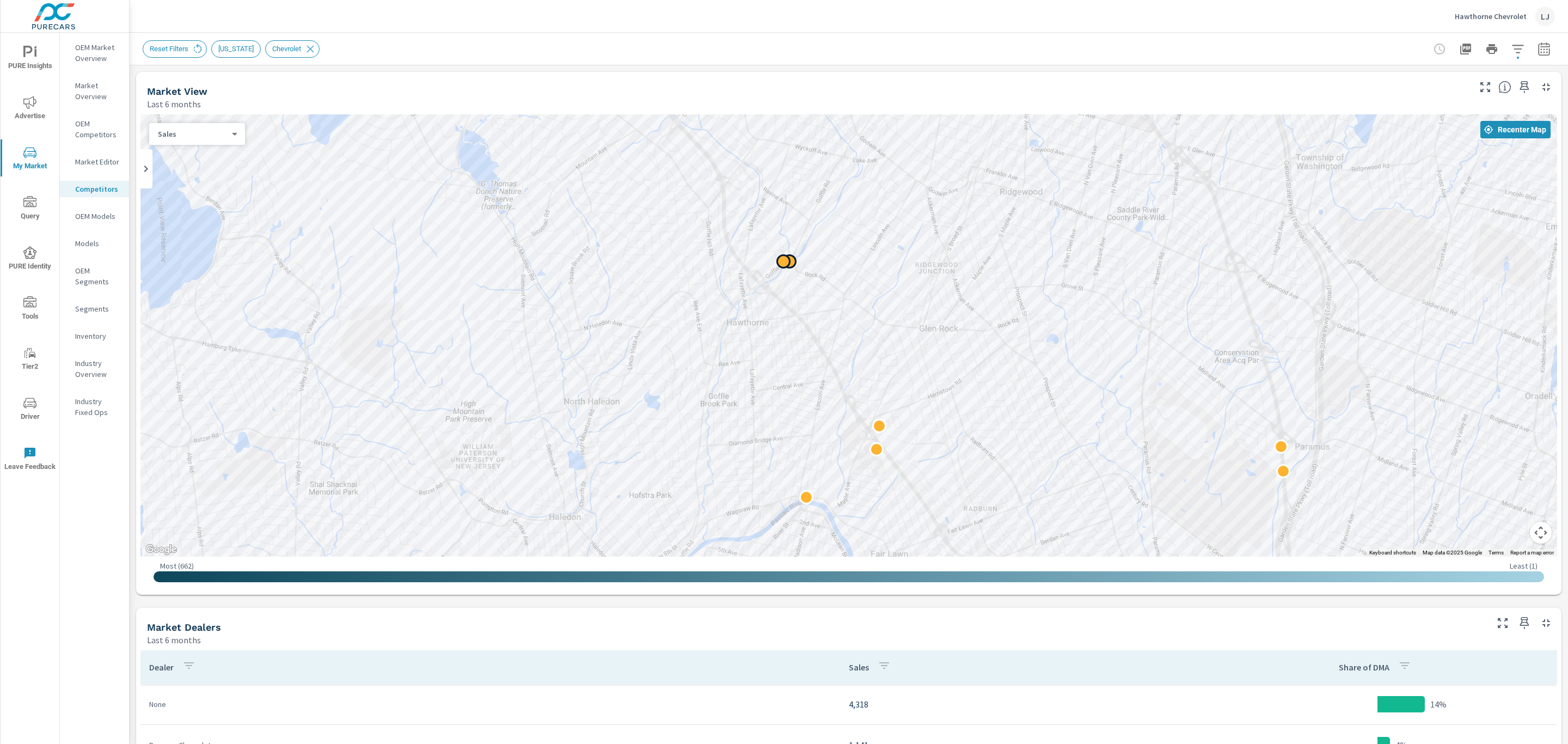
click at [780, 265] on div at bounding box center [783, 261] width 14 height 14
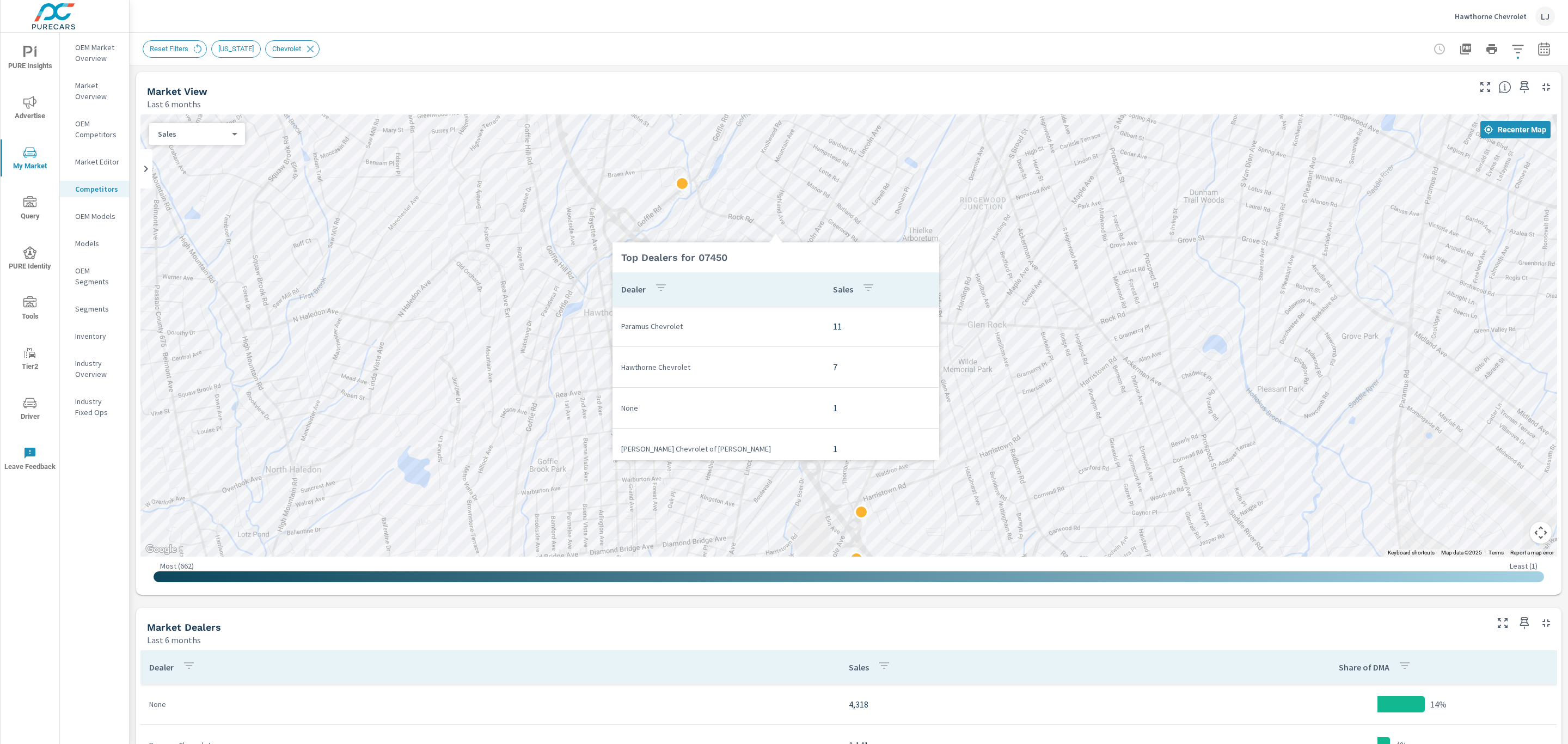
drag, startPoint x: 793, startPoint y: 327, endPoint x: 1016, endPoint y: 213, distance: 250.4
click at [783, 439] on div "Top Dealers for 07450 Dealer Sales Paramus Chevrolet 11 Hawthorne Chevrolet 7 N…" at bounding box center [776, 345] width 327 height 231
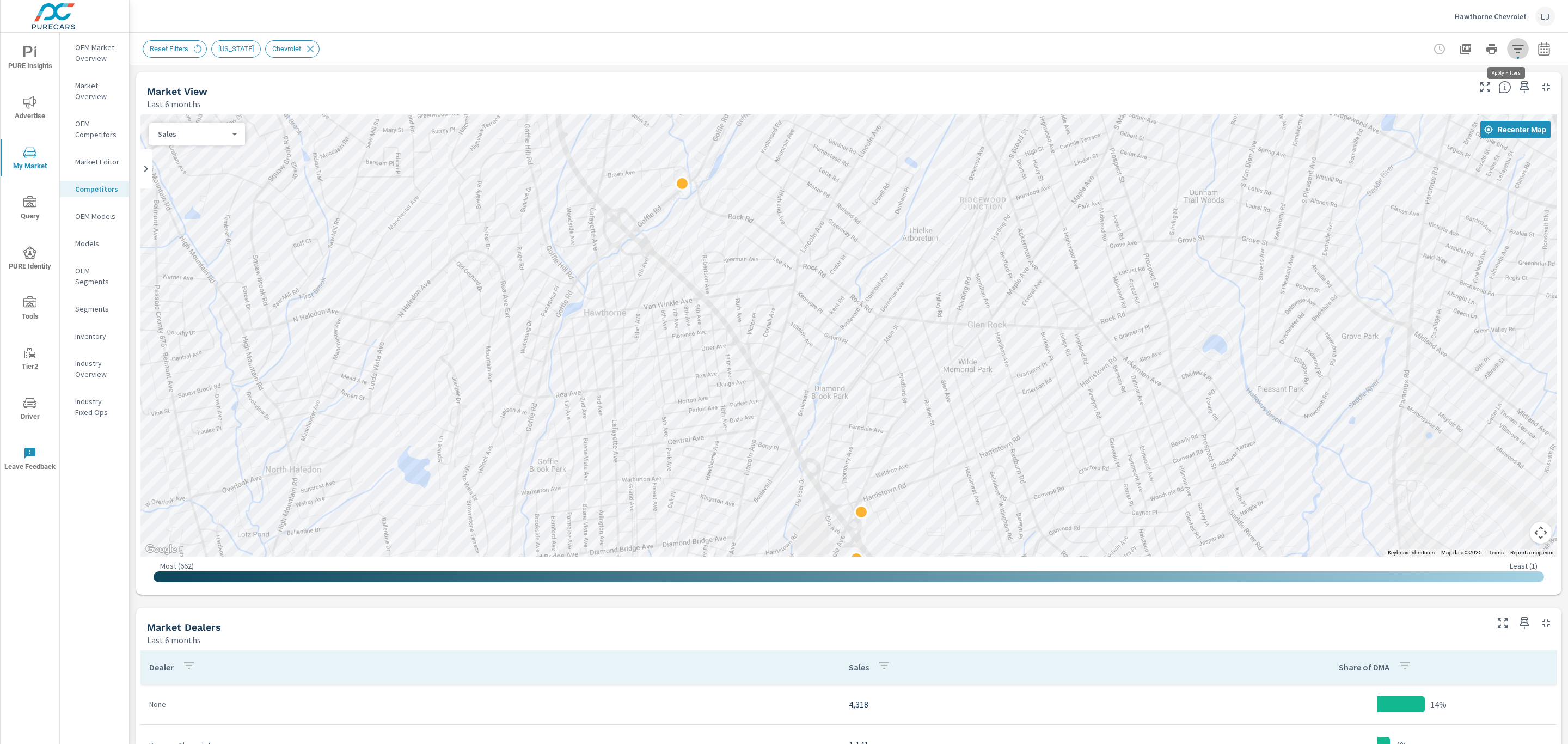
click at [1515, 46] on button "button" at bounding box center [1518, 48] width 22 height 22
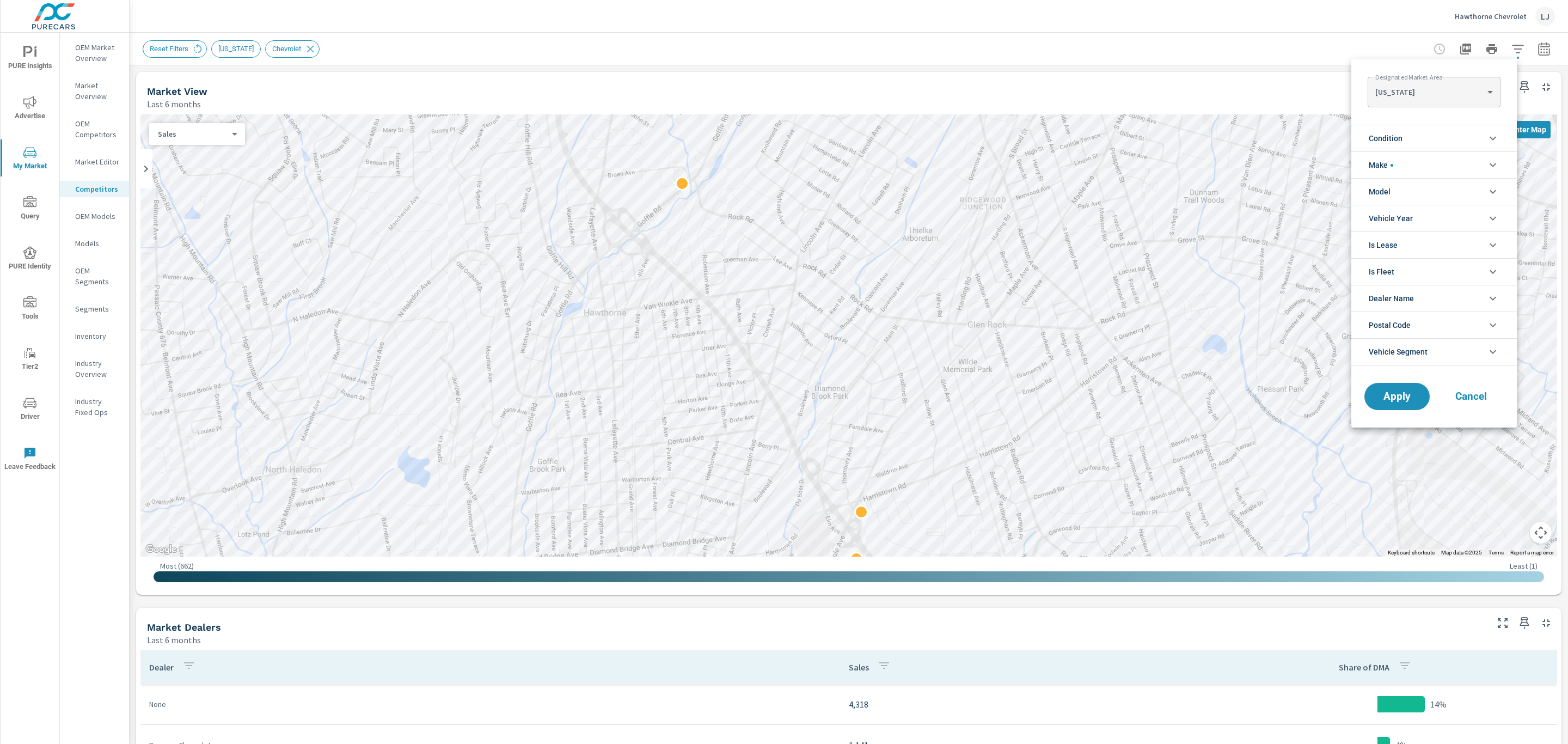
scroll to position [36, 0]
click at [1489, 134] on icon "filter options" at bounding box center [1493, 138] width 13 height 13
click at [1376, 162] on input "filter options" at bounding box center [1375, 164] width 23 height 23
click at [1389, 451] on span "Apply" at bounding box center [1397, 446] width 45 height 11
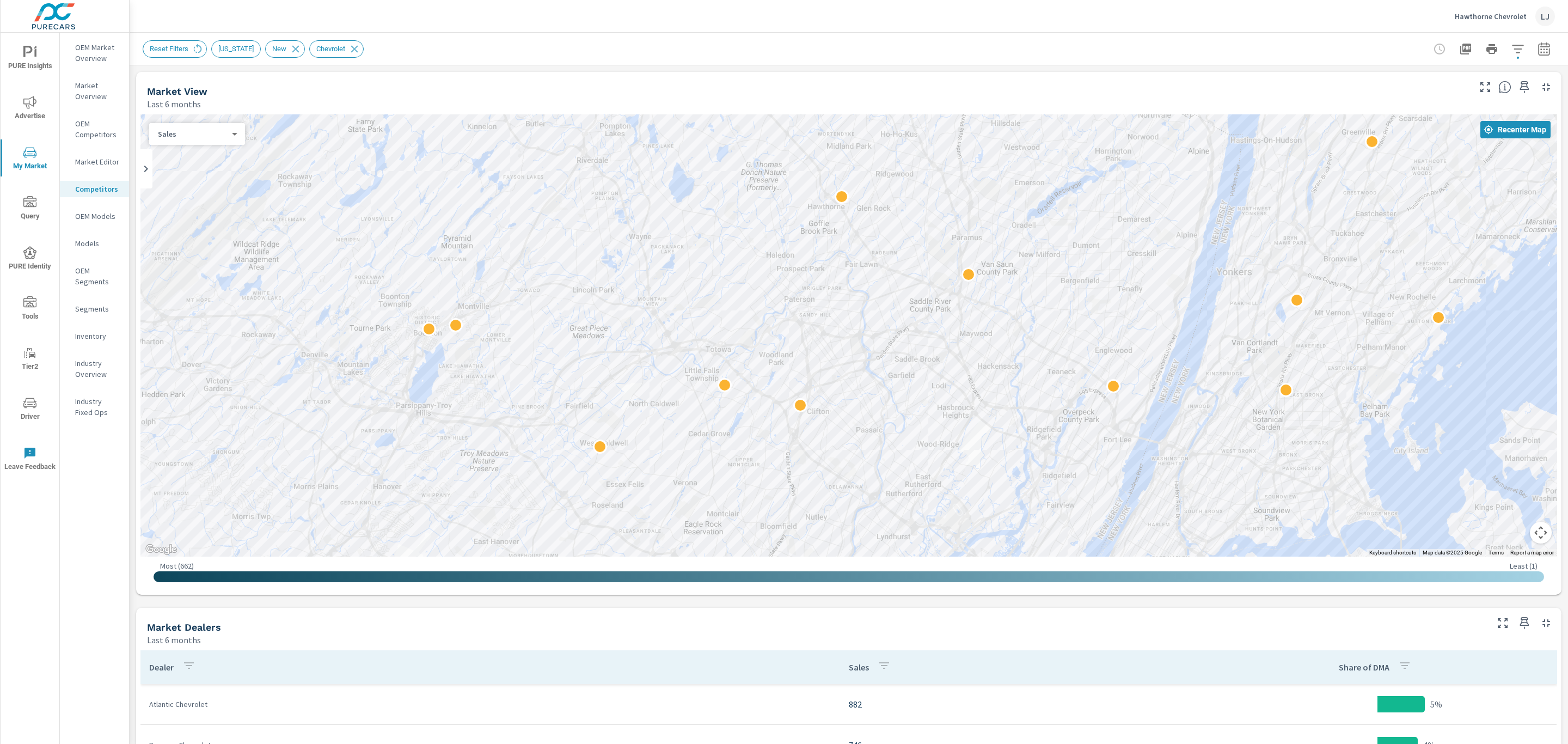
drag, startPoint x: 926, startPoint y: 378, endPoint x: 1309, endPoint y: 25, distance: 520.9
click at [1309, 25] on div "Hawthorne Chevrolet LJ Market Competitors Hawthorne Chevrolet Report date range…" at bounding box center [849, 372] width 1439 height 744
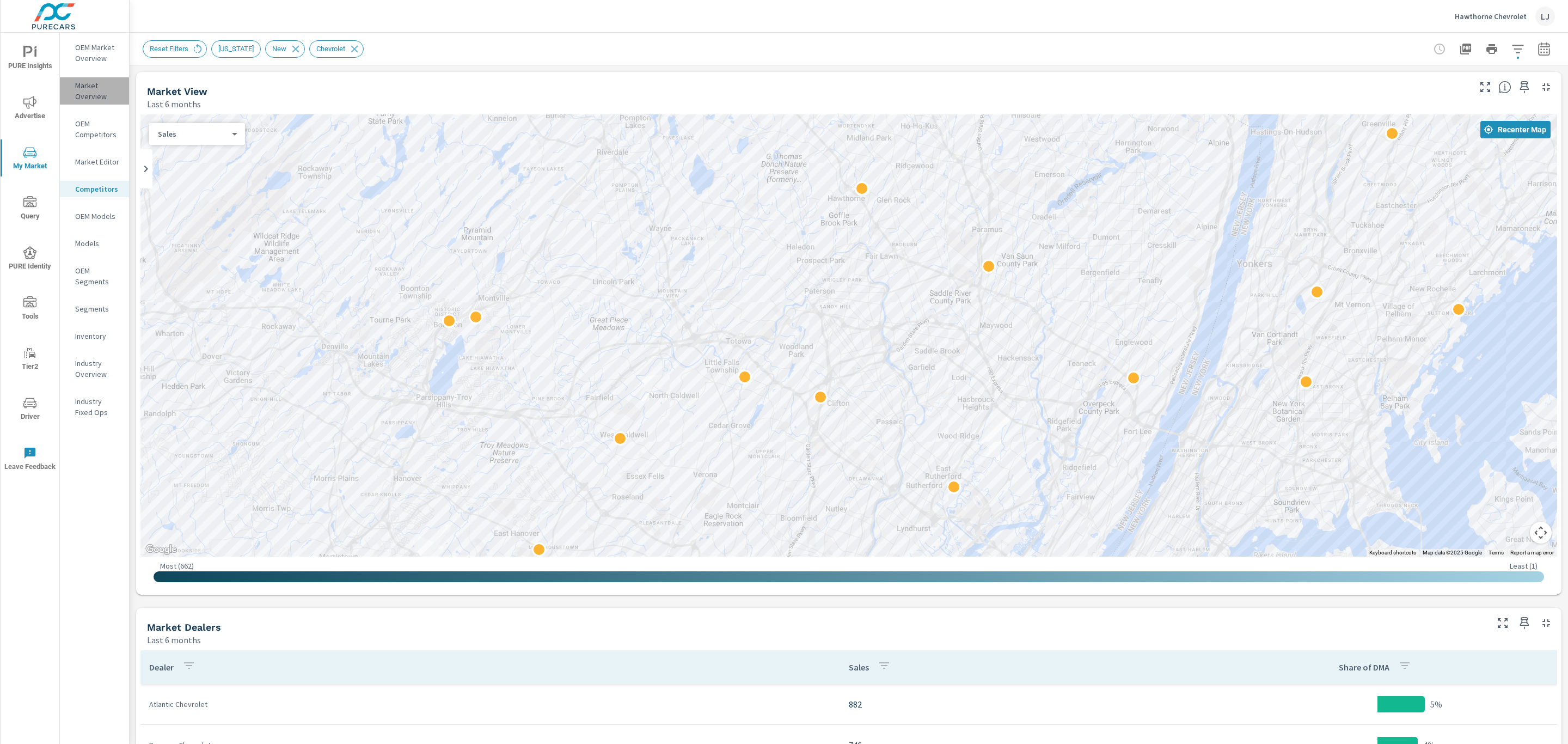
click at [88, 84] on p "Market Overview" at bounding box center [98, 91] width 45 height 22
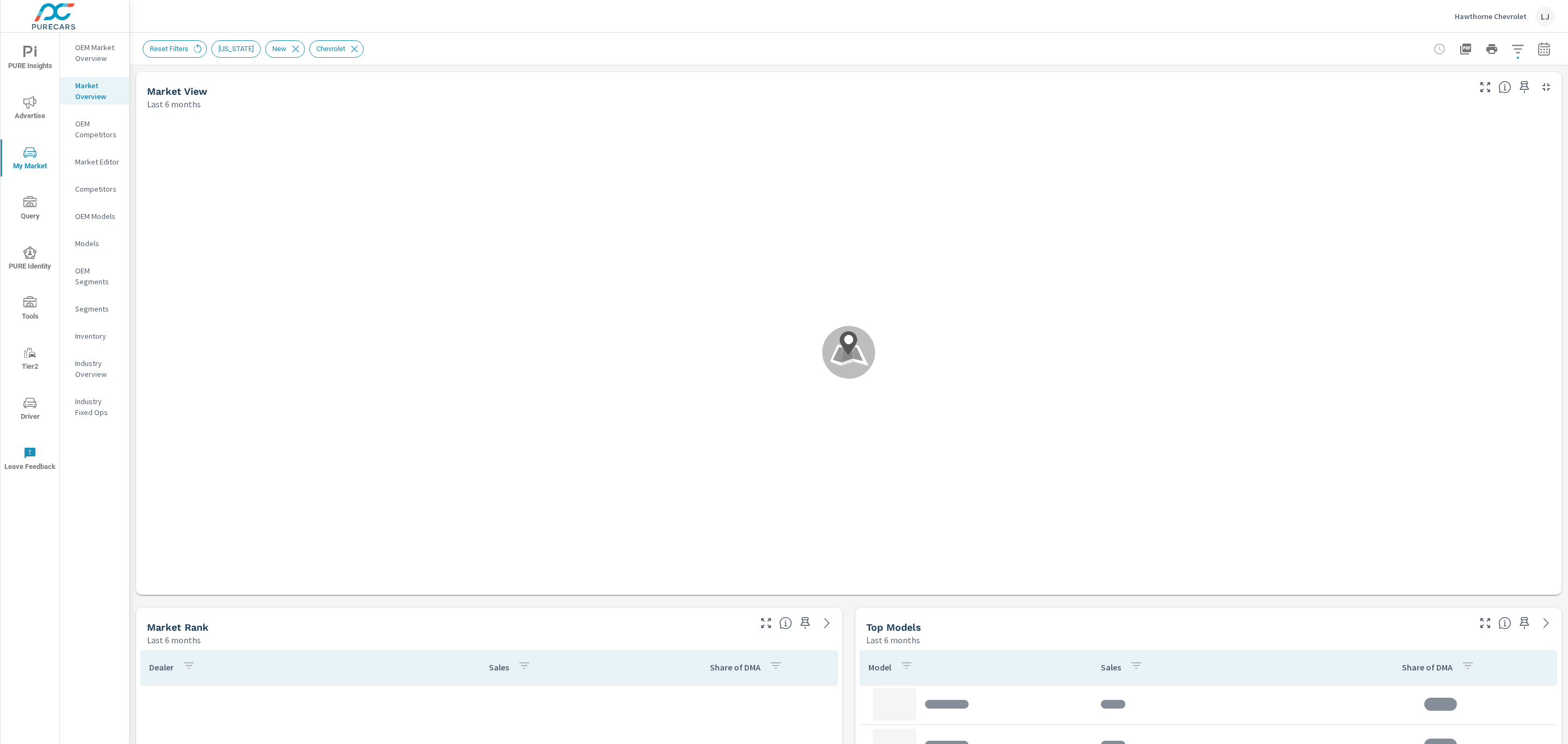
scroll to position [490, 0]
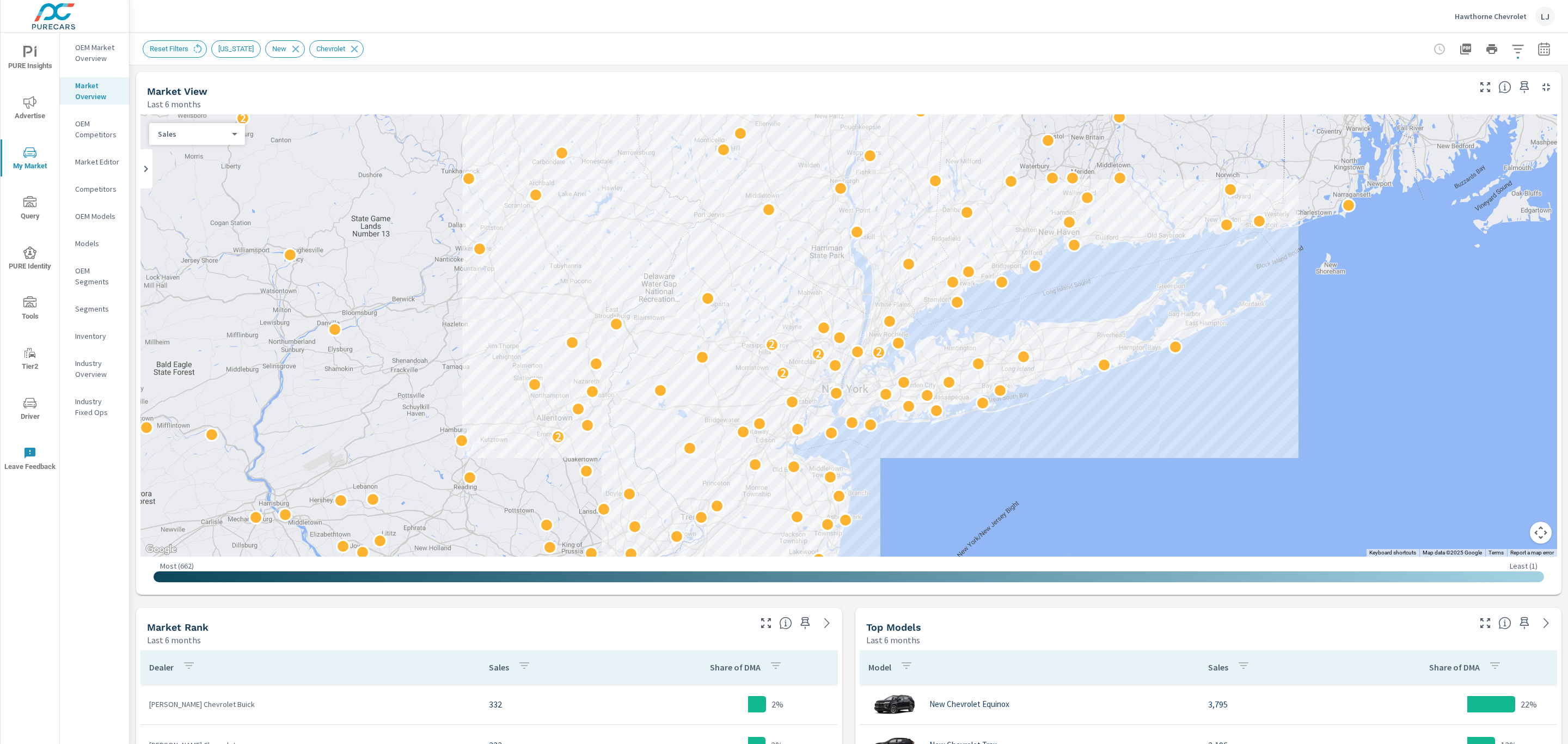
click at [188, 45] on span "Reset Filters" at bounding box center [169, 49] width 52 height 8
click at [194, 48] on icon at bounding box center [197, 48] width 12 height 12
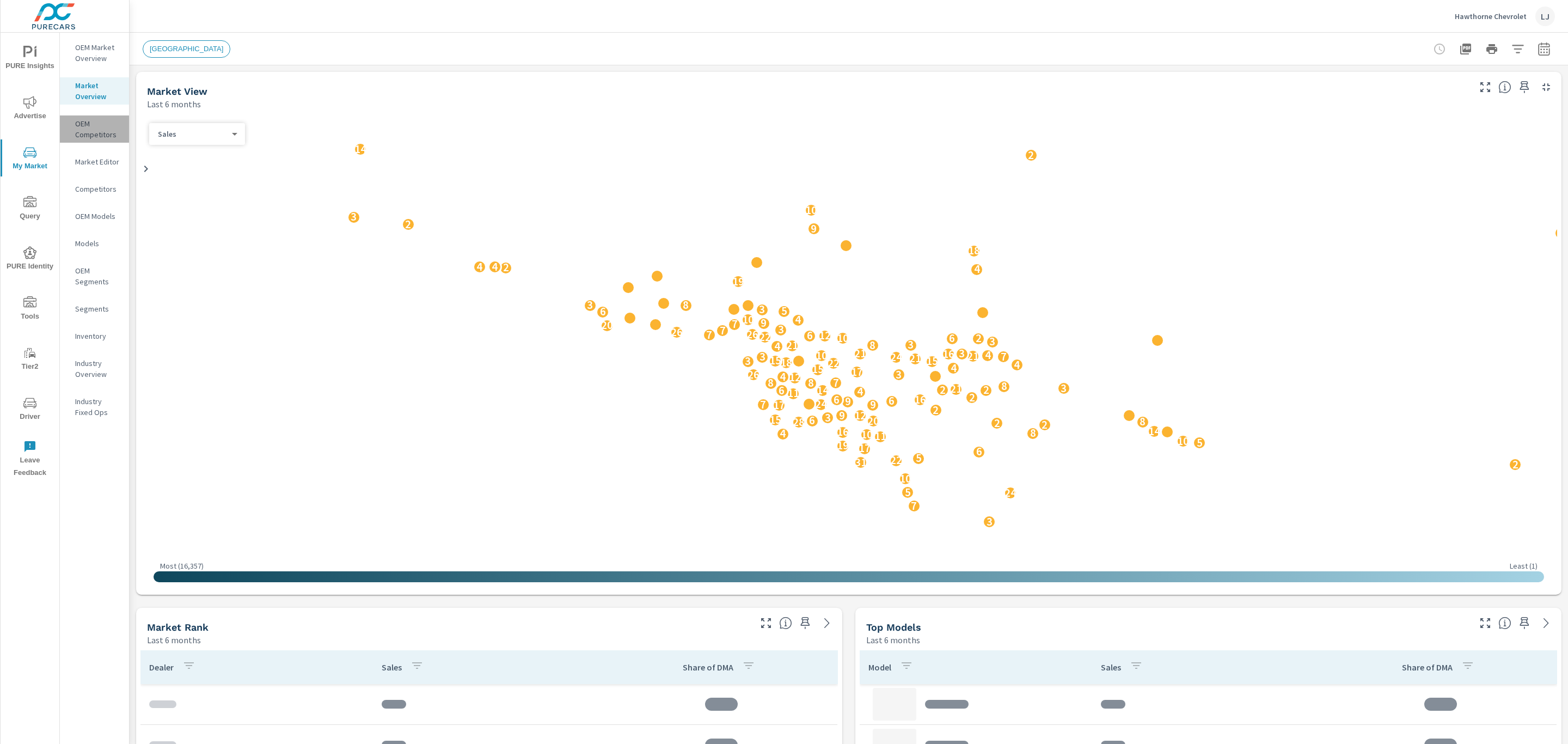
click at [84, 120] on p "OEM Competitors" at bounding box center [98, 128] width 45 height 22
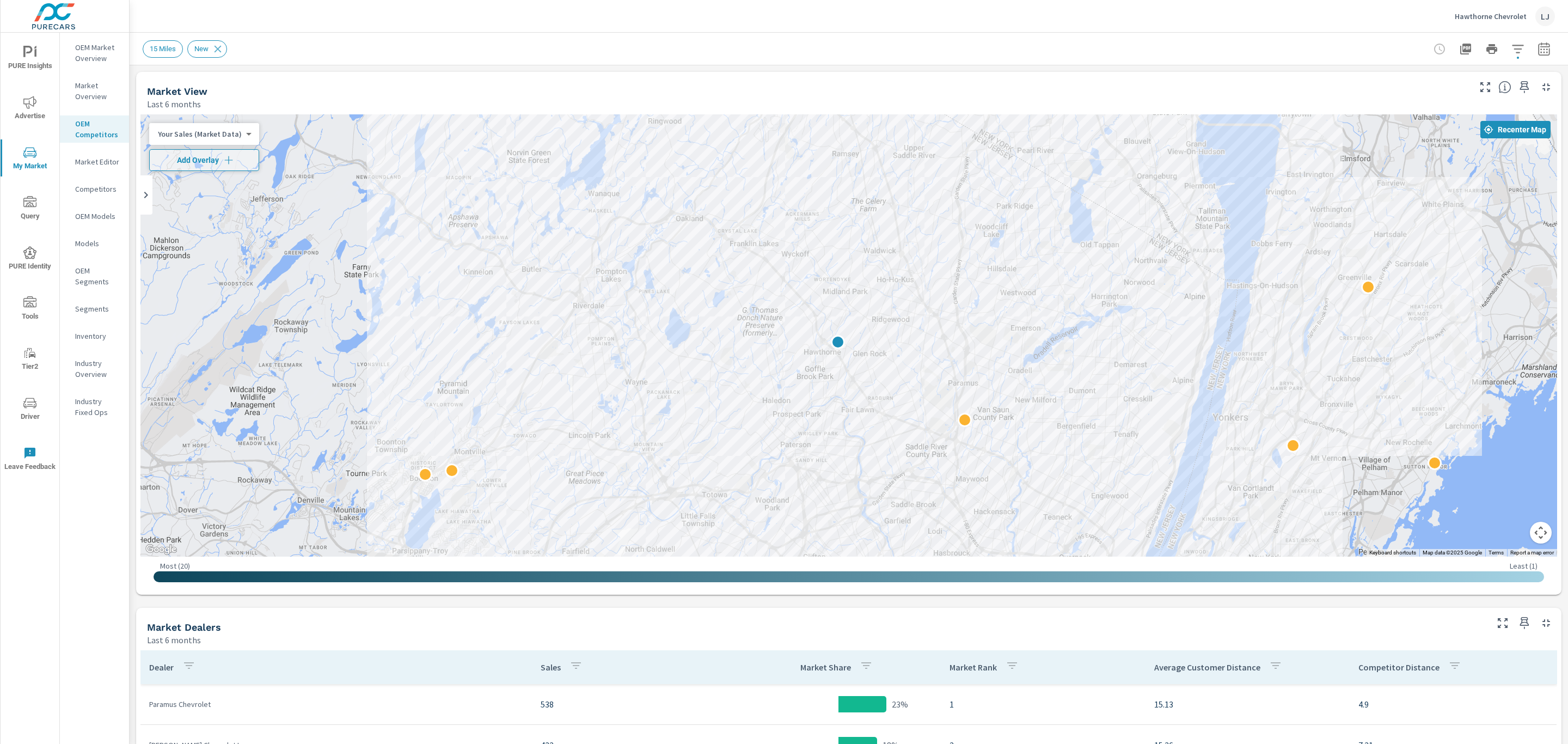
drag, startPoint x: 941, startPoint y: 305, endPoint x: 1430, endPoint y: -9, distance: 581.1
click at [1430, 0] on html "PURE Insights Advertise My Market Query PURE Identity Tools Tier2 Driver Leave …" at bounding box center [784, 372] width 1568 height 744
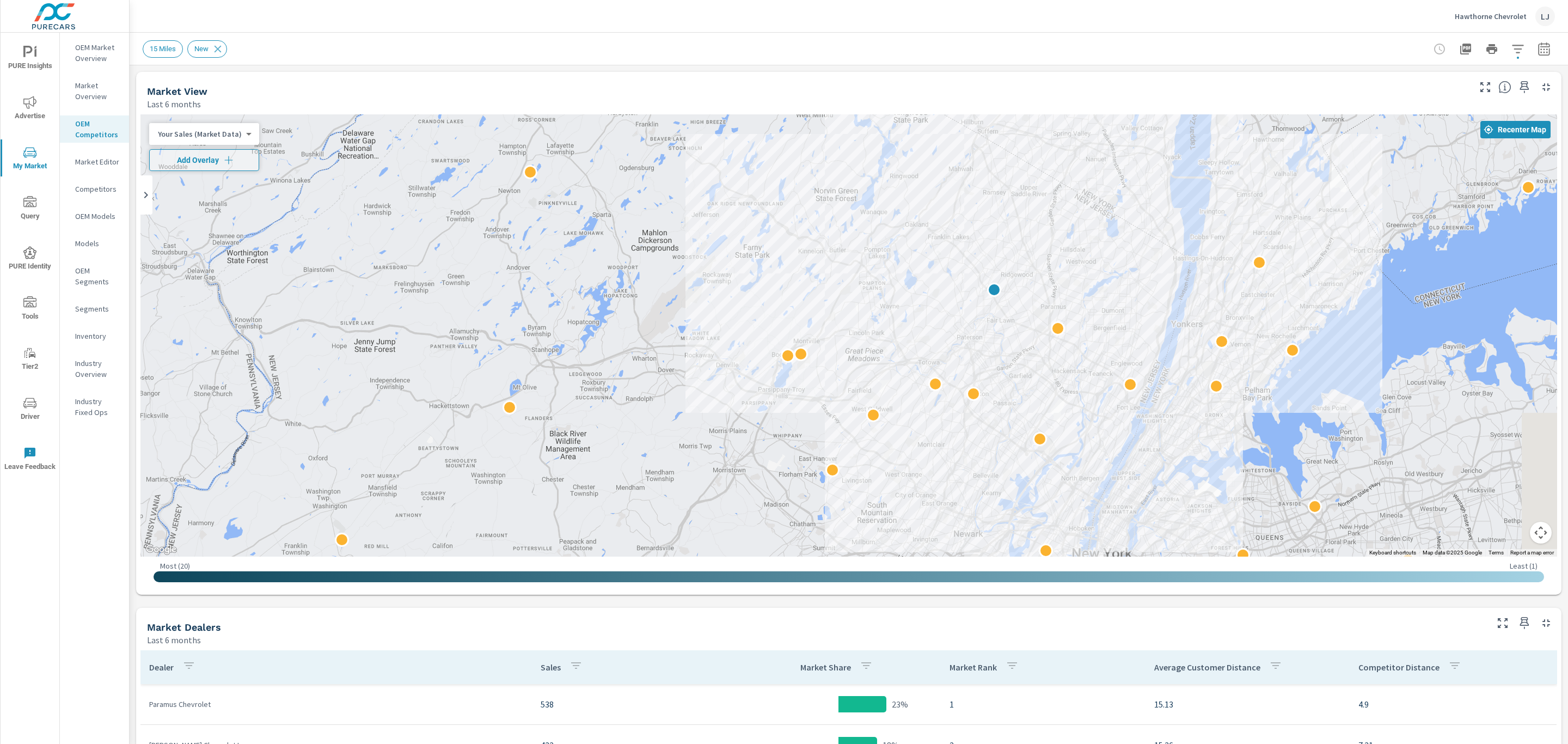
drag, startPoint x: 1348, startPoint y: 310, endPoint x: 1260, endPoint y: 324, distance: 89.1
click at [1261, 324] on div at bounding box center [849, 336] width 1417 height 442
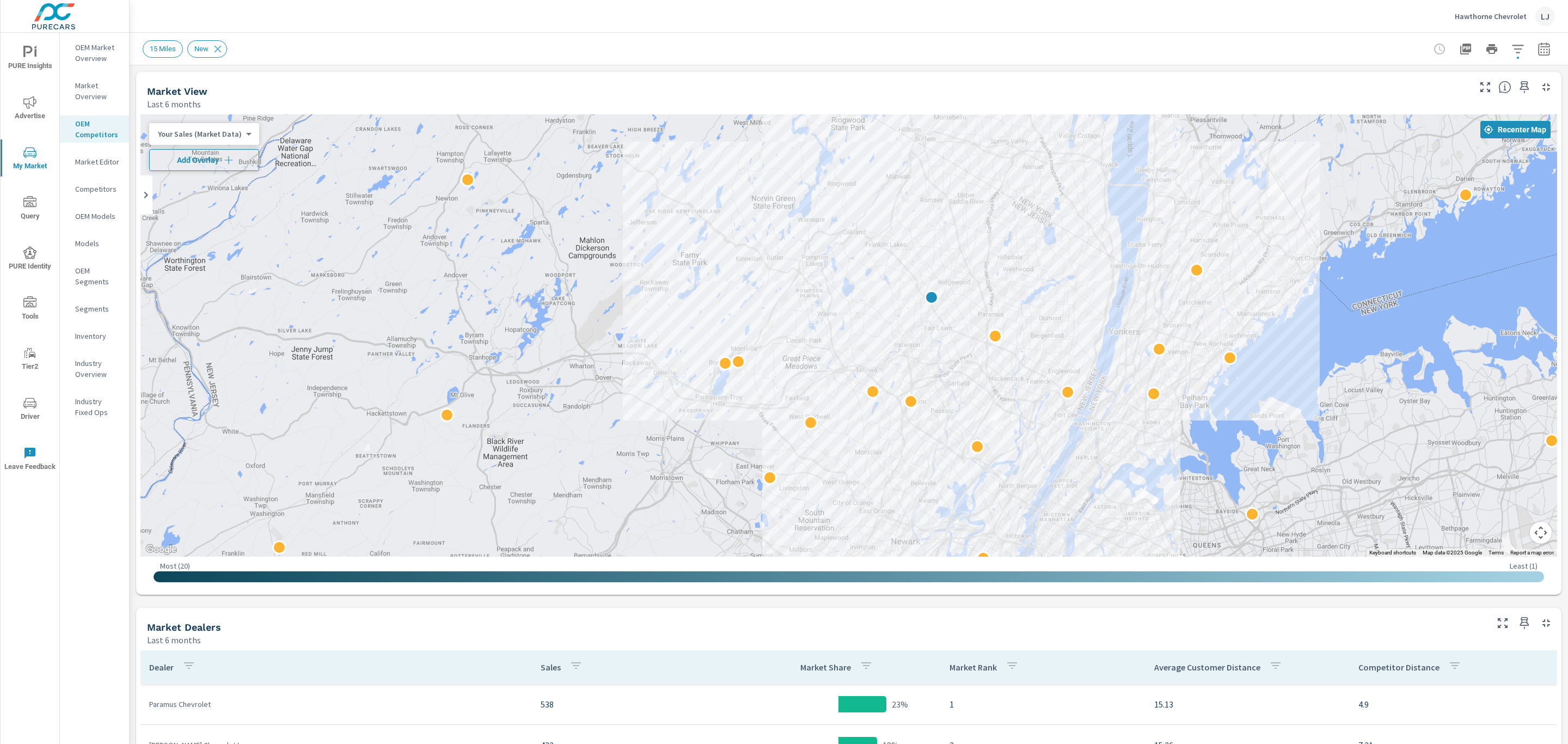
click at [211, 162] on span "Add Overlay" at bounding box center [204, 160] width 100 height 11
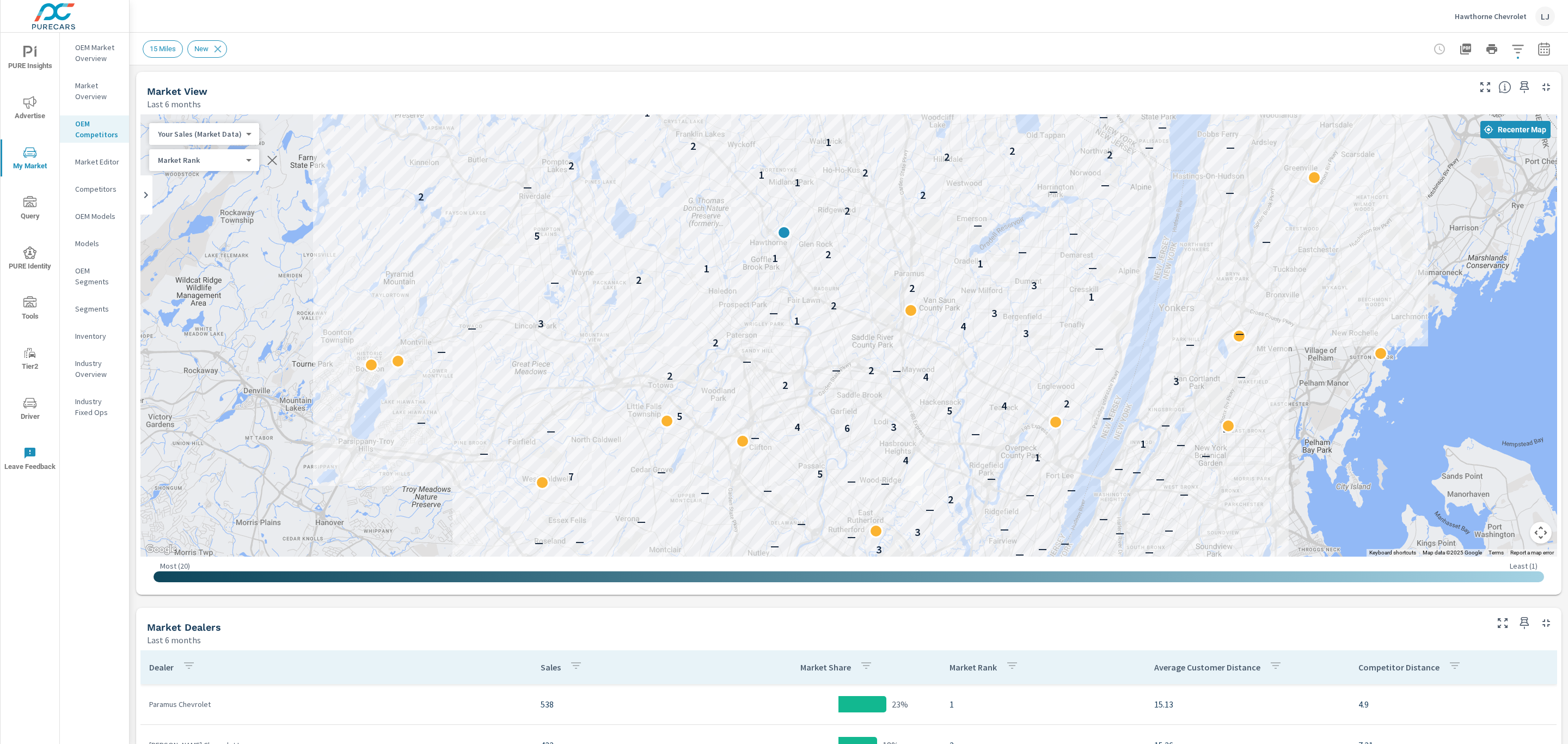
drag, startPoint x: 959, startPoint y: 274, endPoint x: 1211, endPoint y: 244, distance: 253.8
click at [1211, 244] on div "— — — — — 4 — — — — — — — — — — 6 4 — — — — — — — — — — — — — 3 — — — — — — — 3…" at bounding box center [849, 336] width 1417 height 442
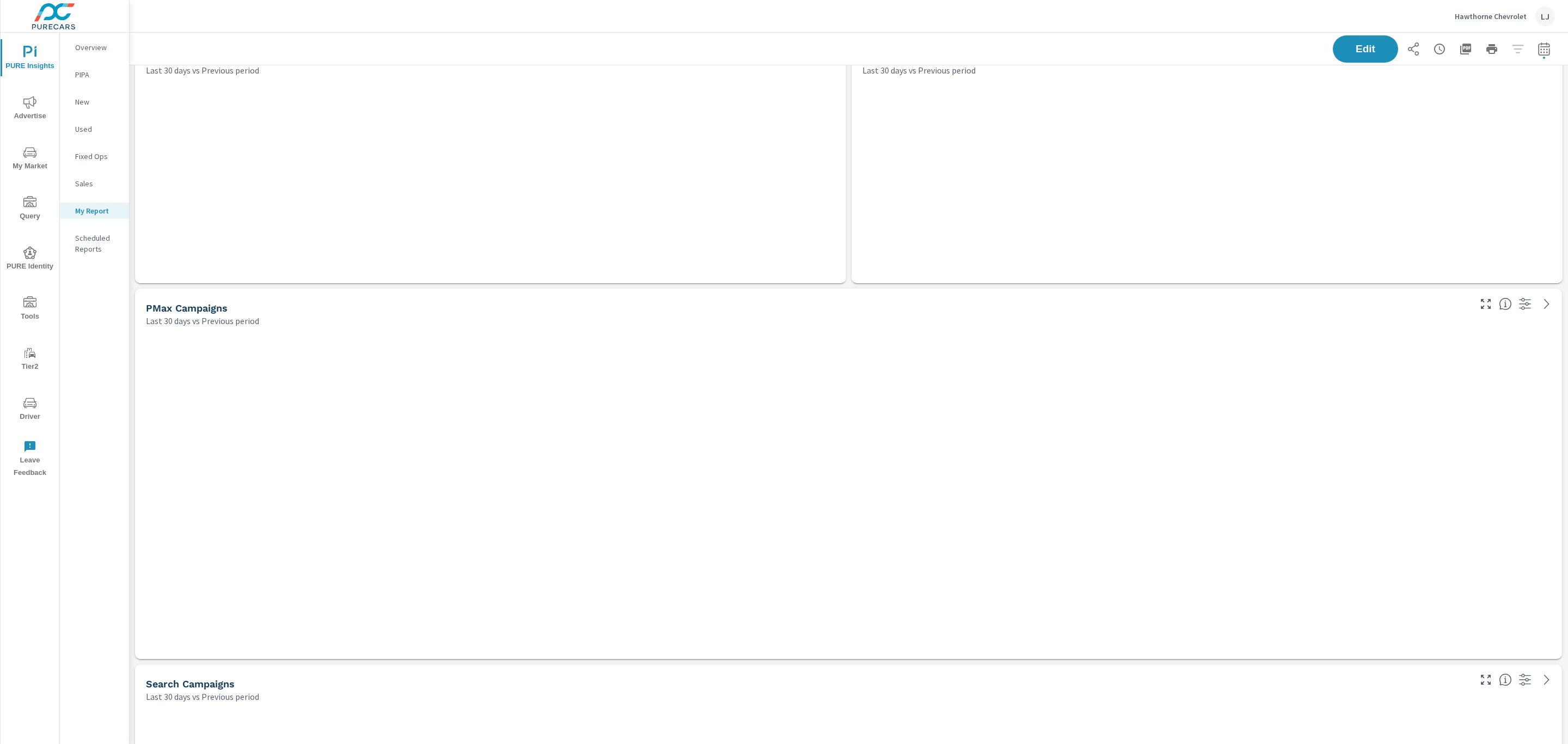
scroll to position [1784, 1451]
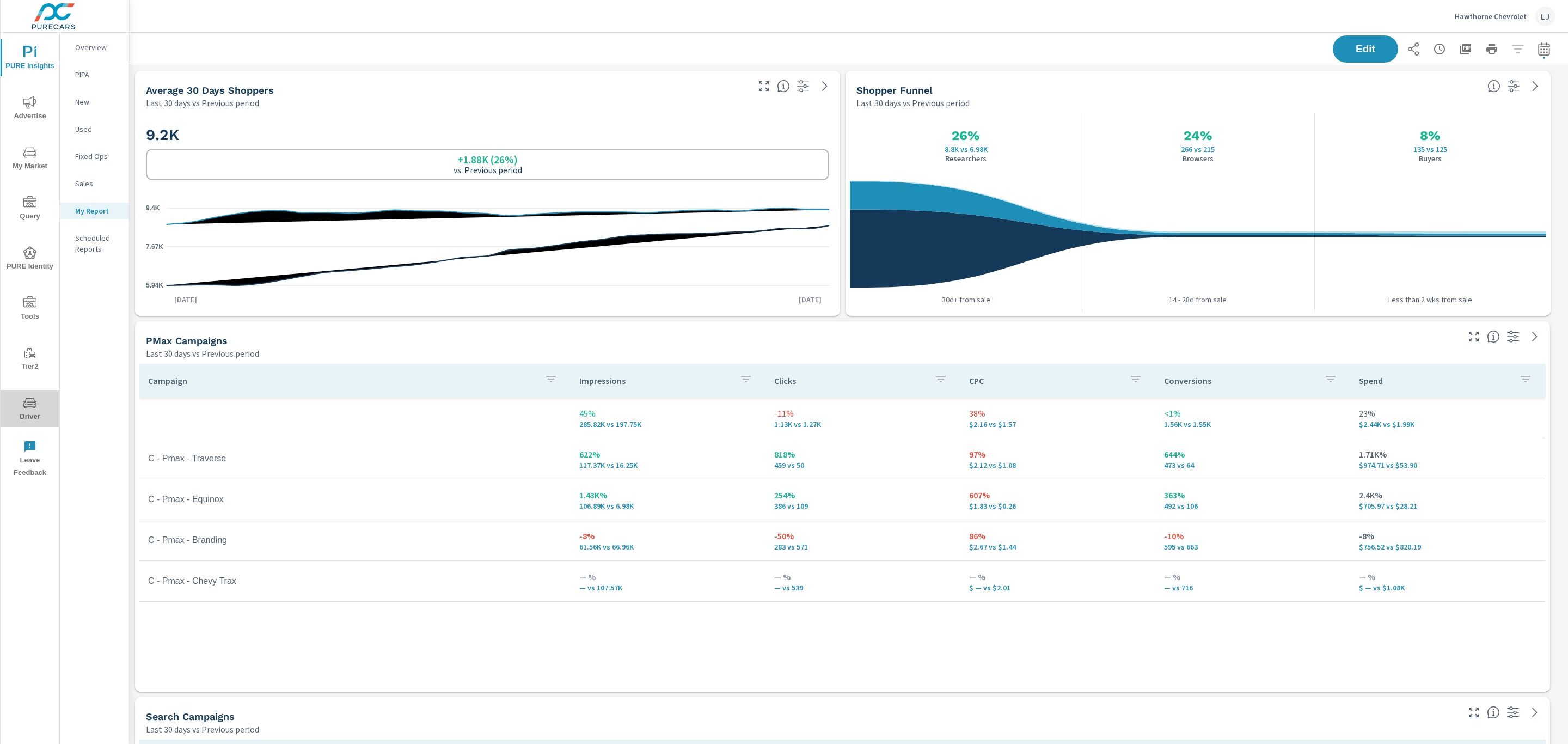
click at [33, 410] on span "Driver" at bounding box center [29, 410] width 52 height 27
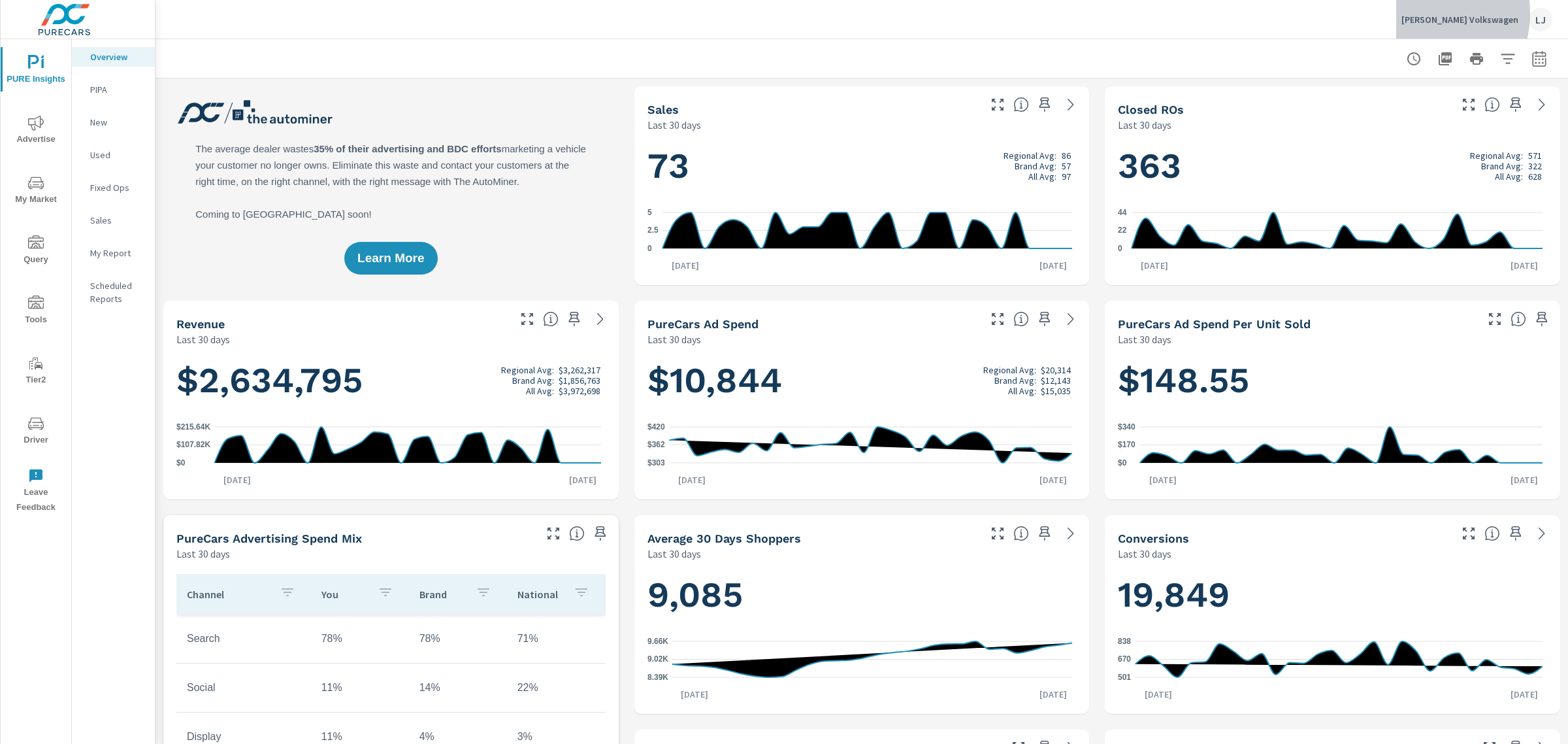
click at [1447, 13] on p "[PERSON_NAME] Volkswagen" at bounding box center [1459, 19] width 117 height 12
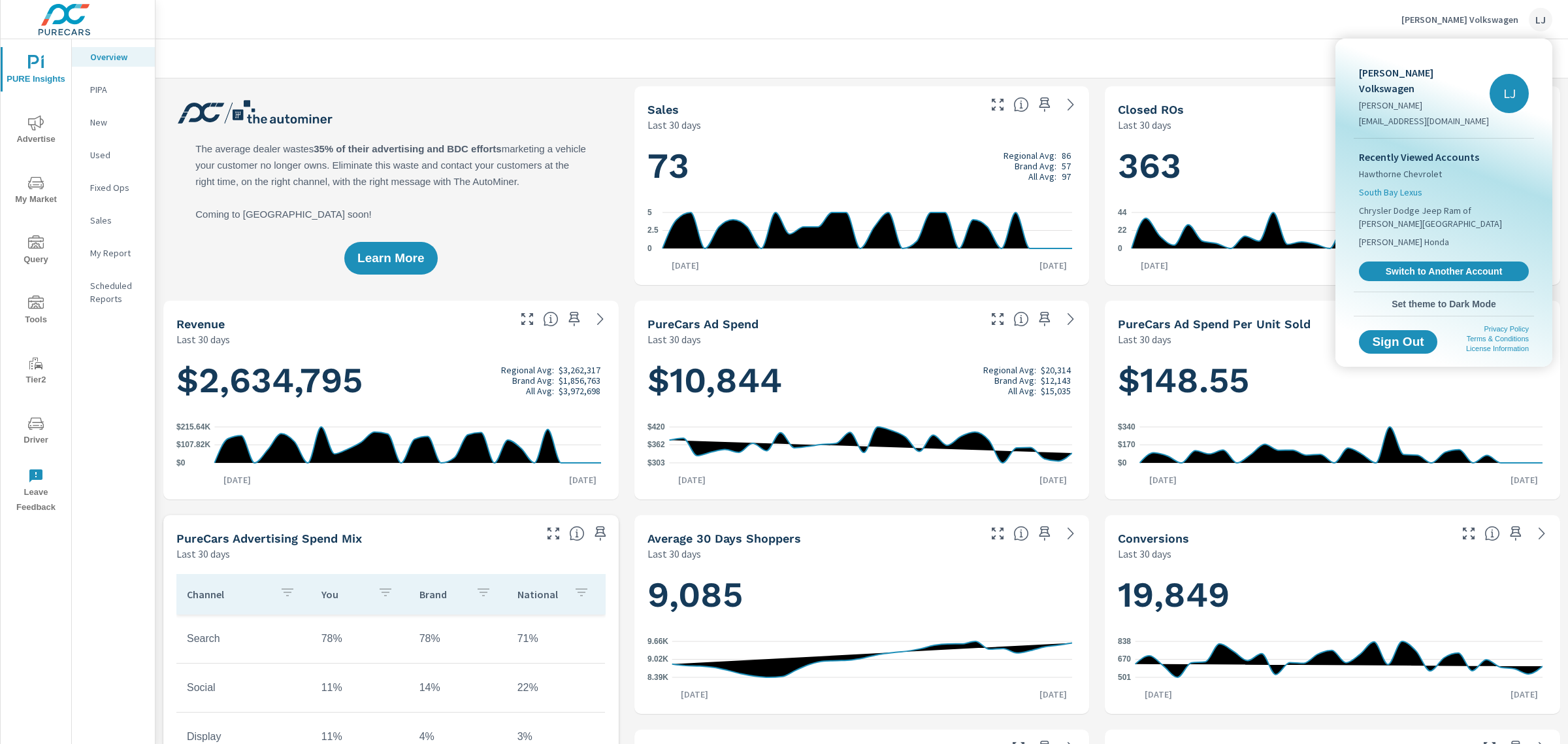
click at [1389, 185] on span "South Bay Lexus" at bounding box center [1390, 192] width 63 height 13
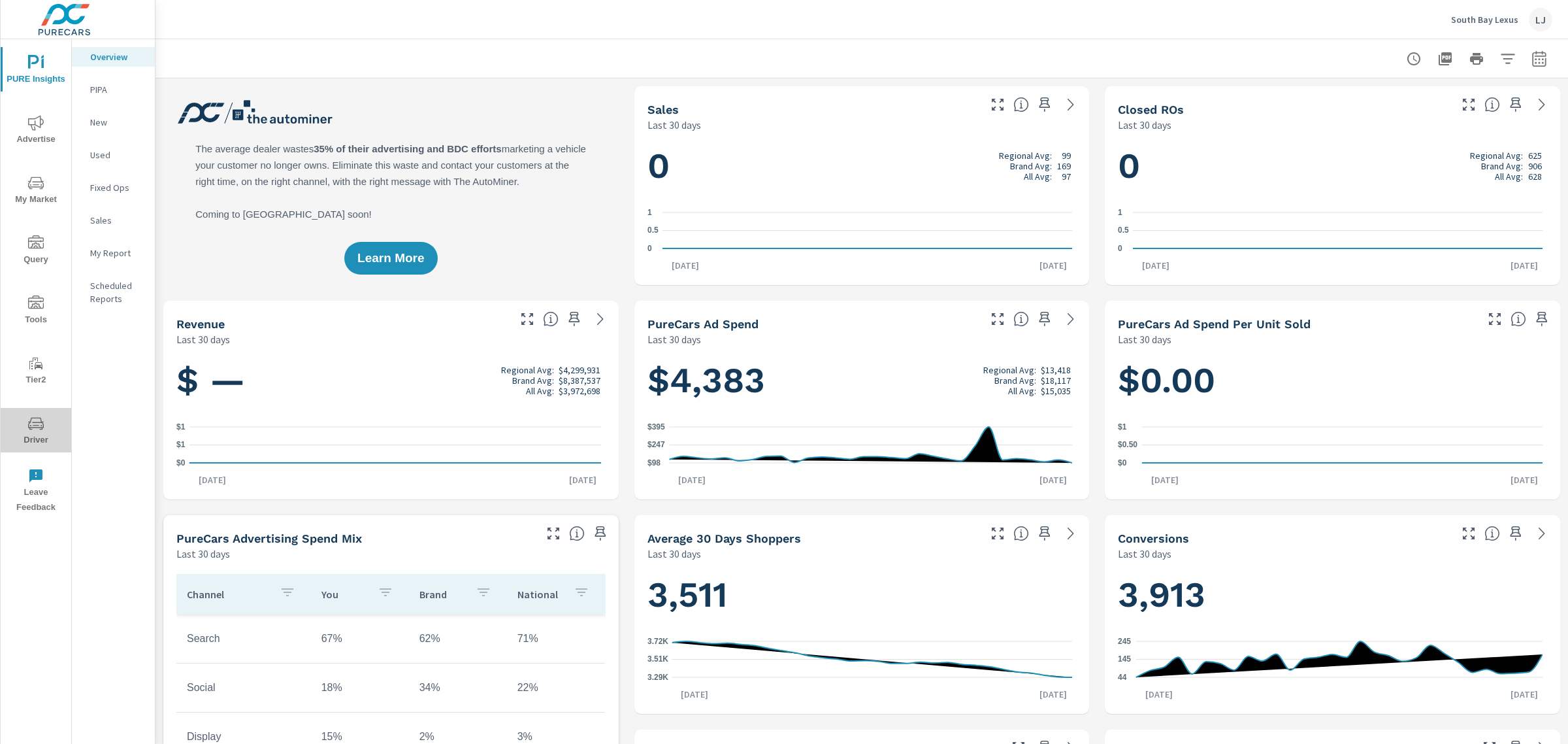
click at [45, 431] on span "Driver" at bounding box center [35, 431] width 62 height 32
